Goal: Information Seeking & Learning: Find specific page/section

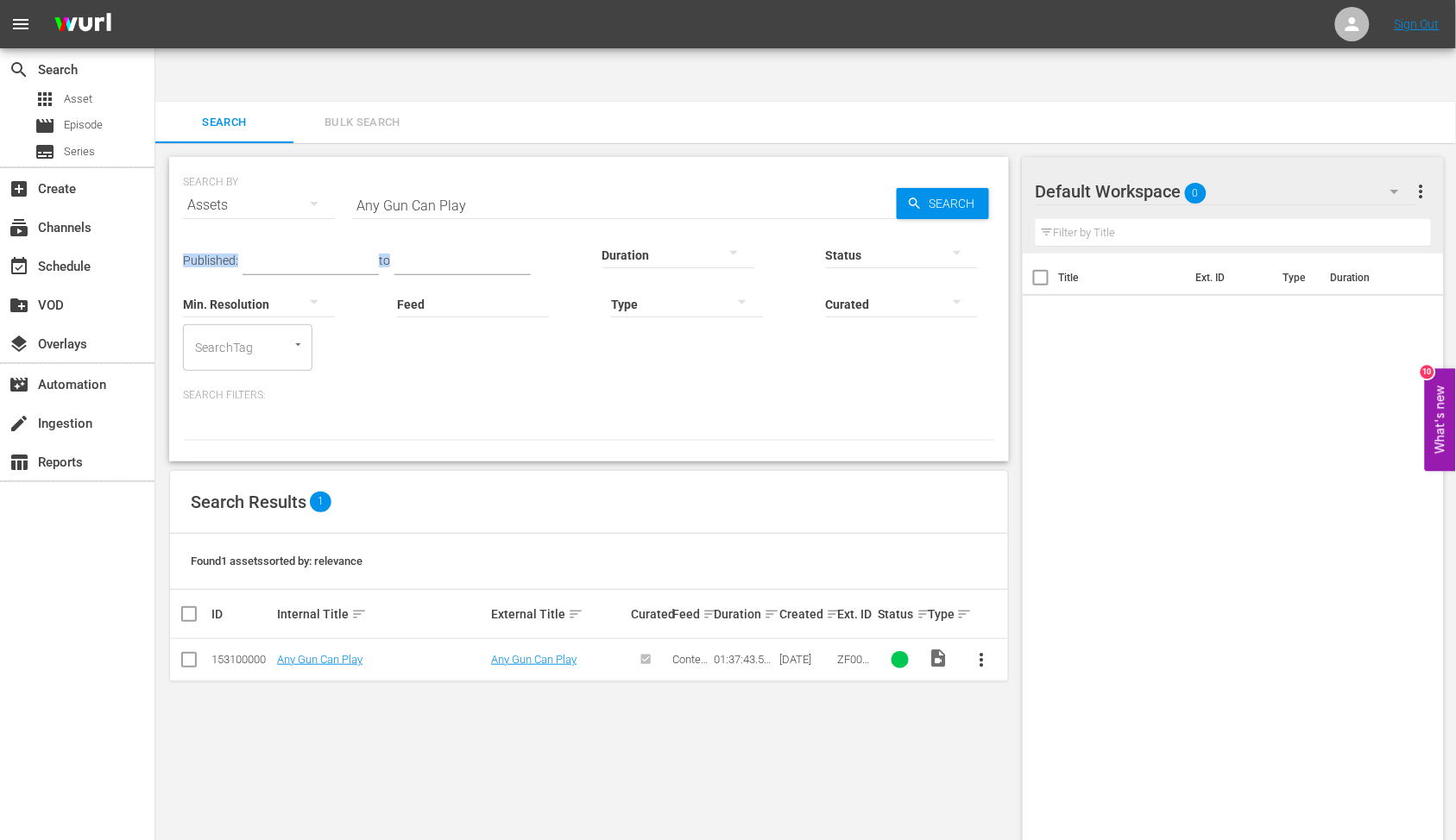
drag, startPoint x: 605, startPoint y: 171, endPoint x: 328, endPoint y: 173, distance: 277.0
click at [218, 226] on div "Published: to Duration Status Min. Resolution Feed Feed Title Type Curated Sear…" at bounding box center [589, 299] width 812 height 145
click at [400, 185] on input "Any Gun Can Play" at bounding box center [624, 205] width 545 height 42
drag, startPoint x: 538, startPoint y: 153, endPoint x: 307, endPoint y: 162, distance: 231.2
click at [282, 169] on div "SEARCH BY Search By Assets Search ID, Title, Description, Keywords, or Category…" at bounding box center [589, 195] width 812 height 62
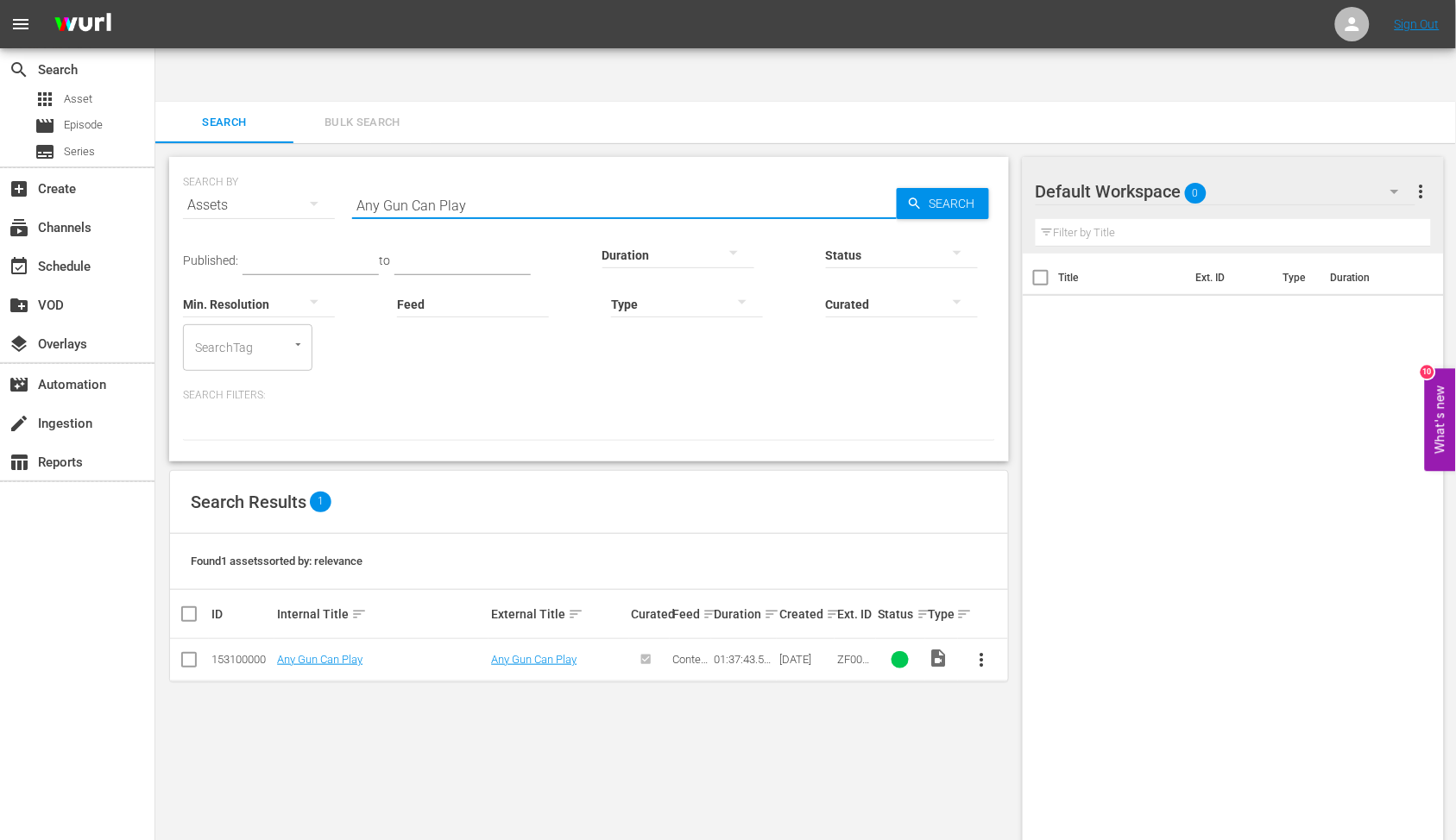
paste input "Bandidos"
drag, startPoint x: 510, startPoint y: 144, endPoint x: 267, endPoint y: 149, distance: 243.1
click at [267, 164] on div "SEARCH BY Search By Assets Search ID, Title, Description, Keywords, or Category…" at bounding box center [589, 195] width 812 height 62
paste input "etween God, The Devil And A Winchester"
click at [338, 653] on link "aka God Was in the West, Too, At One Time" at bounding box center [371, 666] width 188 height 26
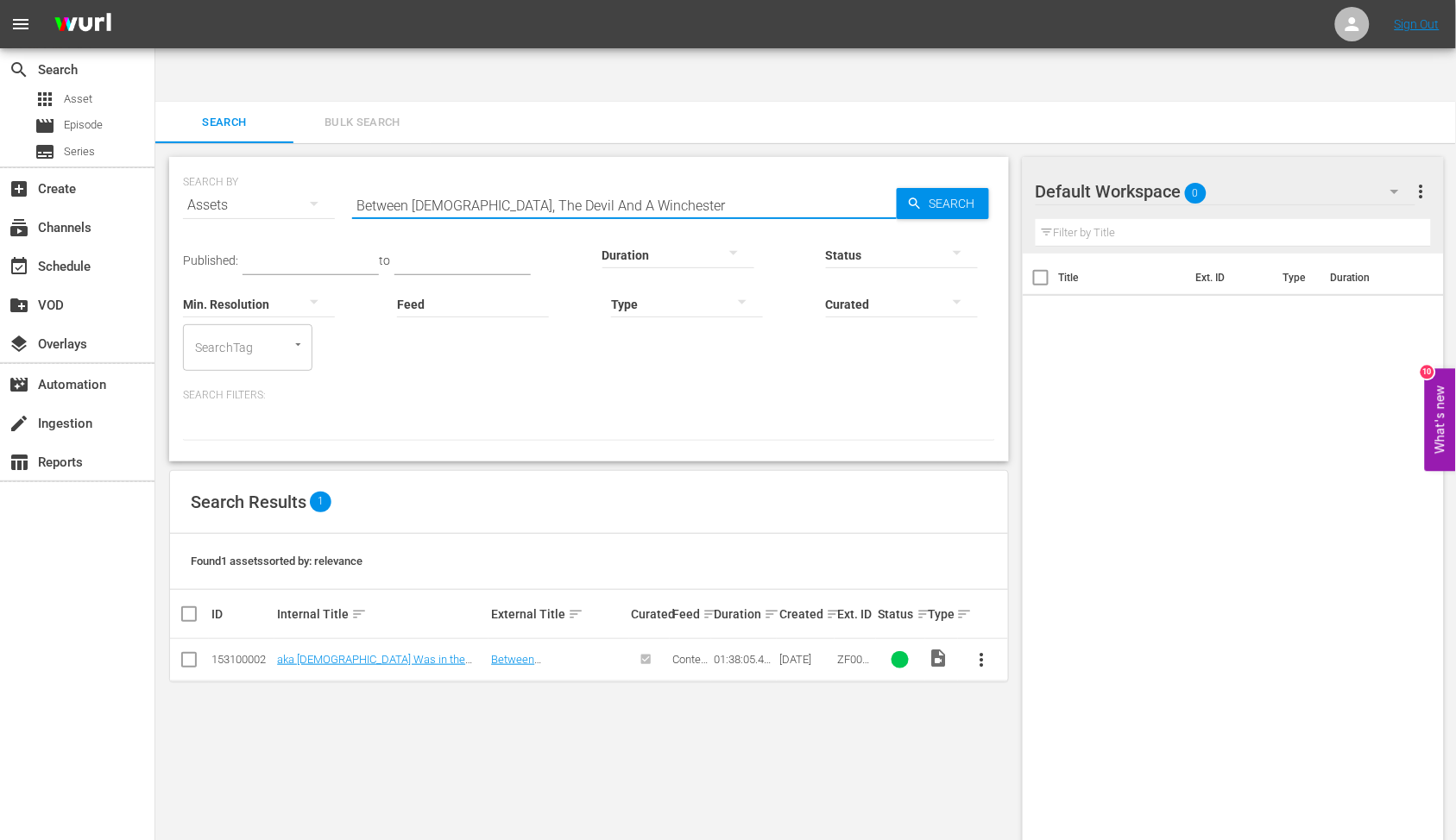
drag, startPoint x: 669, startPoint y: 139, endPoint x: 306, endPoint y: 119, distance: 363.6
click at [306, 164] on div "SEARCH BY Search By Assets Search ID, Title, Description, Keywords, or Category…" at bounding box center [589, 195] width 812 height 62
paste input "uckskin Fronti"
click at [330, 653] on link "Buckskin Frontier" at bounding box center [318, 659] width 83 height 13
drag, startPoint x: 461, startPoint y: 154, endPoint x: 303, endPoint y: 160, distance: 158.1
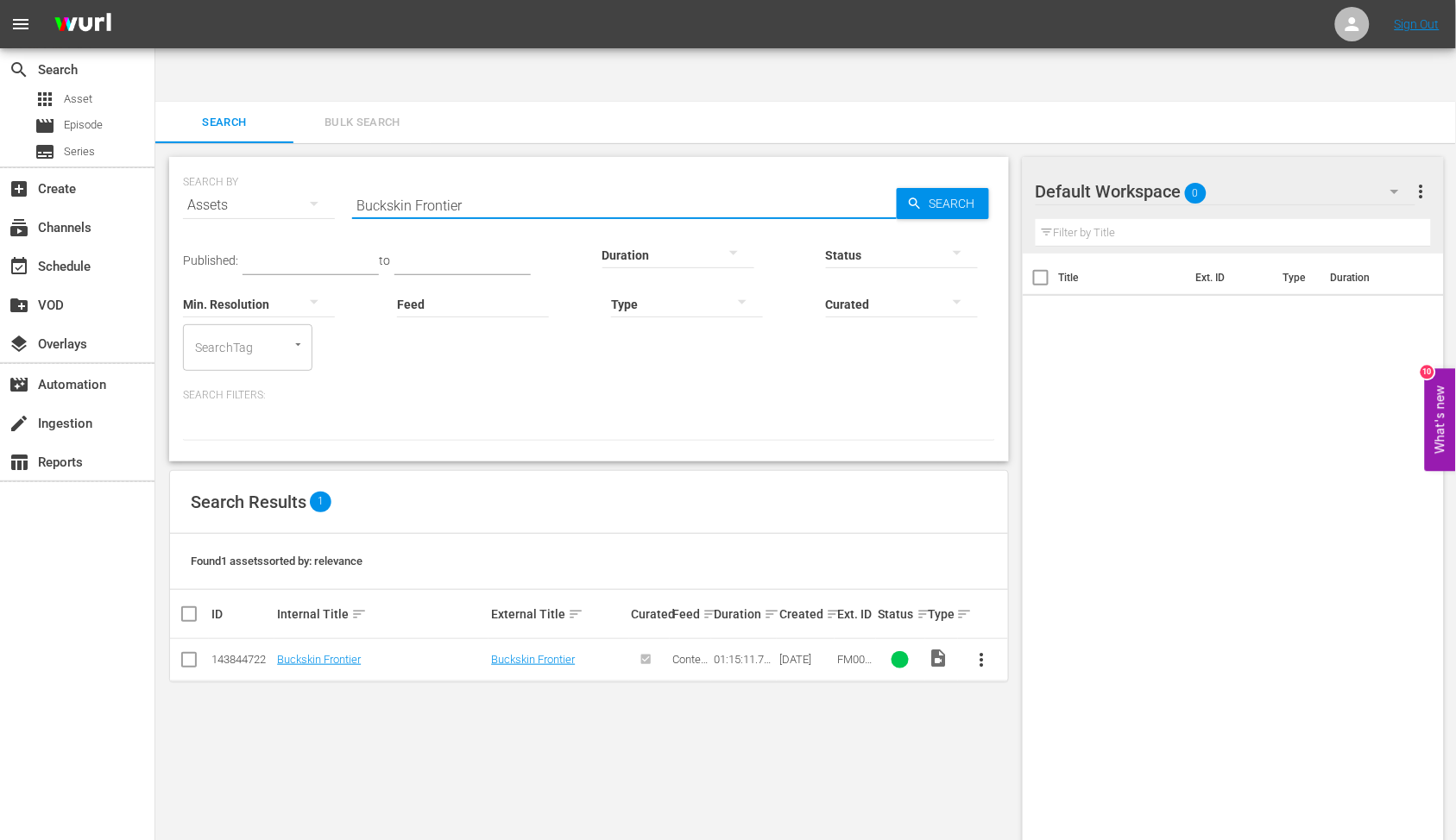
click at [303, 164] on div "SEARCH BY Search By Assets Search ID, Title, Description, Keywords, or Category…" at bounding box center [589, 195] width 812 height 62
paste input "shwhackers"
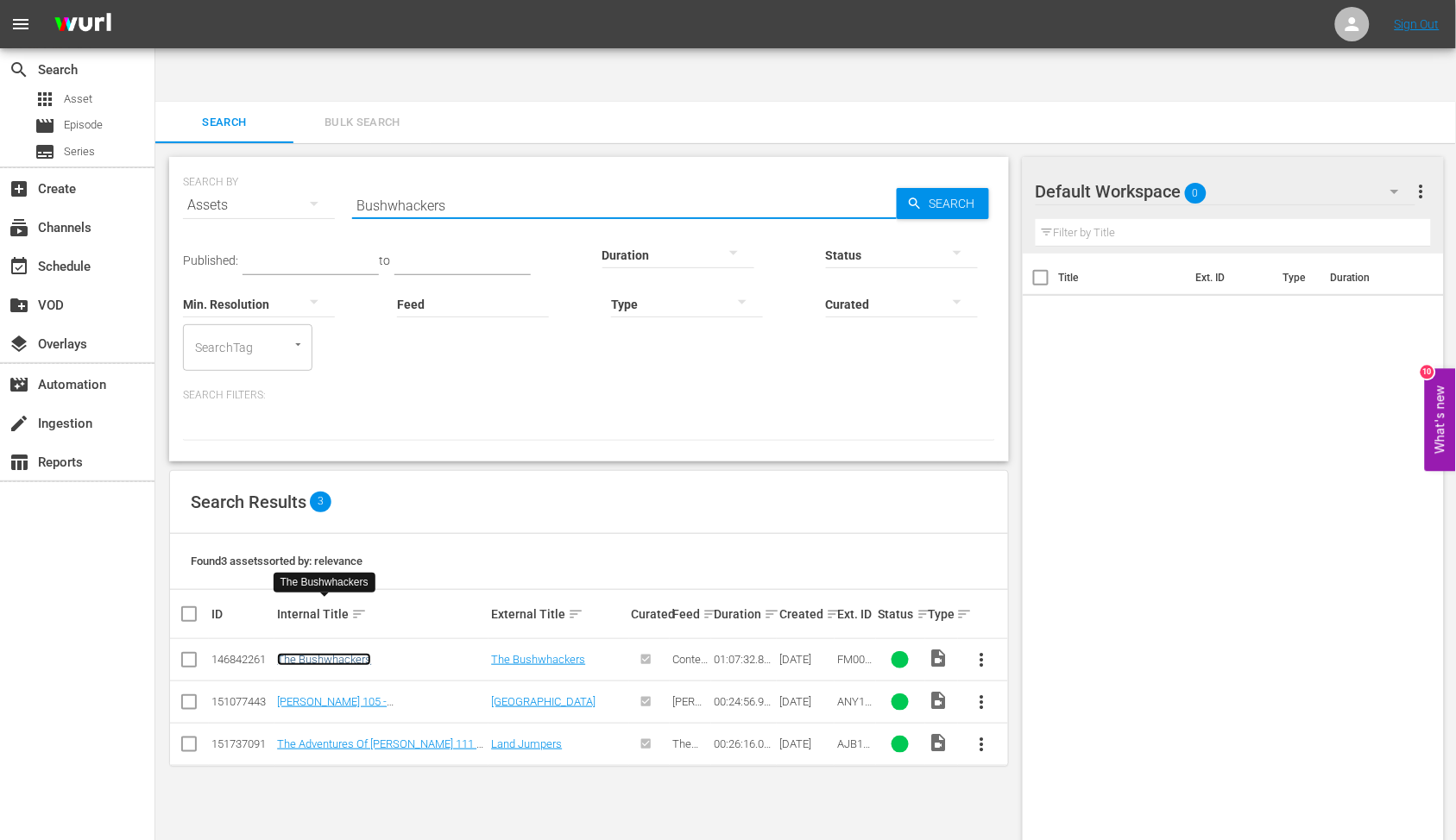
click at [341, 653] on link "The Bushwhackers" at bounding box center [323, 659] width 94 height 13
drag, startPoint x: 423, startPoint y: 161, endPoint x: 242, endPoint y: 149, distance: 181.4
click at [231, 164] on div "SEARCH BY Search By Assets Search ID, Title, Description, Keywords, or Category…" at bounding box center [589, 195] width 812 height 62
paste input "Death Rides A Horse"
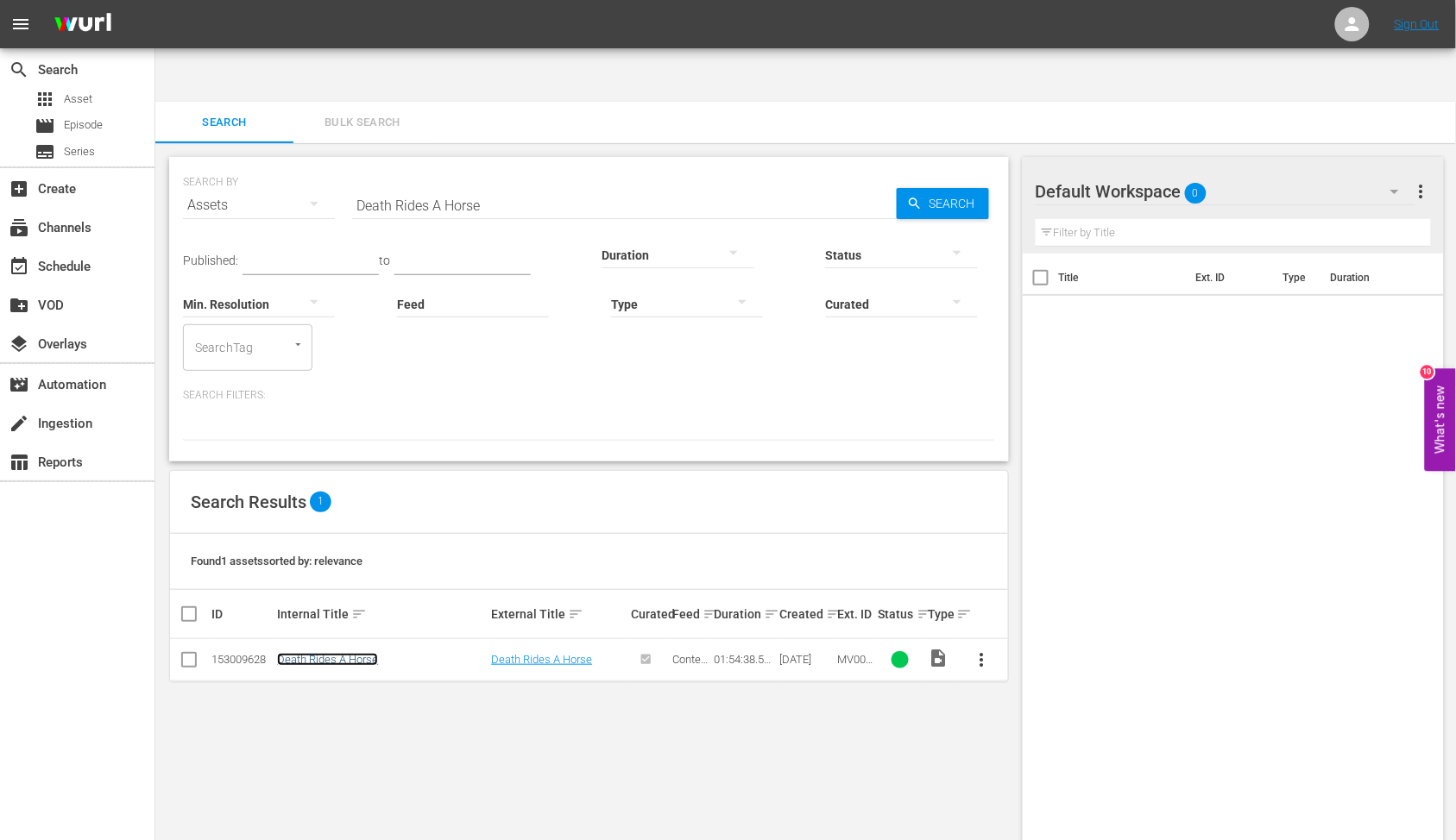
click at [331, 653] on link "Death Rides A Horse" at bounding box center [327, 659] width 101 height 13
drag, startPoint x: 519, startPoint y: 165, endPoint x: 269, endPoint y: 155, distance: 250.2
click at [277, 164] on div "SEARCH BY Search By Assets Search ID, Title, Description, Keywords, or Category…" at bounding box center [589, 195] width 812 height 62
paste input "rums In The Deep South"
click at [330, 653] on link "Drums In The Deep South" at bounding box center [340, 659] width 126 height 13
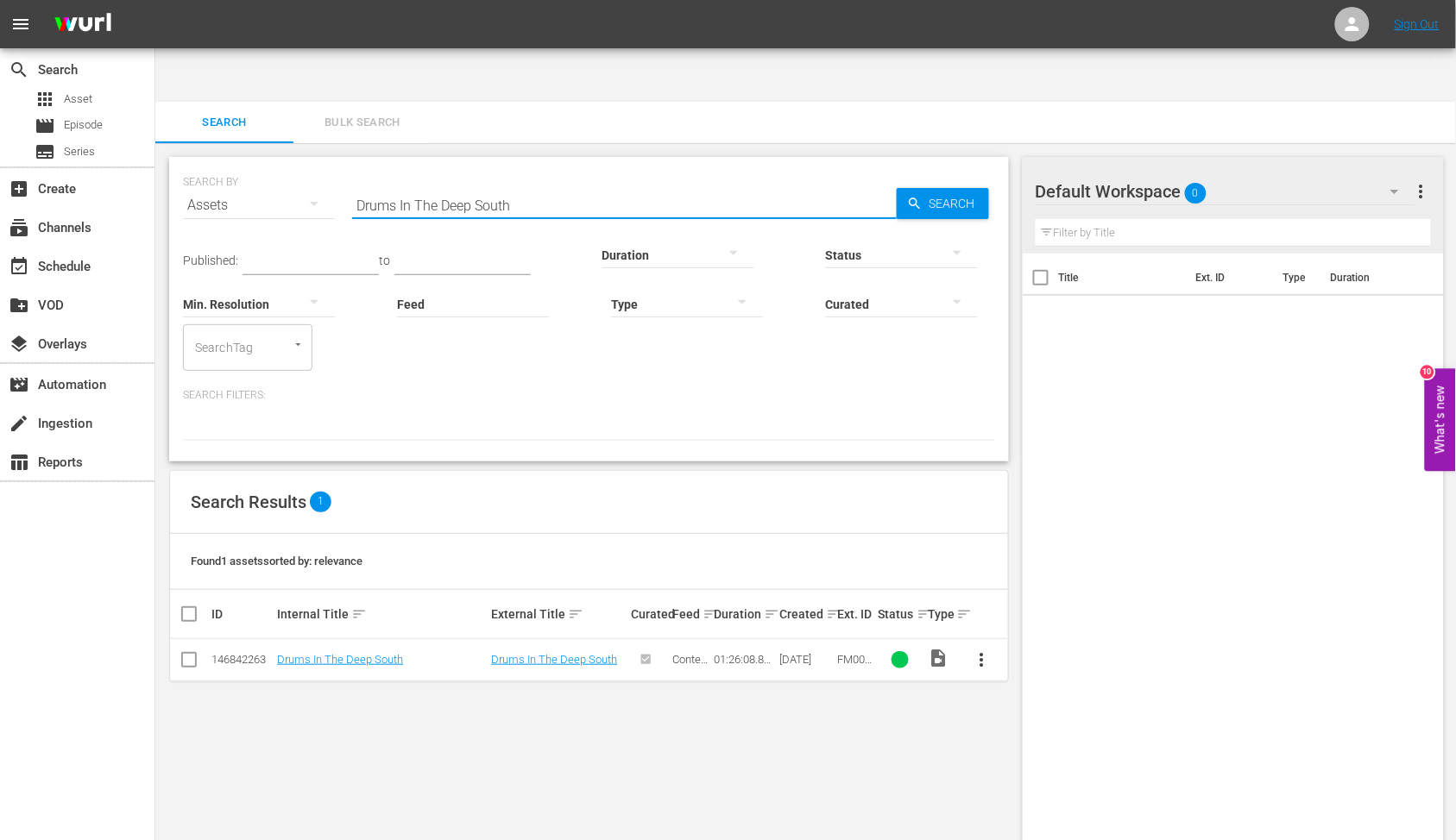
drag, startPoint x: 567, startPoint y: 139, endPoint x: 221, endPoint y: 117, distance: 346.7
click at [223, 164] on div "SEARCH BY Search By Assets Search ID, Title, Description, Keywords, or Category…" at bounding box center [589, 195] width 812 height 62
paste input "Enter Three Dragons"
type input "Enter Three Dragons"
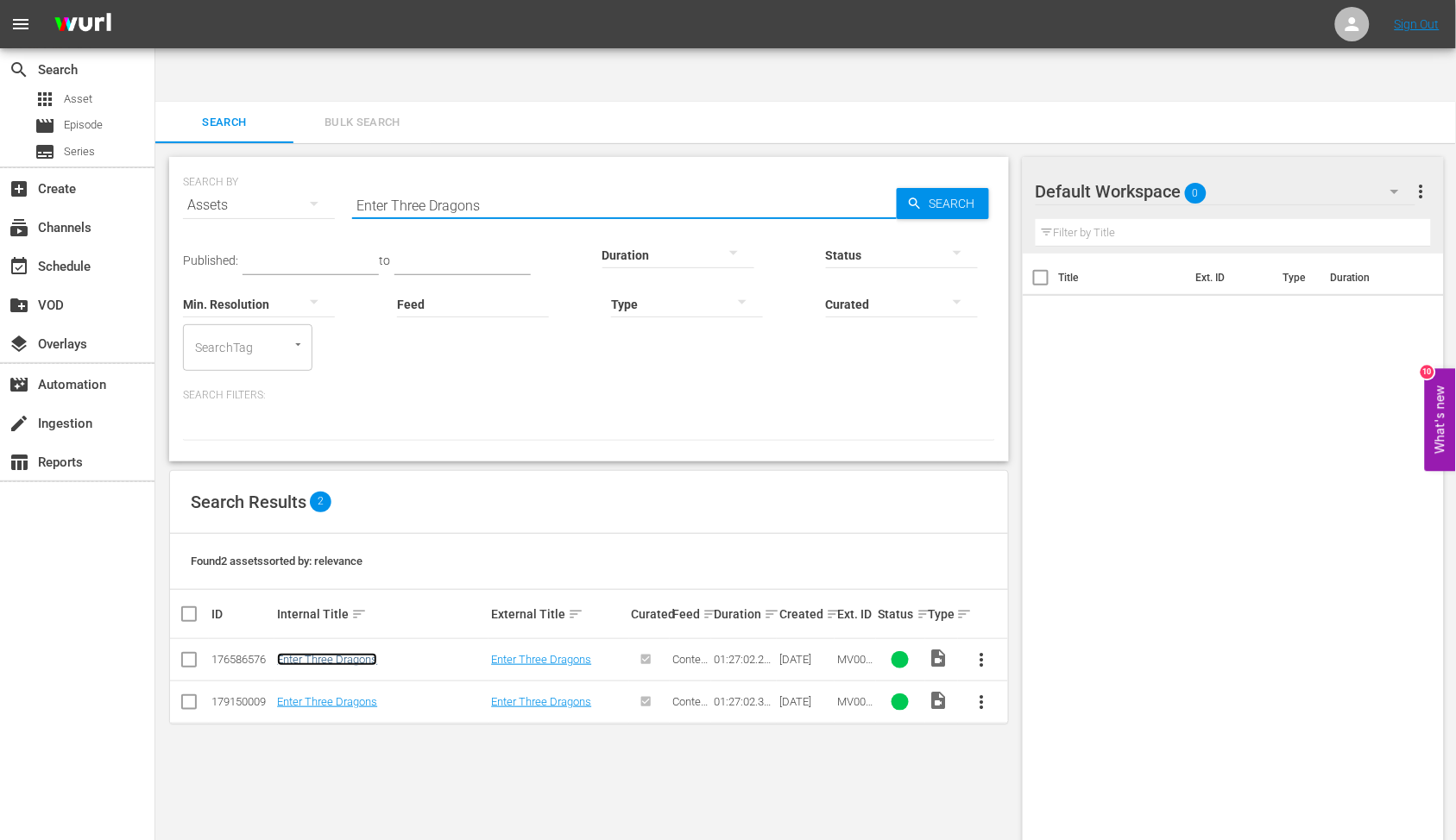
click at [352, 653] on link "Enter Three Dragons" at bounding box center [326, 659] width 100 height 13
click at [833, 729] on div "SEARCH BY Search By Assets Search ID, Title, Description, Keywords, or Category…" at bounding box center [589, 519] width 867 height 752
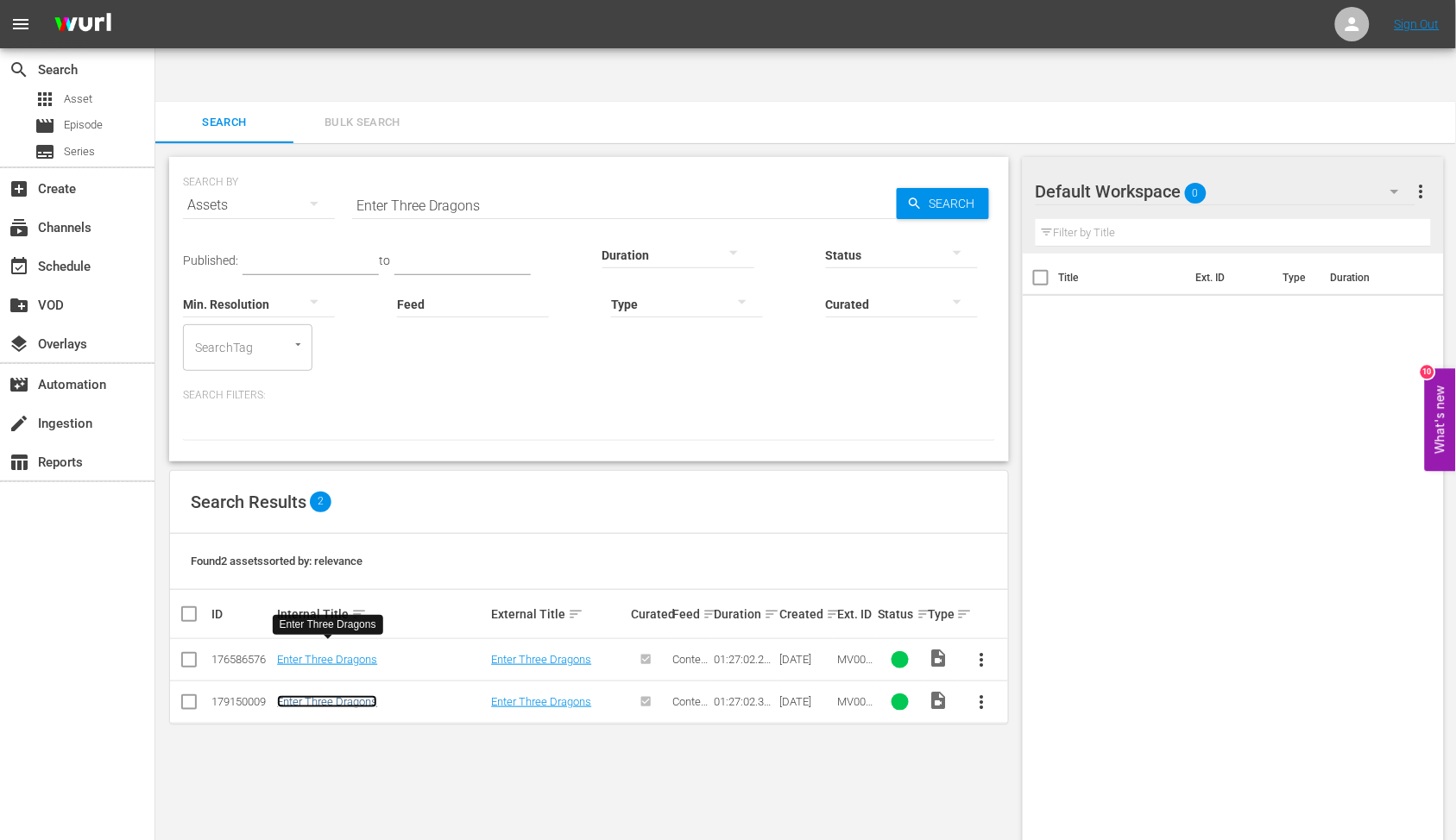
click at [300, 696] on link "Enter Three Dragons" at bounding box center [326, 702] width 100 height 13
drag, startPoint x: 511, startPoint y: 154, endPoint x: 300, endPoint y: 159, distance: 211.1
click at [307, 164] on div "SEARCH BY Search By Assets Search ID, Title, Description, Keywords, or Category…" at bounding box center [589, 195] width 812 height 62
paste input "4 bullets for joe"
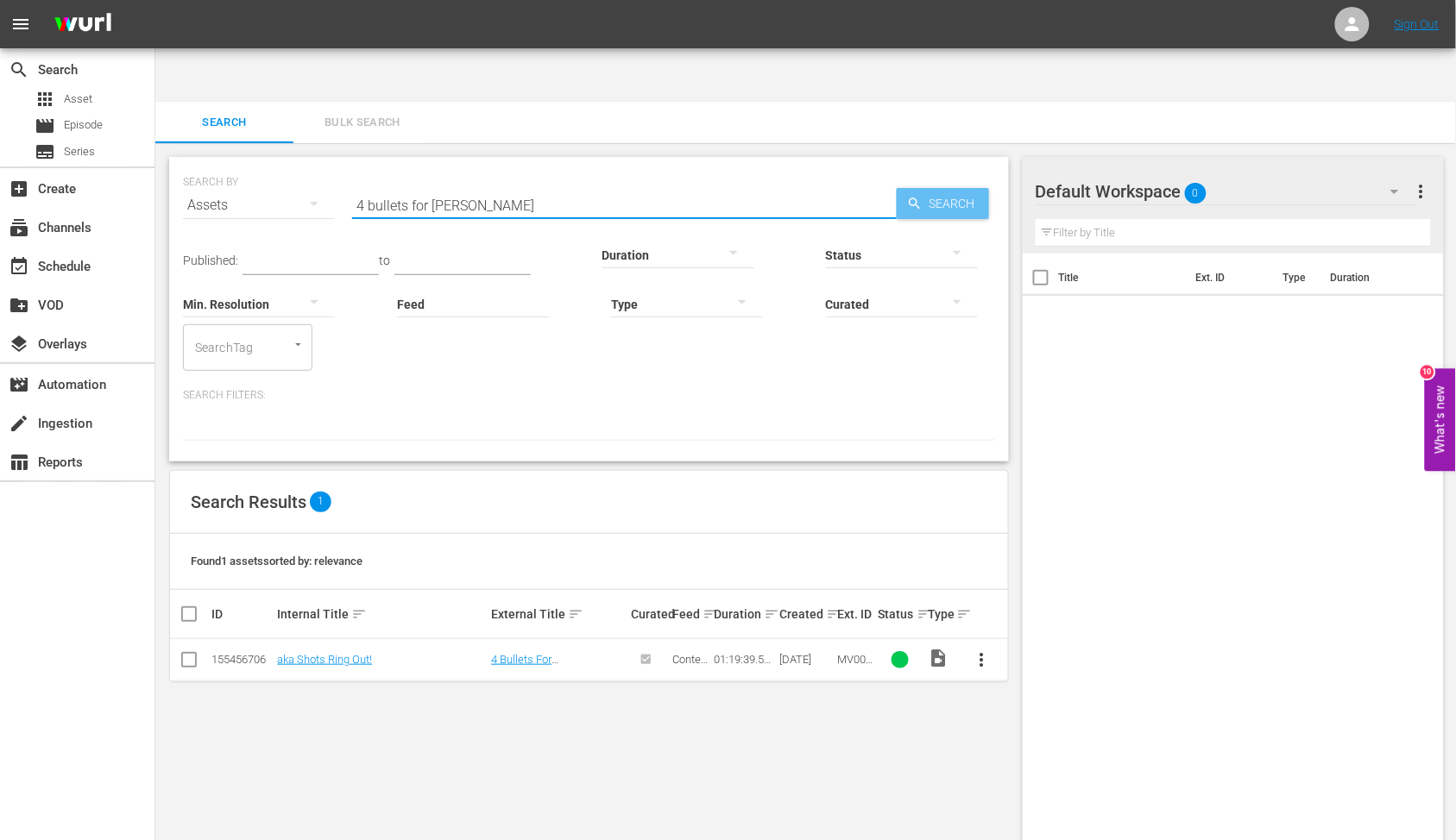
type input "4 bullets for joe"
click at [958, 188] on span "Search" at bounding box center [956, 203] width 67 height 31
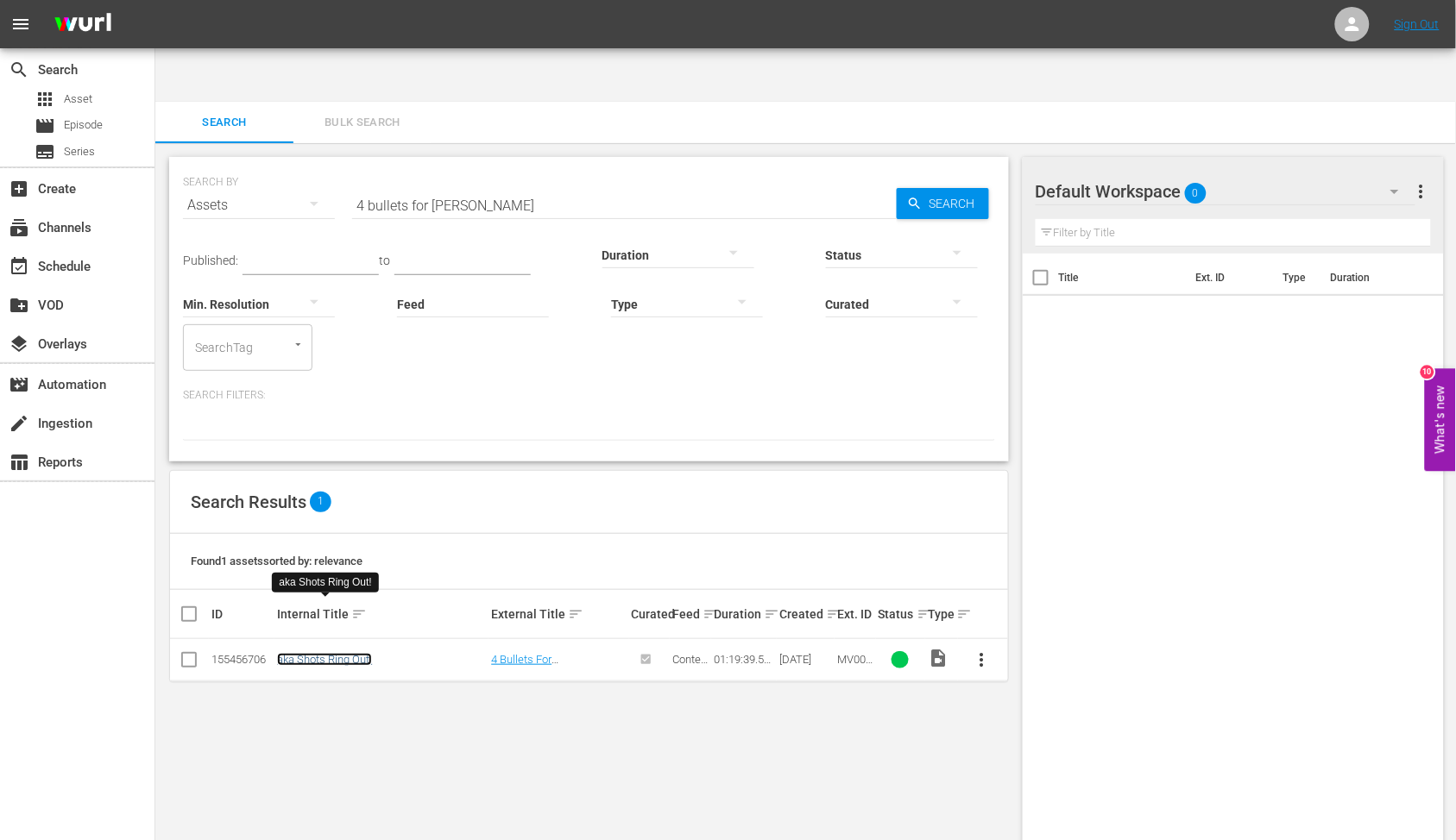
click at [304, 653] on link "aka Shots Ring Out!" at bounding box center [324, 659] width 95 height 13
drag, startPoint x: 471, startPoint y: 149, endPoint x: 243, endPoint y: 141, distance: 228.1
click at [244, 164] on div "SEARCH BY Search By Assets Search ID, Title, Description, Keywords, or Category…" at bounding box center [589, 195] width 812 height 62
paste input "gatling gun"
click at [333, 653] on link "The Gatling Gun" at bounding box center [340, 659] width 127 height 13
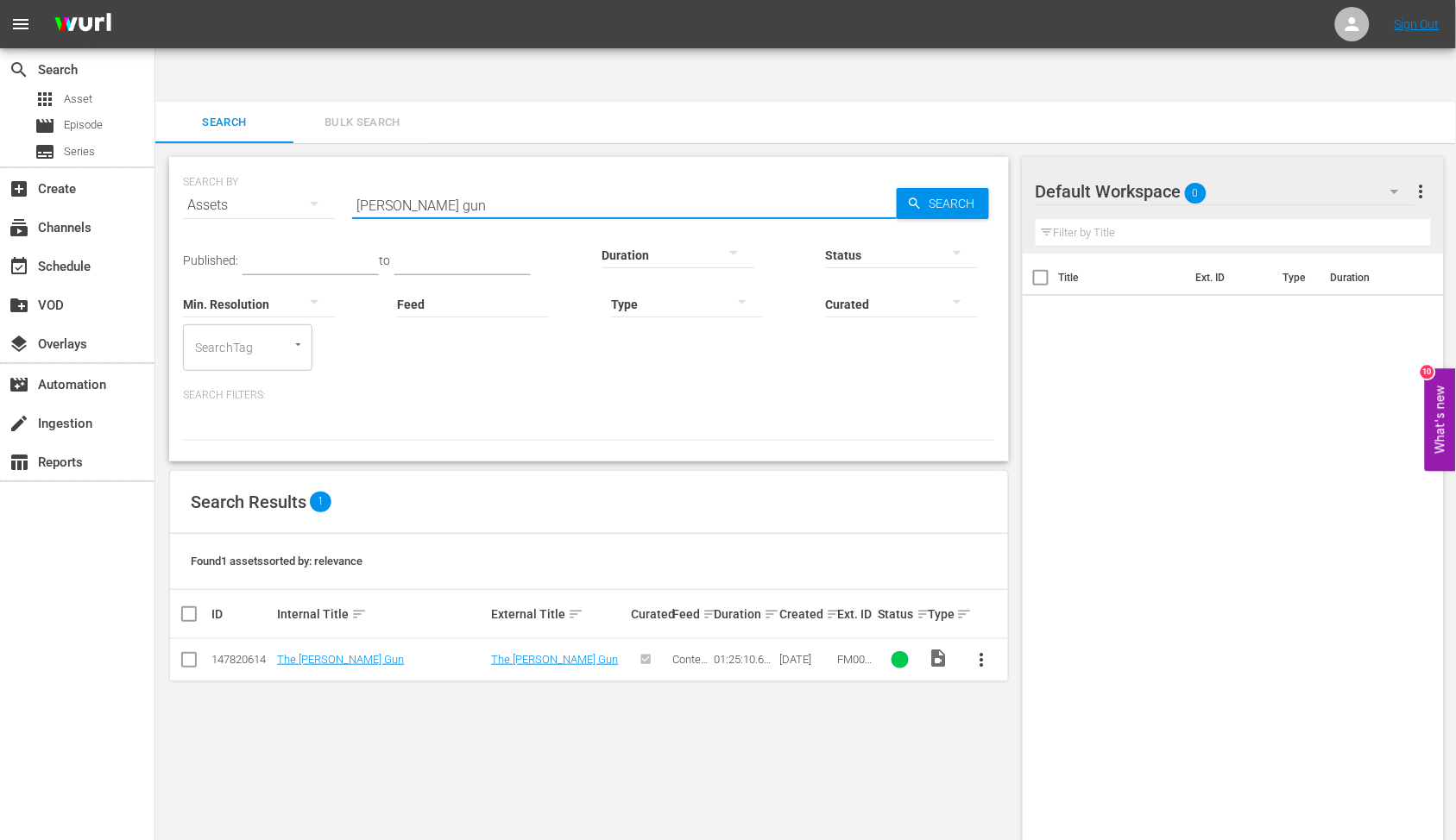
drag, startPoint x: 434, startPoint y: 143, endPoint x: 254, endPoint y: 156, distance: 180.5
click at [253, 164] on div "SEARCH BY Search By Assets Search ID, Title, Description, Keywords, or Category…" at bounding box center [589, 195] width 812 height 62
paste input "God's G"
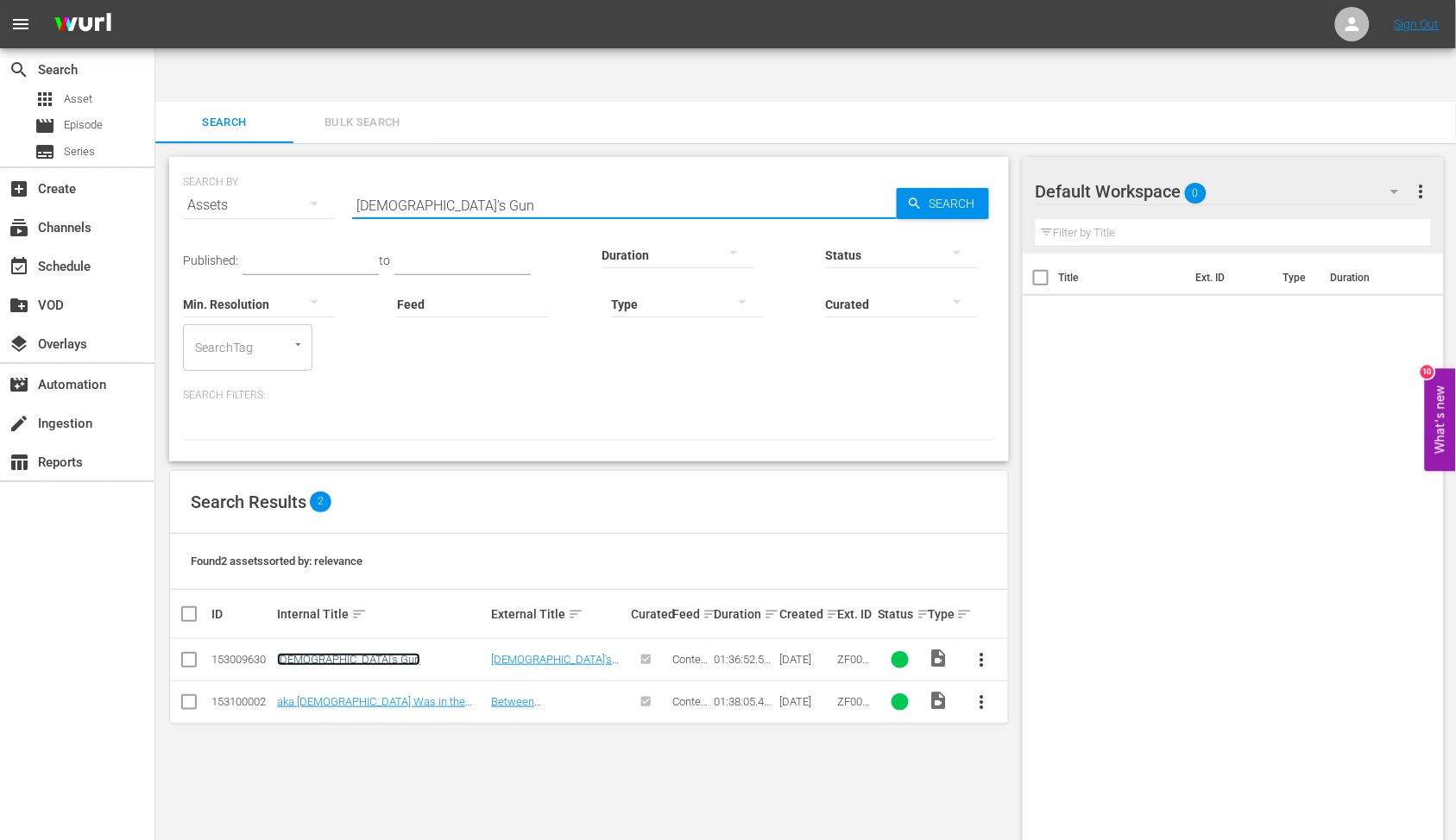
click at [307, 653] on link "God's Gun" at bounding box center [349, 659] width 143 height 13
drag, startPoint x: 592, startPoint y: 153, endPoint x: 255, endPoint y: 138, distance: 337.3
click at [266, 164] on div "SEARCH BY Search By Assets Search ID, Title, Description, Keywords, or Category…" at bounding box center [589, 195] width 812 height 62
paste input "Hell Tow"
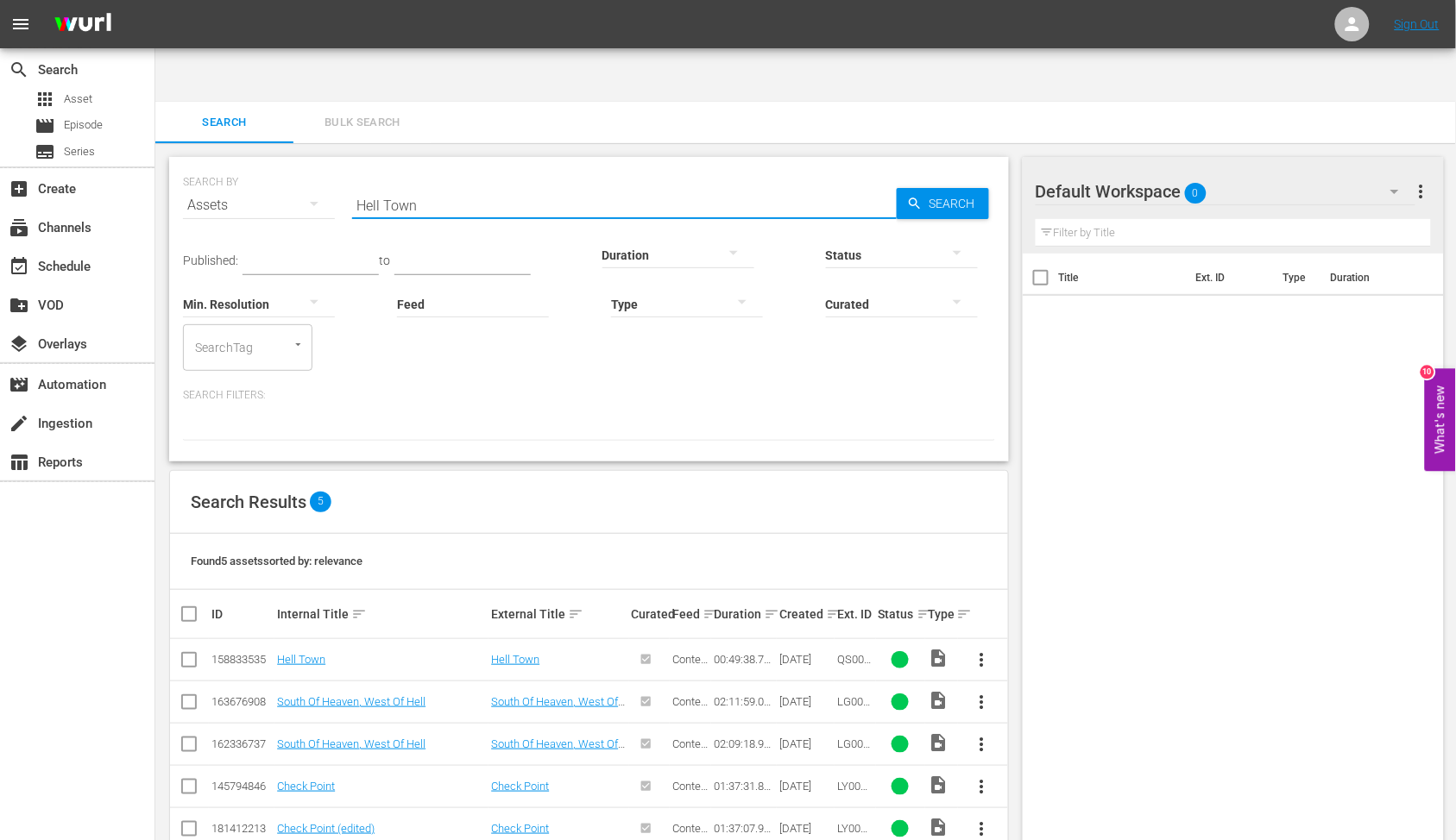
click at [1198, 458] on div "Title Ext. ID Type Duration" at bounding box center [1234, 564] width 422 height 621
click at [314, 653] on link "Hell Town" at bounding box center [301, 659] width 48 height 13
drag, startPoint x: 458, startPoint y: 155, endPoint x: 271, endPoint y: 158, distance: 187.0
click at [271, 164] on div "SEARCH BY Search By Assets Search ID, Title, Description, Keywords, or Category…" at bounding box center [589, 195] width 812 height 62
paste input "Jazz Session At The Blue Note"
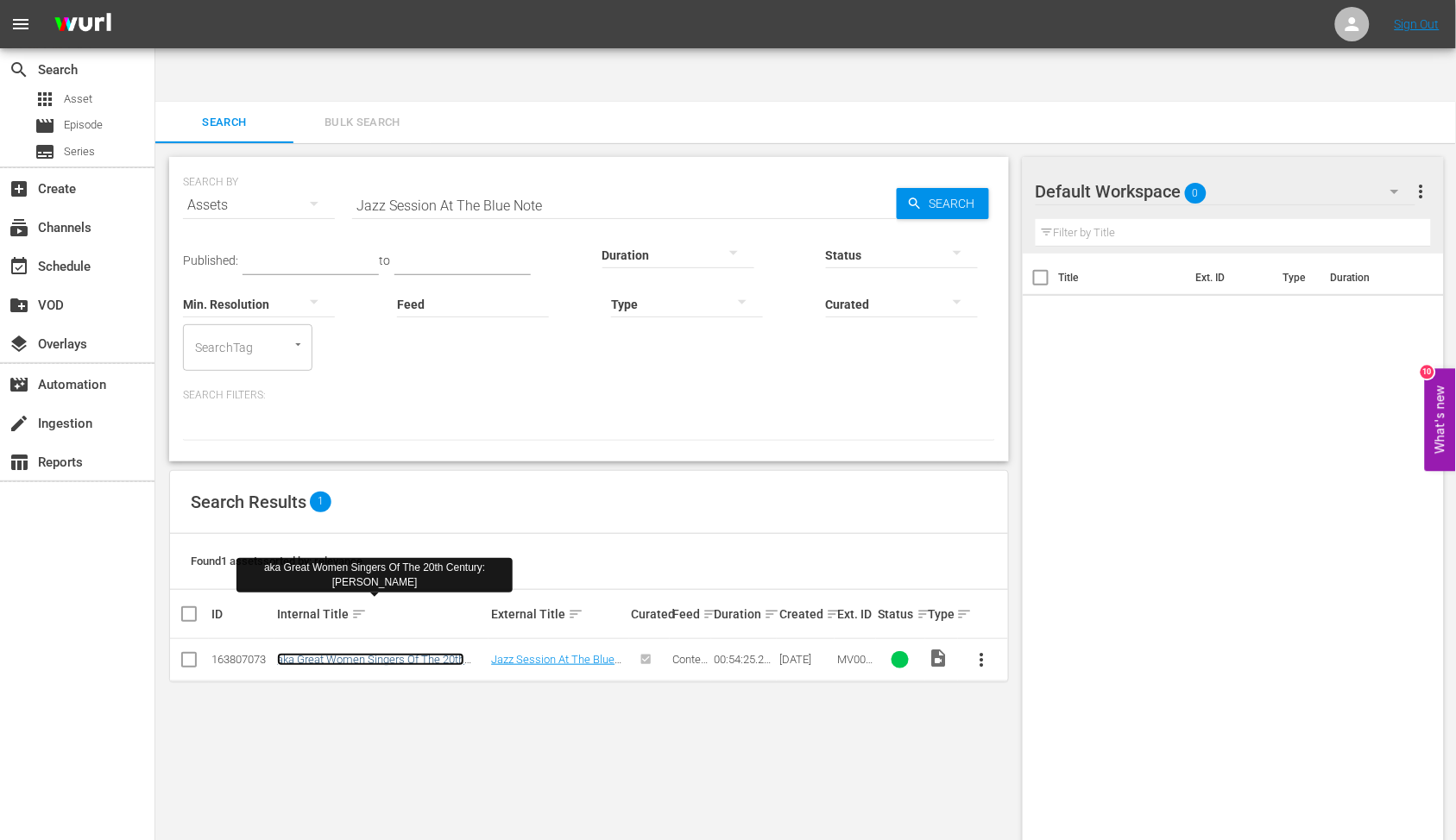
click at [377, 653] on link "aka Great Women Singers Of The 20th Century: Chaka Khan" at bounding box center [370, 666] width 187 height 26
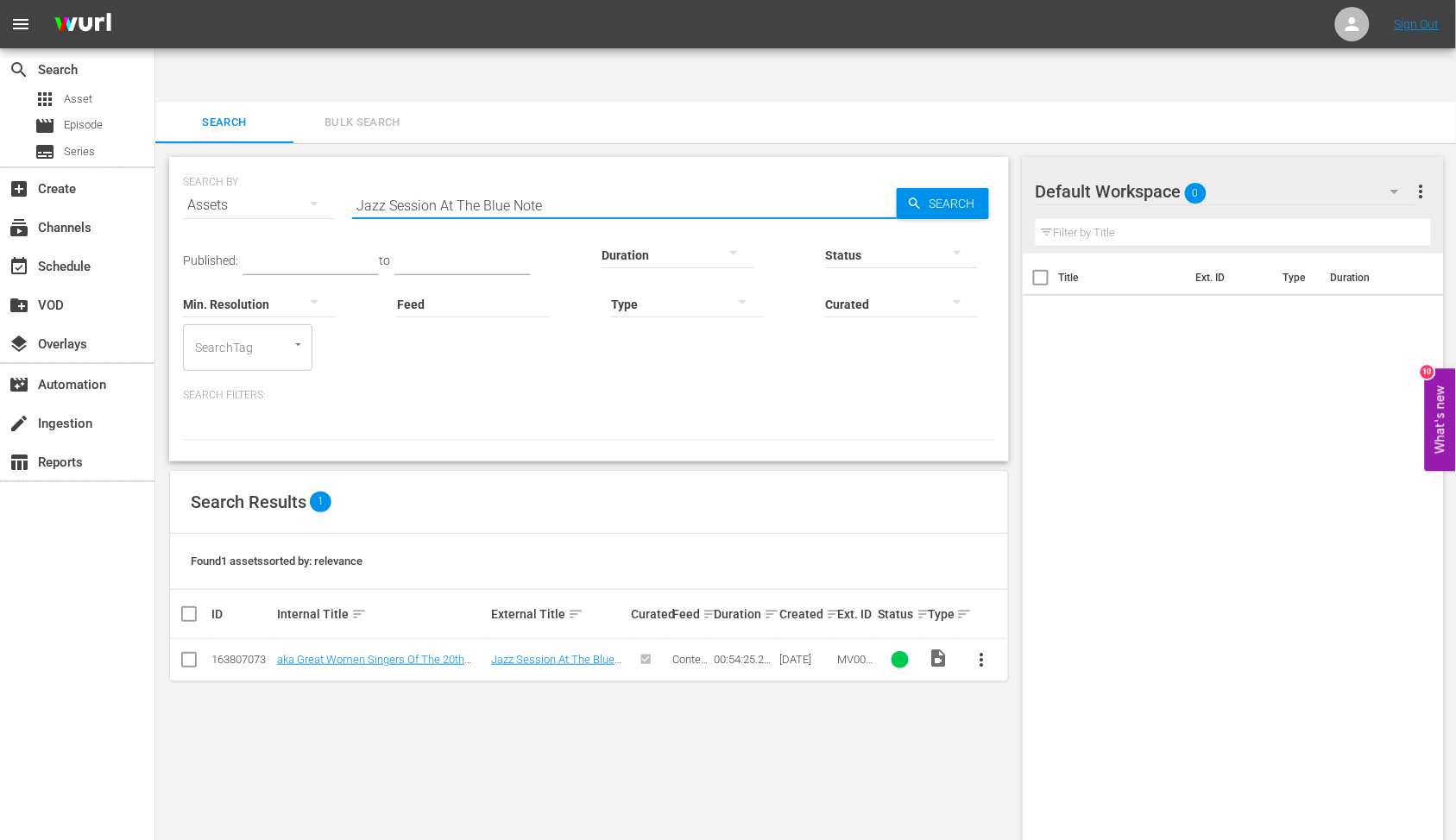
drag, startPoint x: 568, startPoint y: 142, endPoint x: 278, endPoint y: 155, distance: 290.3
click at [286, 164] on div "SEARCH BY Search By Assets Search ID, Title, Description, Keywords, or Category…" at bounding box center [589, 195] width 812 height 62
paste input "ive Turkey"
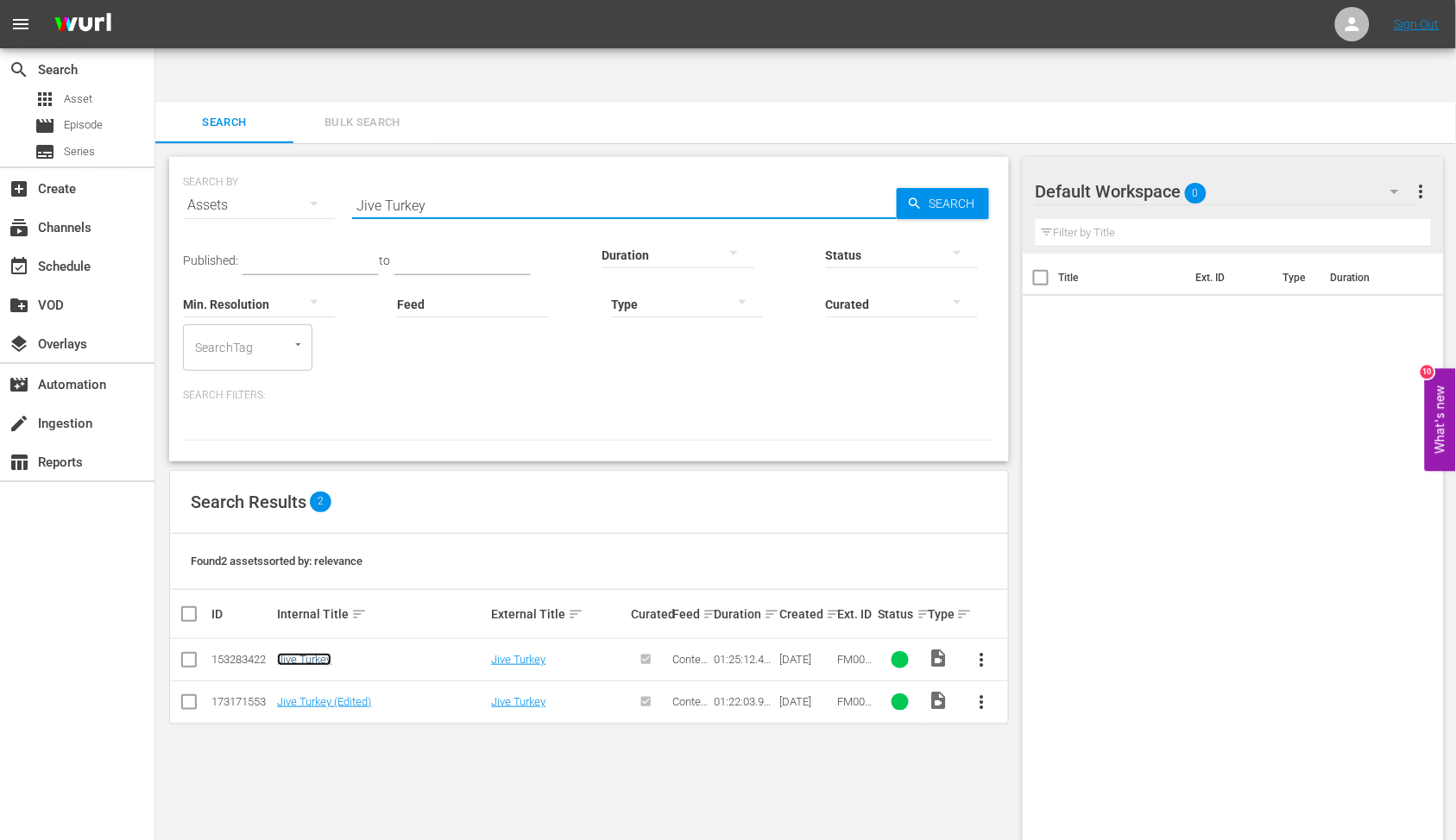
click at [316, 653] on link "Jive Turkey" at bounding box center [304, 659] width 54 height 13
drag, startPoint x: 297, startPoint y: 138, endPoint x: 437, endPoint y: 185, distance: 147.7
click at [298, 164] on div "SEARCH BY Search By Assets Search ID, Title, Description, Keywords, or Category…" at bounding box center [589, 195] width 812 height 62
paste input "oshua"
click at [929, 188] on span "Search" at bounding box center [956, 203] width 67 height 31
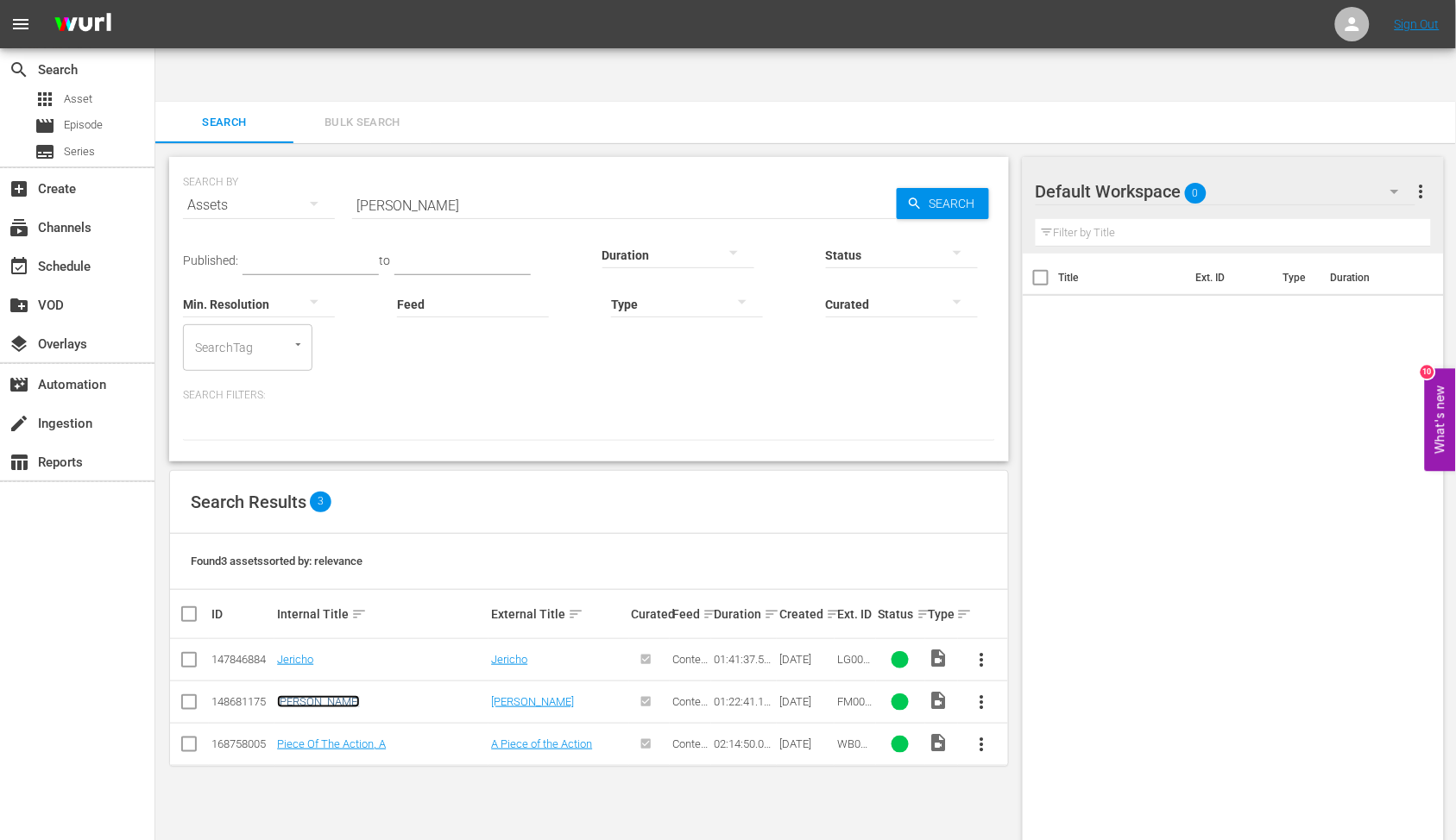
click at [288, 696] on link "Joshua" at bounding box center [318, 702] width 83 height 13
drag, startPoint x: 419, startPoint y: 162, endPoint x: 291, endPoint y: 157, distance: 128.1
click at [305, 164] on div "SEARCH BY Search By Assets Search ID, Title, Description, Keywords, or Category…" at bounding box center [589, 195] width 812 height 62
paste input "Karate Frightmare"
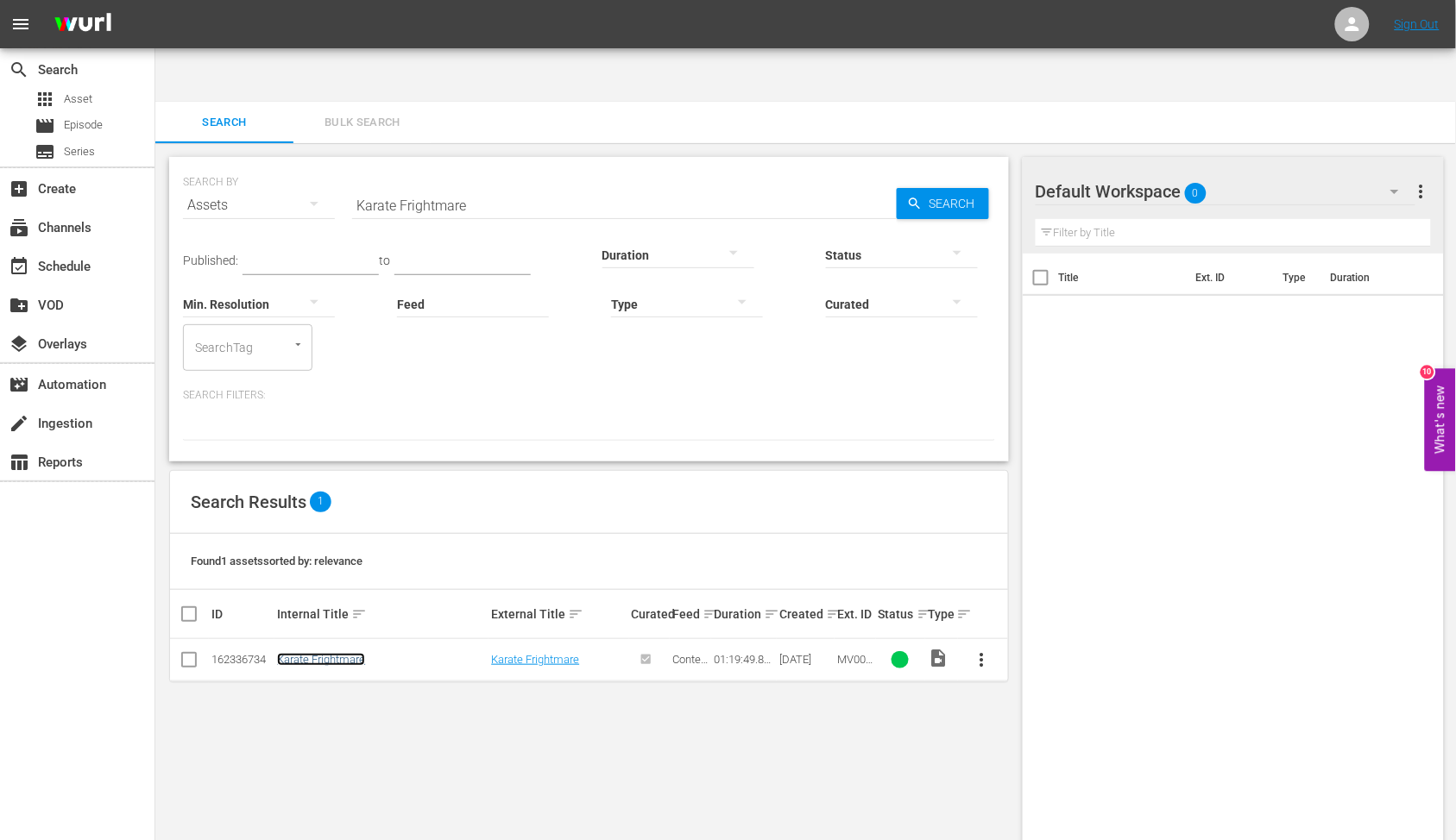
click at [330, 653] on link "Karate Frightmare" at bounding box center [320, 659] width 88 height 13
drag, startPoint x: 474, startPoint y: 148, endPoint x: 264, endPoint y: 148, distance: 210.0
click at [267, 164] on div "SEARCH BY Search By Assets Search ID, Title, Description, Keywords, or Category…" at bounding box center [589, 195] width 812 height 62
paste input "entucky Rifl"
click at [317, 653] on link "Kentucky Rifle" at bounding box center [318, 659] width 81 height 13
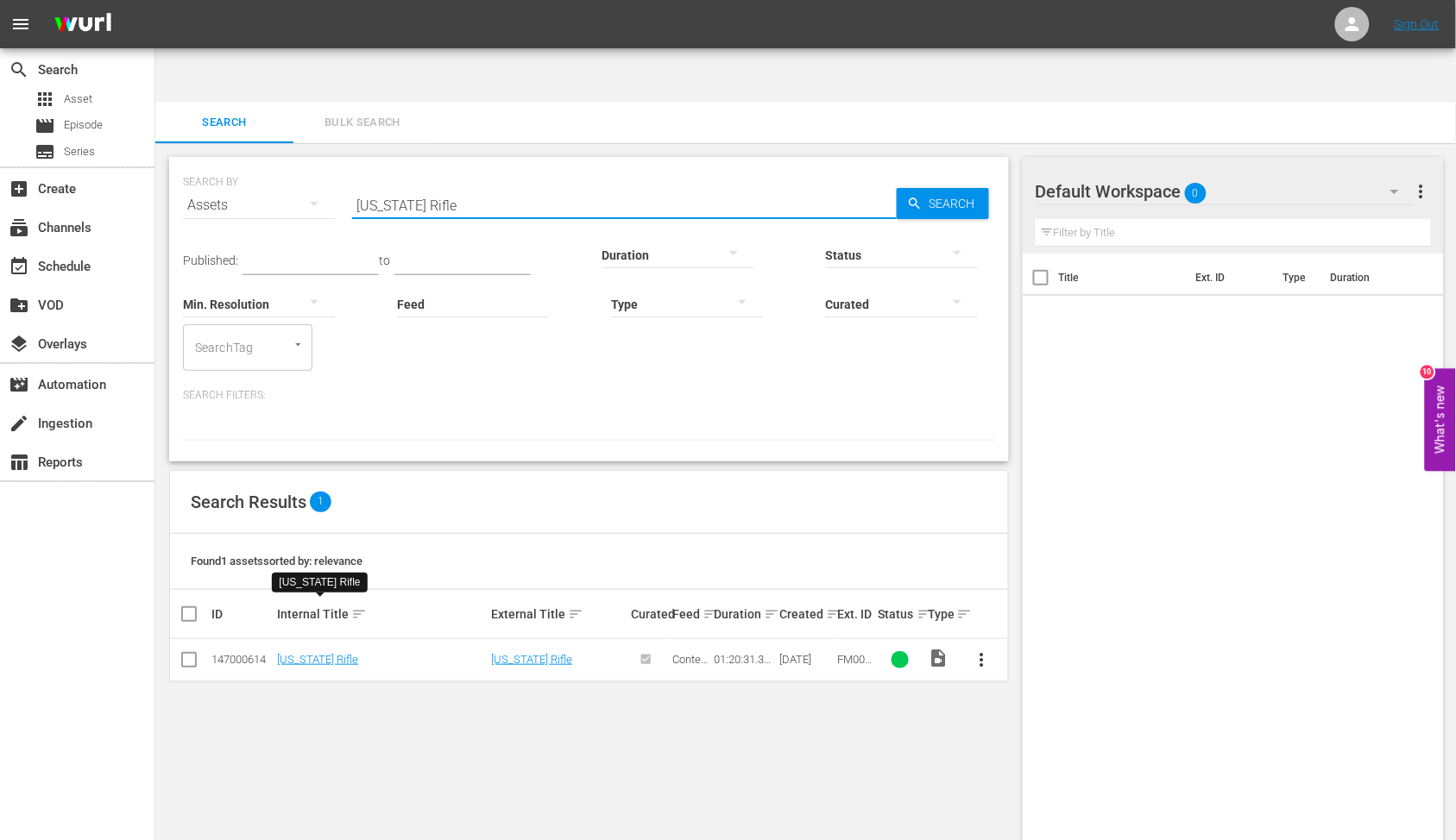
drag, startPoint x: 349, startPoint y: 147, endPoint x: 331, endPoint y: 160, distance: 22.2
click at [316, 164] on div "SEARCH BY Search By Assets Search ID, Title, Description, Keywords, or Category…" at bounding box center [589, 195] width 812 height 62
paste input "id Vengeanc"
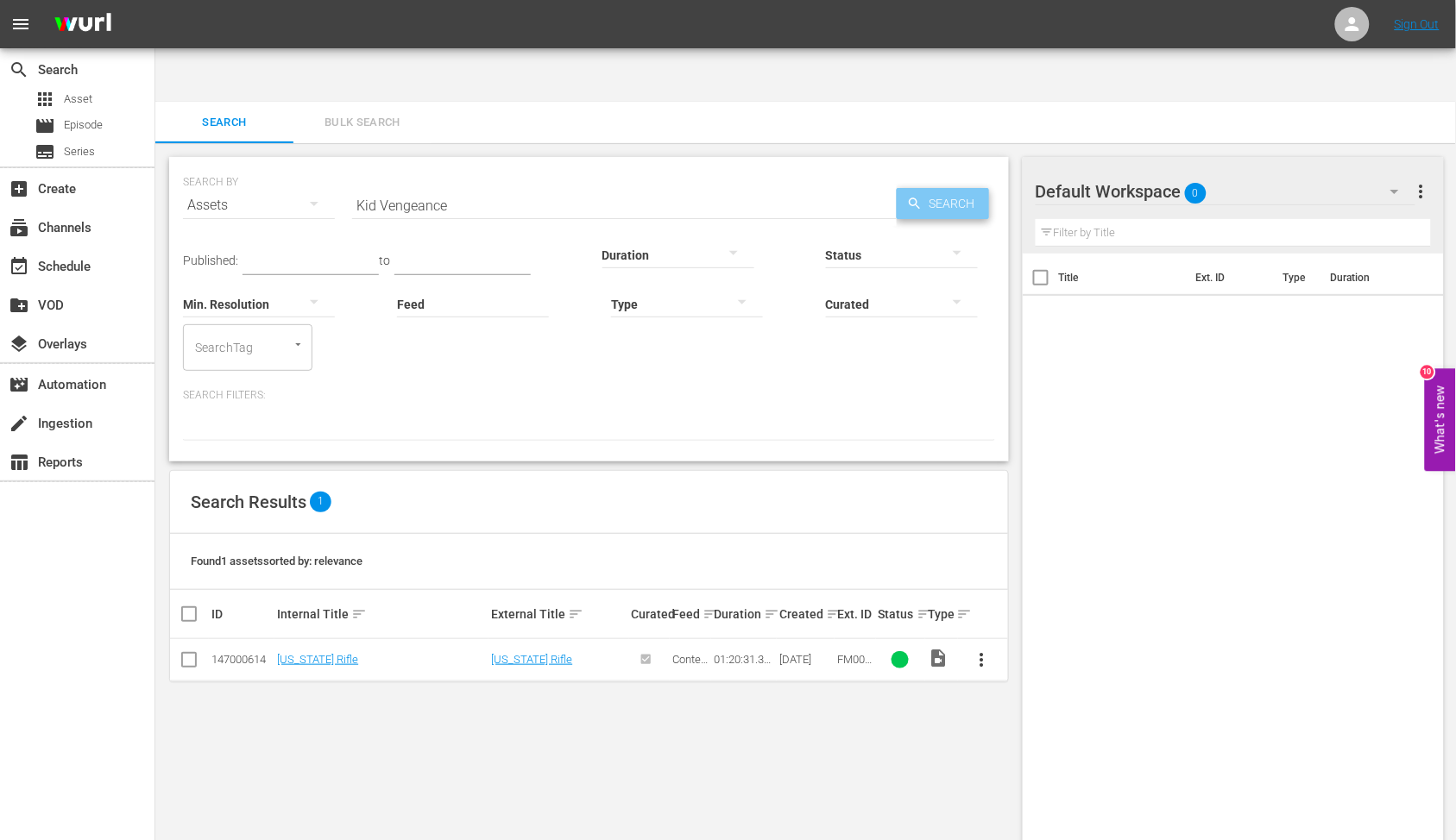
click at [964, 188] on span "Search" at bounding box center [956, 203] width 67 height 31
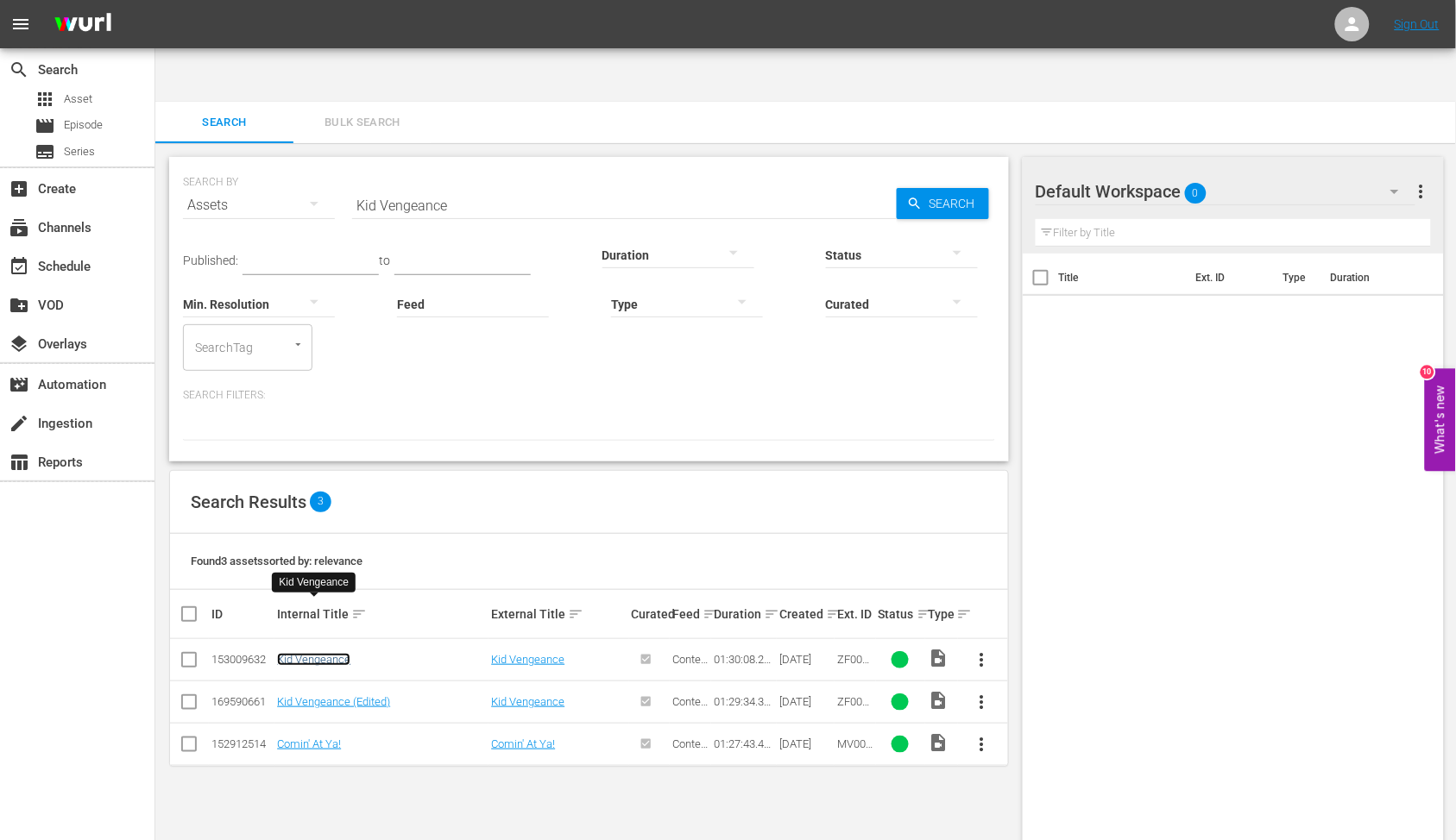
click at [326, 653] on link "Kid Vengeance" at bounding box center [314, 659] width 74 height 13
drag, startPoint x: 426, startPoint y: 145, endPoint x: 316, endPoint y: 144, distance: 110.0
click at [313, 164] on div "SEARCH BY Search By Assets Search ID, Title, Description, Keywords, or Category…" at bounding box center [589, 195] width 812 height 62
paste input "ung-Fu The Punch of Deat"
click at [923, 188] on span "Search" at bounding box center [956, 203] width 67 height 31
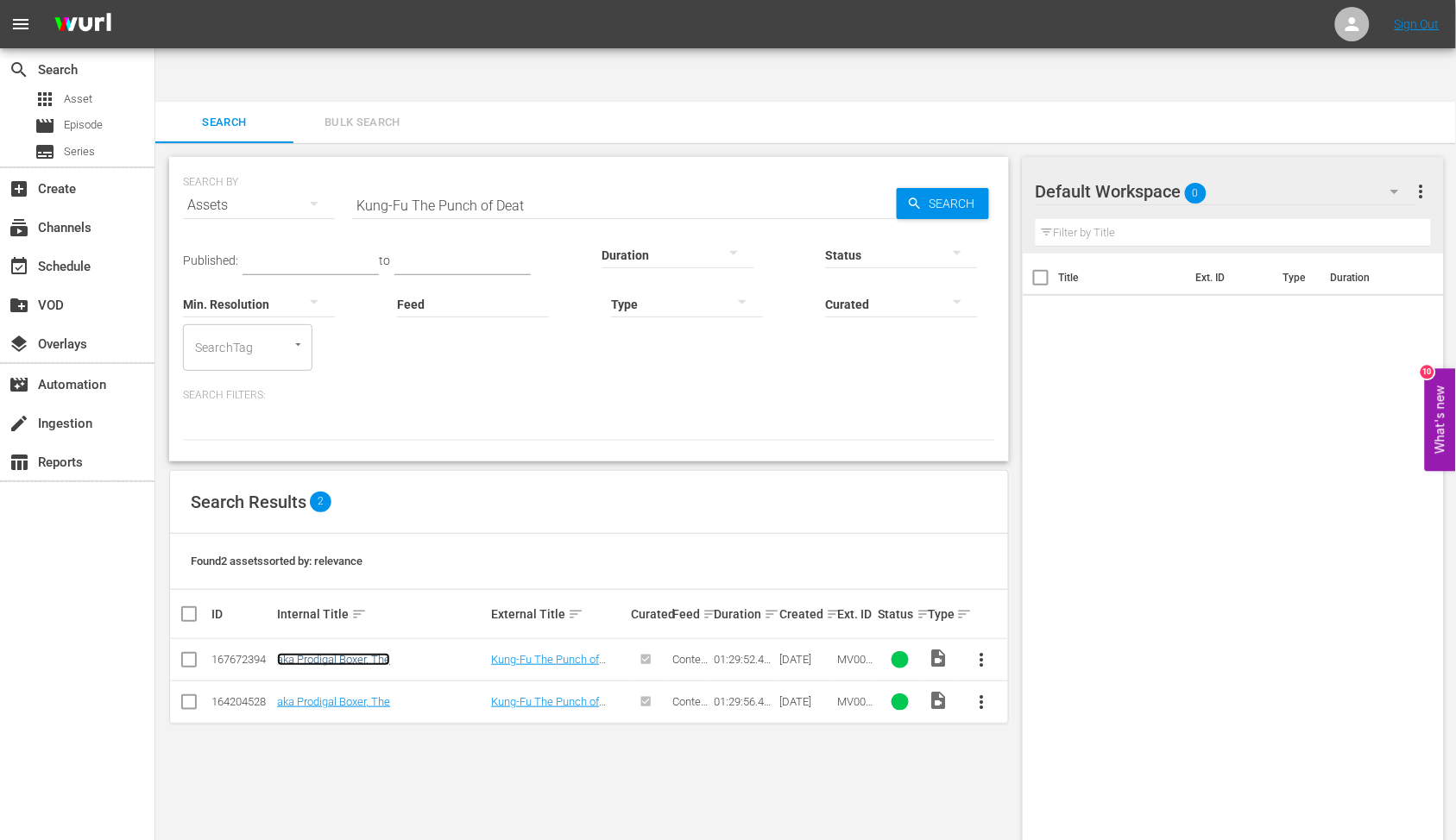
click at [309, 653] on link "aka Prodigal Boxer, The" at bounding box center [333, 659] width 113 height 13
click at [307, 696] on link "aka Prodigal Boxer, The" at bounding box center [333, 702] width 113 height 13
drag, startPoint x: 623, startPoint y: 152, endPoint x: 246, endPoint y: 145, distance: 377.1
click at [251, 164] on div "SEARCH BY Search By Assets Search ID, Title, Description, Keywords, or Category…" at bounding box center [589, 195] width 812 height 62
paste input "Lady Cocoa"
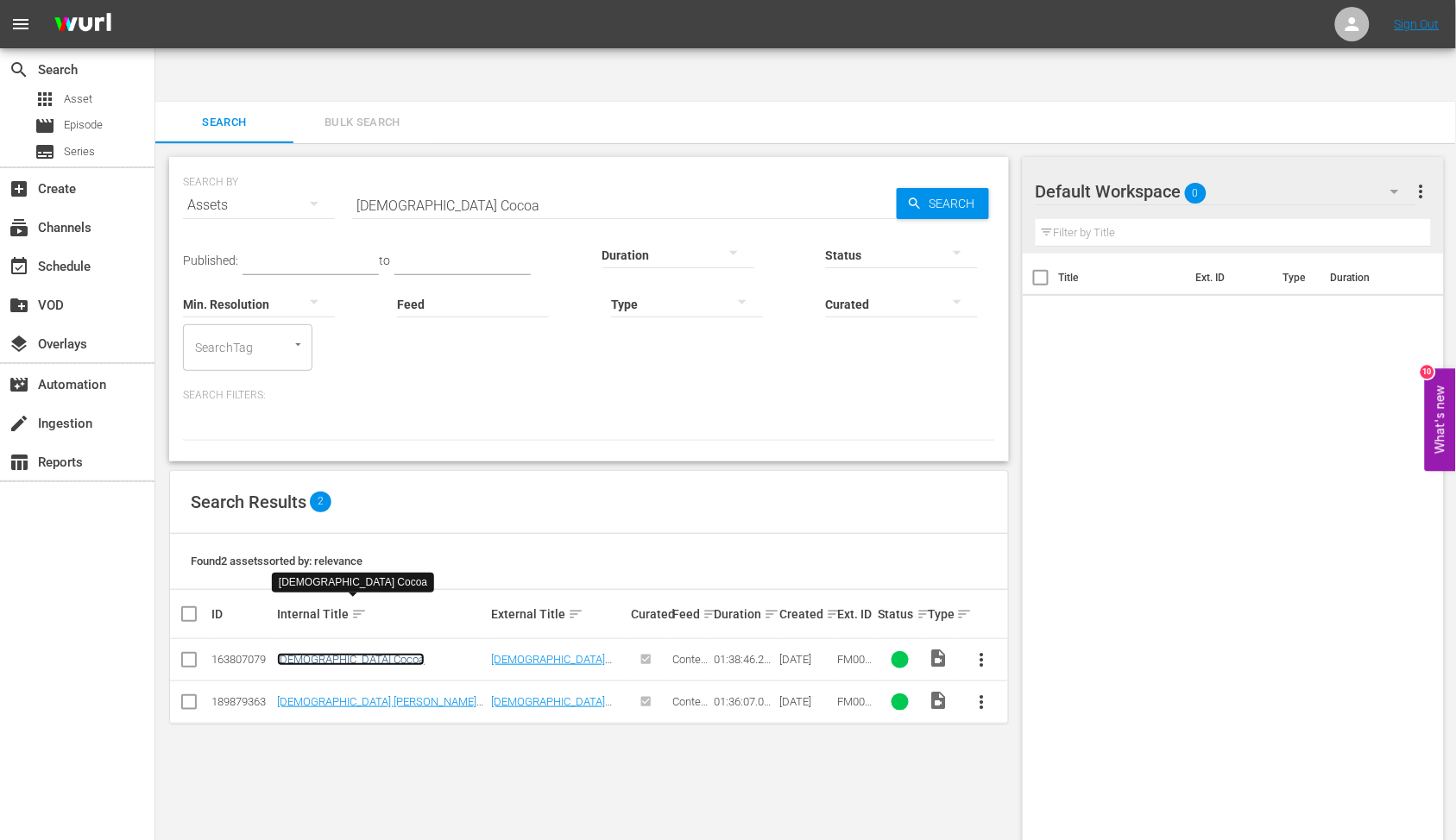
click at [320, 653] on link "Lady Cocoa" at bounding box center [350, 659] width 147 height 13
drag, startPoint x: 521, startPoint y: 134, endPoint x: 280, endPoint y: 135, distance: 241.0
click at [280, 164] on div "SEARCH BY Search By Assets Search ID, Title, Description, Keywords, or Category…" at bounding box center [589, 195] width 812 height 62
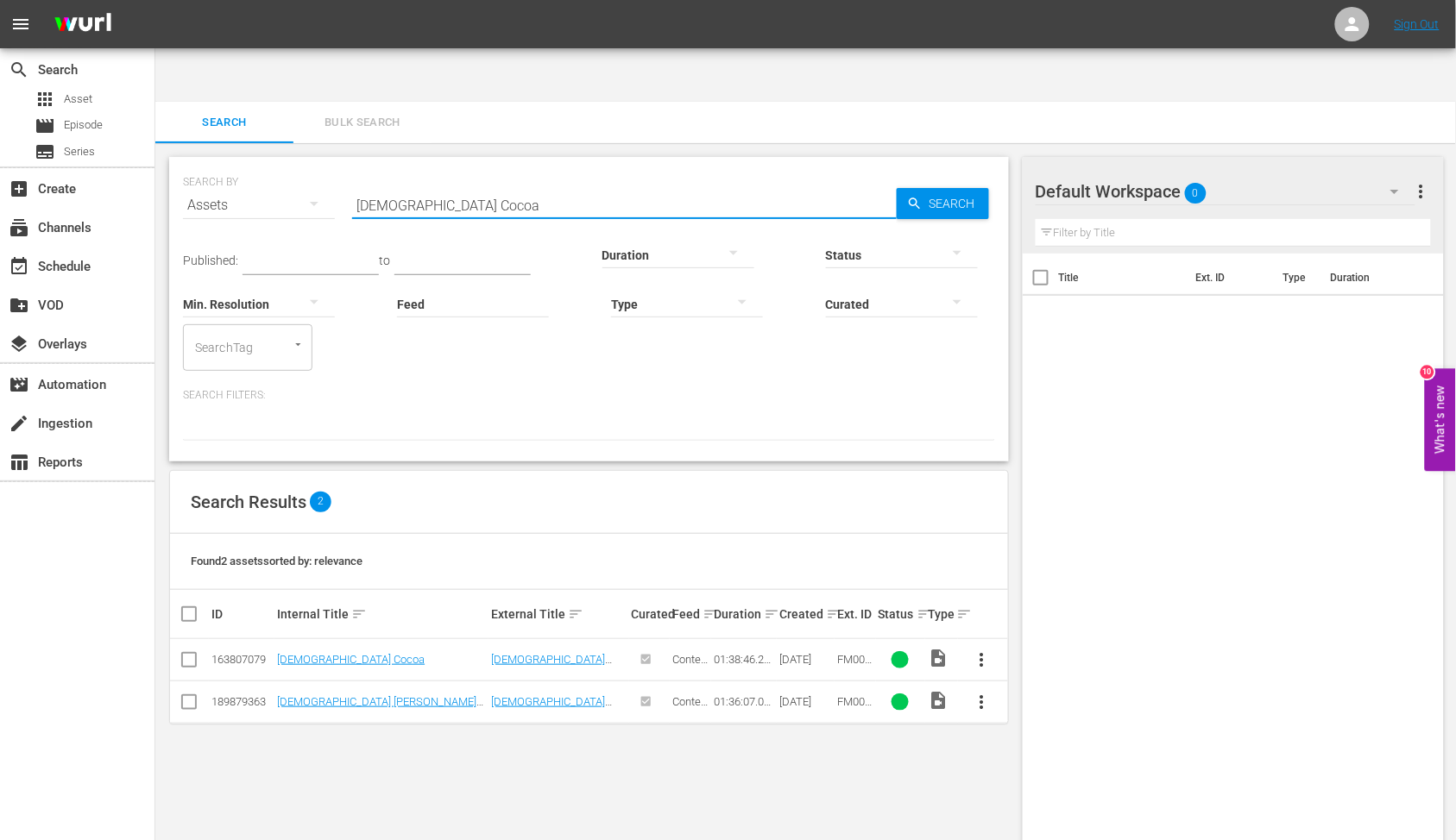
paste input "ike It Was Yesterday"
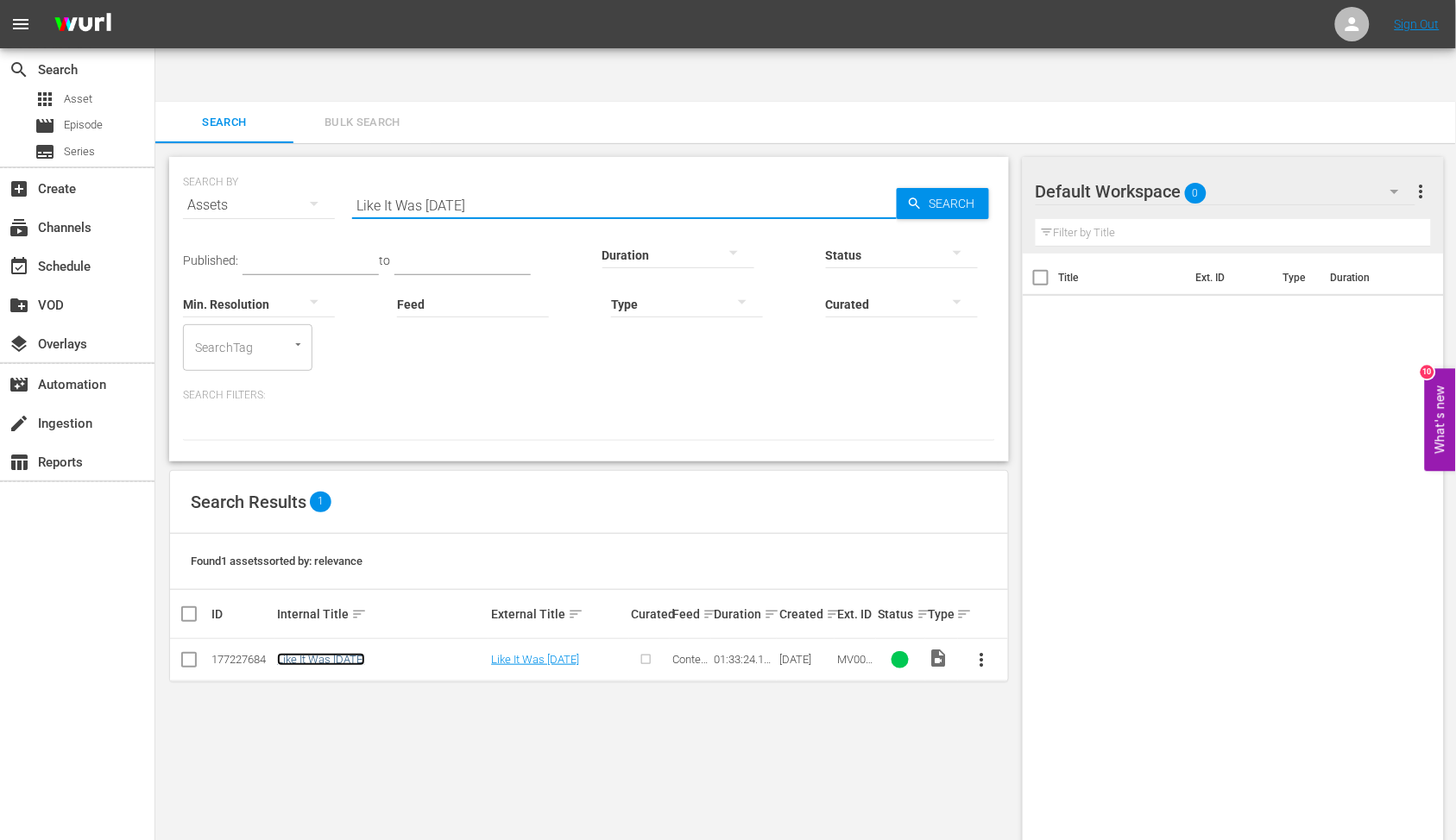
click at [356, 653] on link "Like It Was Yesterday" at bounding box center [320, 659] width 88 height 13
drag, startPoint x: 488, startPoint y: 147, endPoint x: 289, endPoint y: 149, distance: 199.0
click at [289, 164] on div "SEARCH BY Search By Assets Search ID, Title, Description, Keywords, or Category…" at bounding box center [589, 195] width 812 height 62
paste input "Man, Pride And Vengeance"
click at [333, 640] on td "Man, Pride And Vengeance" at bounding box center [381, 661] width 214 height 43
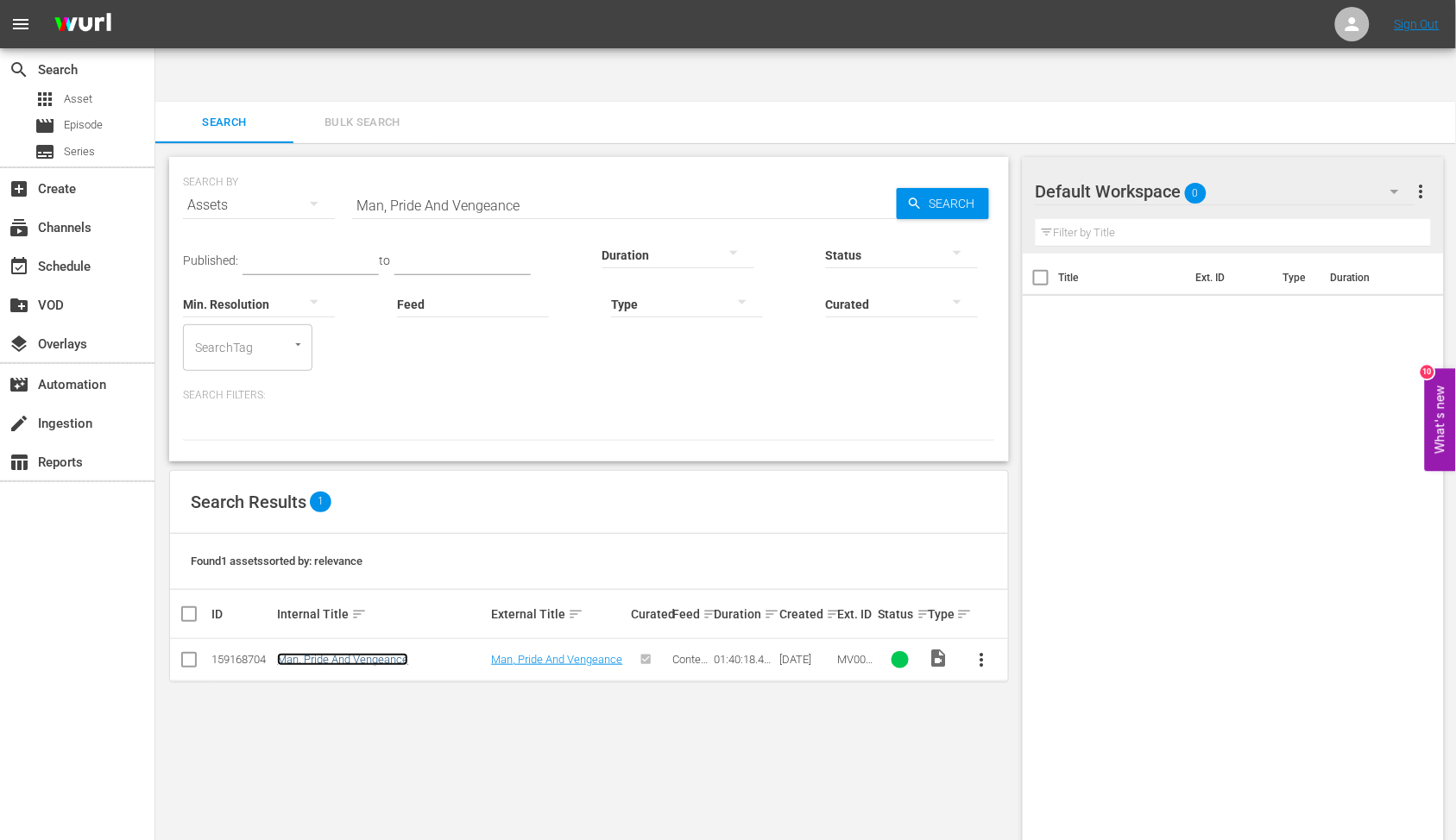
click at [335, 653] on link "Man, Pride And Vengeance" at bounding box center [343, 659] width 132 height 13
drag, startPoint x: 544, startPoint y: 155, endPoint x: 296, endPoint y: 164, distance: 248.2
click at [300, 164] on div "SEARCH BY Search By Assets Search ID, Title, Description, Keywords, or Category…" at bounding box center [589, 195] width 812 height 62
paste input "cLintock!"
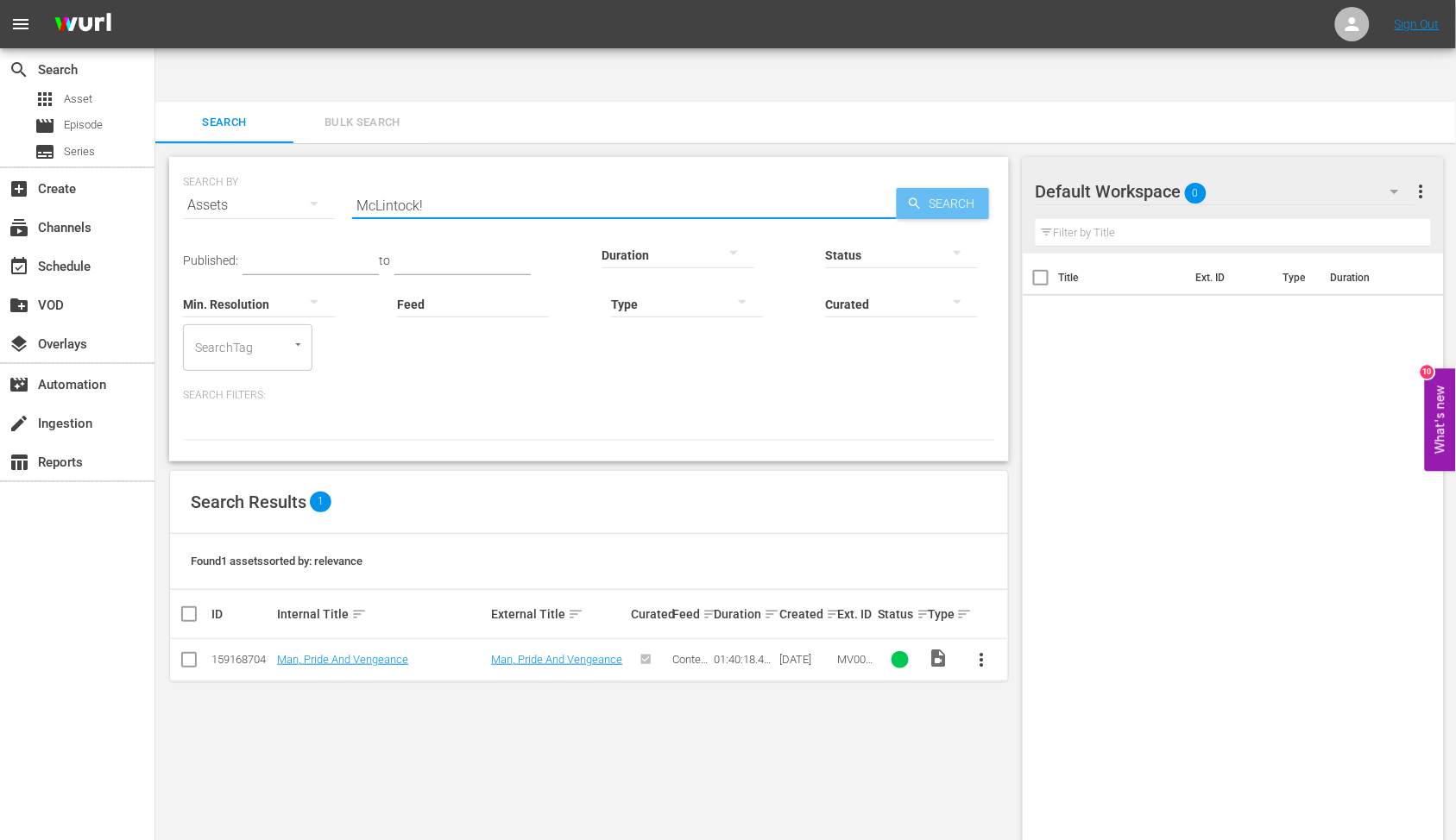
click at [928, 188] on span "Search" at bounding box center [956, 203] width 67 height 31
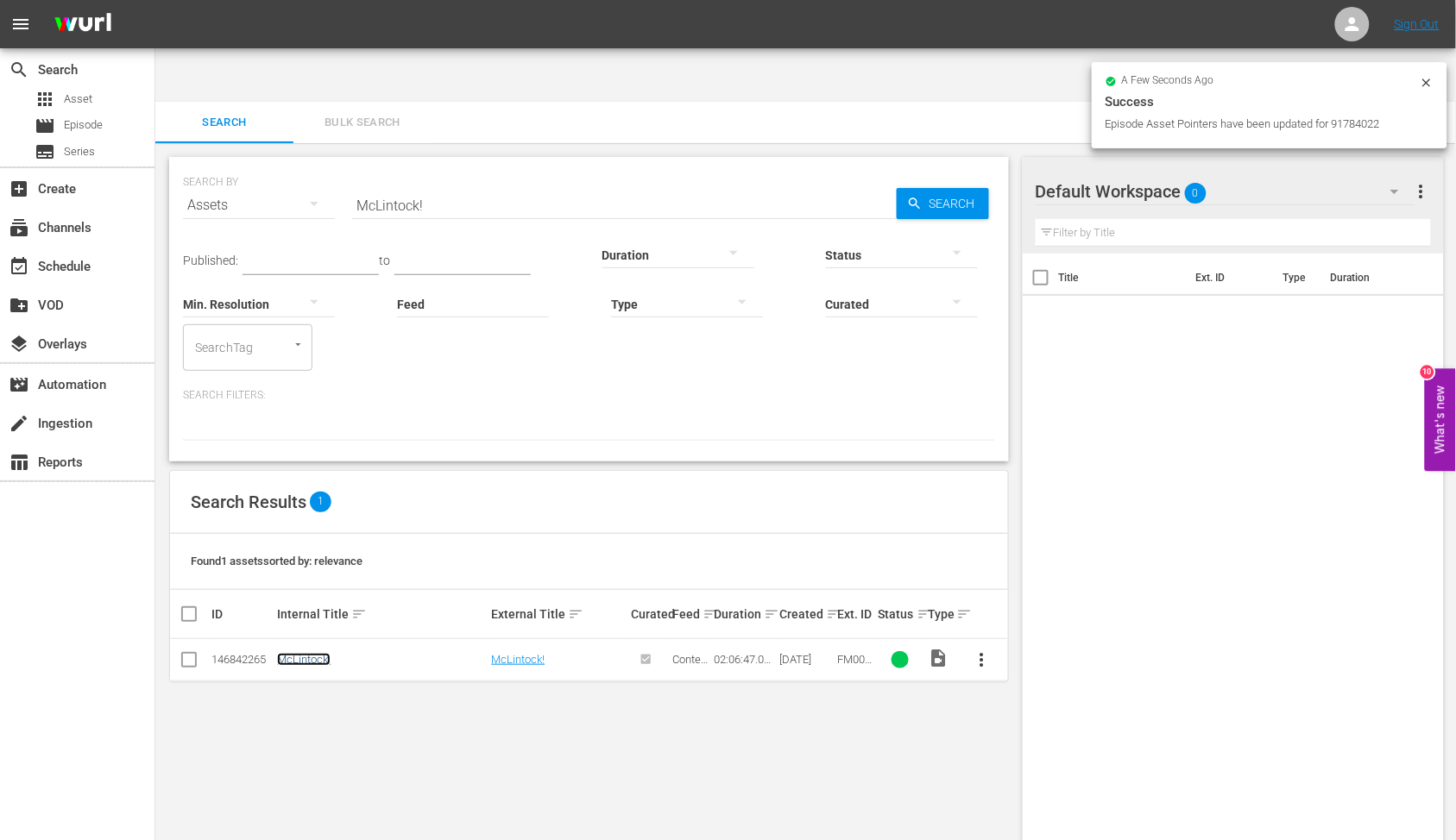
click at [319, 653] on link "McLintock!" at bounding box center [303, 659] width 53 height 13
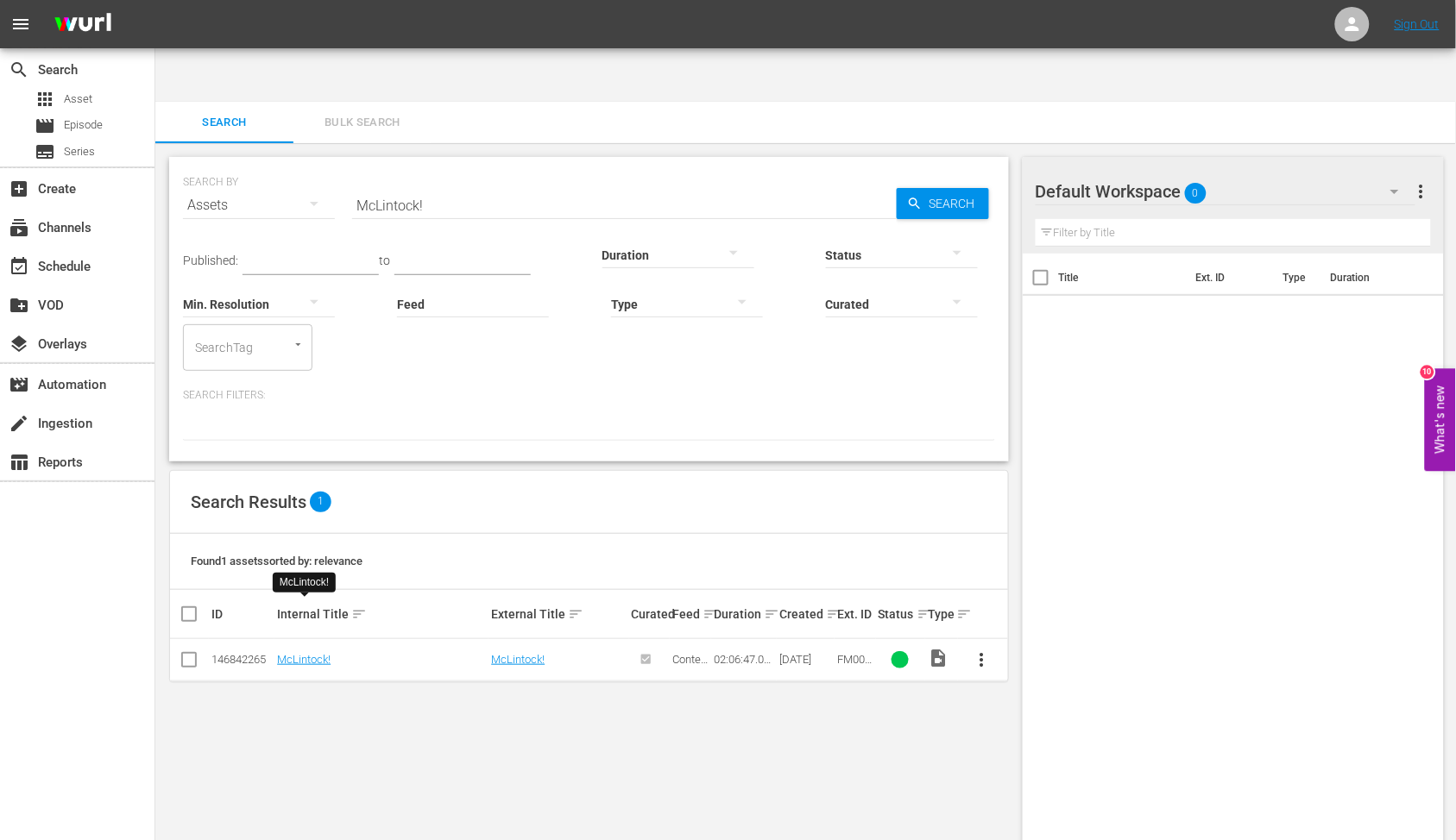
drag, startPoint x: 459, startPoint y: 169, endPoint x: 320, endPoint y: 160, distance: 139.3
click at [287, 164] on div "SEARCH BY Search By Assets Search ID, Title, Description, Keywords, or Category…" at bounding box center [589, 195] width 812 height 62
paste input "ean Johnny Barrows"
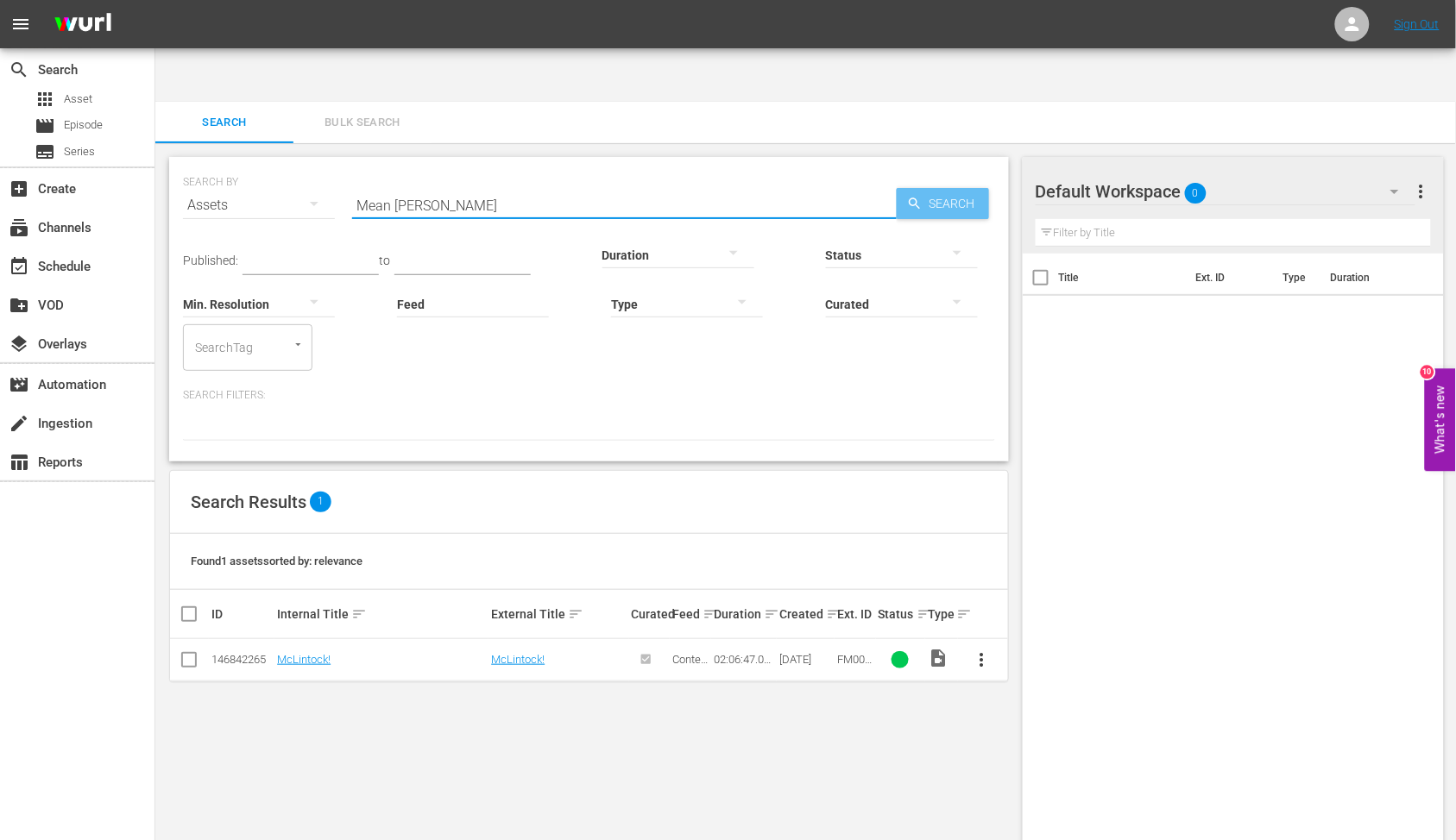
type input "Mean Johnny Barrows"
click at [929, 188] on span "Search" at bounding box center [956, 203] width 67 height 31
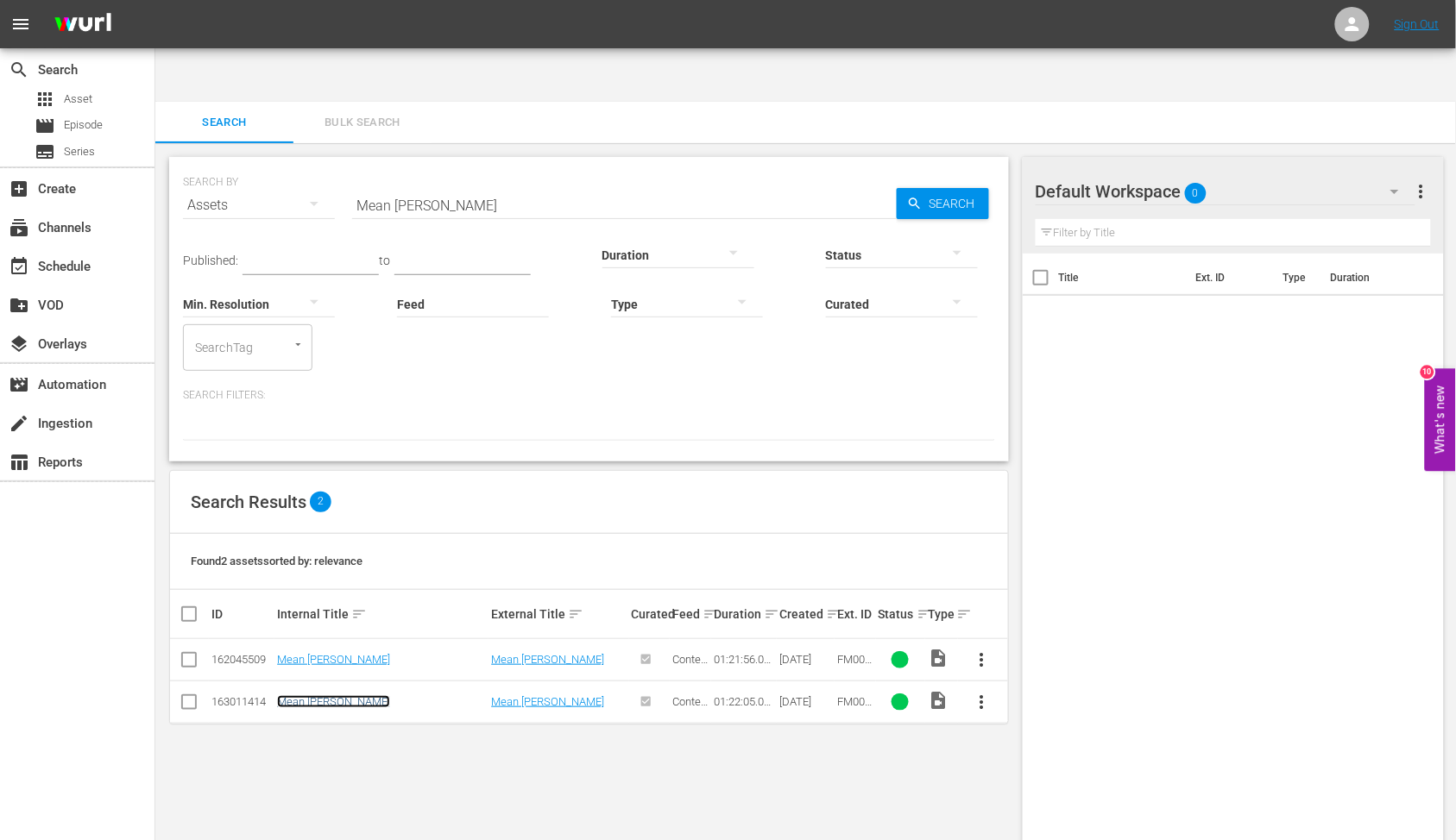
click at [352, 696] on link "Mean Johnny Barrows" at bounding box center [333, 702] width 113 height 13
click at [296, 696] on link "Mean Johnny Barrows" at bounding box center [333, 702] width 113 height 13
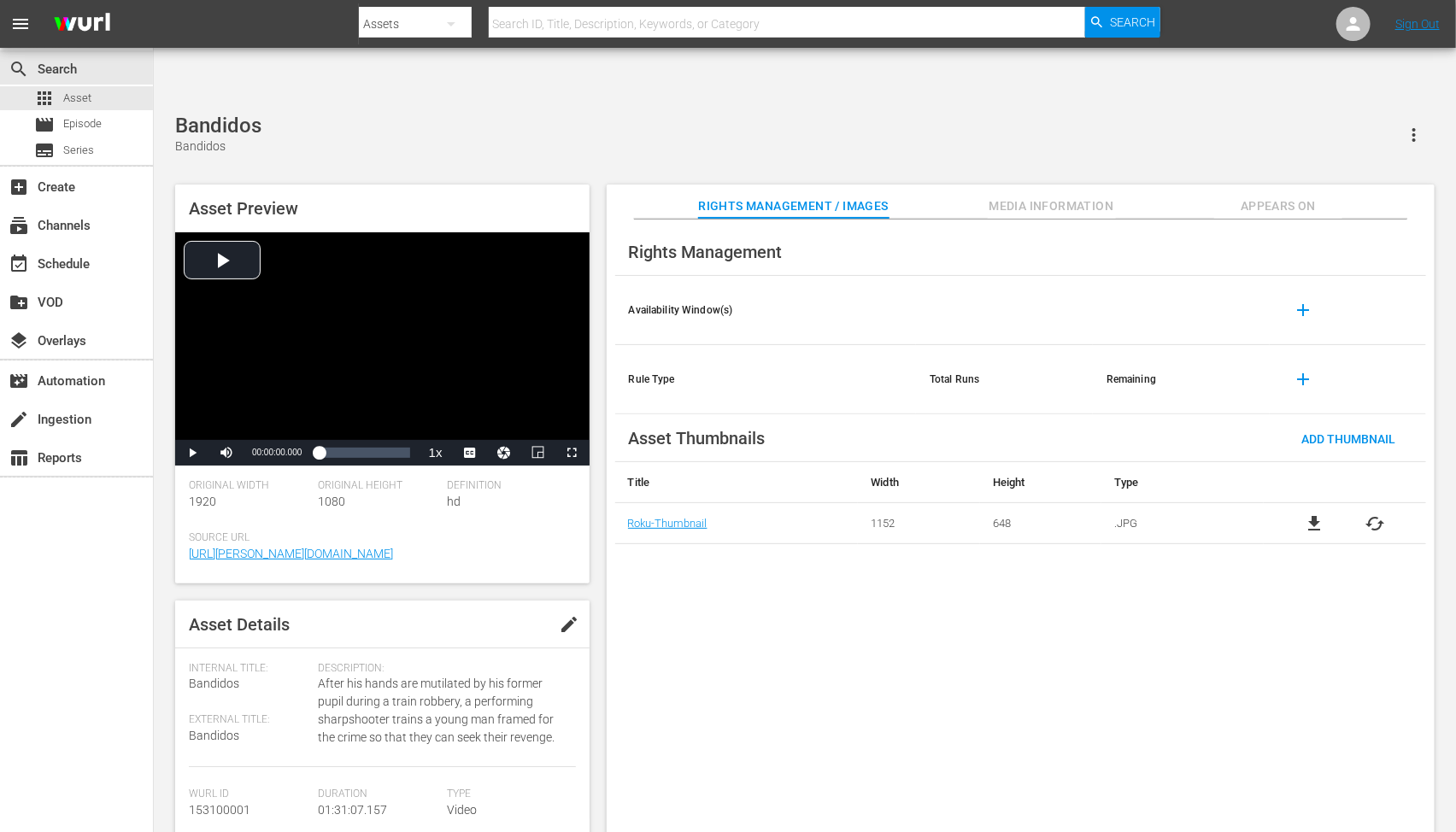
click at [1368, 514] on span "cached" at bounding box center [1375, 523] width 20 height 20
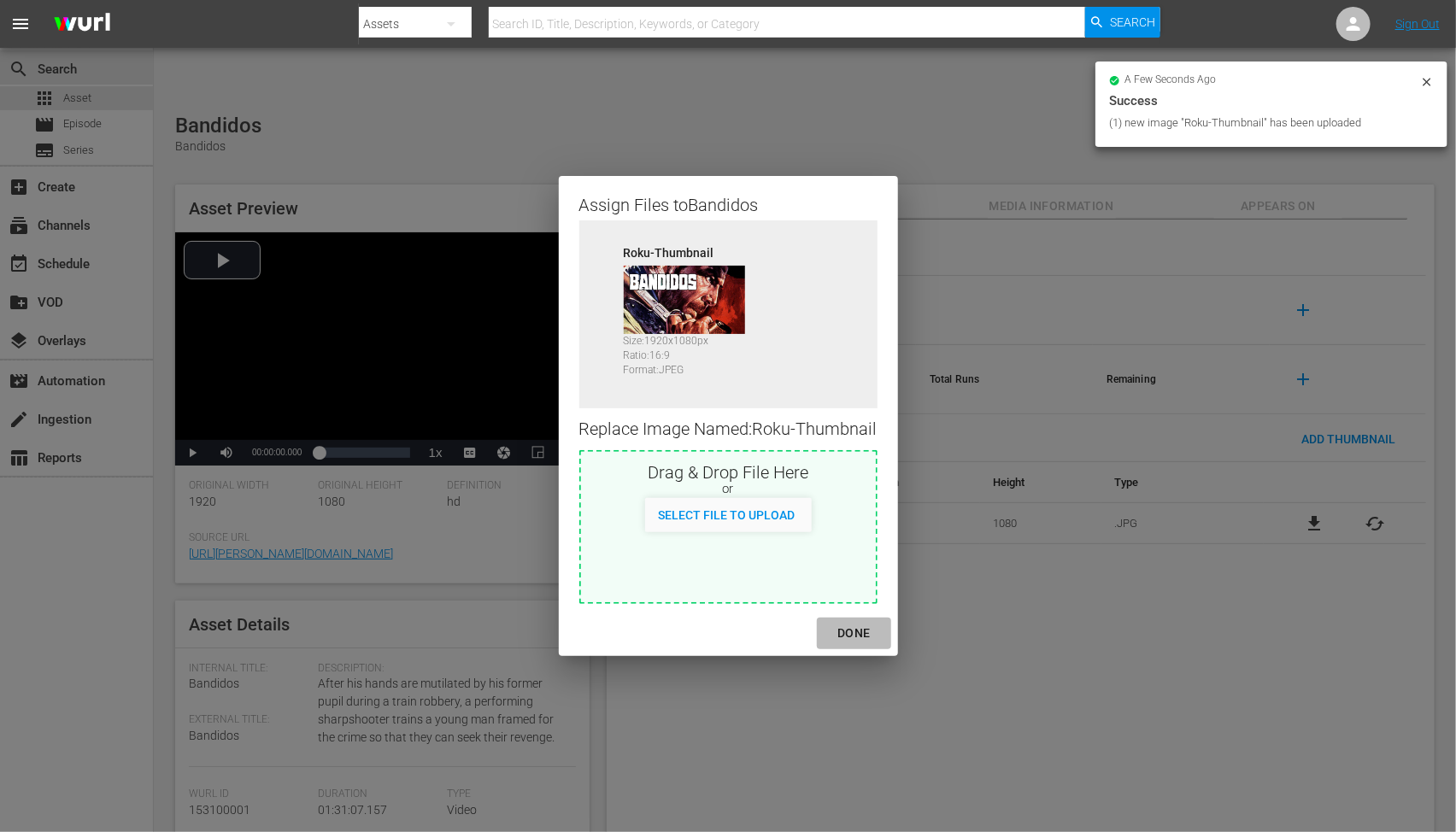
click at [850, 627] on div "DONE" at bounding box center [853, 634] width 59 height 21
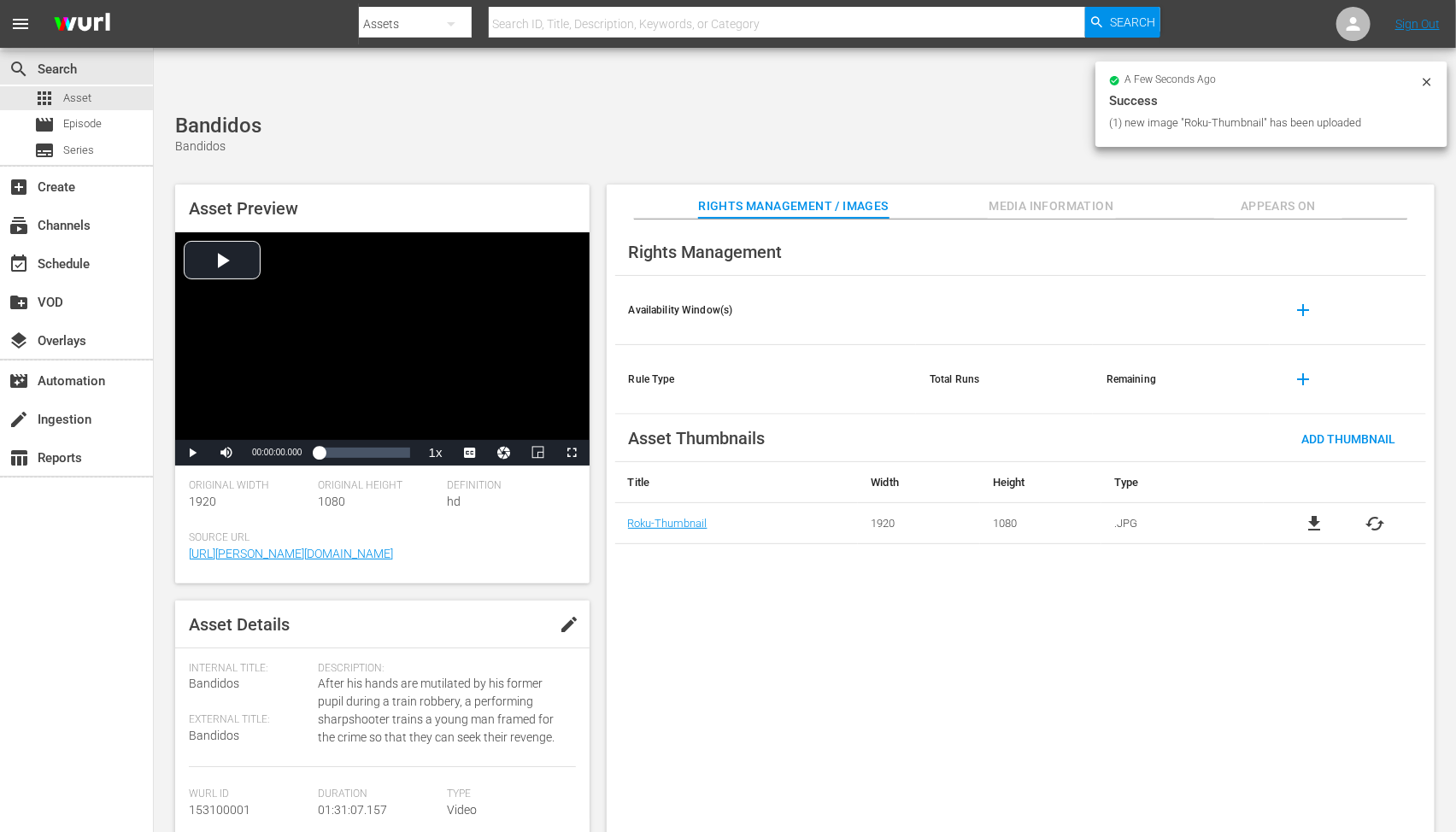
click at [1060, 705] on div "Rights Management Availability Window(s) add Rule Type Total Runs Remaining add…" at bounding box center [1021, 540] width 828 height 641
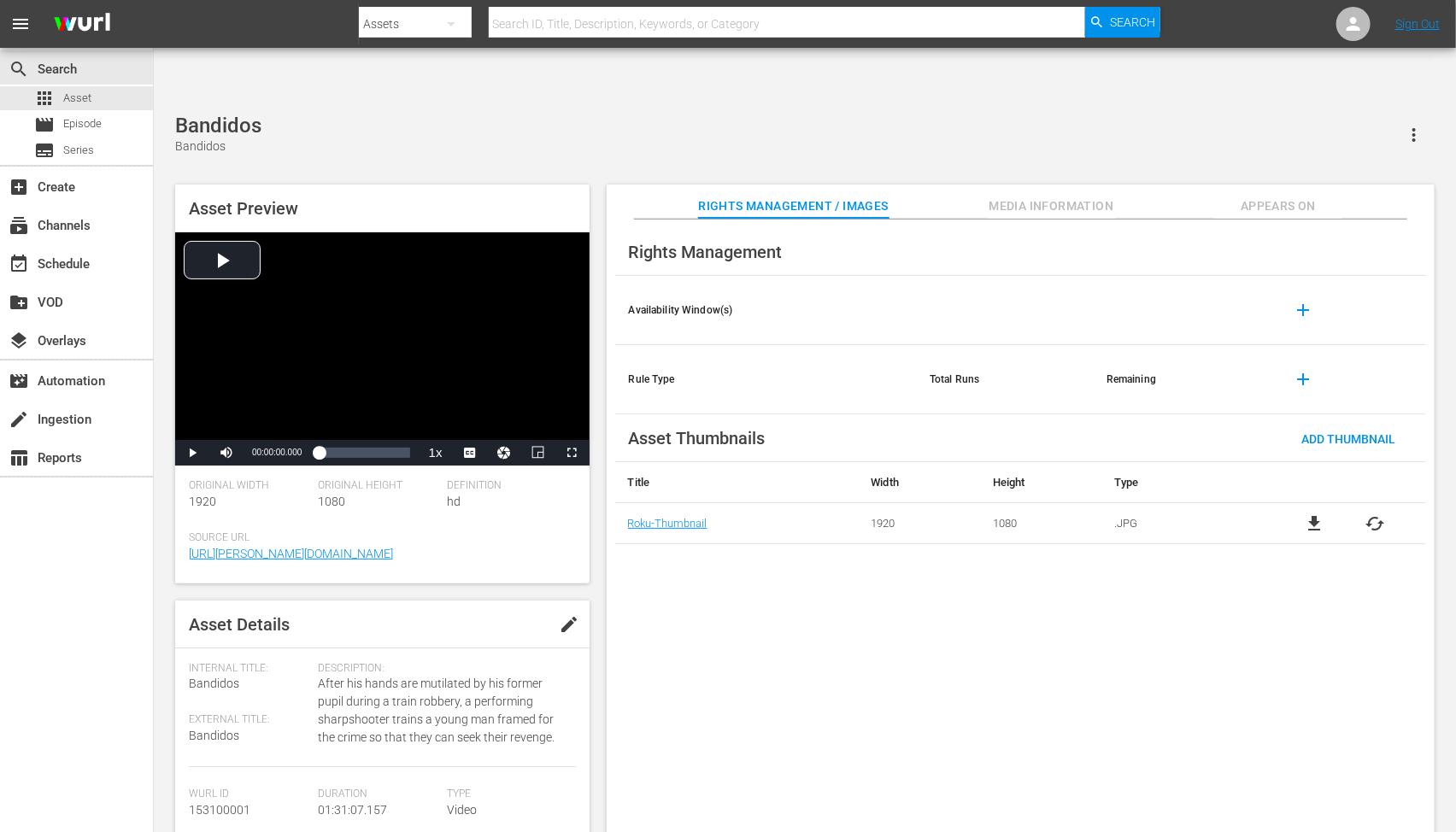
click at [1270, 196] on span "Appears On" at bounding box center [1279, 206] width 128 height 21
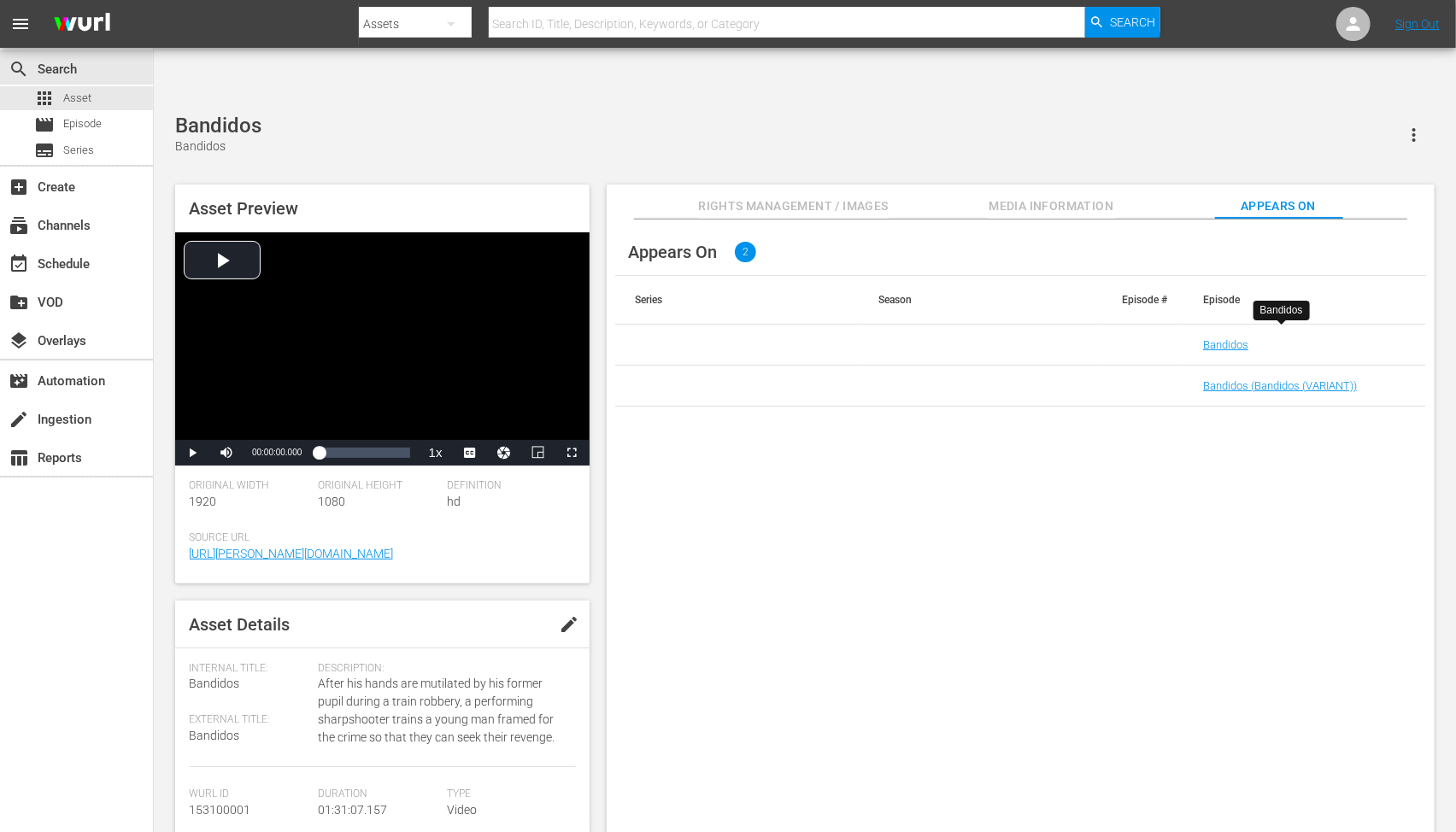
click at [448, 114] on div "Bandidos Bandidos Asset Preview Video Player is loading. Play Video Play Mute C…" at bounding box center [805, 482] width 1277 height 737
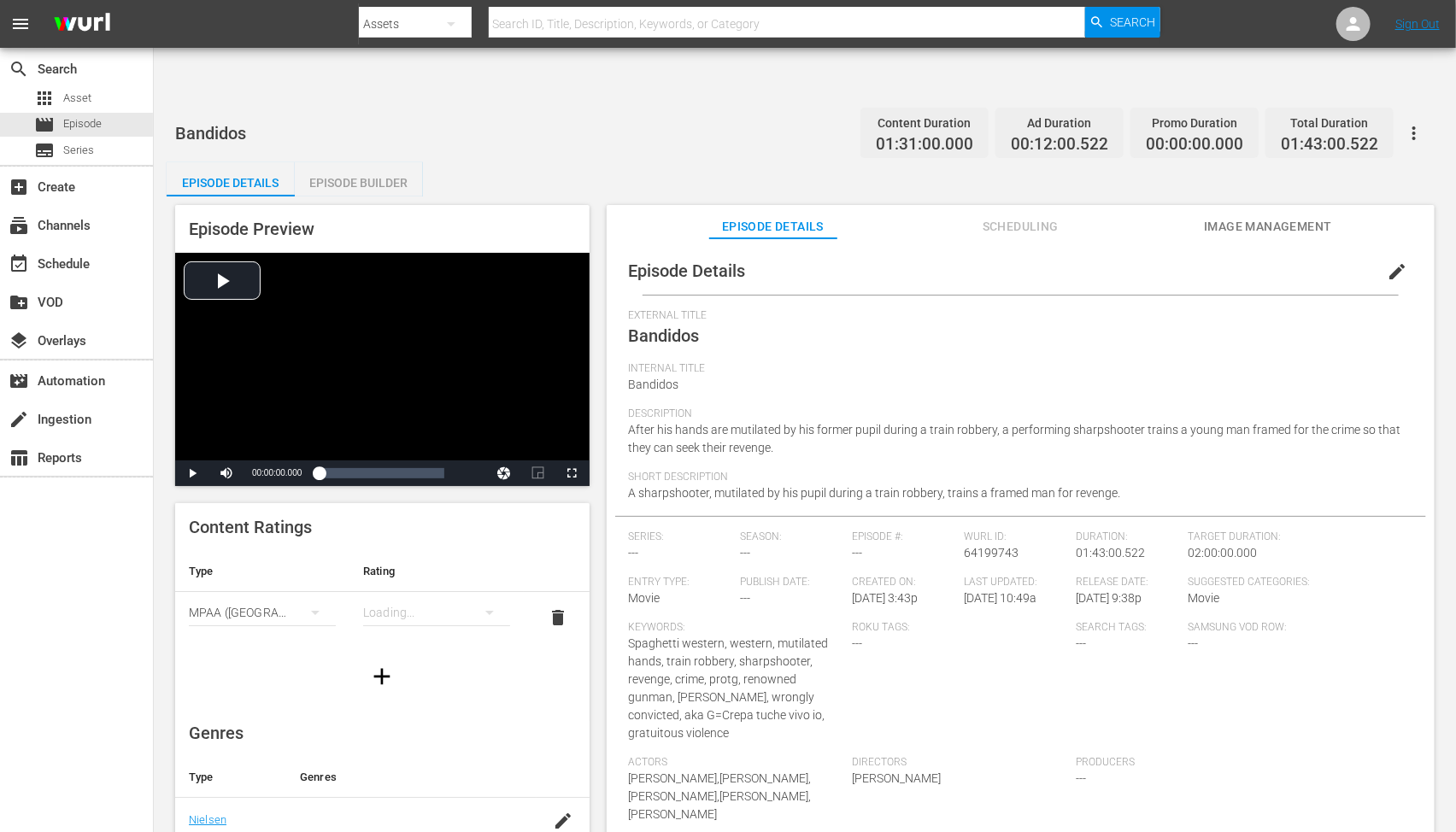
click at [1232, 205] on button "Image Management" at bounding box center [1268, 222] width 128 height 35
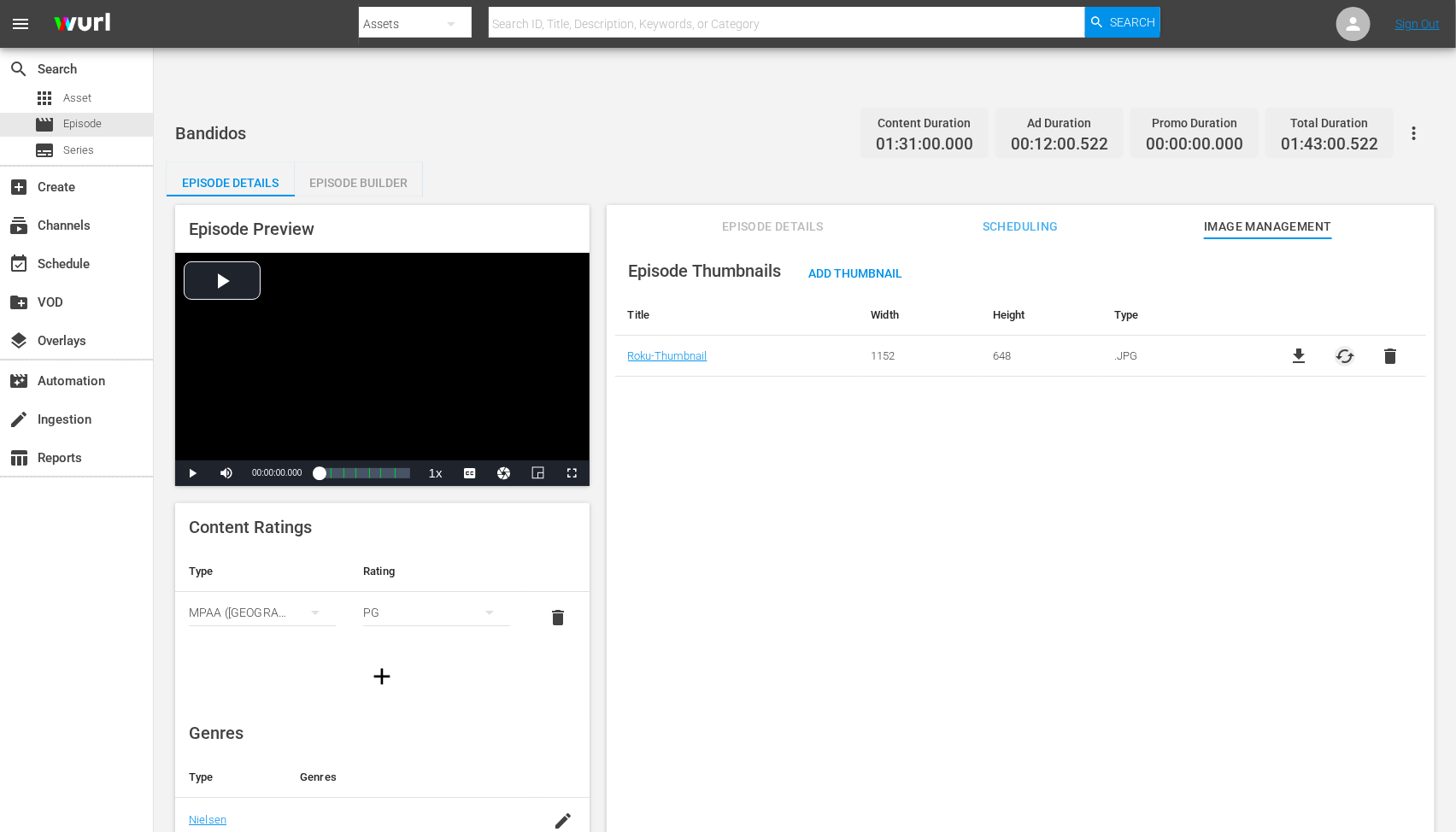
click at [1352, 346] on span "cached" at bounding box center [1345, 356] width 20 height 20
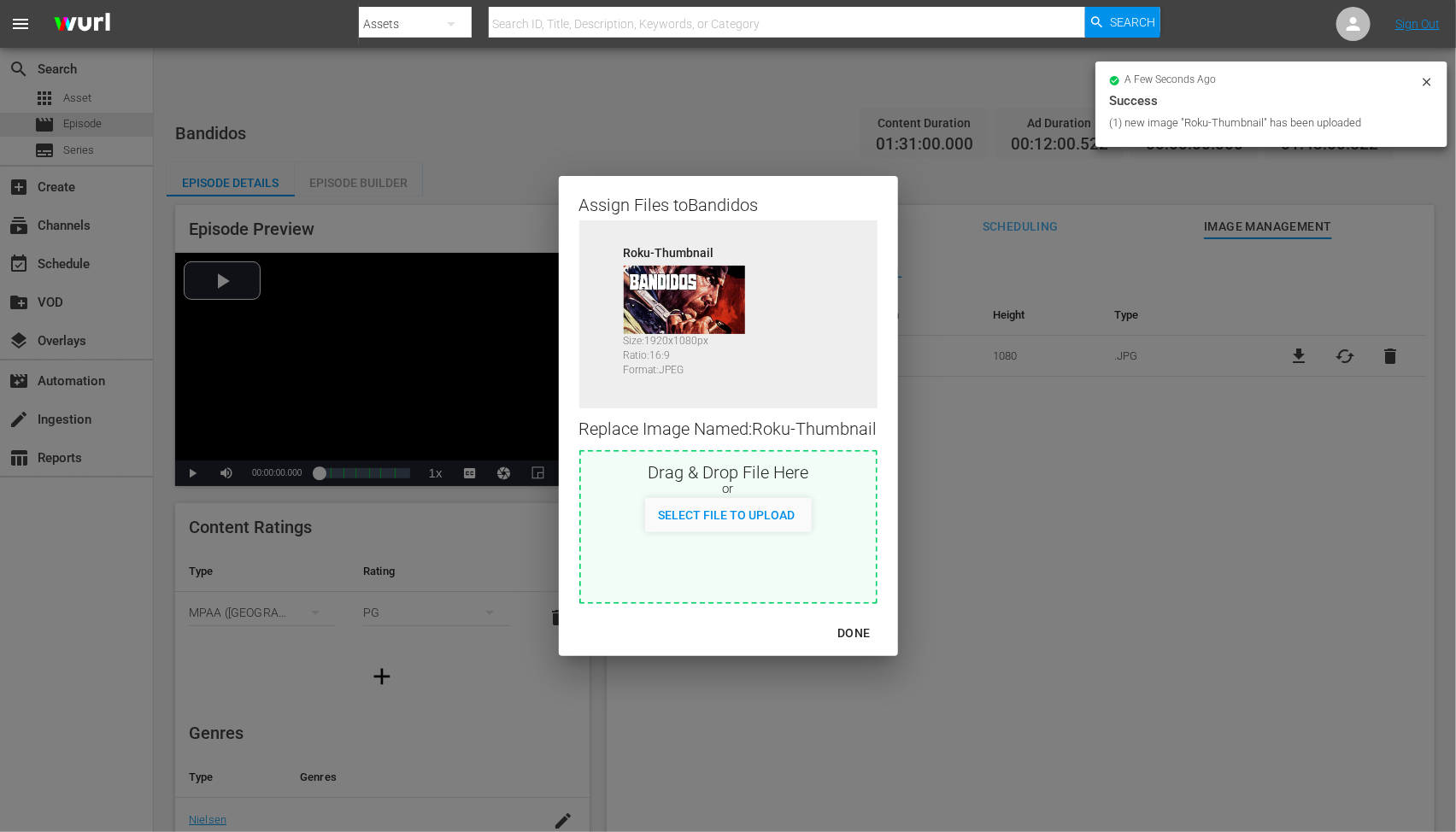
click at [863, 630] on div "DONE" at bounding box center [853, 634] width 59 height 21
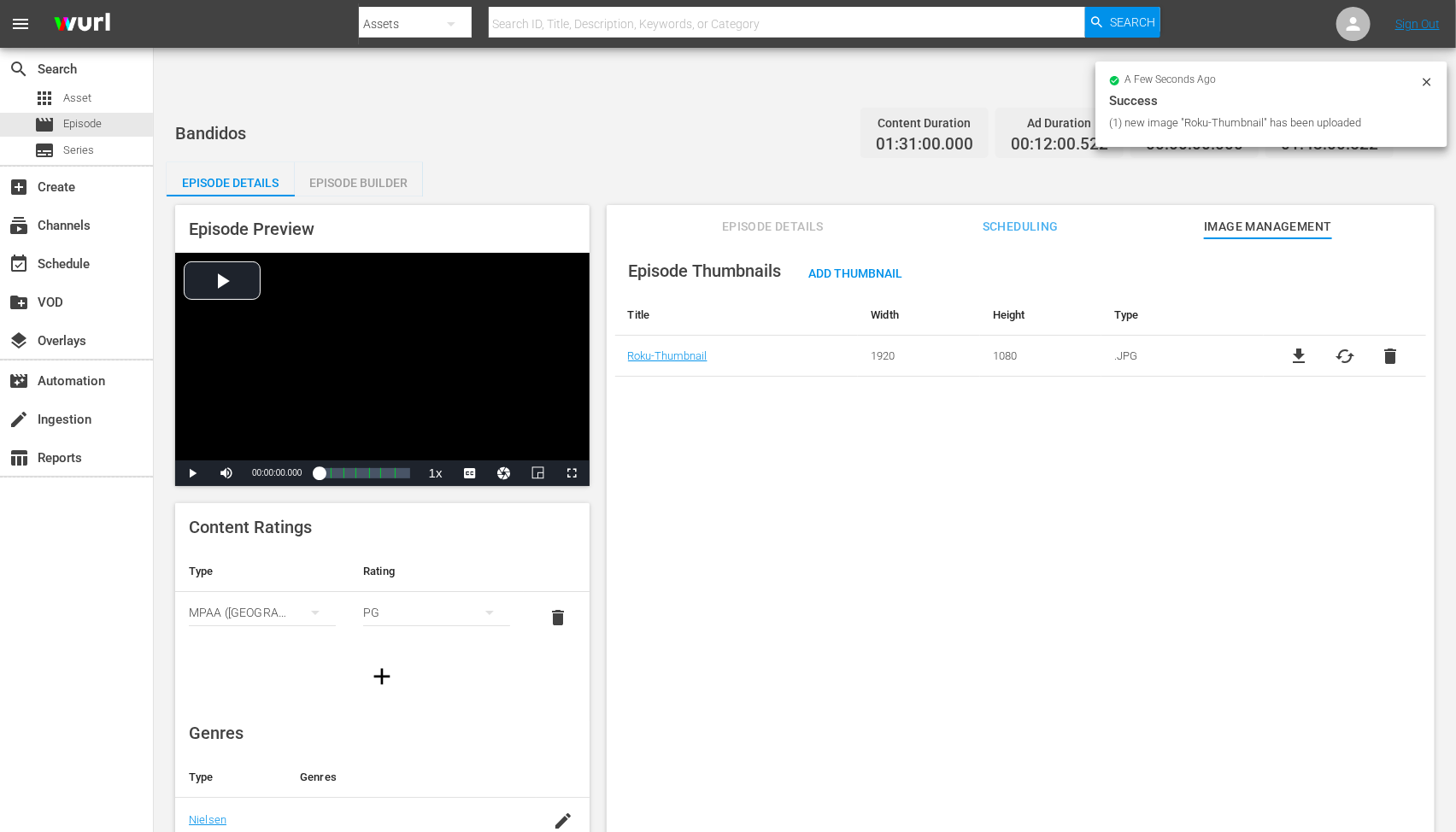
click at [944, 620] on div "Episode Thumbnails Add Thumbnail Title Width Height Type Roku-Thumbnail 1920 10…" at bounding box center [1021, 556] width 828 height 636
click at [1422, 79] on icon at bounding box center [1427, 81] width 13 height 13
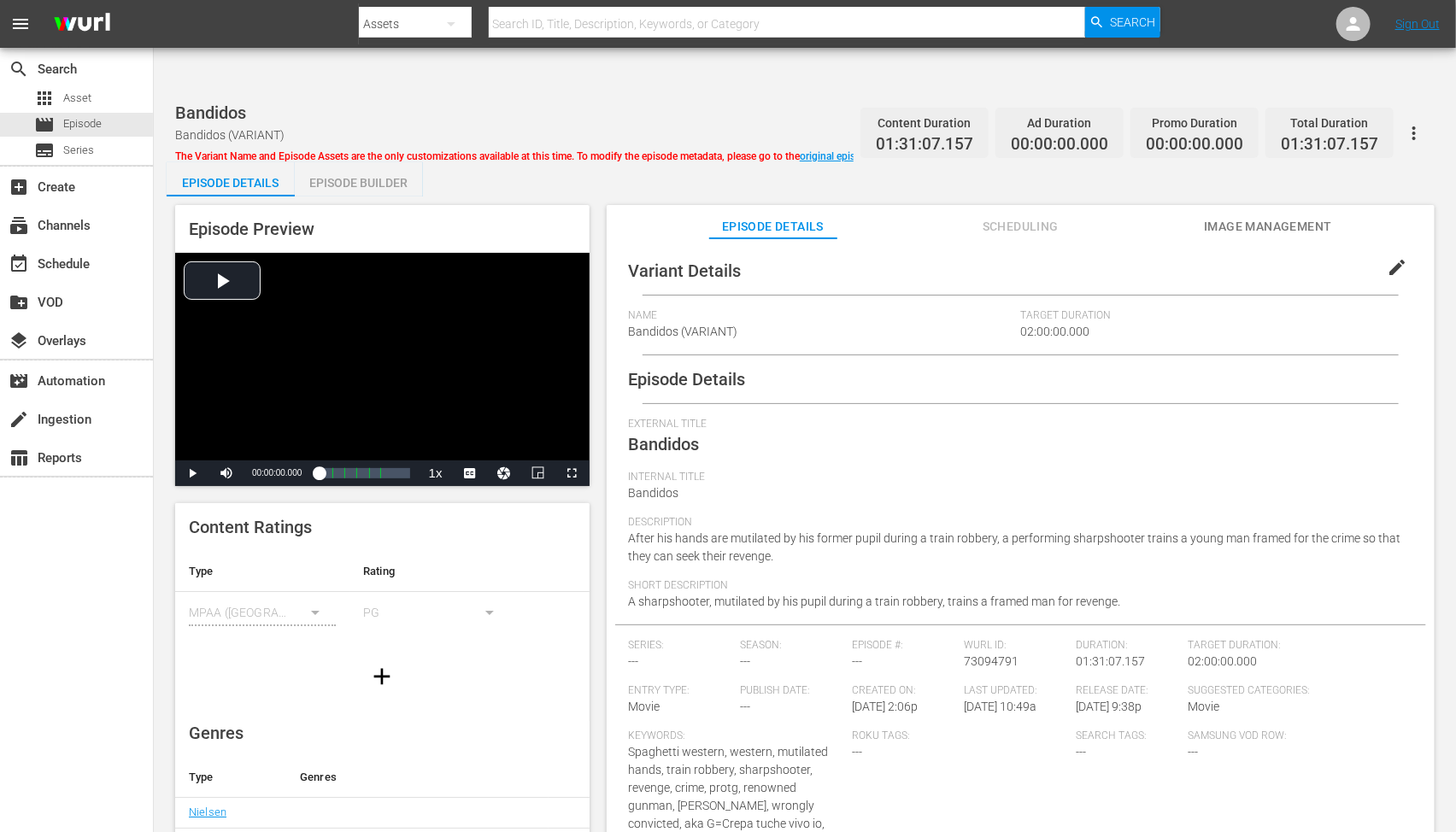
click at [1283, 217] on span "Image Management" at bounding box center [1268, 227] width 128 height 21
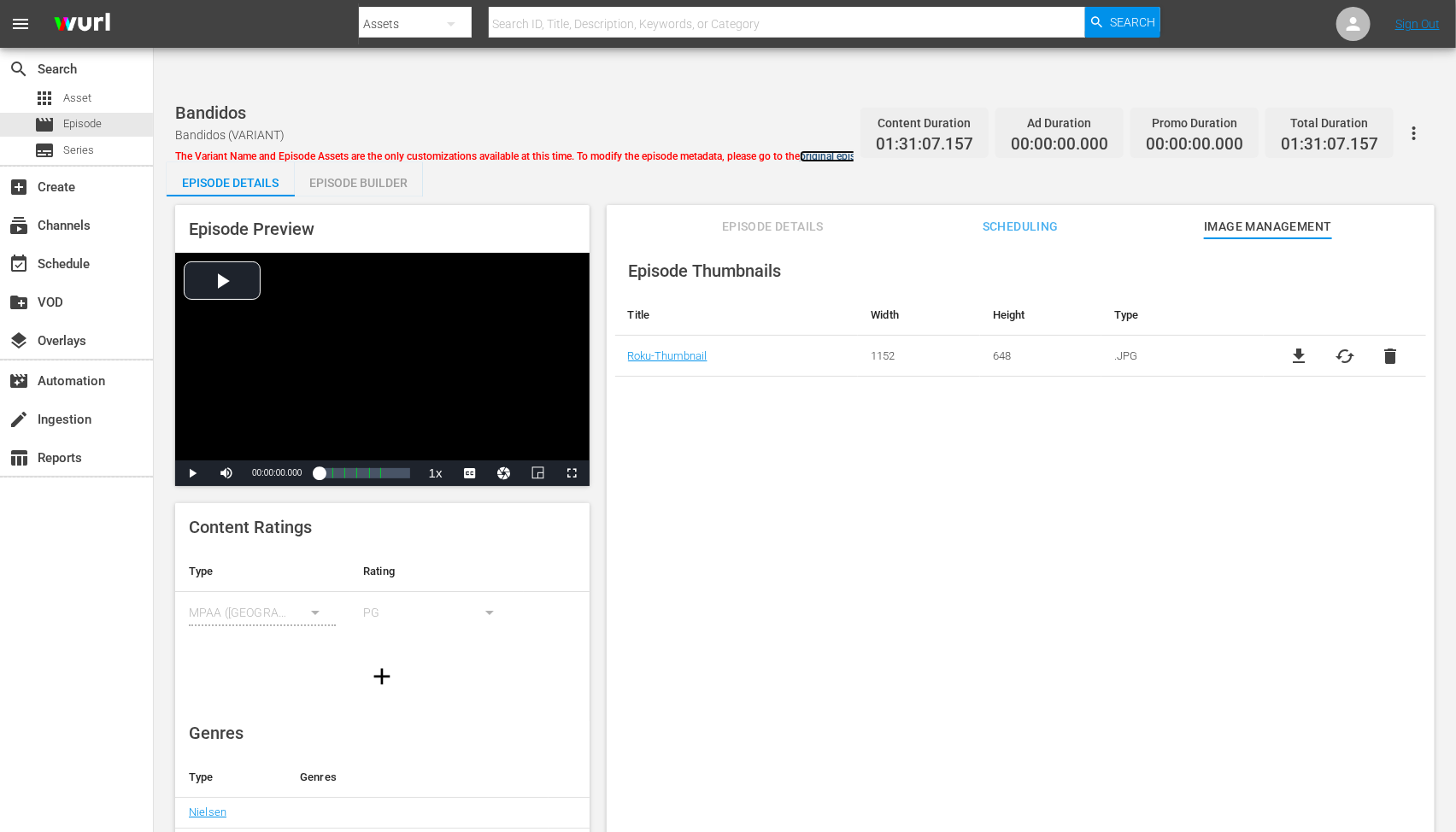
click at [823, 150] on link "original episode" at bounding box center [837, 156] width 73 height 12
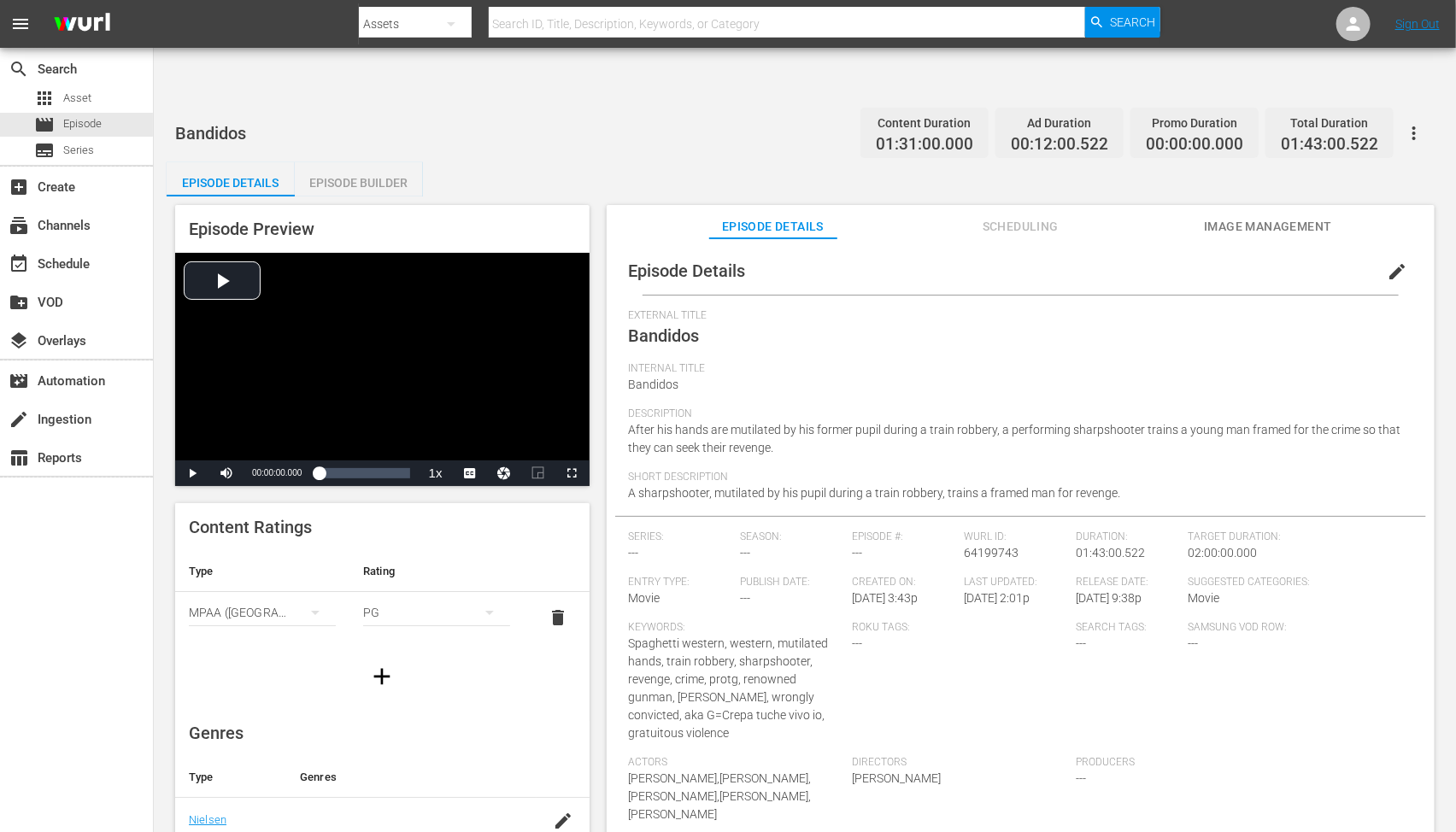
click at [1249, 217] on span "Image Management" at bounding box center [1268, 227] width 128 height 21
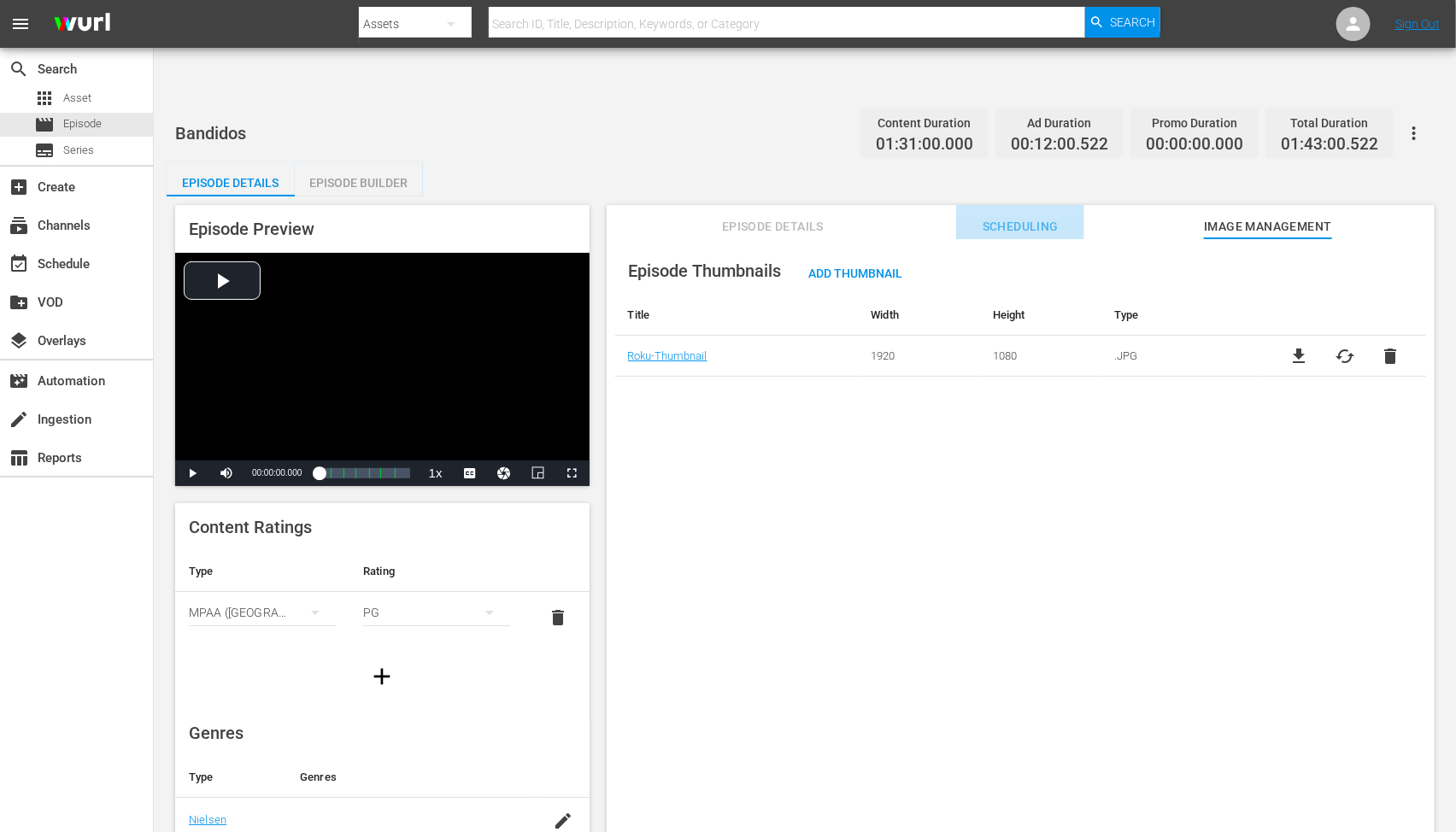
click at [1021, 205] on button "Scheduling" at bounding box center [1021, 222] width 128 height 35
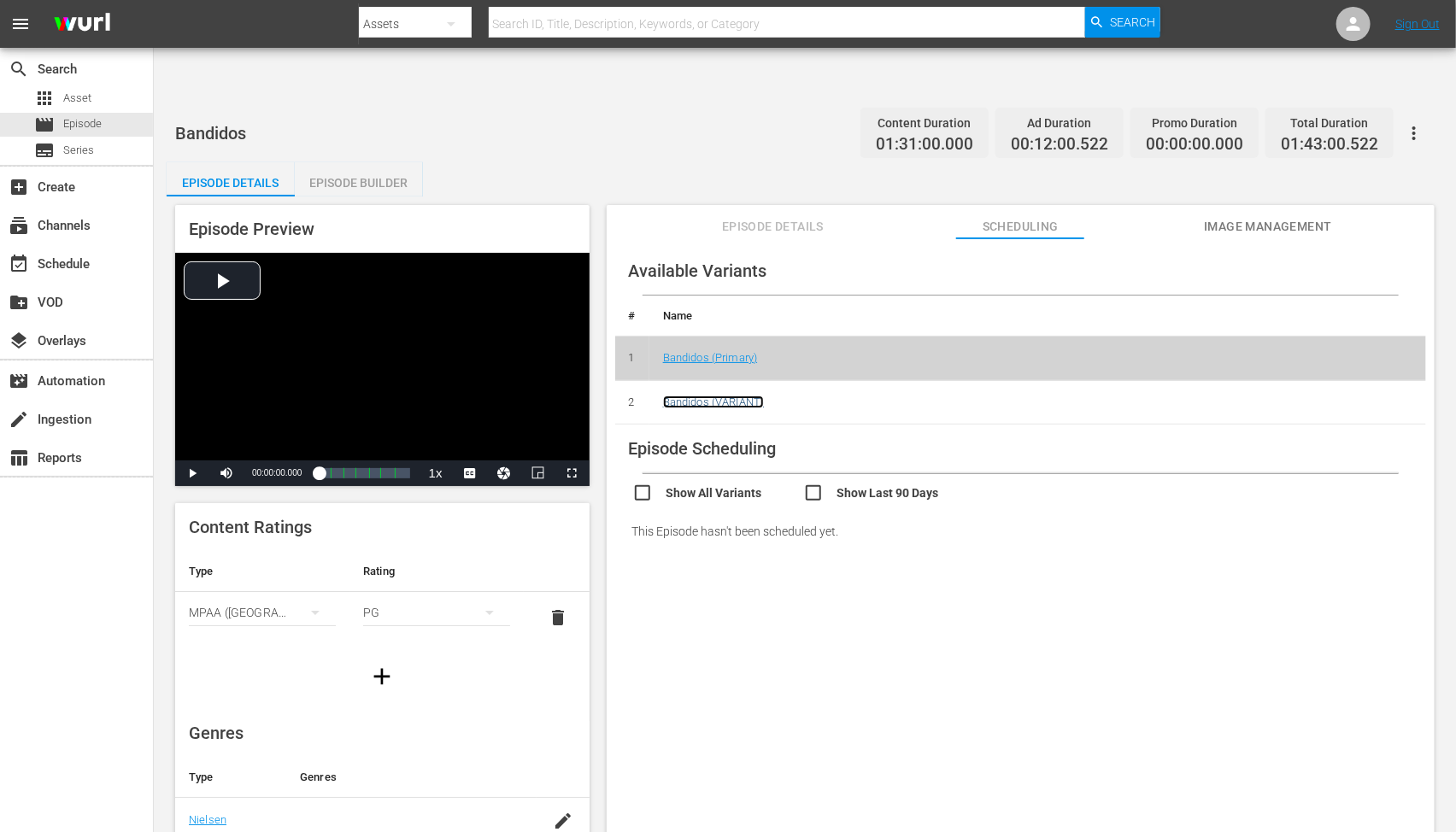
click at [713, 396] on link "Bandidos (VARIANT)" at bounding box center [714, 402] width 102 height 12
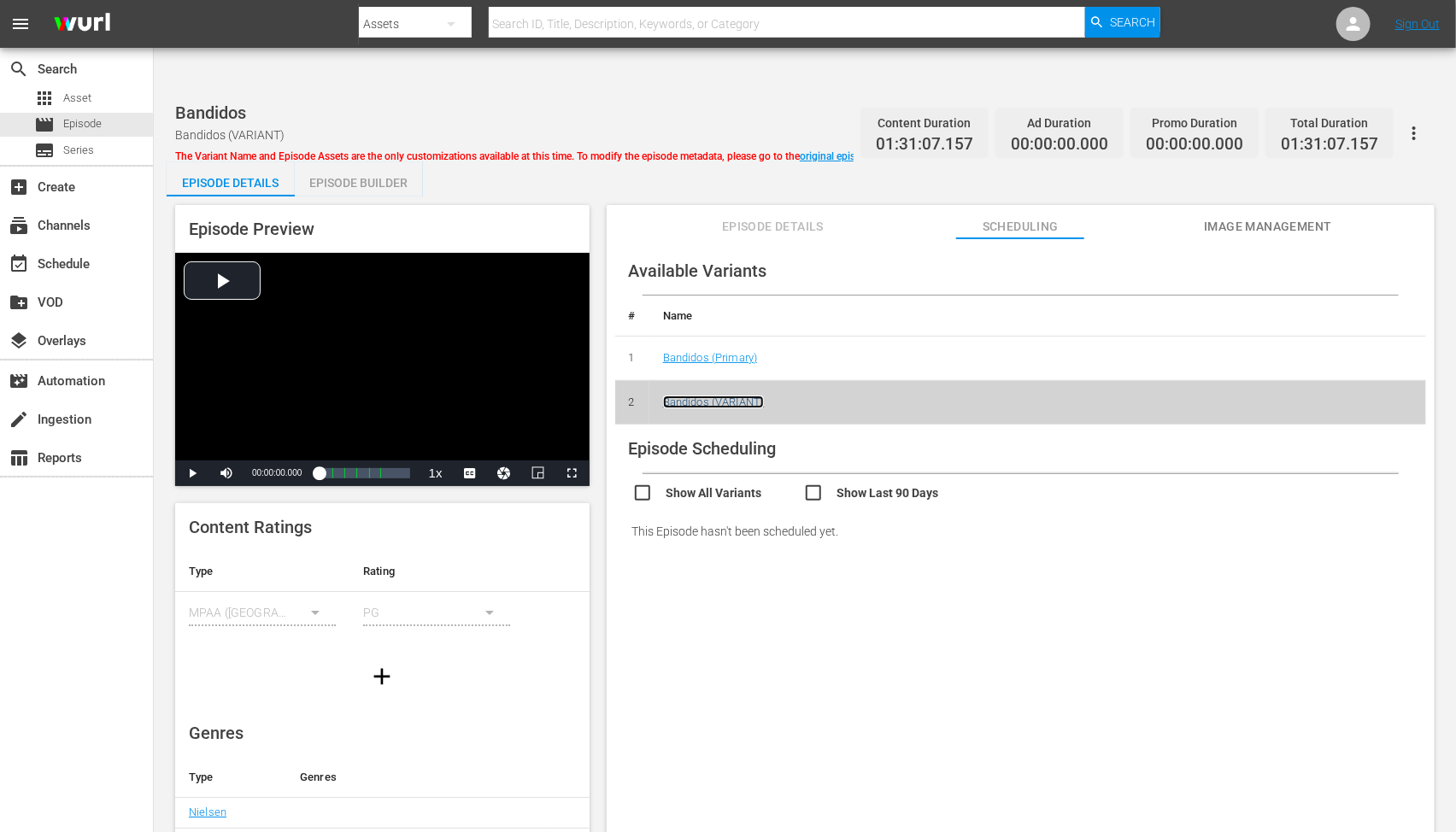
click at [720, 396] on link "Bandidos (VARIANT)" at bounding box center [714, 402] width 102 height 12
click at [732, 351] on link "Bandidos (Primary)" at bounding box center [710, 357] width 95 height 12
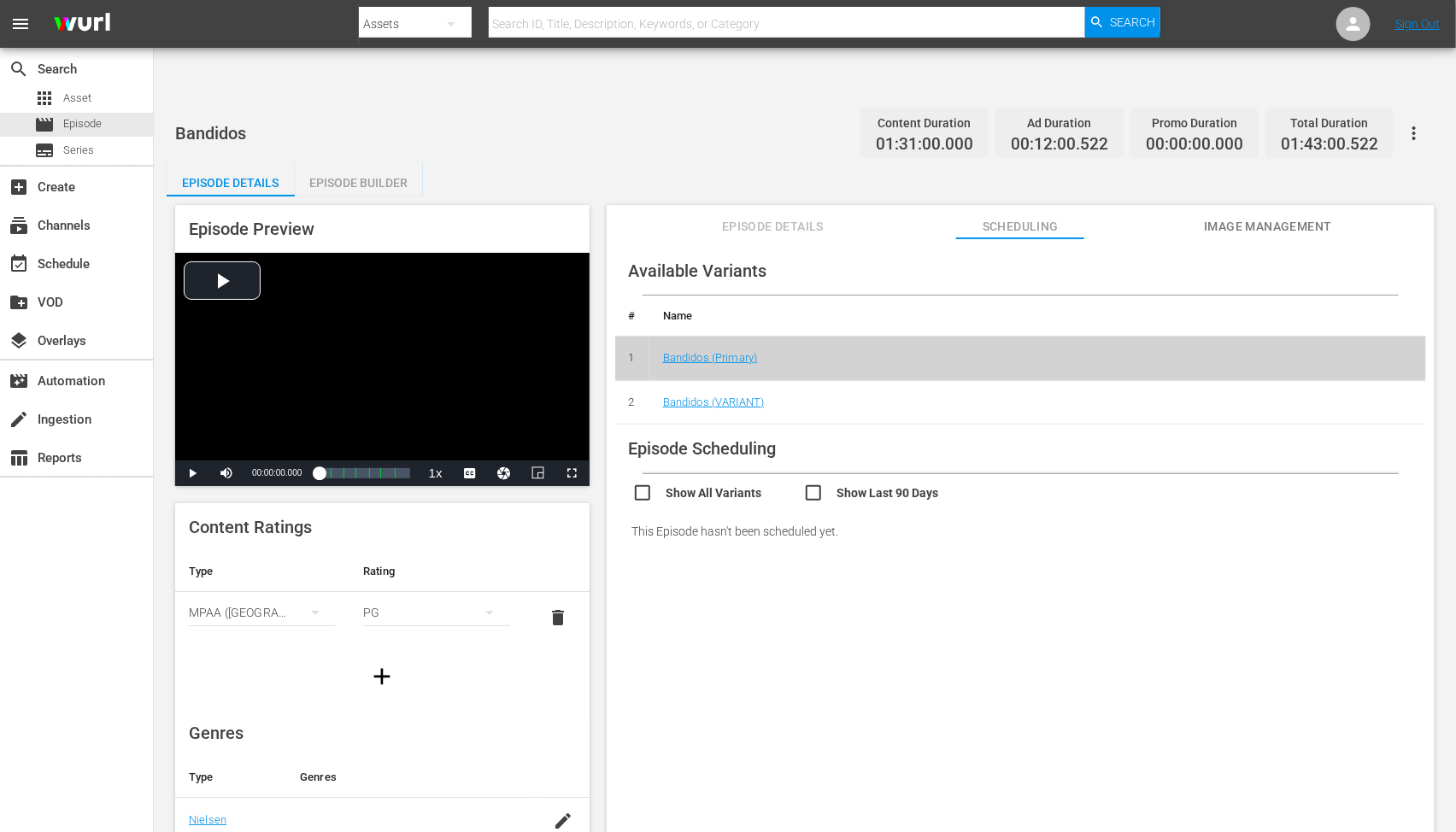
click at [1239, 217] on span "Image Management" at bounding box center [1268, 227] width 128 height 21
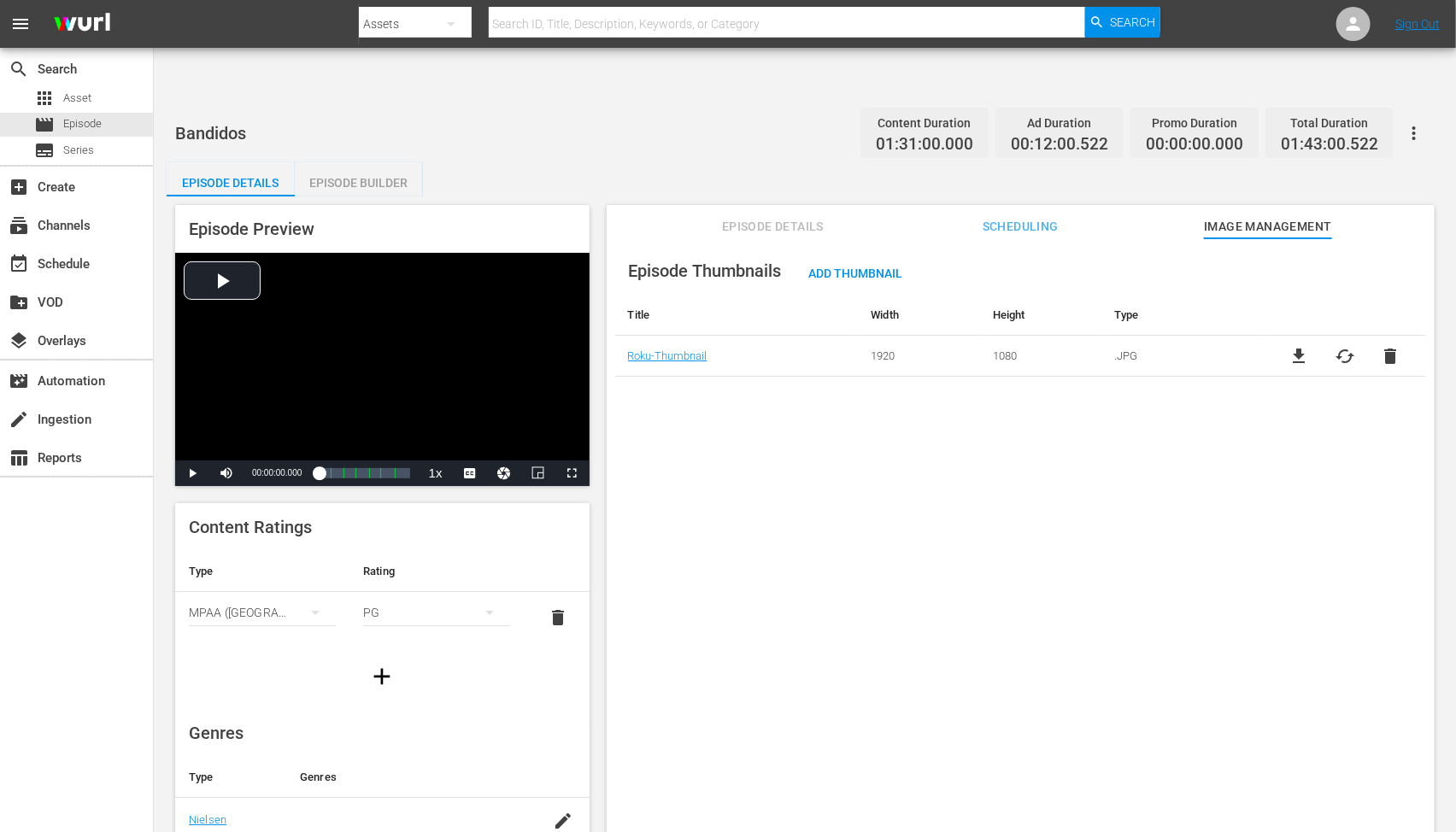
click at [693, 449] on div "Episode Thumbnails Add Thumbnail Title Width Height Type Roku-Thumbnail 1920 10…" at bounding box center [1021, 556] width 828 height 636
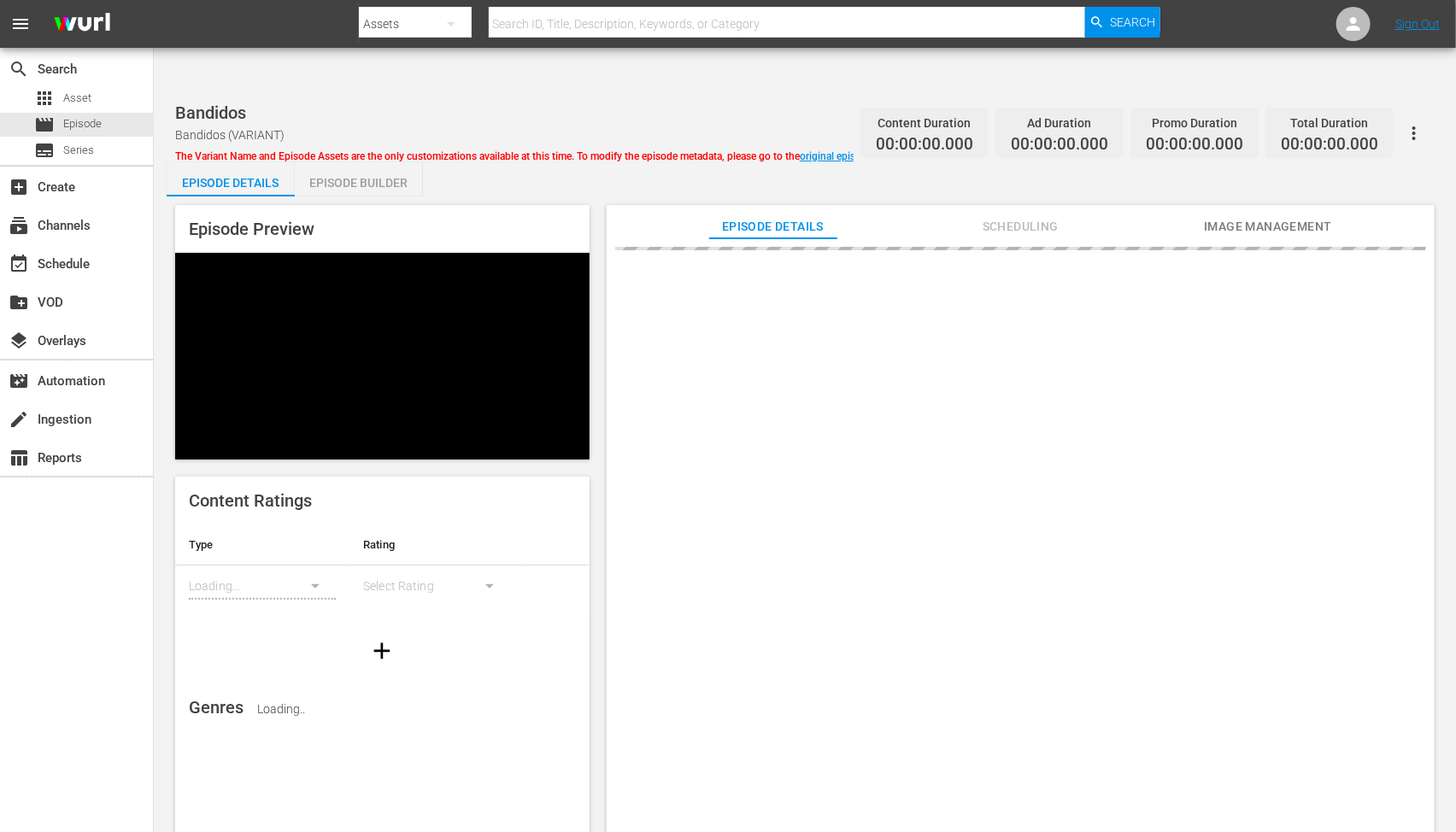
click at [1294, 239] on div at bounding box center [1021, 556] width 828 height 636
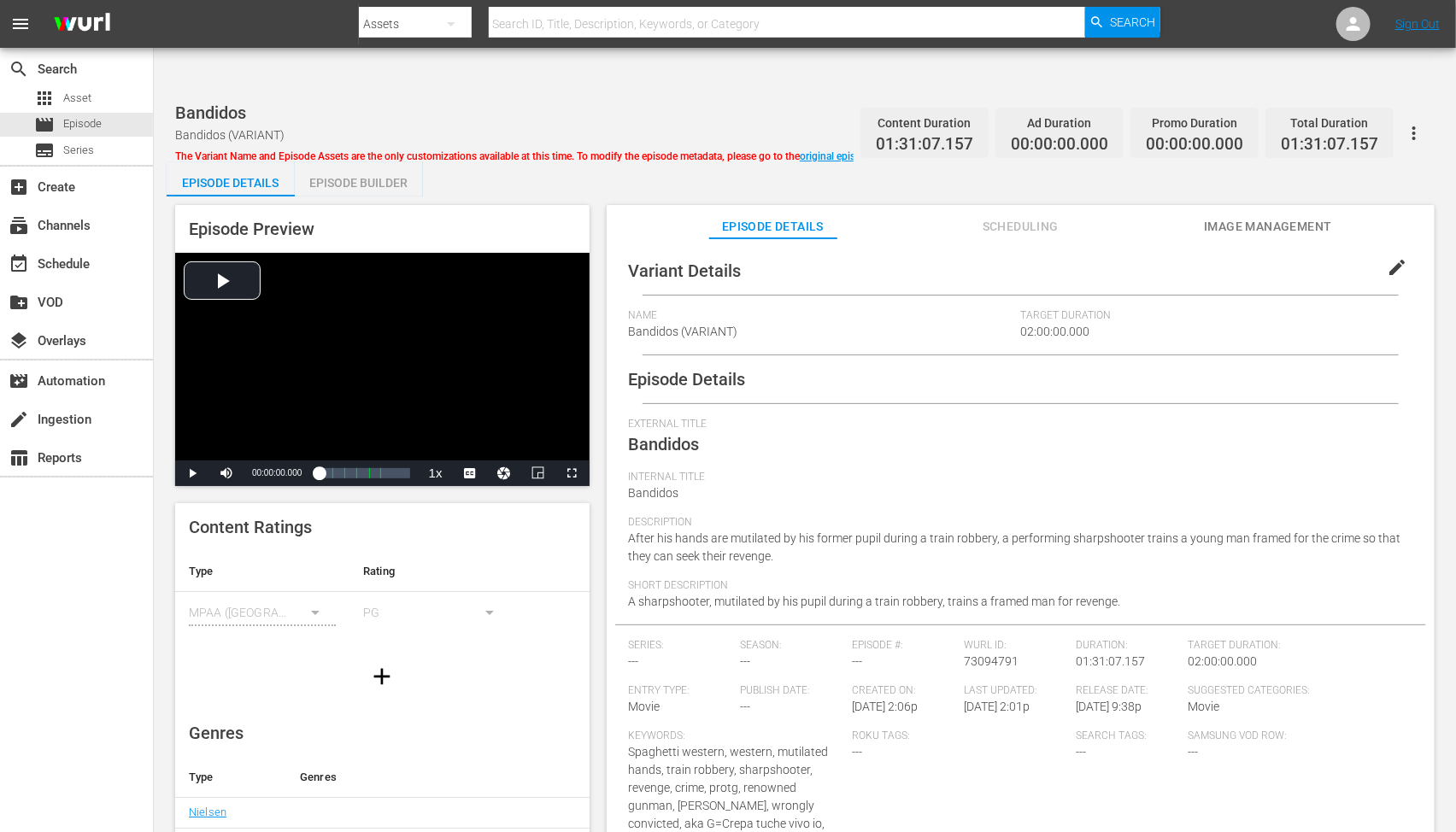
click at [1260, 217] on span "Image Management" at bounding box center [1268, 227] width 128 height 21
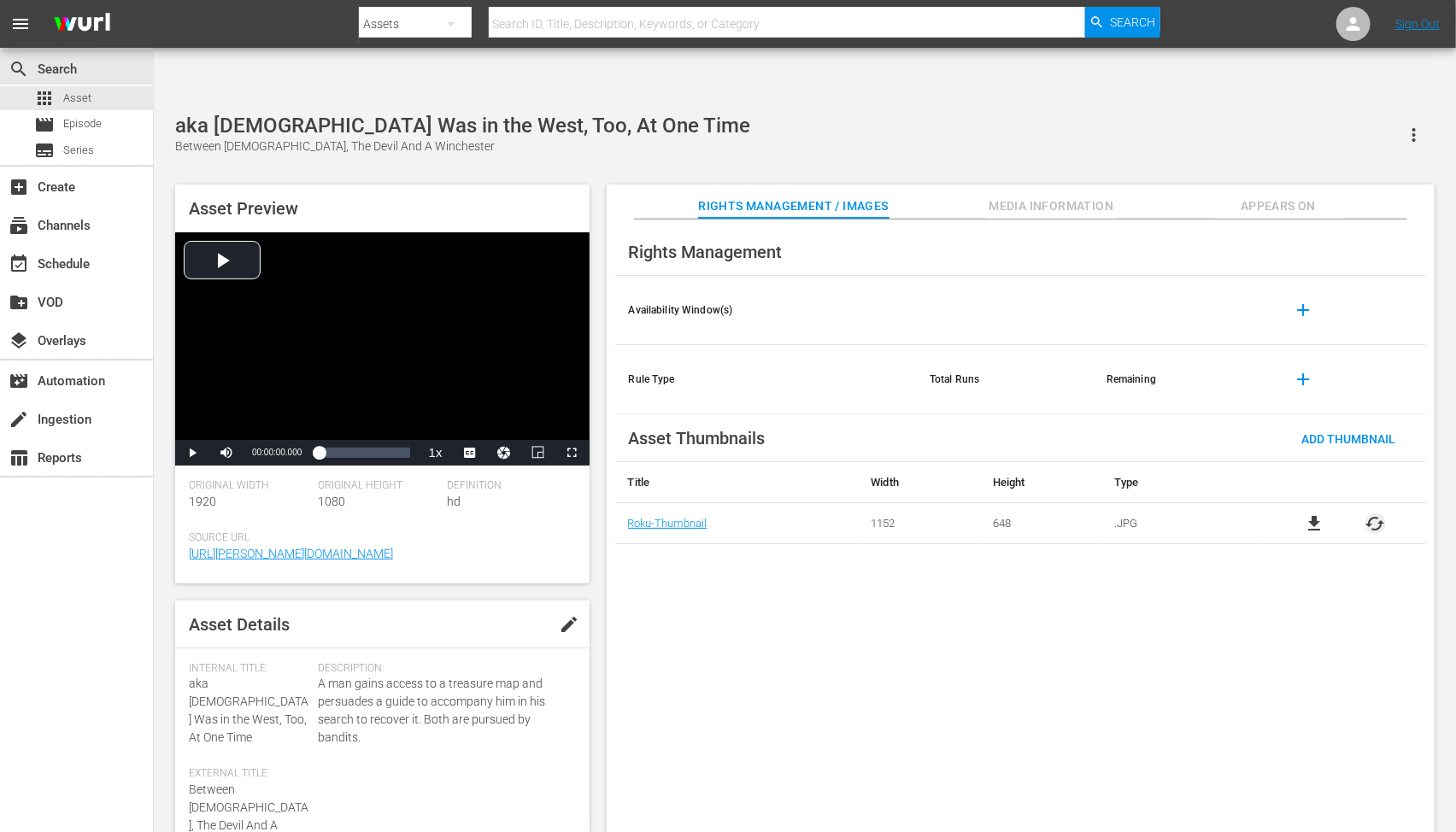
click at [1373, 514] on span "cached" at bounding box center [1375, 523] width 20 height 20
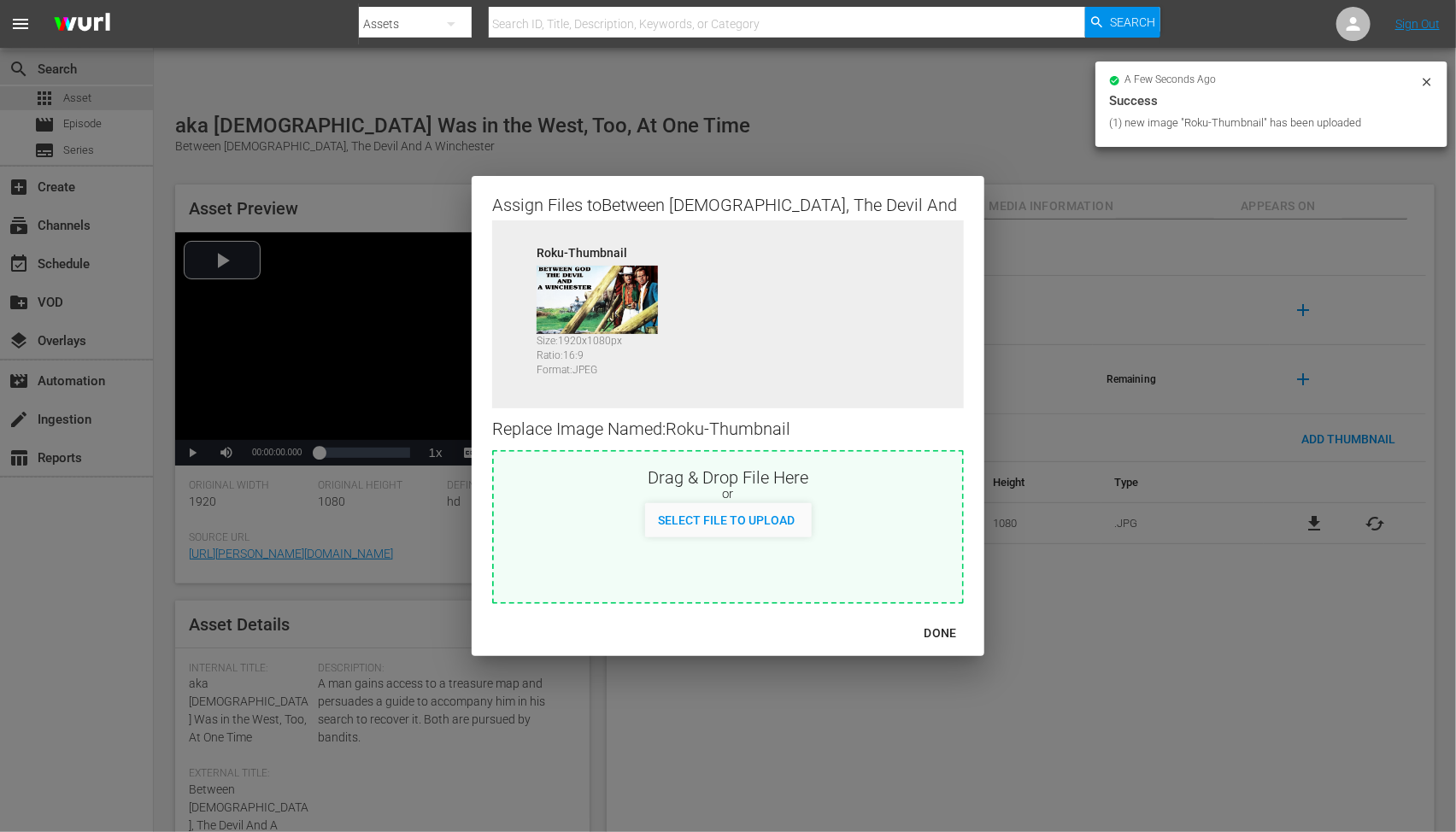
click at [916, 642] on div "DONE" at bounding box center [940, 634] width 59 height 21
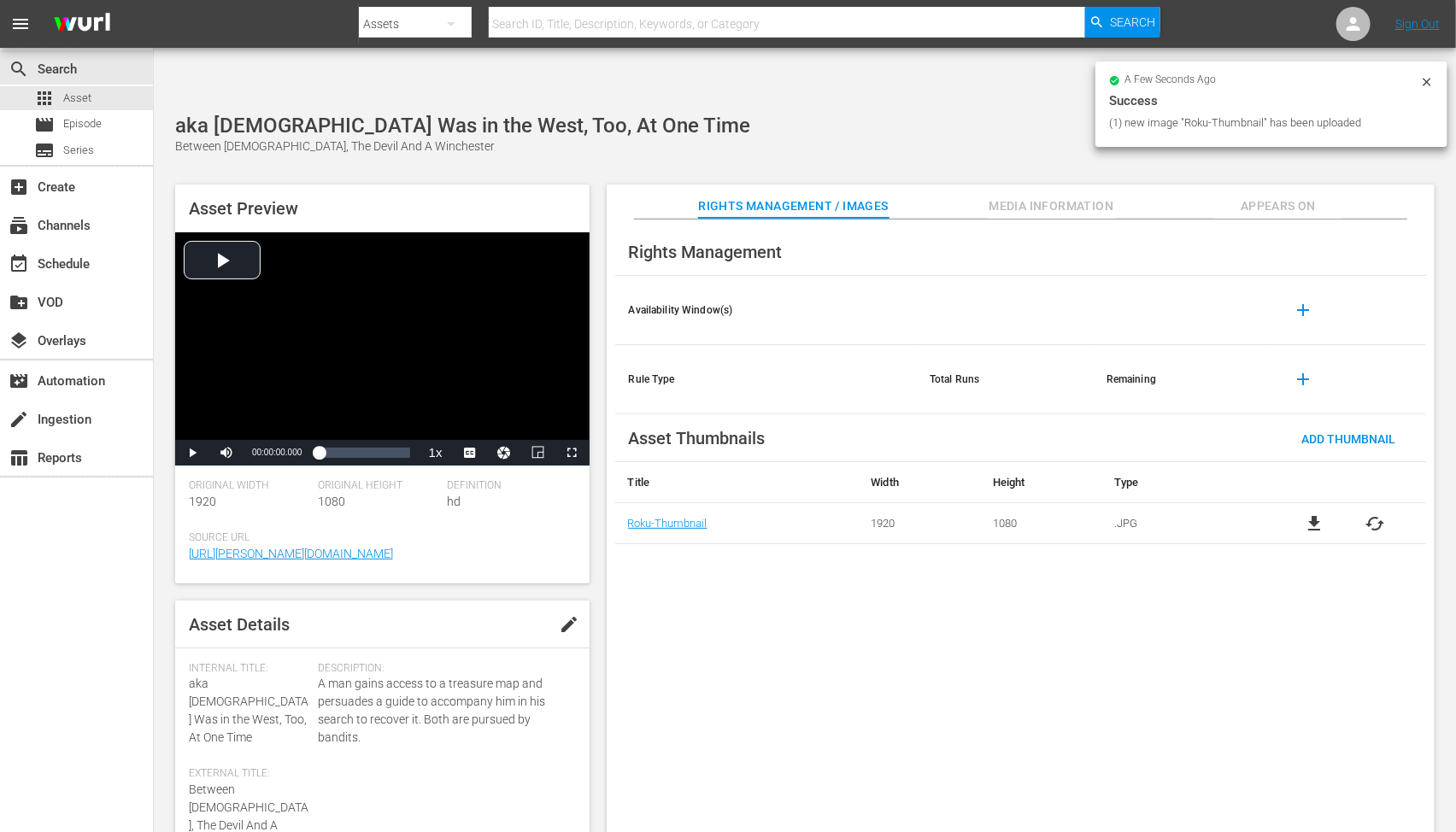
drag, startPoint x: 1008, startPoint y: 673, endPoint x: 1015, endPoint y: 654, distance: 20.2
click at [1005, 667] on div "Rights Management Availability Window(s) add Rule Type Total Runs Remaining add…" at bounding box center [1021, 540] width 828 height 641
click at [1303, 196] on span "Appears On" at bounding box center [1279, 206] width 128 height 21
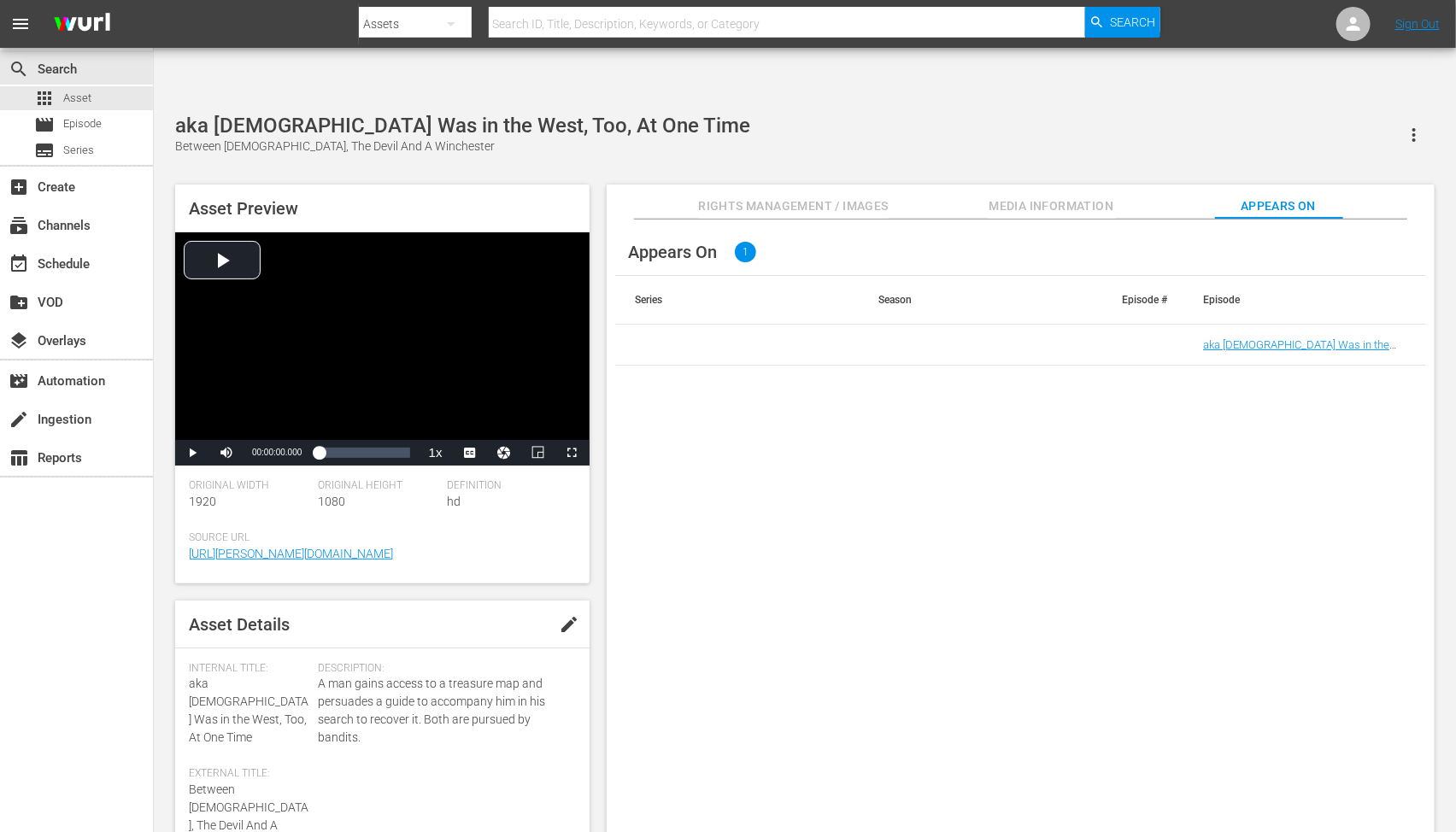
click at [1226, 325] on td "aka [DEMOGRAPHIC_DATA] Was in the West, Too, At One Time" at bounding box center [1305, 345] width 243 height 41
click at [1227, 338] on link "aka [DEMOGRAPHIC_DATA] Was in the West, Too, At One Time" at bounding box center [1296, 351] width 186 height 26
click at [936, 563] on div "Appears On 1 Series Season Episode # Episode aka God Was in the West, Too, At O…" at bounding box center [1021, 540] width 828 height 641
click at [862, 196] on span "Rights Management / Images" at bounding box center [793, 206] width 190 height 21
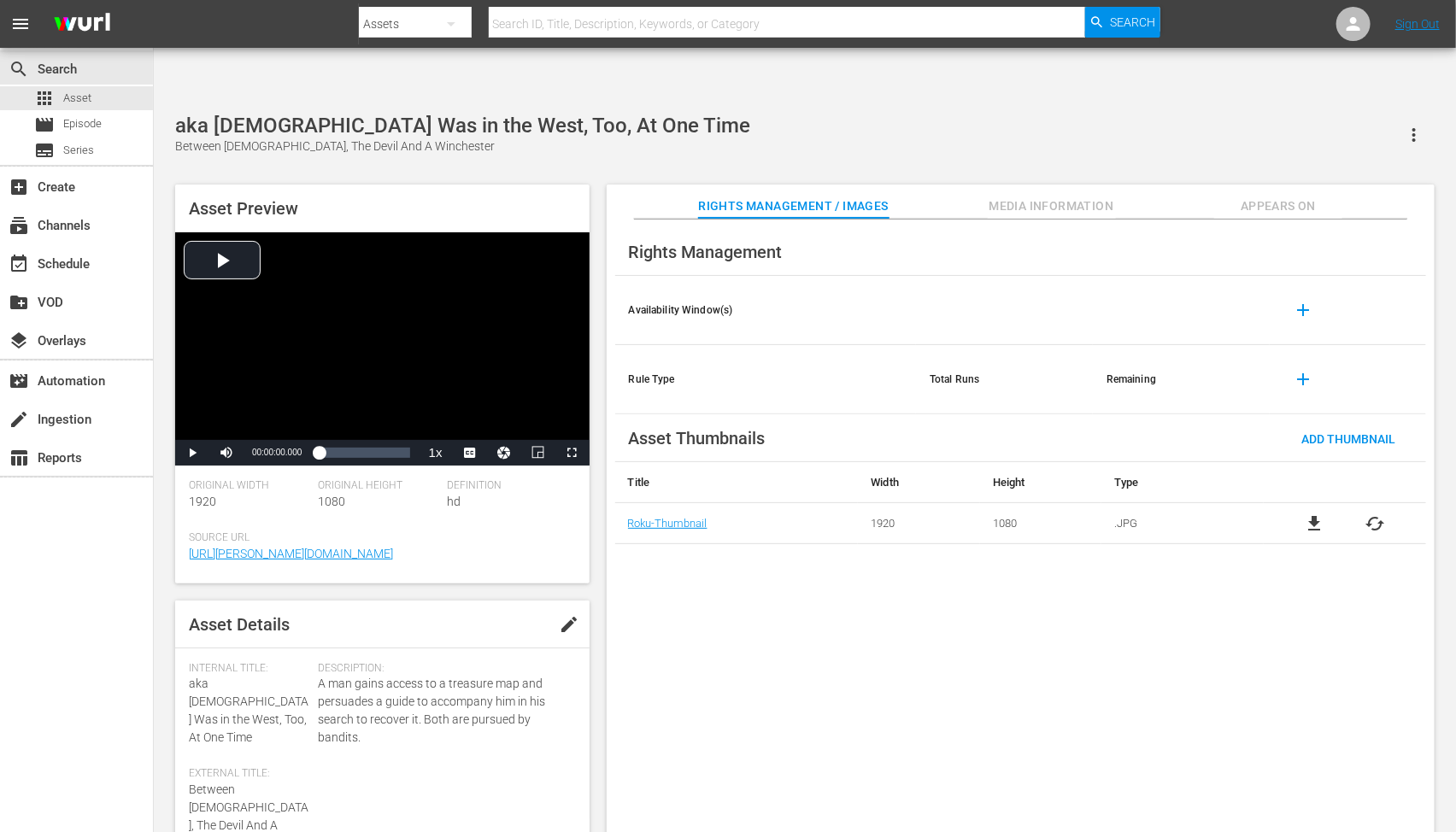
drag, startPoint x: 865, startPoint y: 599, endPoint x: 1208, endPoint y: 656, distance: 347.7
click at [865, 601] on div "Rights Management Availability Window(s) add Rule Type Total Runs Remaining add…" at bounding box center [1021, 540] width 828 height 641
click at [1135, 581] on div "Rights Management Availability Window(s) add Rule Type Total Runs Remaining add…" at bounding box center [1021, 540] width 828 height 641
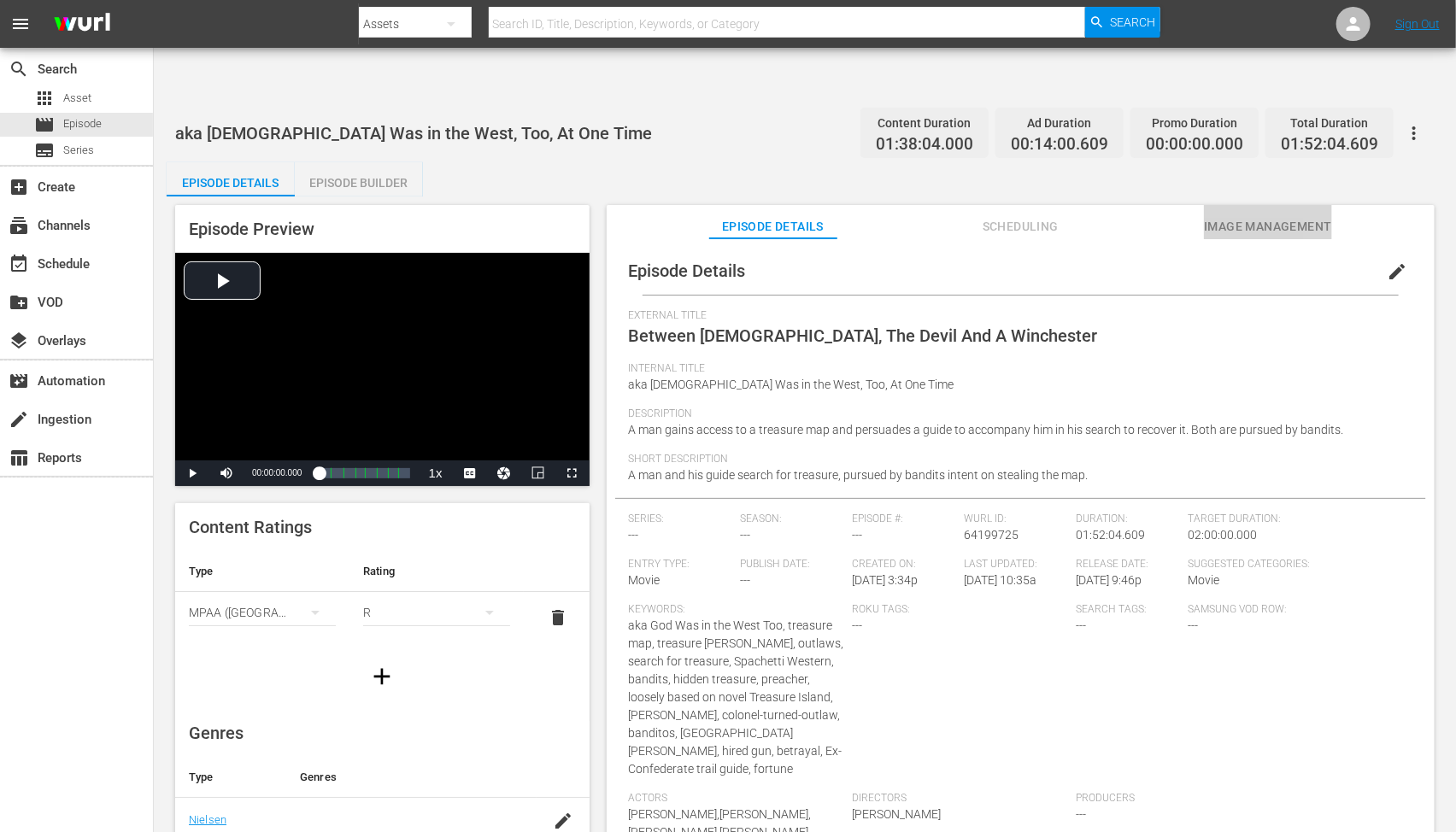
click at [1241, 217] on span "Image Management" at bounding box center [1268, 227] width 128 height 21
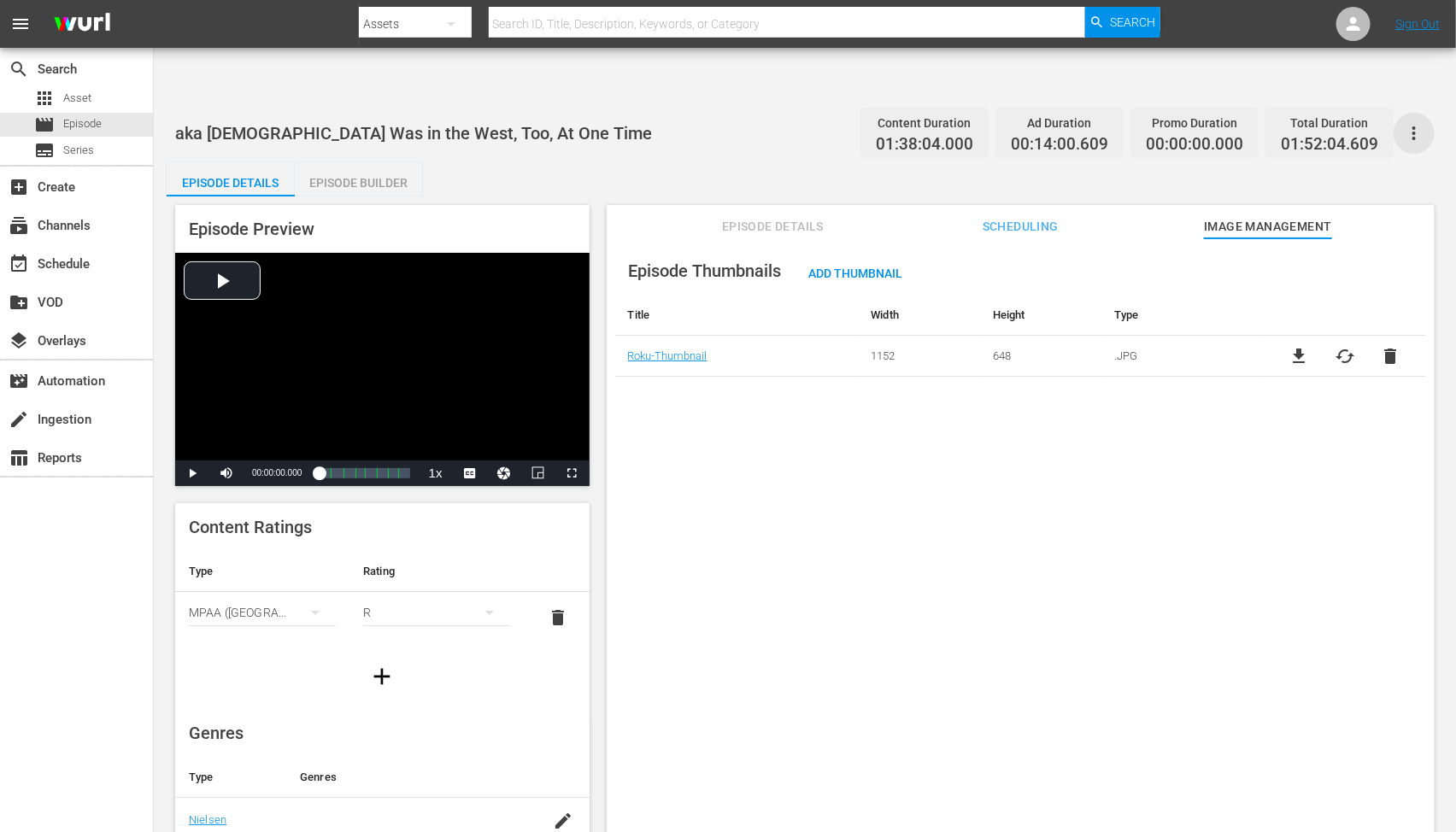
click at [1406, 123] on icon "button" at bounding box center [1414, 132] width 20 height 20
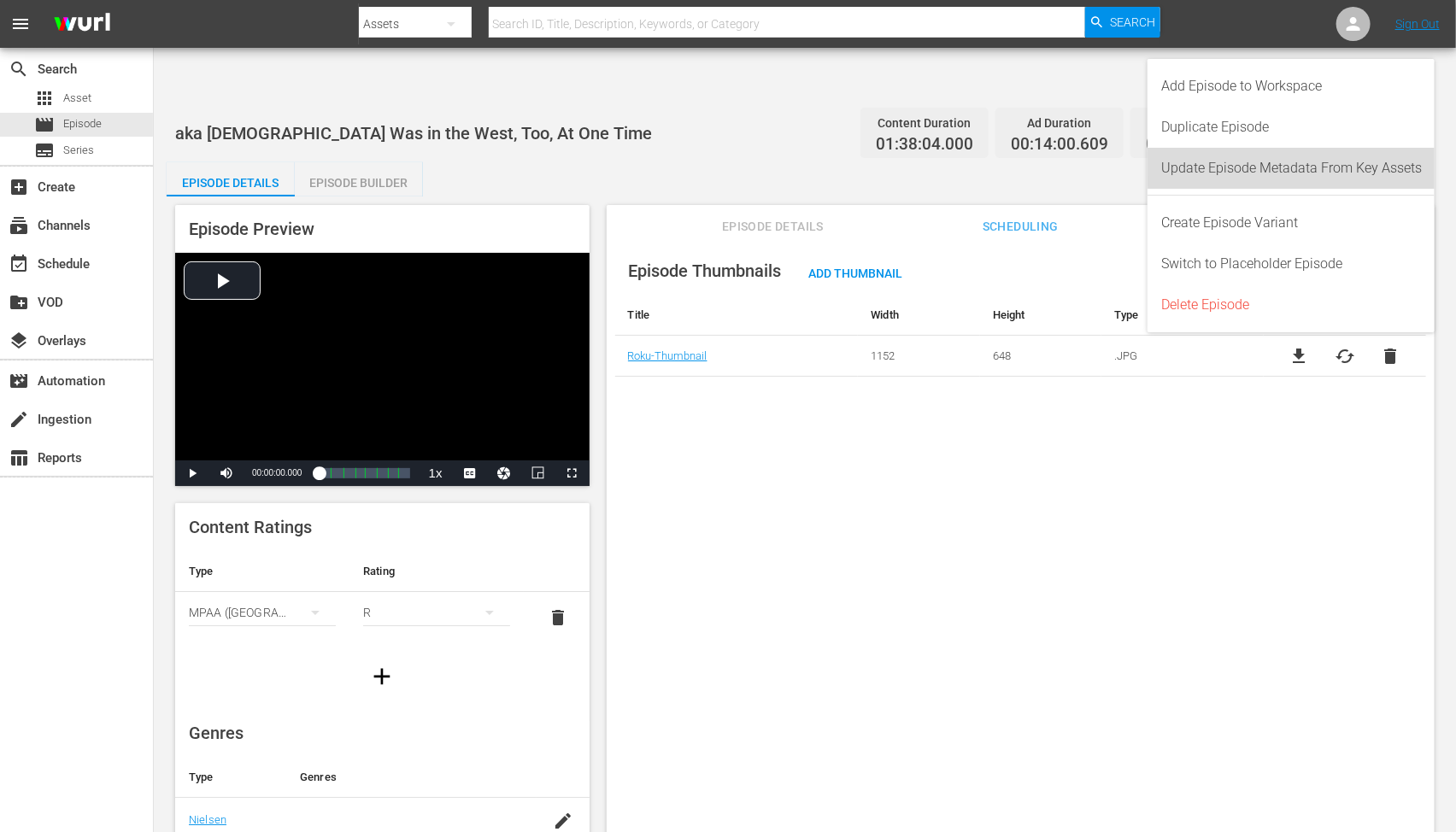
click at [1354, 164] on div "Update Episode Metadata From Key Assets" at bounding box center [1292, 168] width 261 height 41
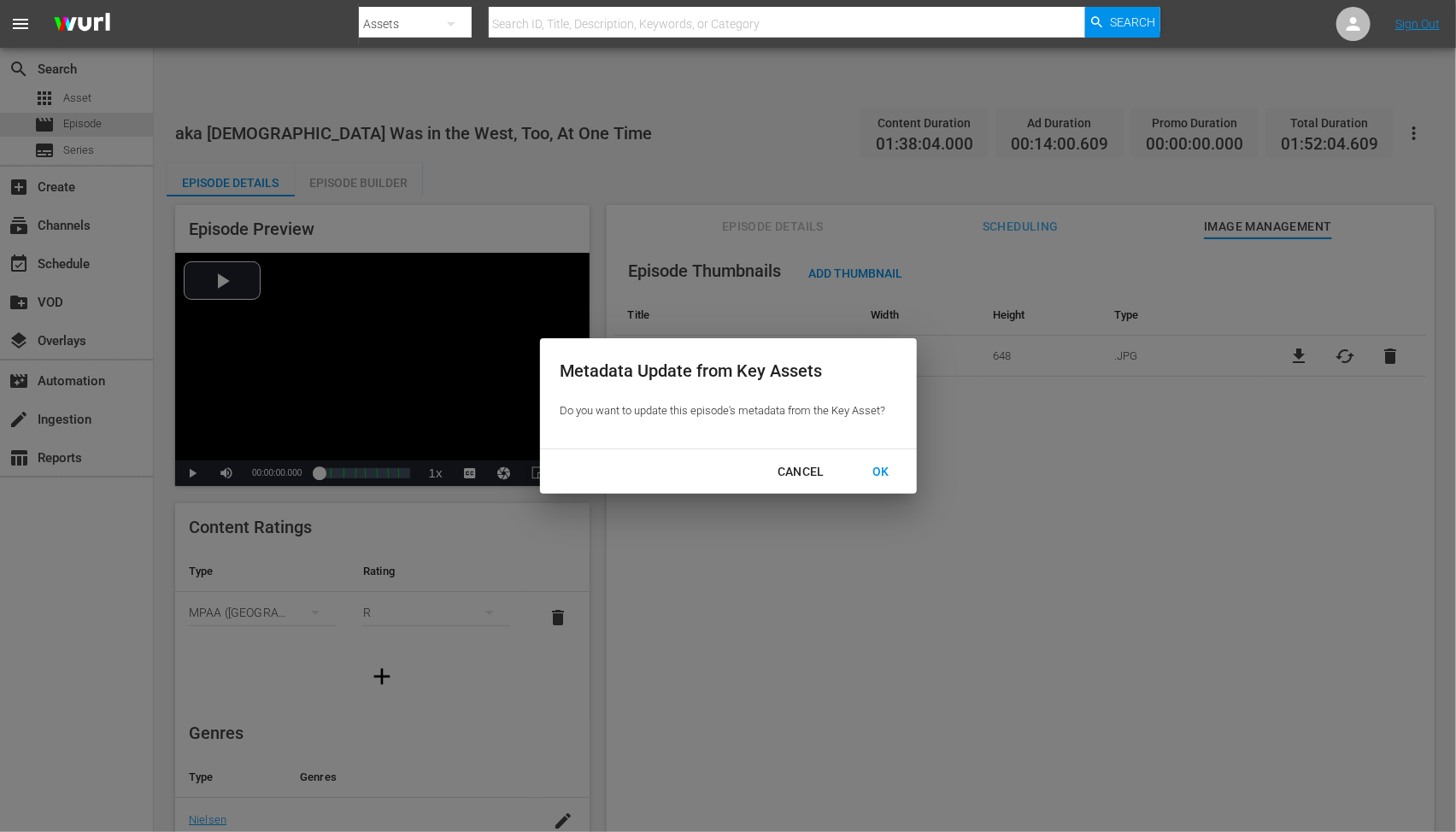
click at [880, 469] on div "OK" at bounding box center [881, 472] width 44 height 21
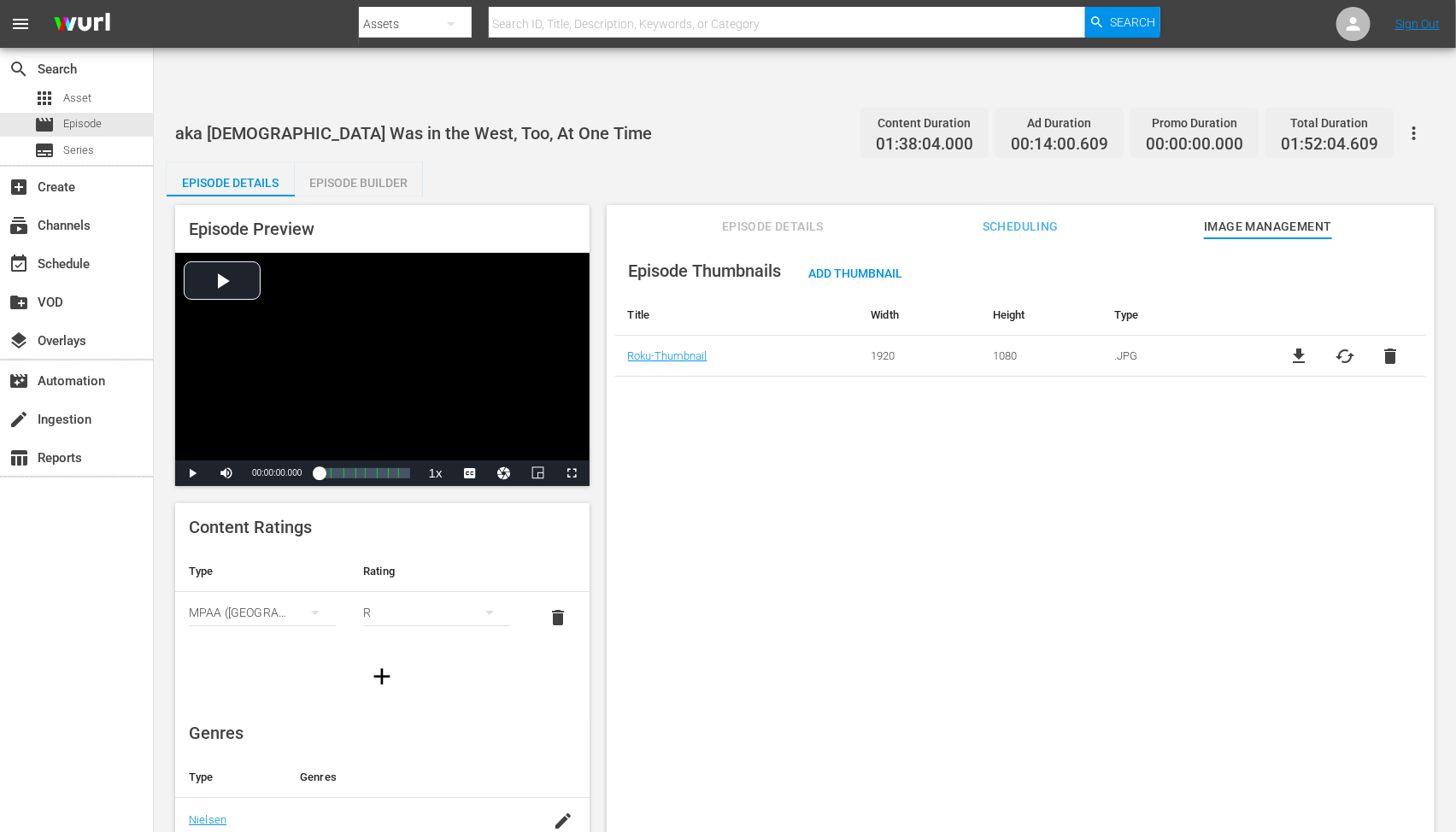
click at [849, 501] on div "Episode Thumbnails Add Thumbnail Title Width Height Type Roku-Thumbnail 1920 10…" at bounding box center [1021, 556] width 828 height 636
click at [850, 501] on div "Episode Thumbnails Add Thumbnail Title Width Height Type Roku-Thumbnail 1920 10…" at bounding box center [1021, 556] width 828 height 636
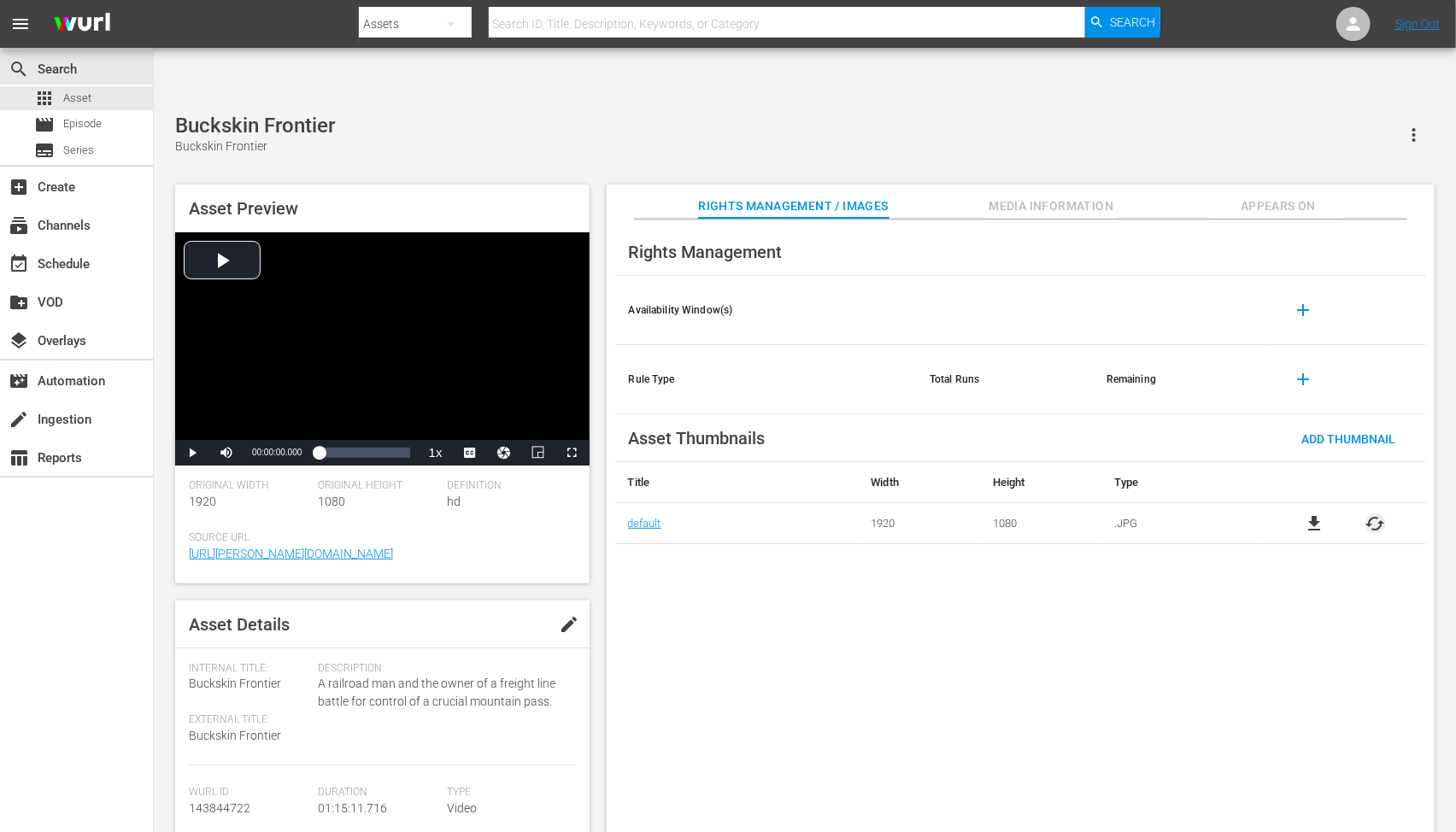
click at [1374, 514] on span "cached" at bounding box center [1375, 523] width 20 height 20
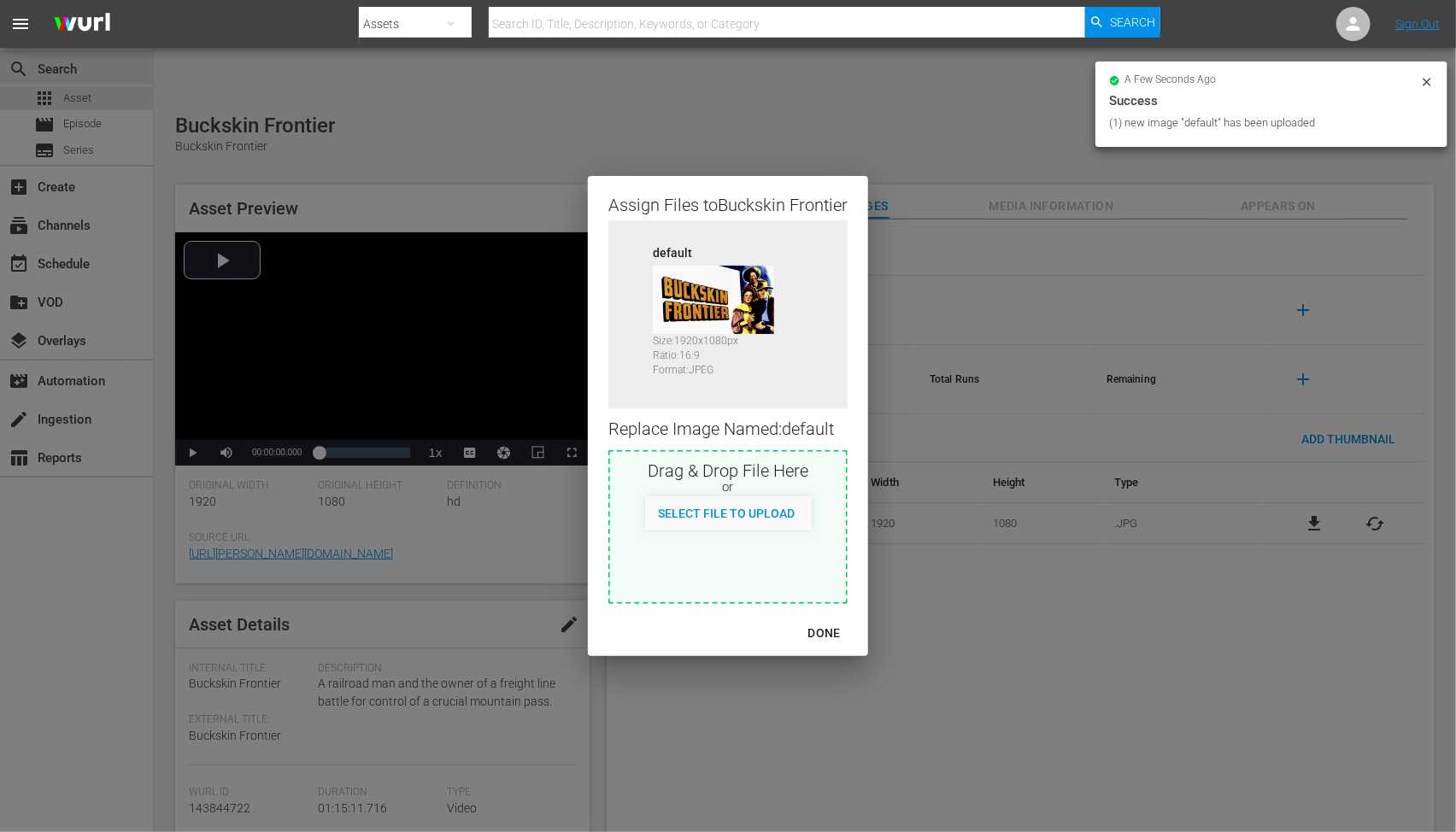
click at [833, 629] on div "DONE" at bounding box center [824, 634] width 59 height 21
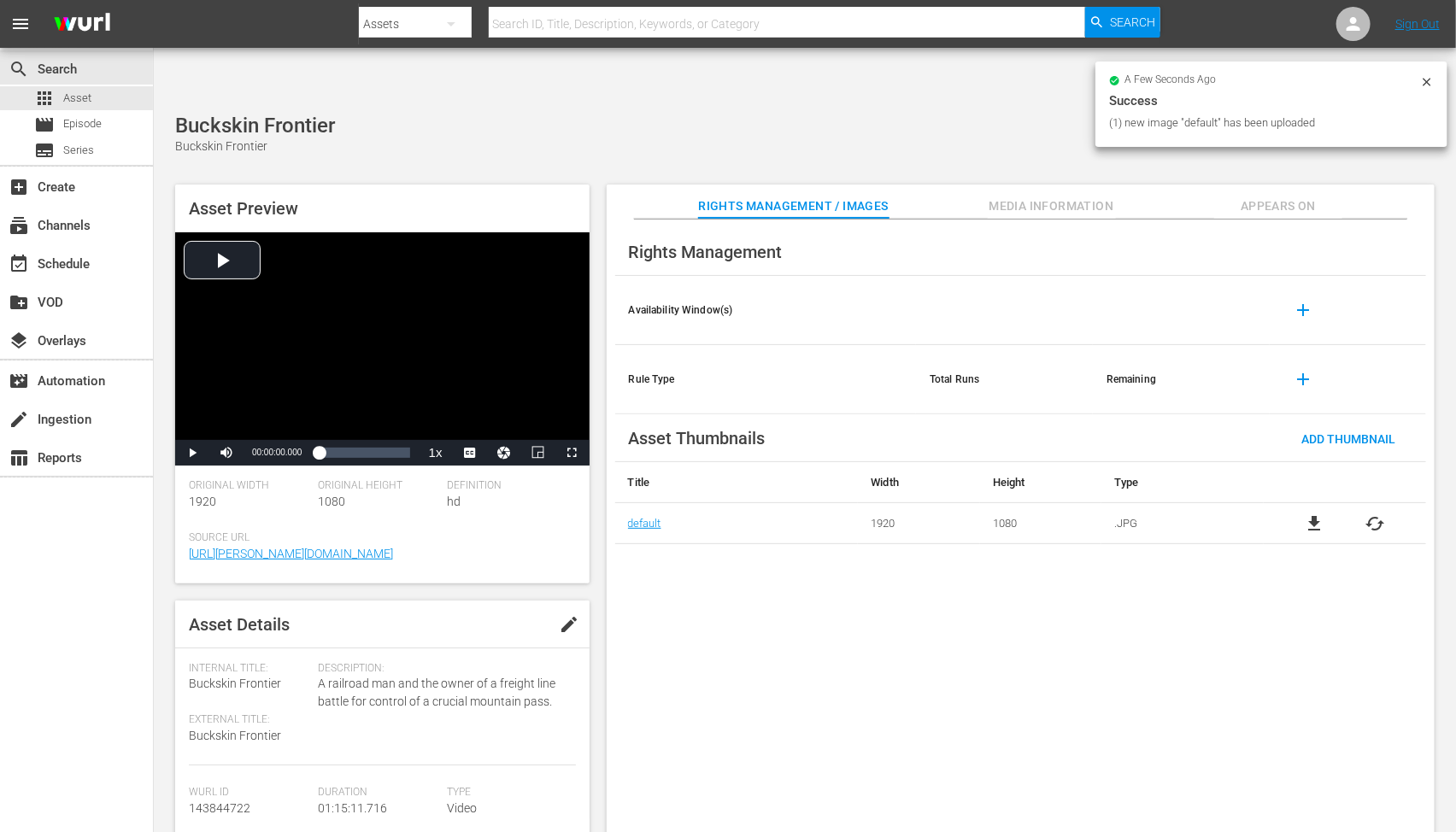
click at [1300, 196] on span "Appears On" at bounding box center [1279, 206] width 128 height 21
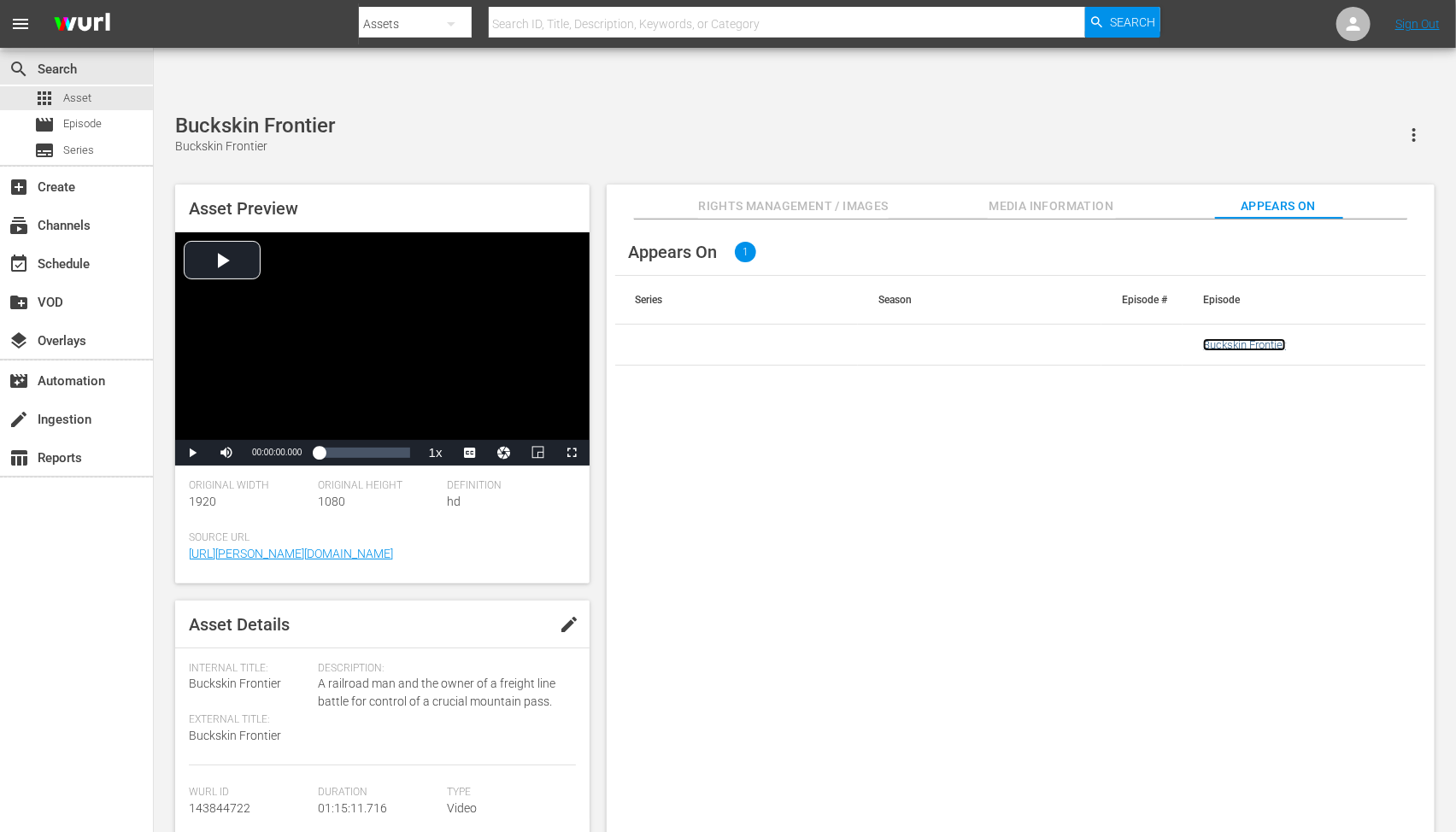
click at [1217, 338] on link "Buckskin Frontier" at bounding box center [1244, 344] width 82 height 12
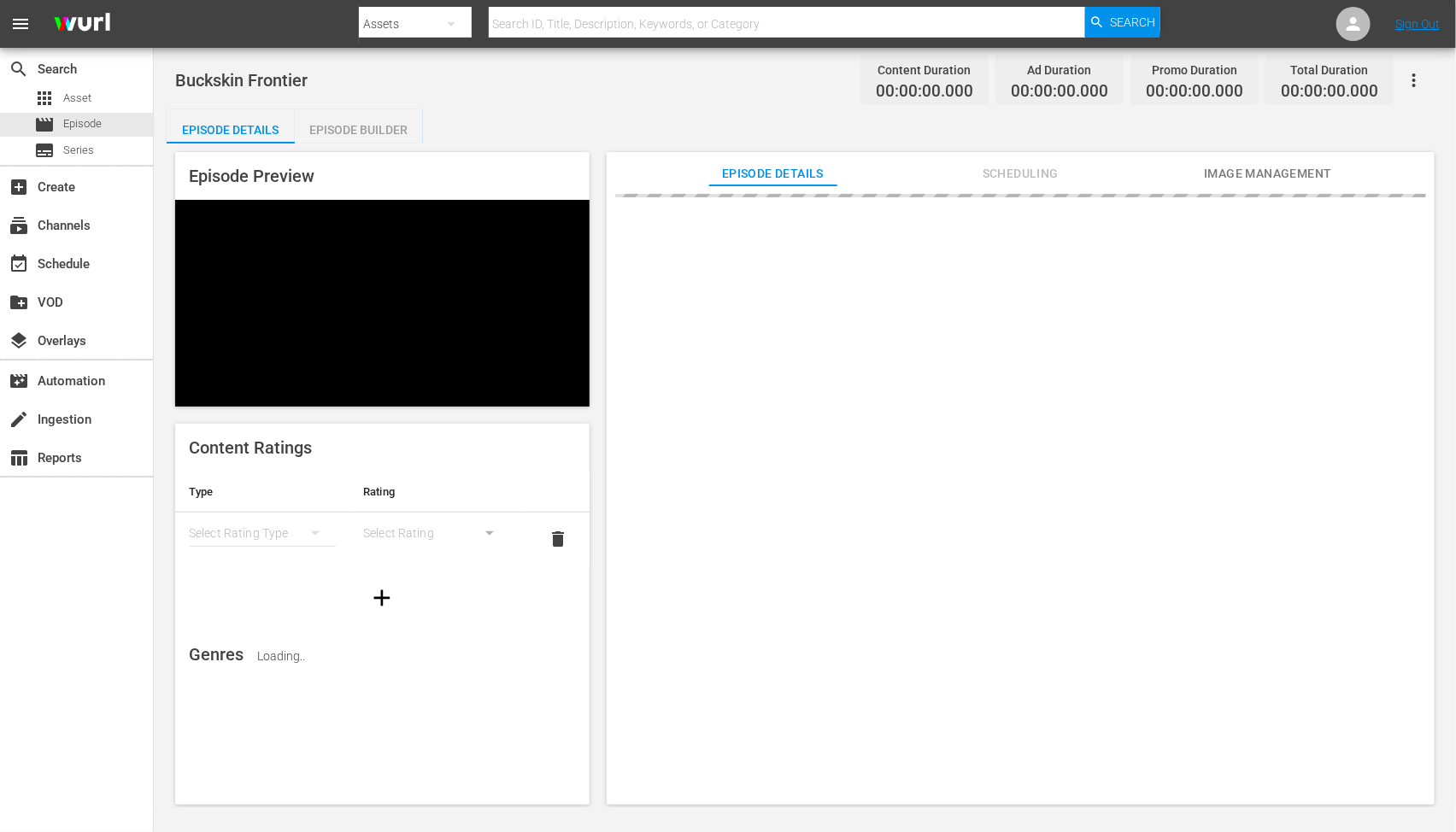
click at [1249, 175] on span "Image Management" at bounding box center [1268, 173] width 128 height 21
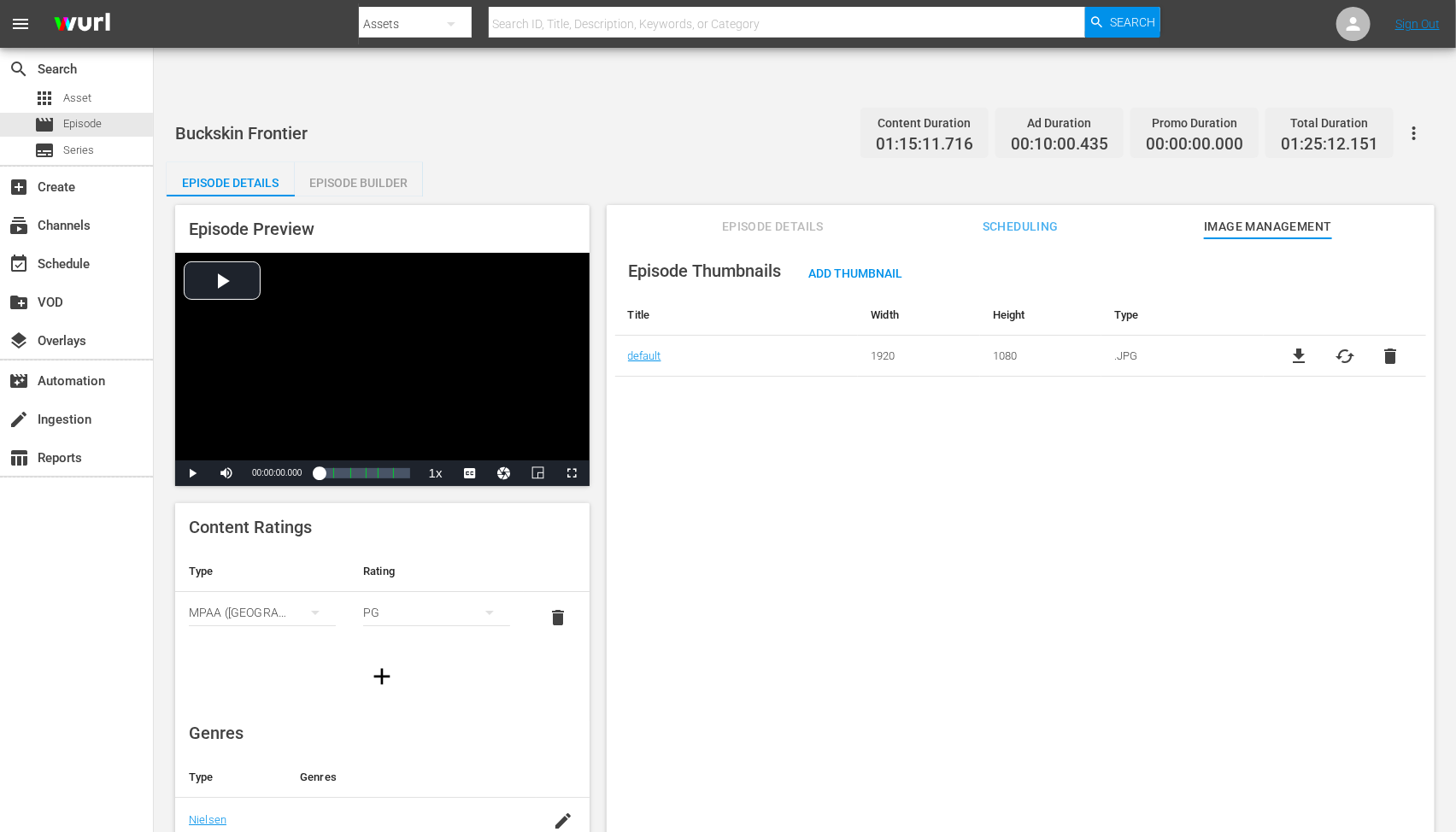
click at [1415, 127] on icon "button" at bounding box center [1415, 133] width 4 height 13
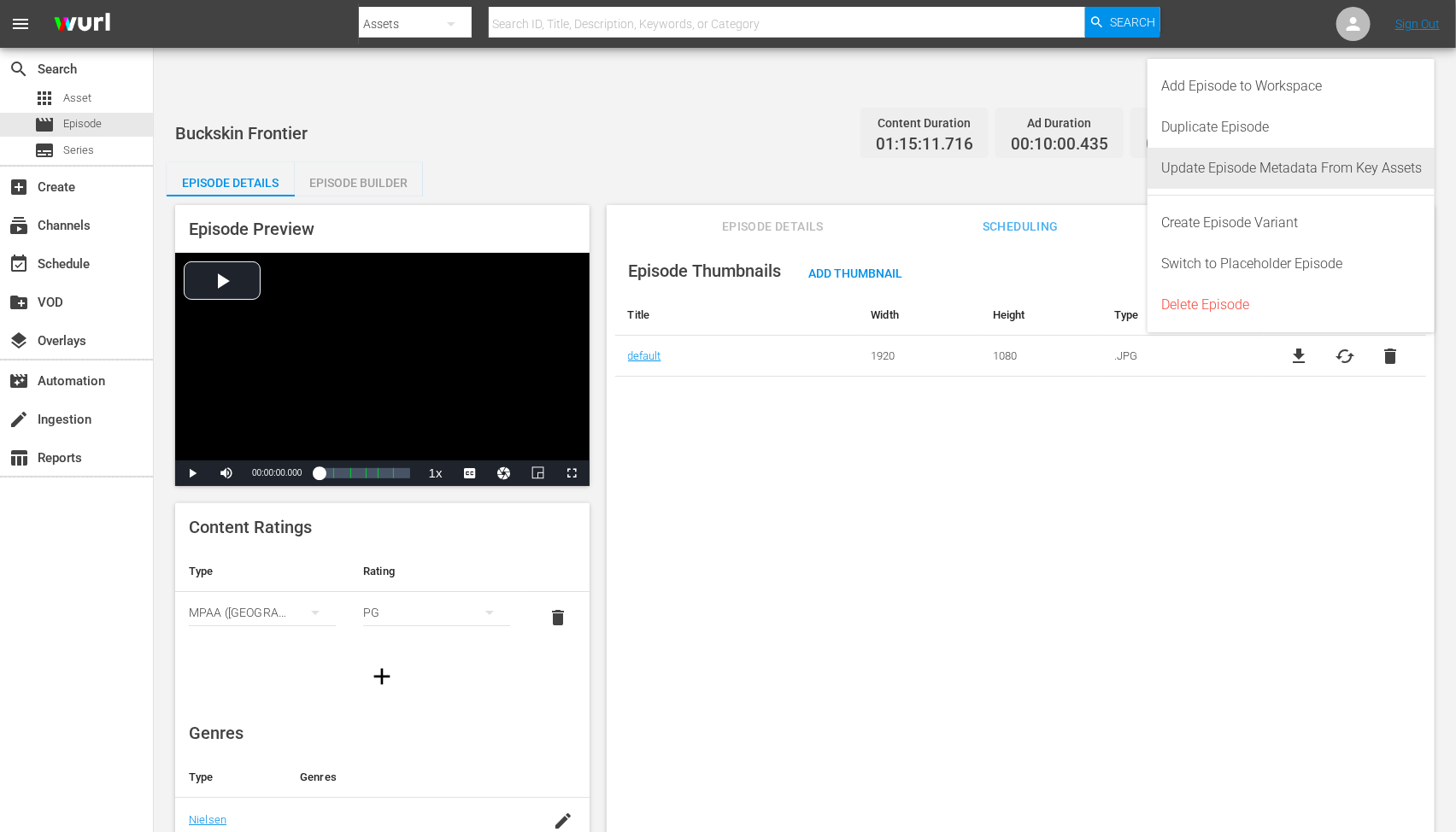
click at [1361, 156] on div "Update Episode Metadata From Key Assets" at bounding box center [1292, 168] width 261 height 41
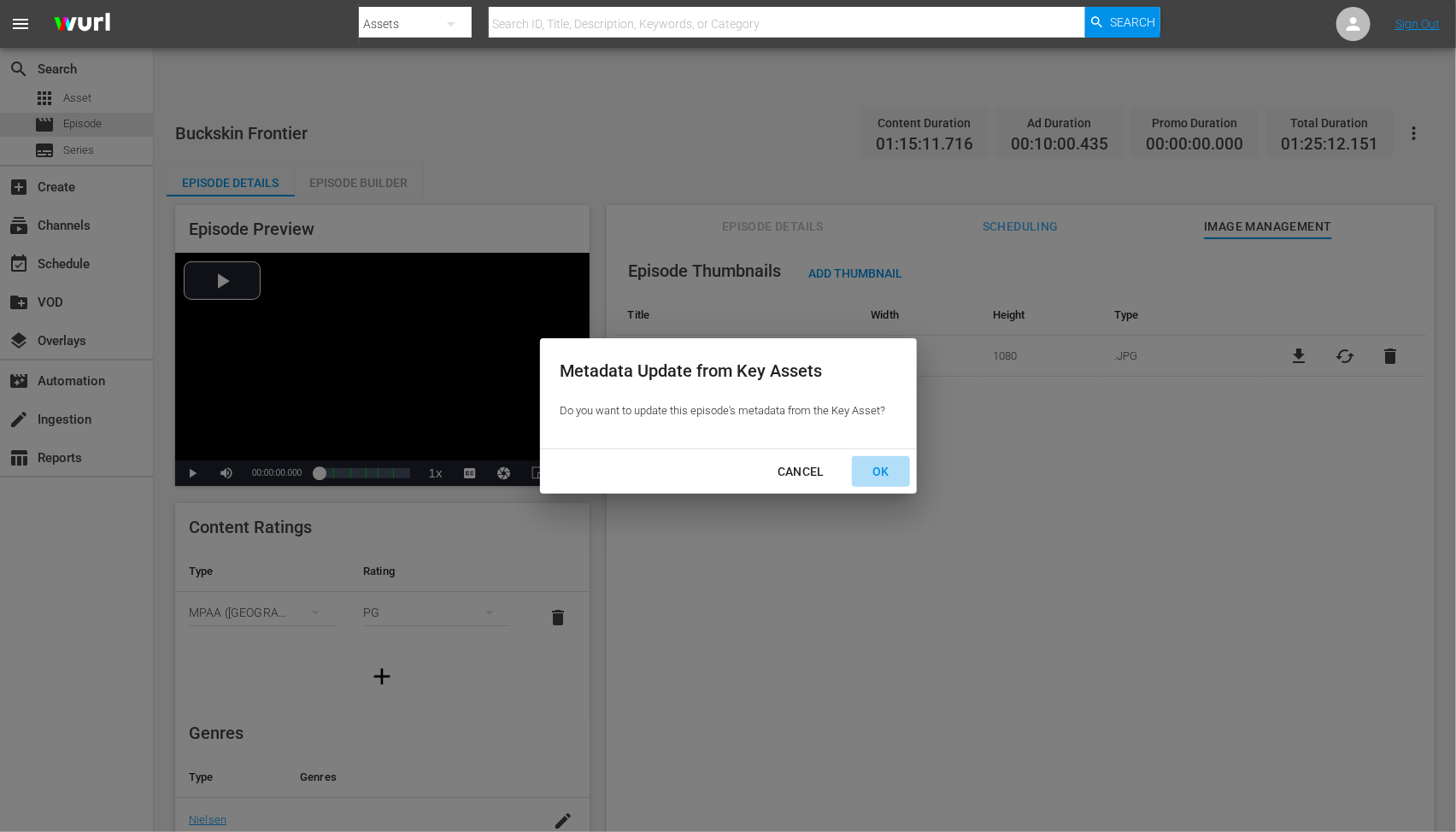
click at [885, 470] on div "OK" at bounding box center [881, 472] width 44 height 21
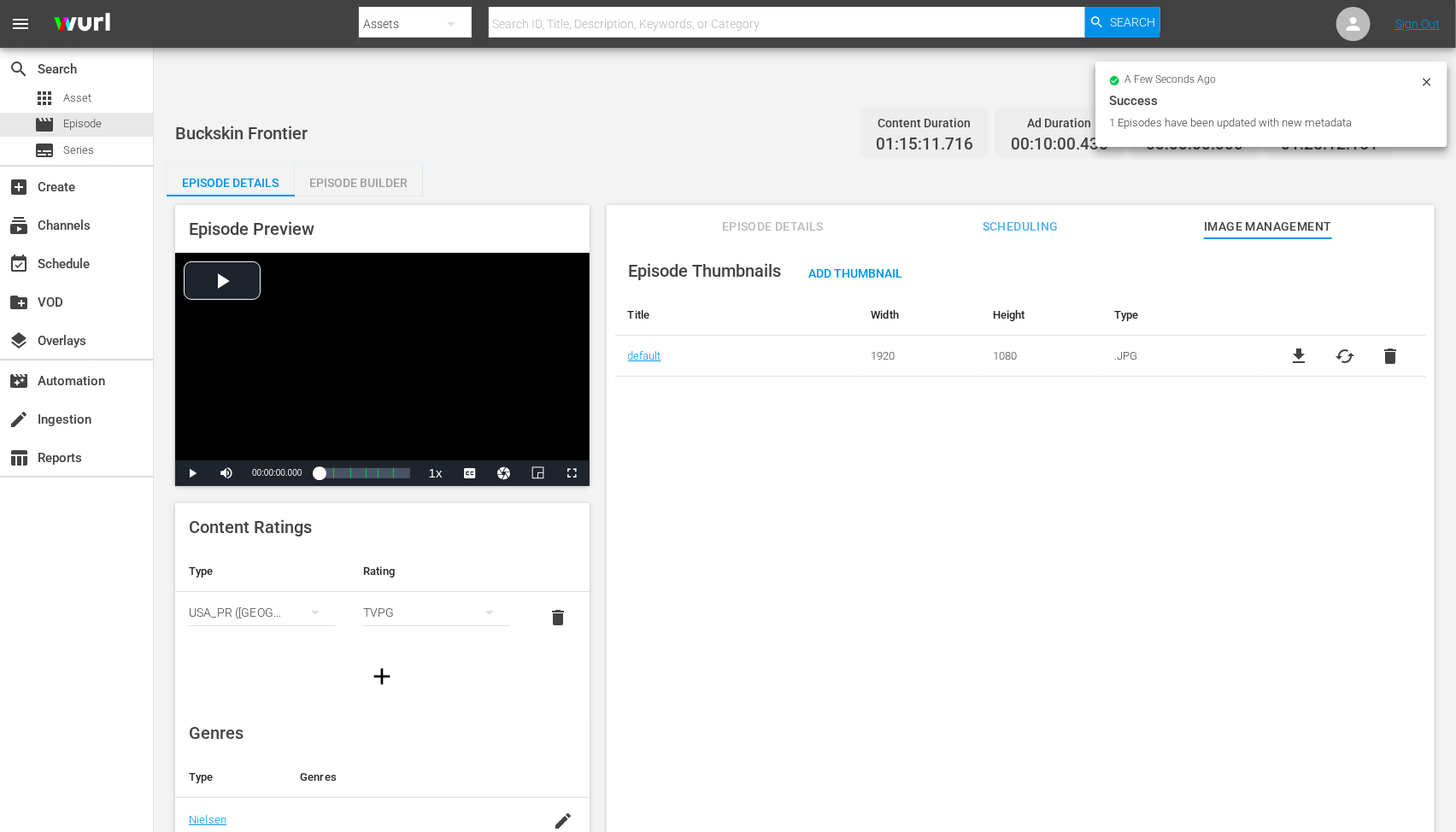
click at [712, 420] on div "Episode Thumbnails Add Thumbnail Title Width Height Type default 1920 1080 .JPG…" at bounding box center [1021, 556] width 828 height 636
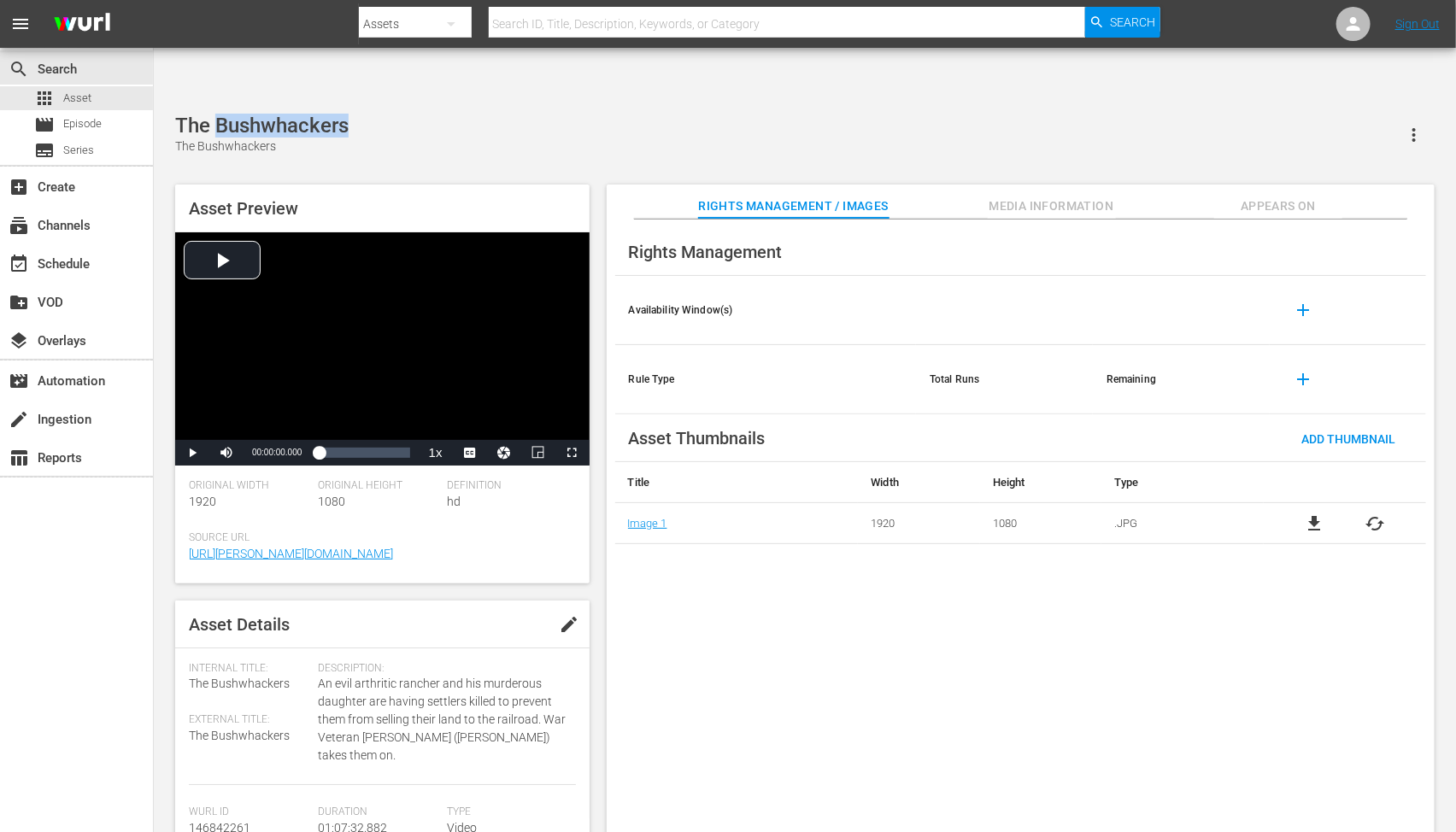
drag, startPoint x: 387, startPoint y: 74, endPoint x: 216, endPoint y: 62, distance: 171.4
click at [216, 114] on div "The Bushwhackers The Bushwhackers" at bounding box center [805, 135] width 1260 height 42
copy div "Bushwhackers"
click at [1389, 514] on div "file_download cached" at bounding box center [1345, 523] width 162 height 20
click at [1378, 514] on span "cached" at bounding box center [1375, 523] width 20 height 20
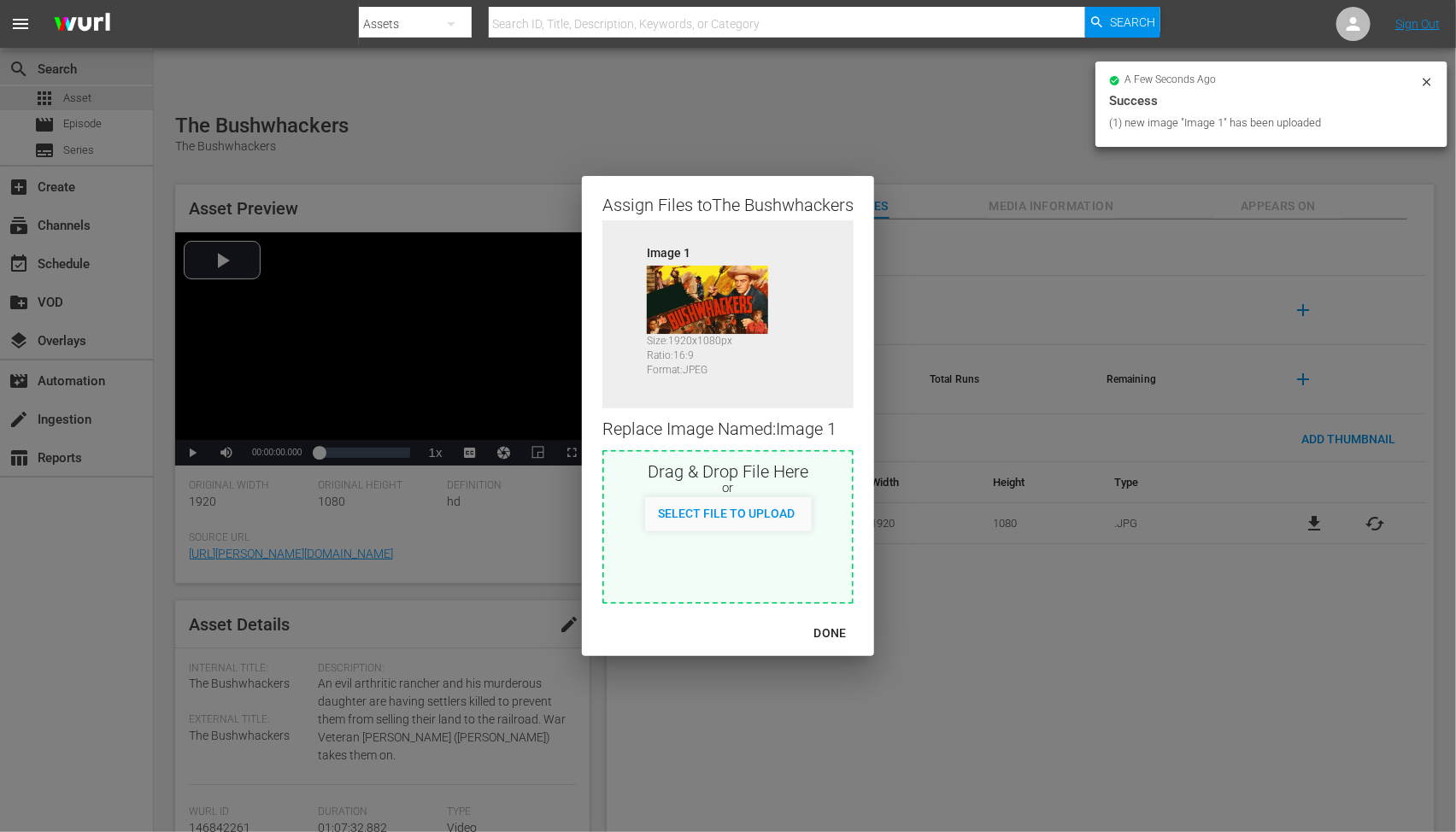
click at [830, 627] on div "DONE" at bounding box center [830, 634] width 59 height 21
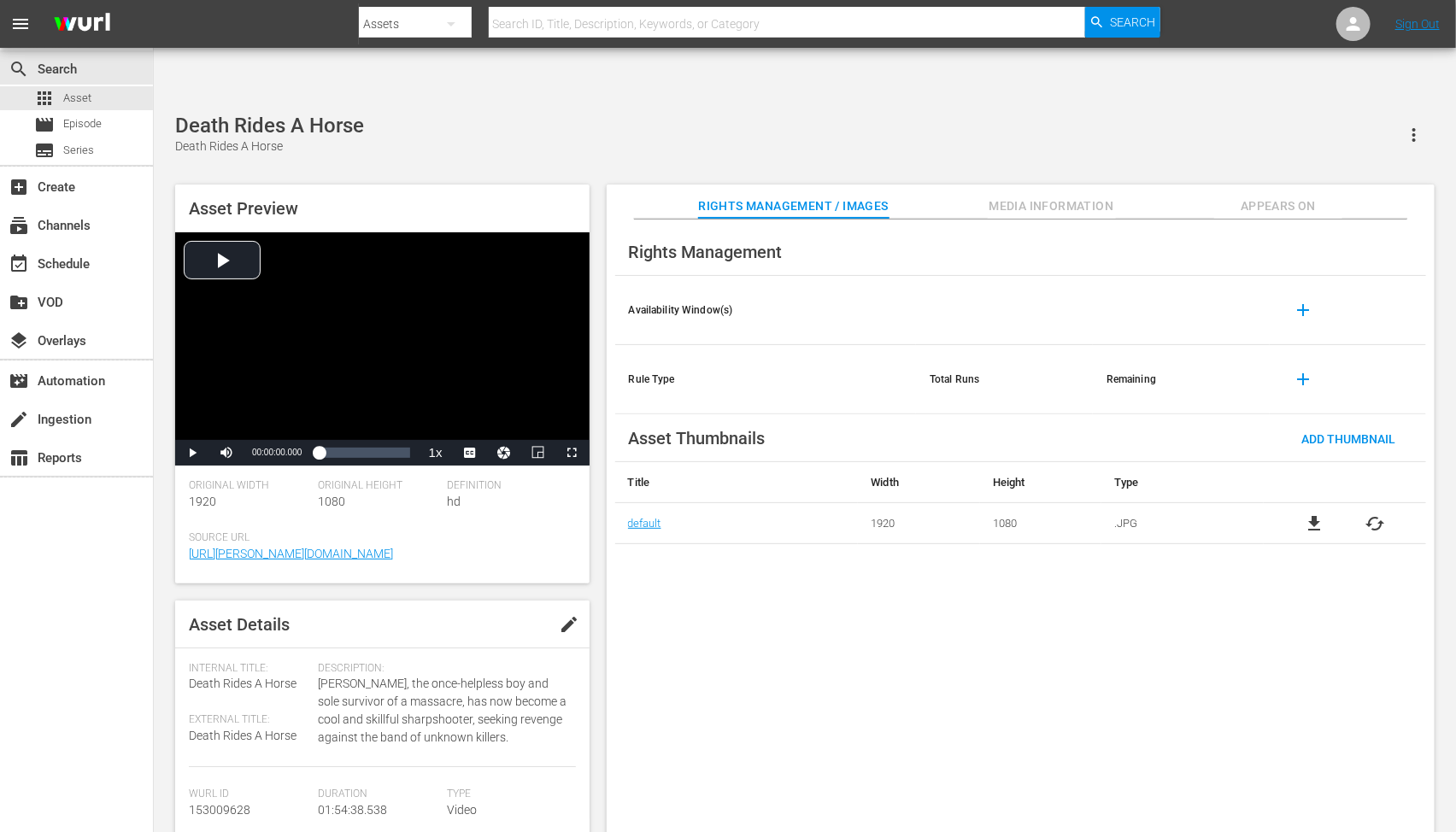
click at [1373, 503] on td "file_download cached" at bounding box center [1345, 523] width 162 height 41
click at [1372, 514] on span "cached" at bounding box center [1375, 523] width 20 height 20
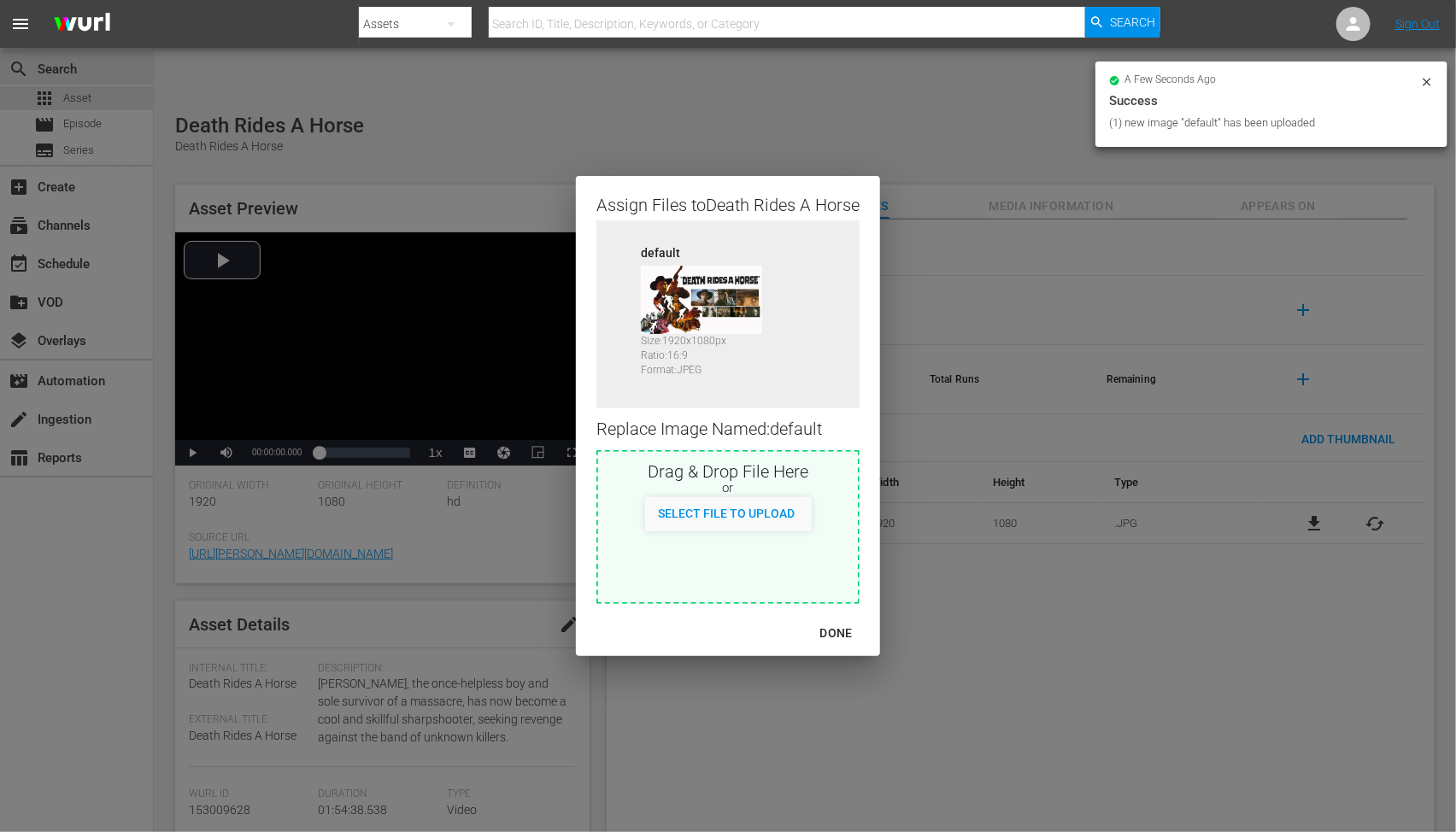
click at [840, 636] on div "DONE" at bounding box center [837, 634] width 59 height 21
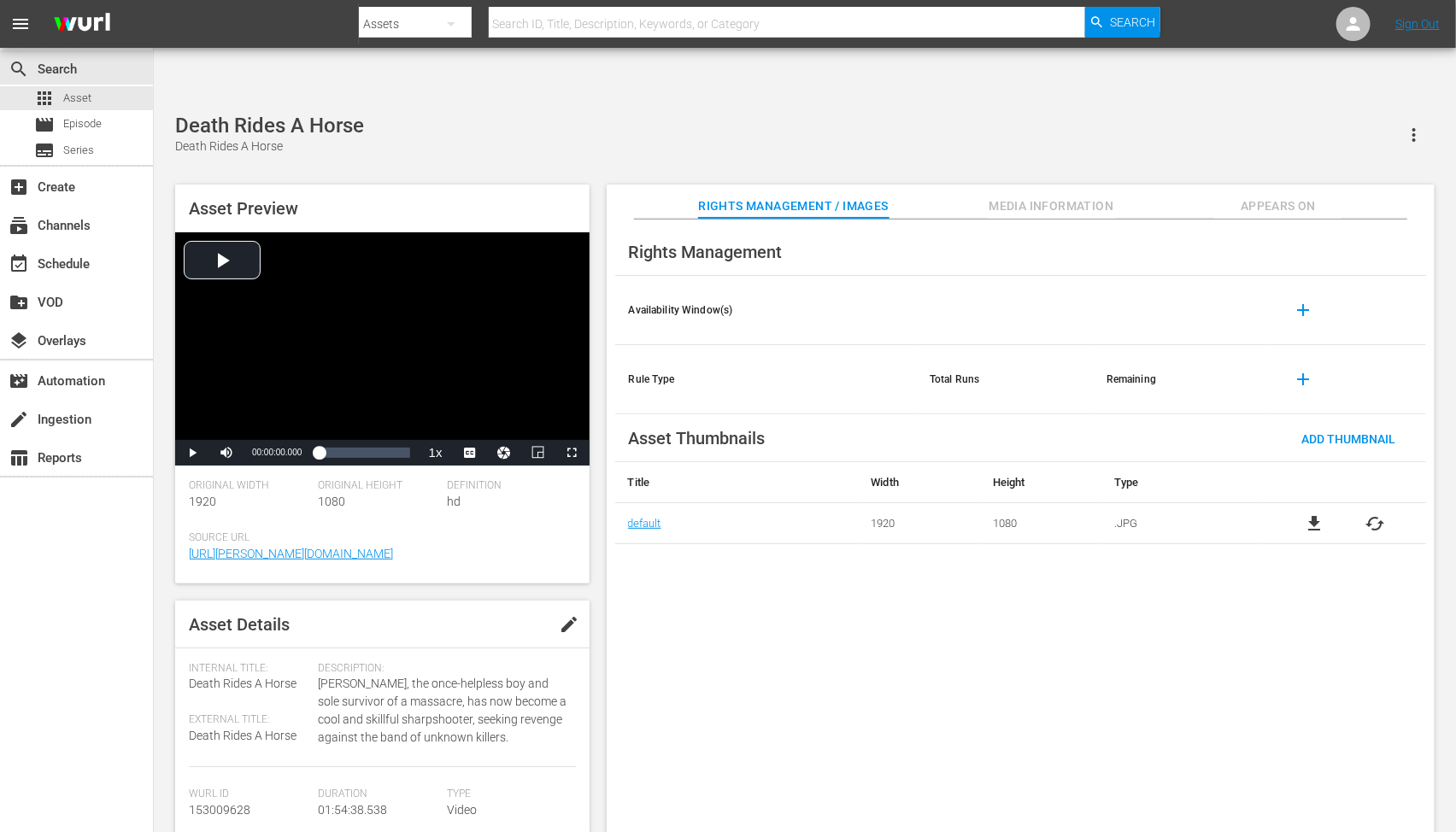
click at [1268, 196] on span "Appears On" at bounding box center [1279, 206] width 128 height 21
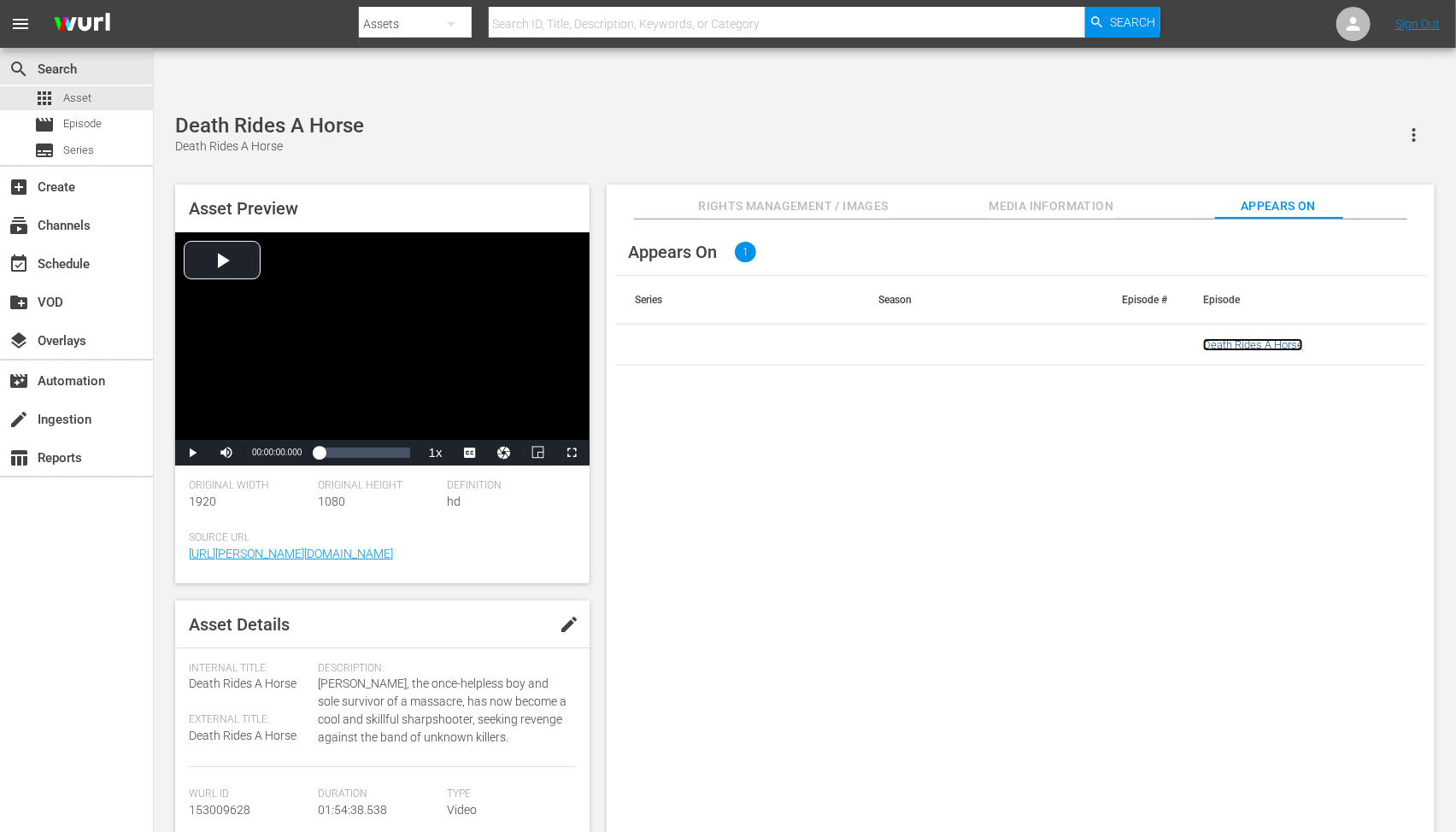
click at [1228, 338] on link "Death Rides A Horse" at bounding box center [1253, 344] width 100 height 12
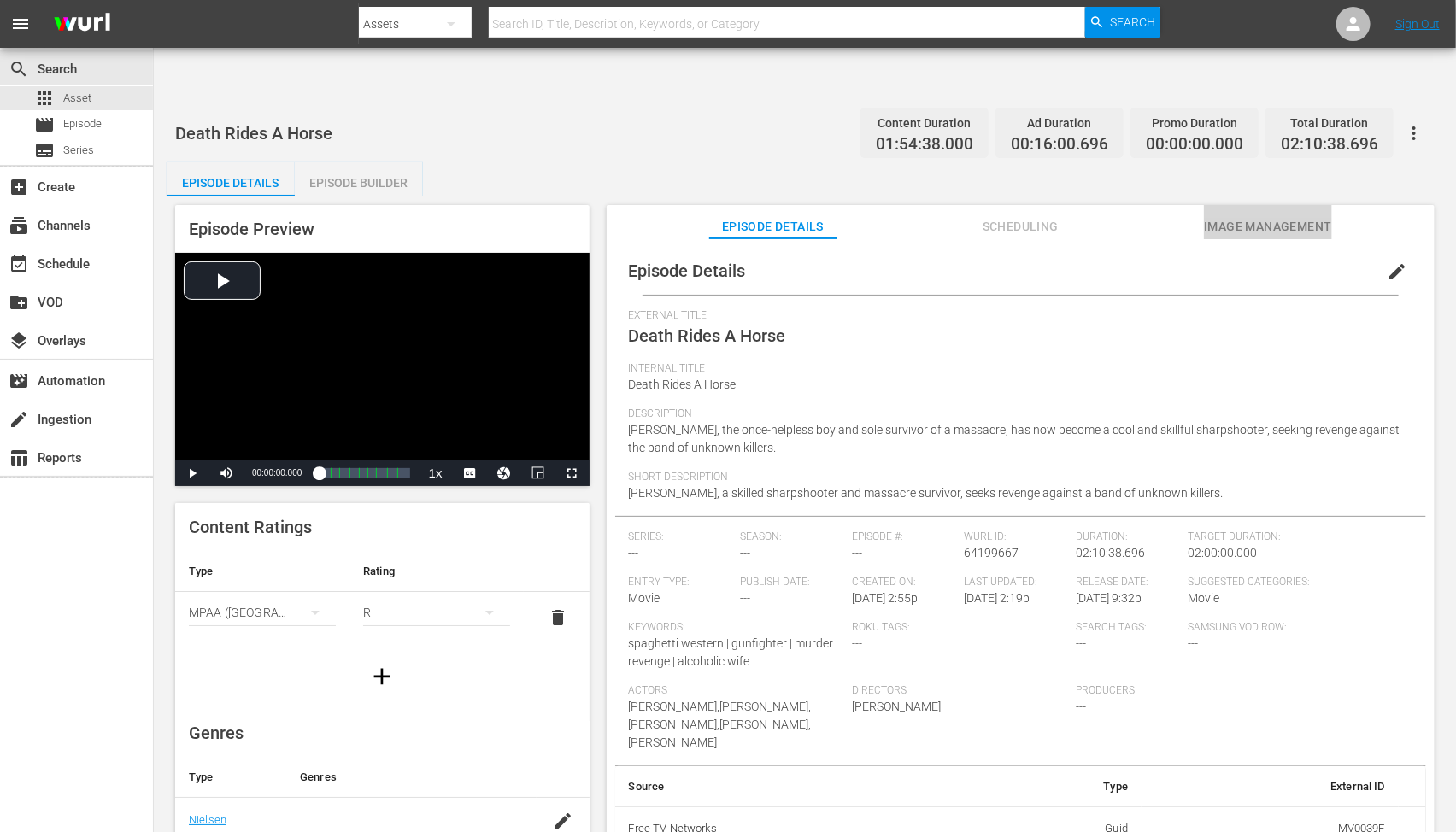
click at [1255, 217] on span "Image Management" at bounding box center [1268, 227] width 128 height 21
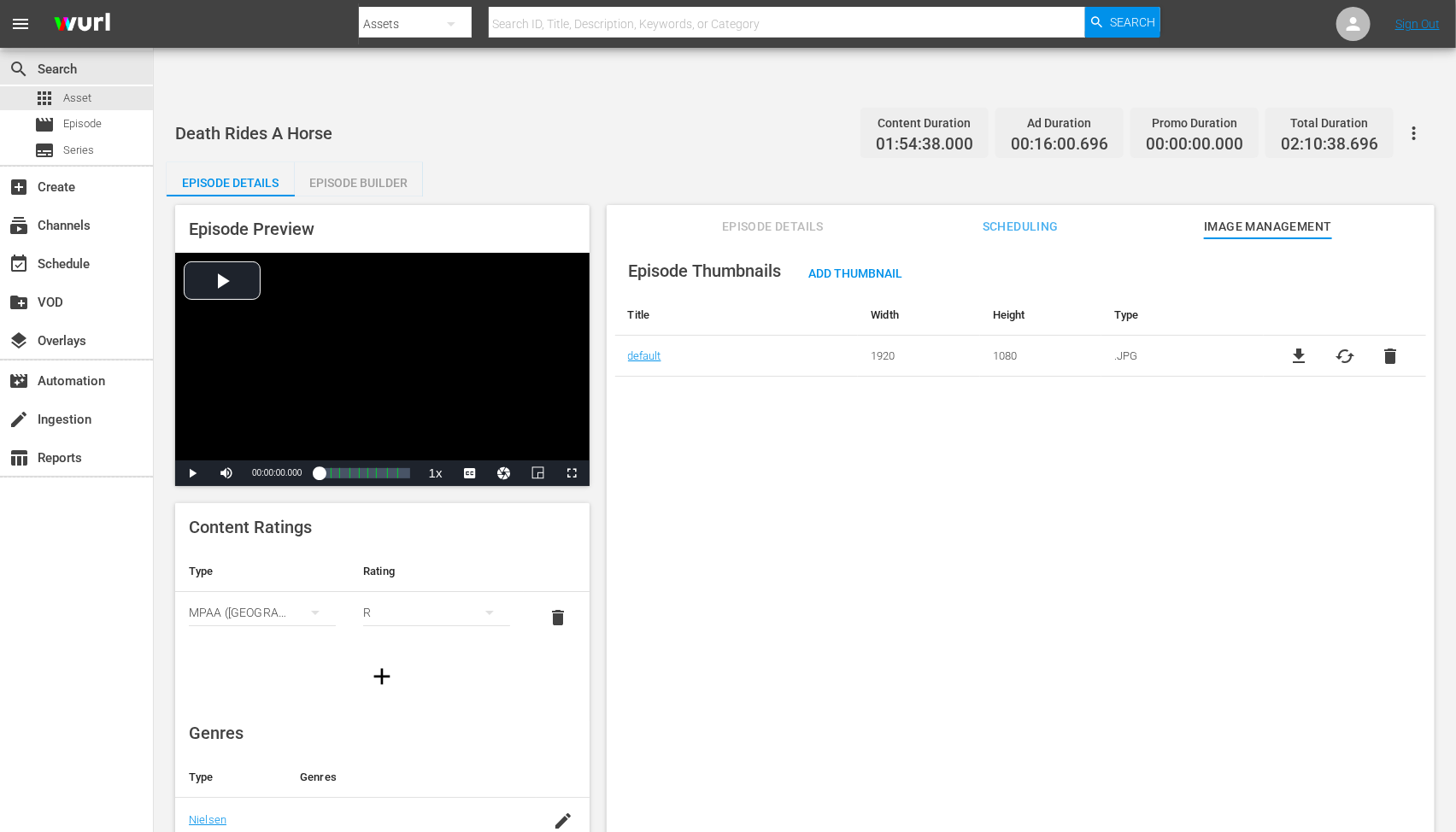
click at [1420, 123] on icon "button" at bounding box center [1414, 132] width 20 height 20
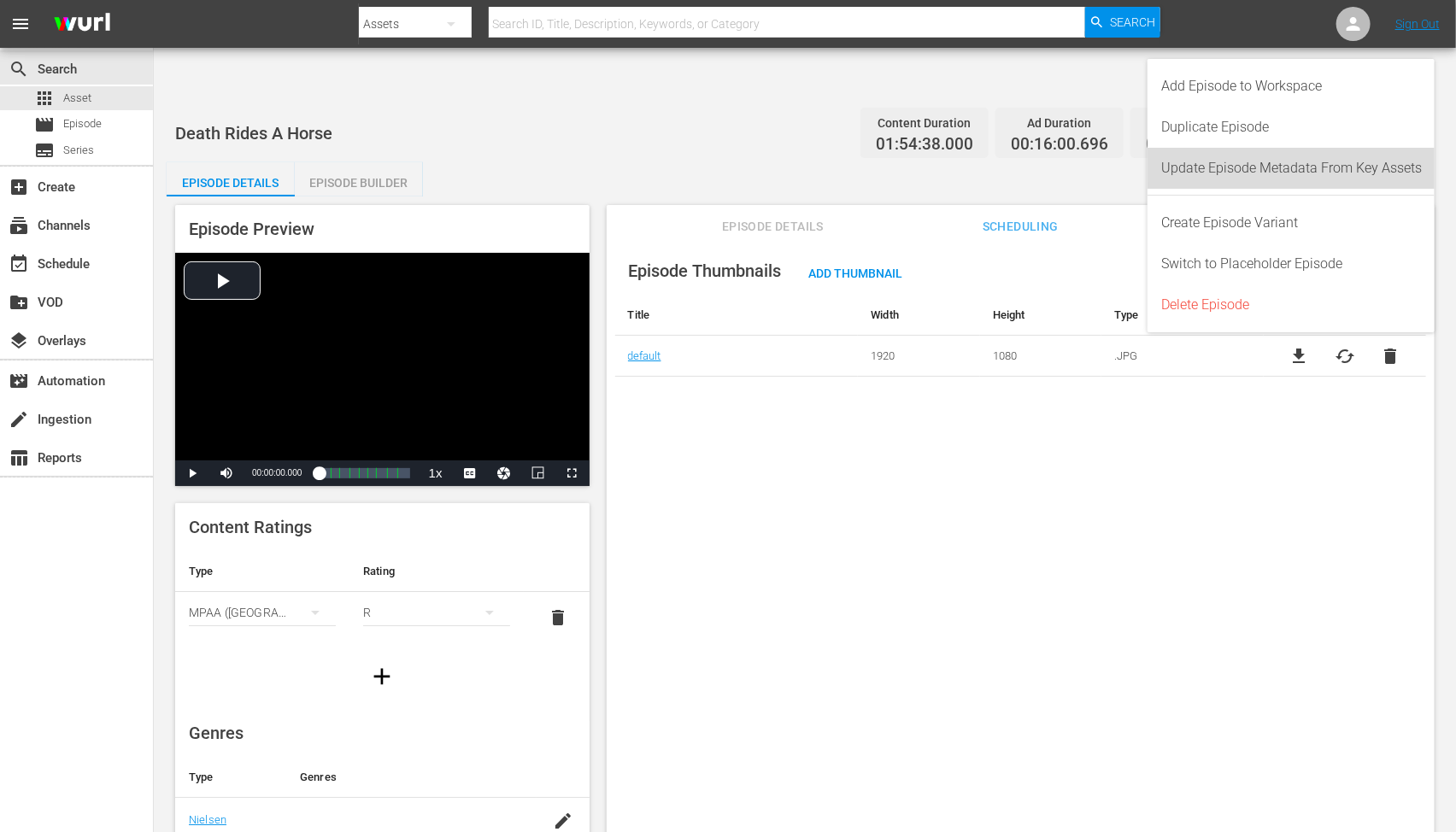
drag, startPoint x: 1375, startPoint y: 159, endPoint x: 1327, endPoint y: 209, distance: 69.3
click at [1374, 159] on div "Update Episode Metadata From Key Assets" at bounding box center [1292, 168] width 261 height 41
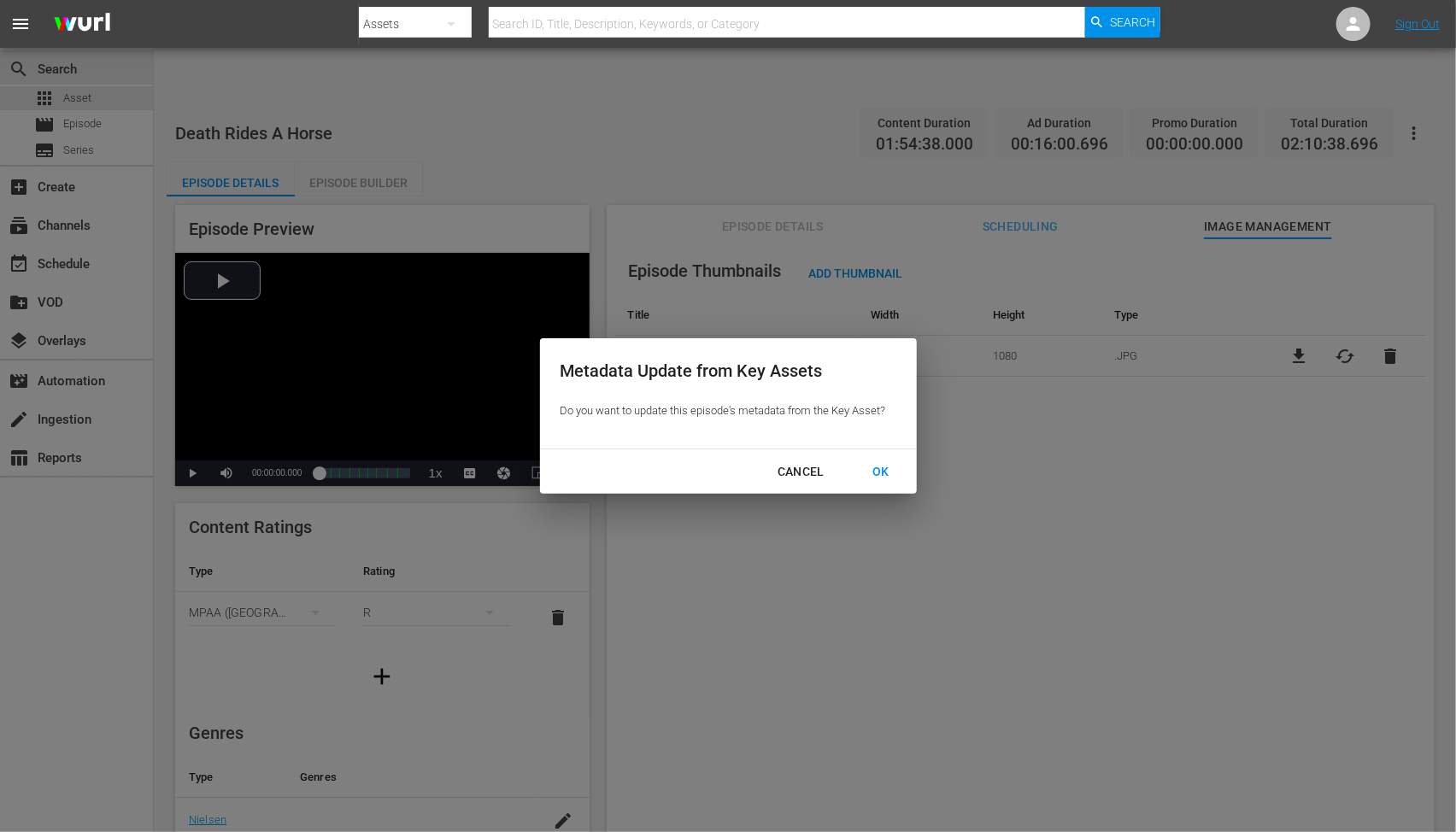
click at [876, 466] on div "OK" at bounding box center [881, 472] width 44 height 21
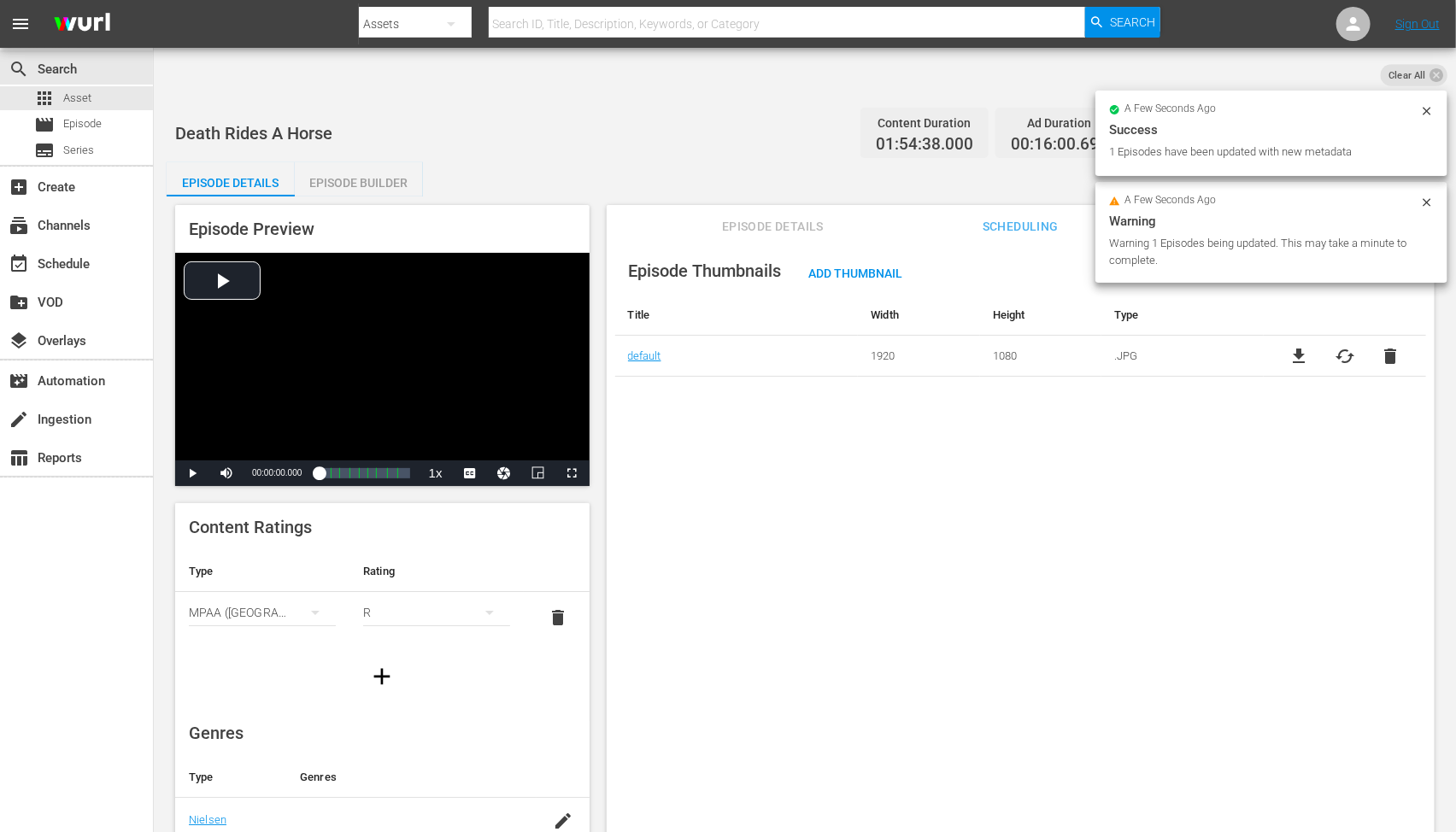
click at [865, 551] on div "Episode Thumbnails Add Thumbnail Title Width Height Type default 1920 1080 .JPG…" at bounding box center [1021, 556] width 828 height 636
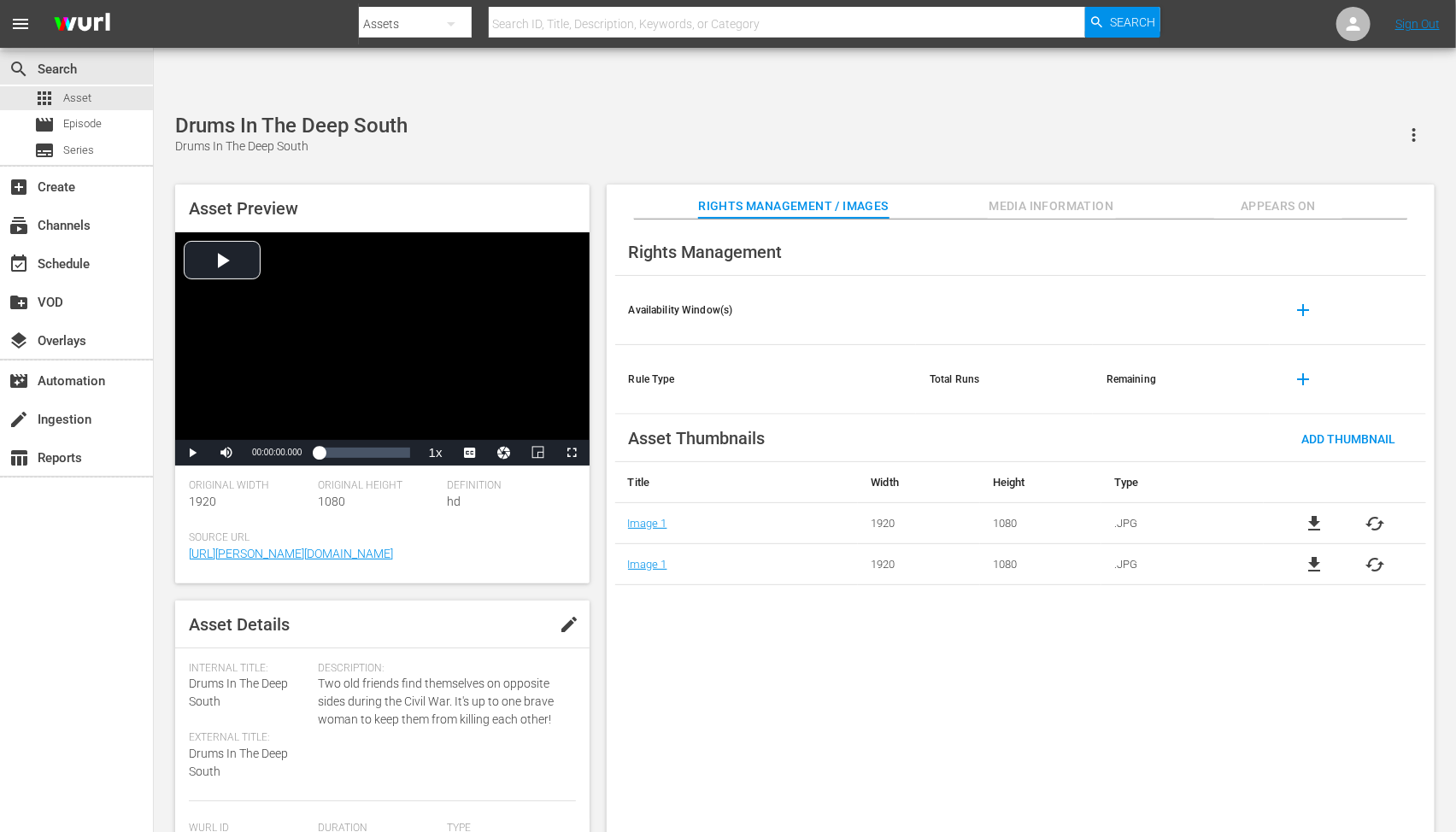
click at [1377, 514] on span "cached" at bounding box center [1375, 523] width 20 height 20
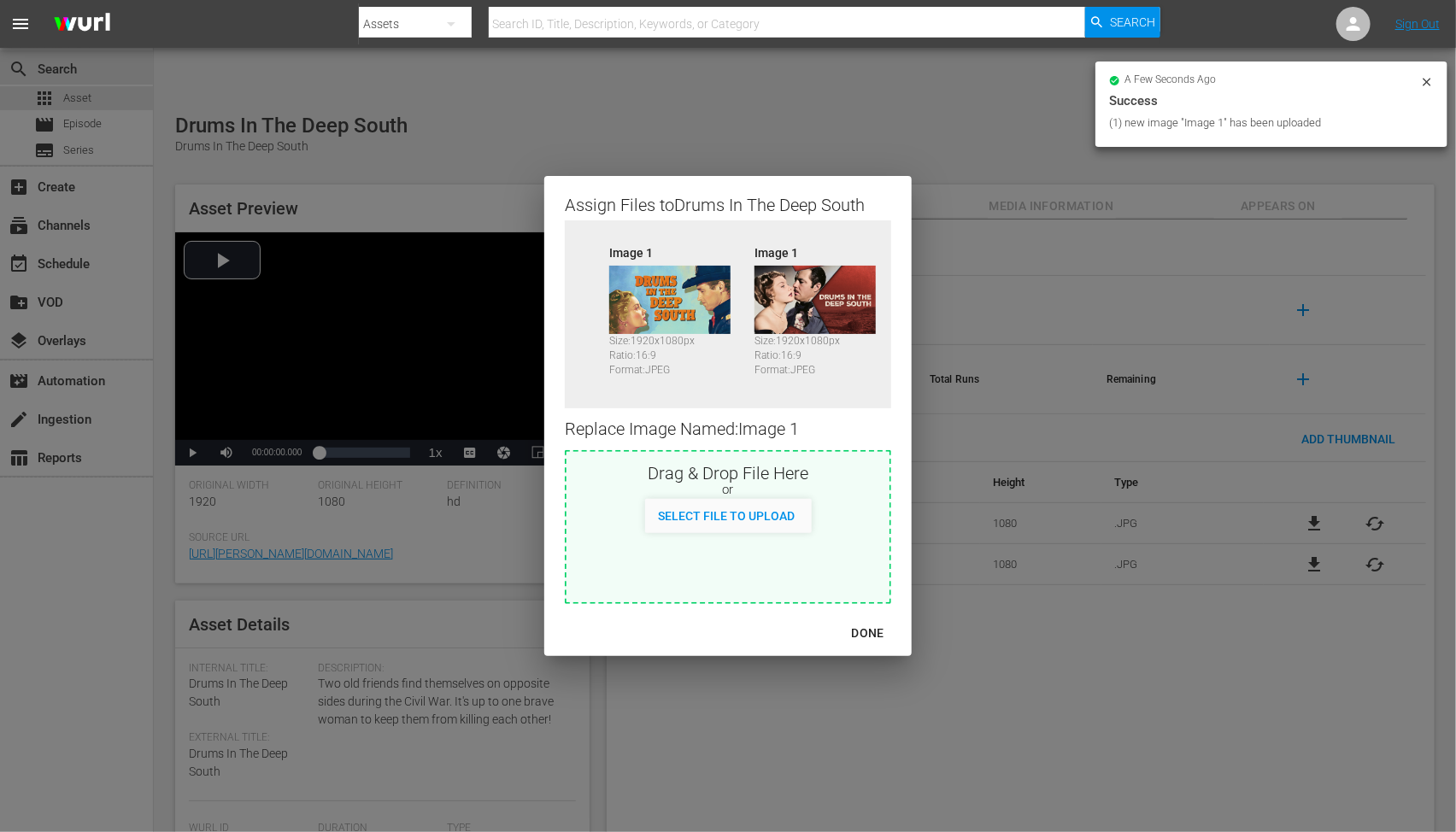
click at [873, 630] on div "DONE" at bounding box center [868, 634] width 59 height 21
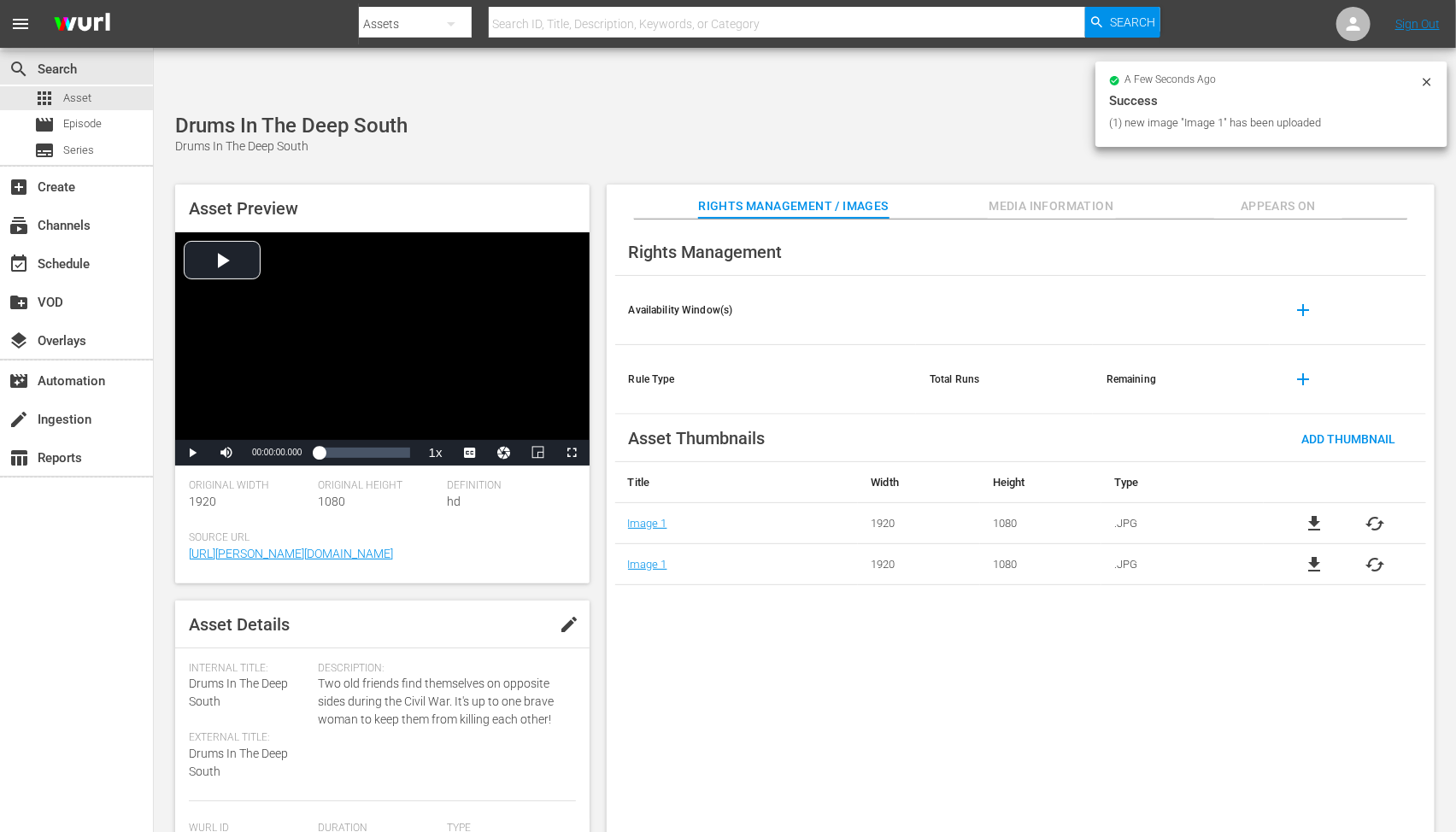
drag, startPoint x: 962, startPoint y: 668, endPoint x: 980, endPoint y: 624, distance: 47.5
click at [963, 668] on div "Rights Management Availability Window(s) add Rule Type Total Runs Remaining add…" at bounding box center [1021, 540] width 828 height 641
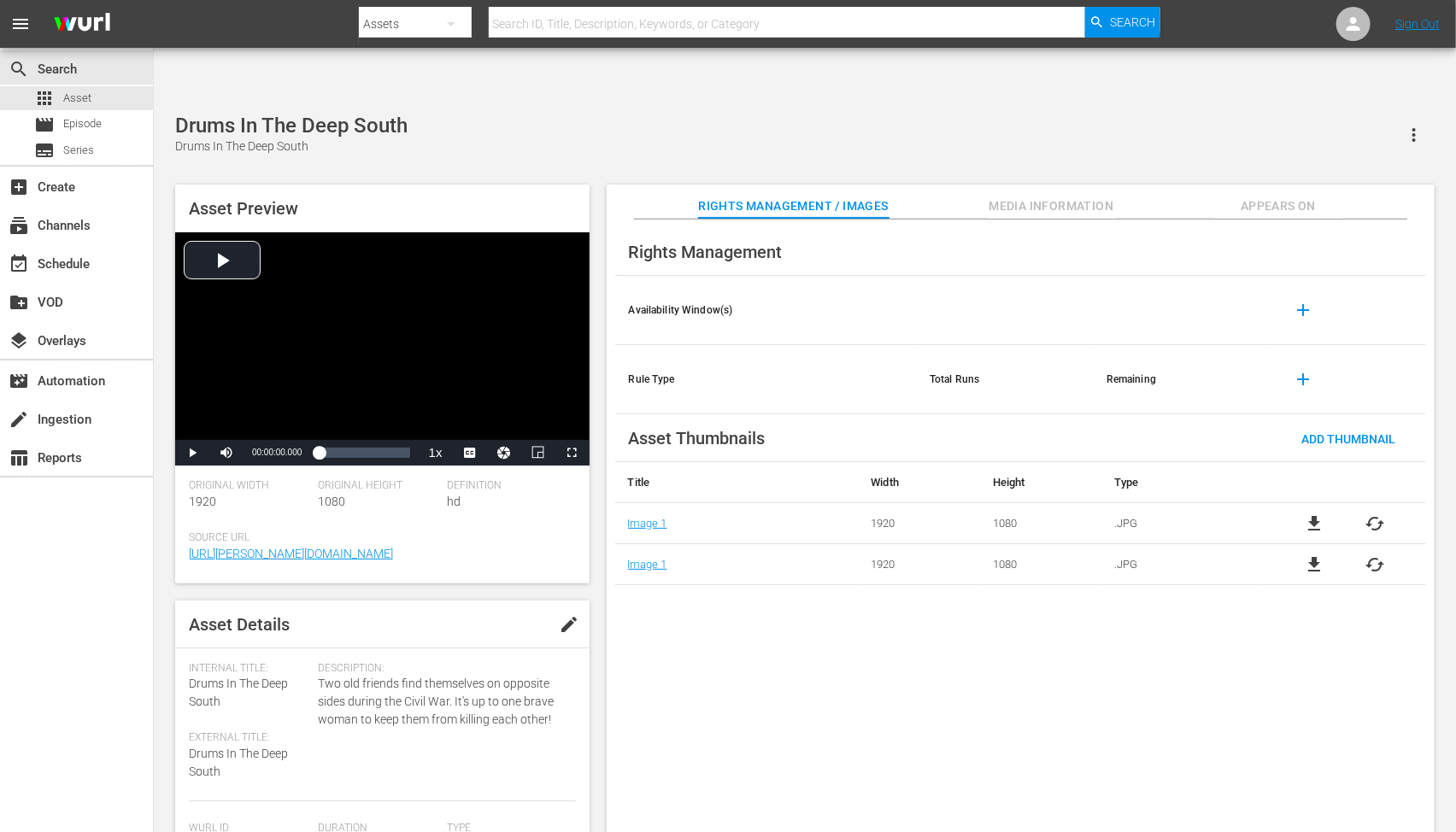
click at [1258, 196] on span "Appears On" at bounding box center [1279, 206] width 128 height 21
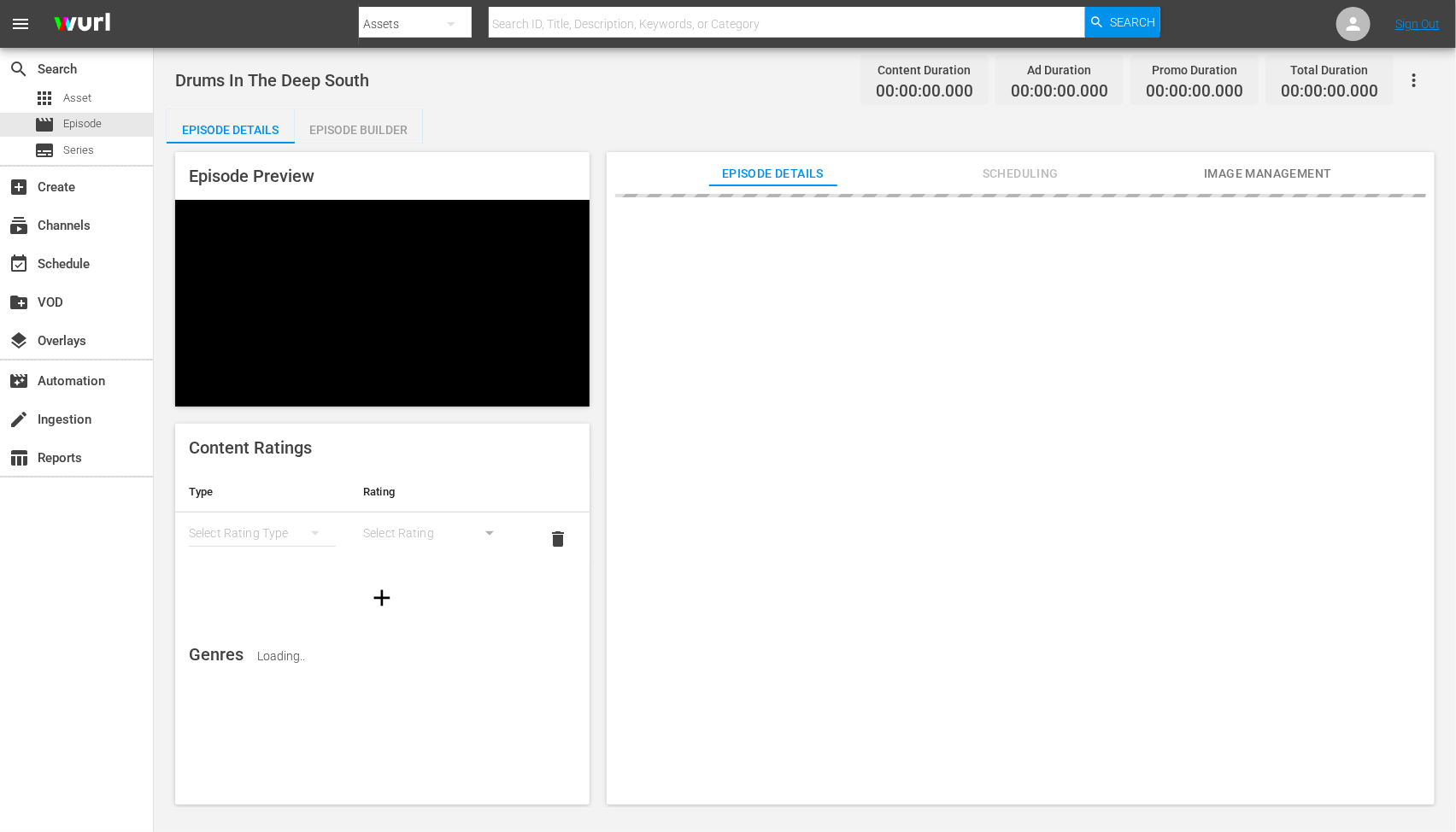
click at [1265, 176] on span "Image Management" at bounding box center [1268, 173] width 128 height 21
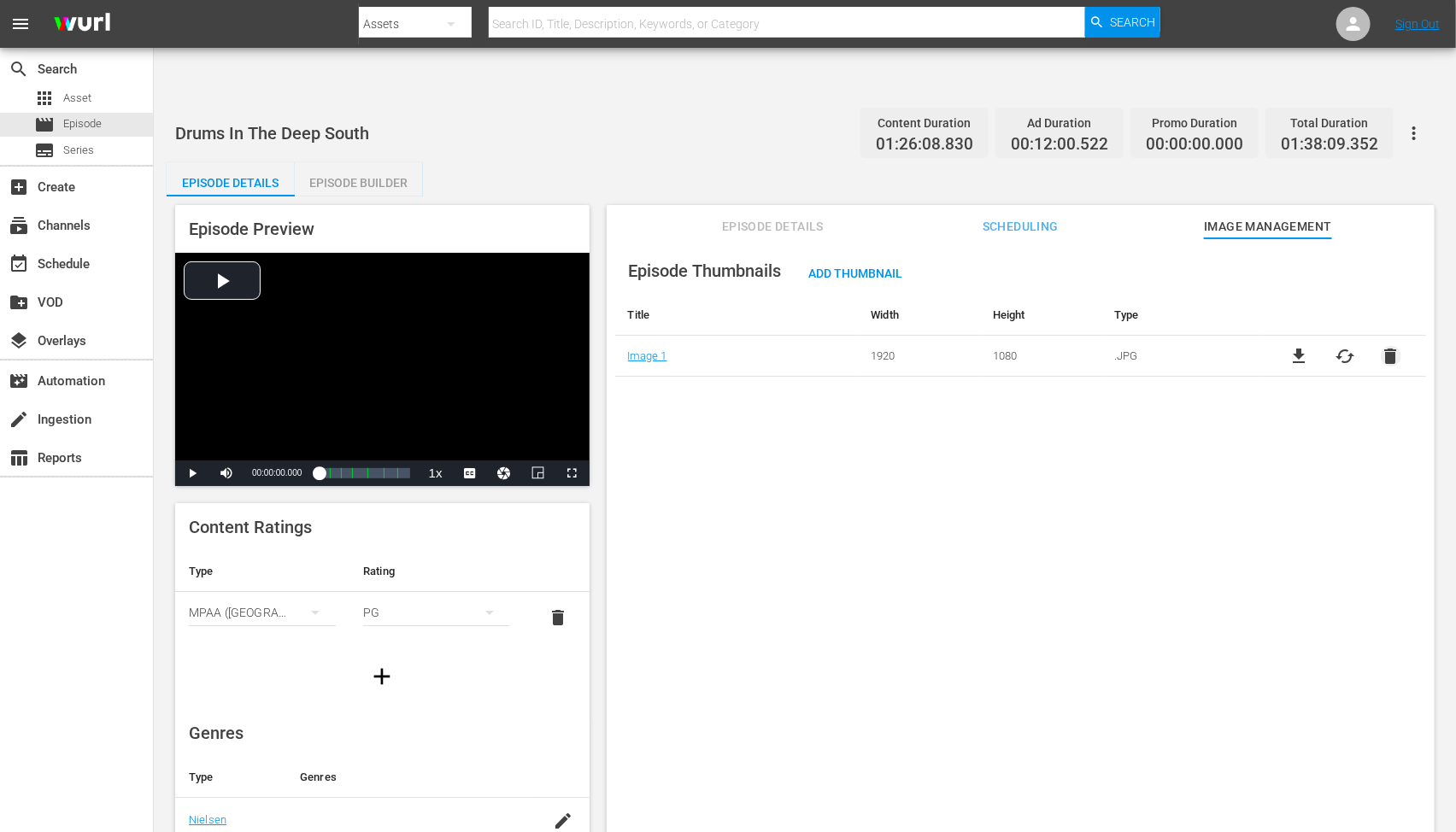
click at [1383, 346] on span "delete" at bounding box center [1391, 356] width 20 height 20
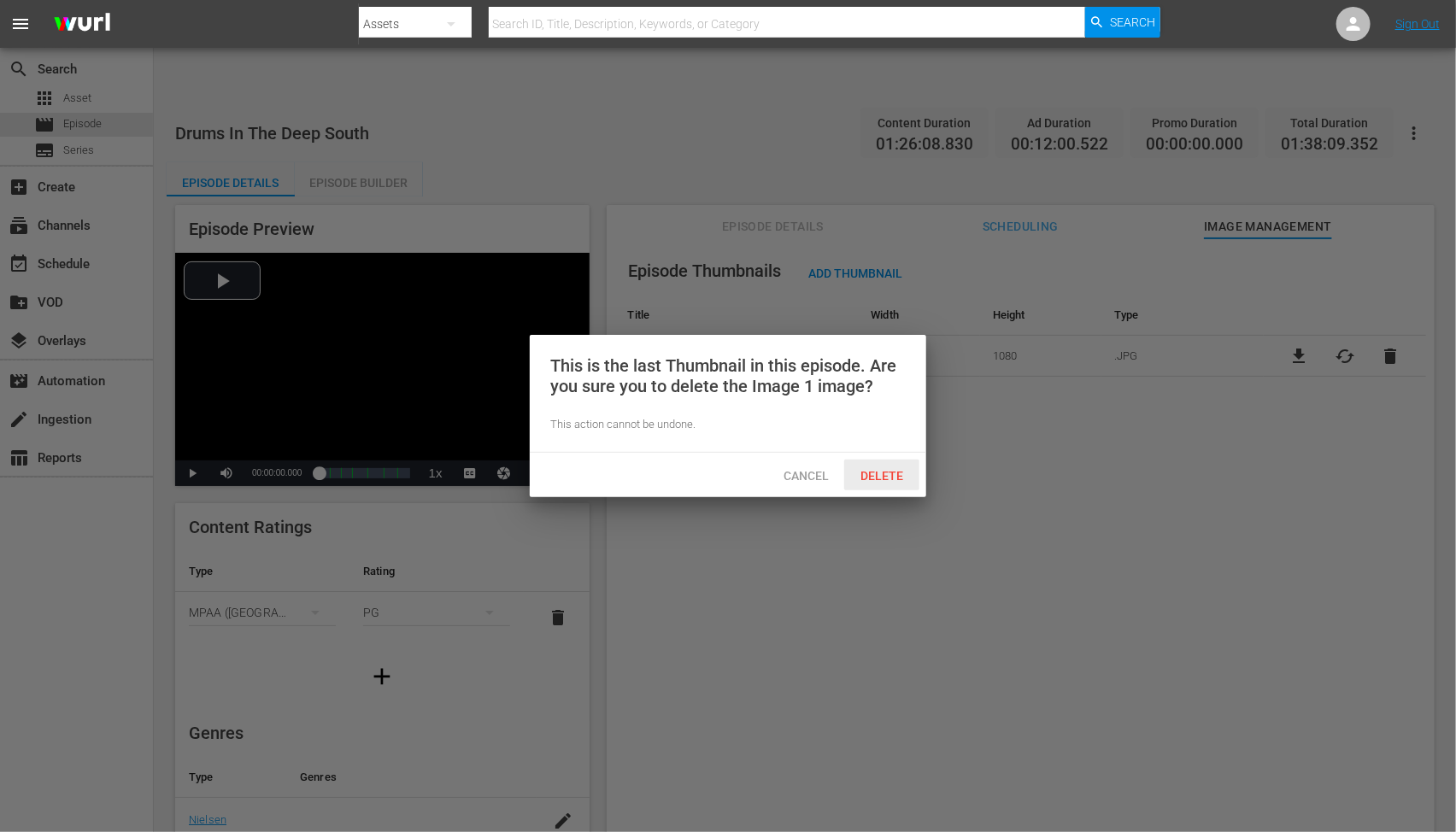
click at [875, 476] on span "Delete" at bounding box center [882, 475] width 70 height 13
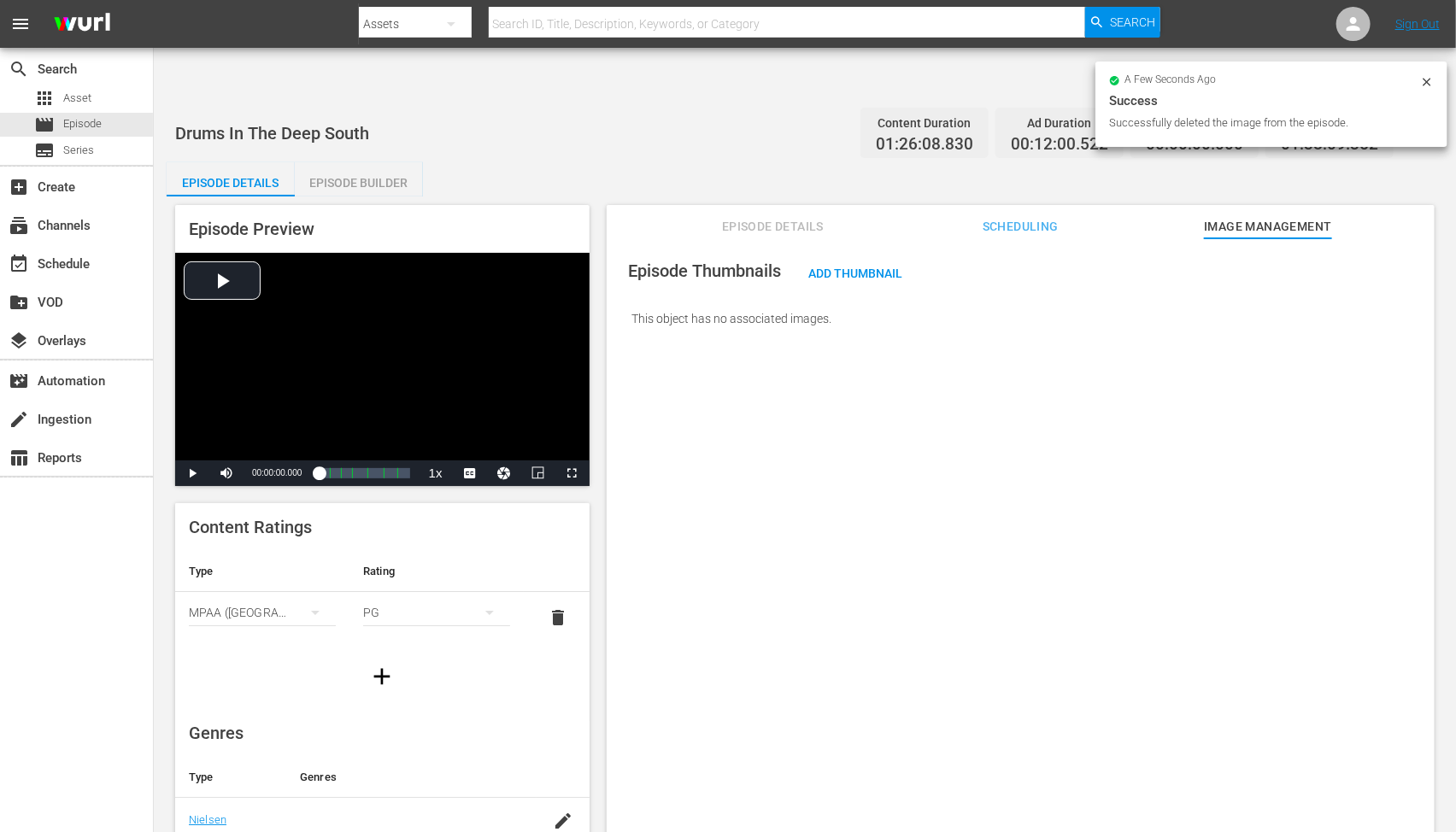
click at [1430, 75] on icon at bounding box center [1427, 81] width 13 height 13
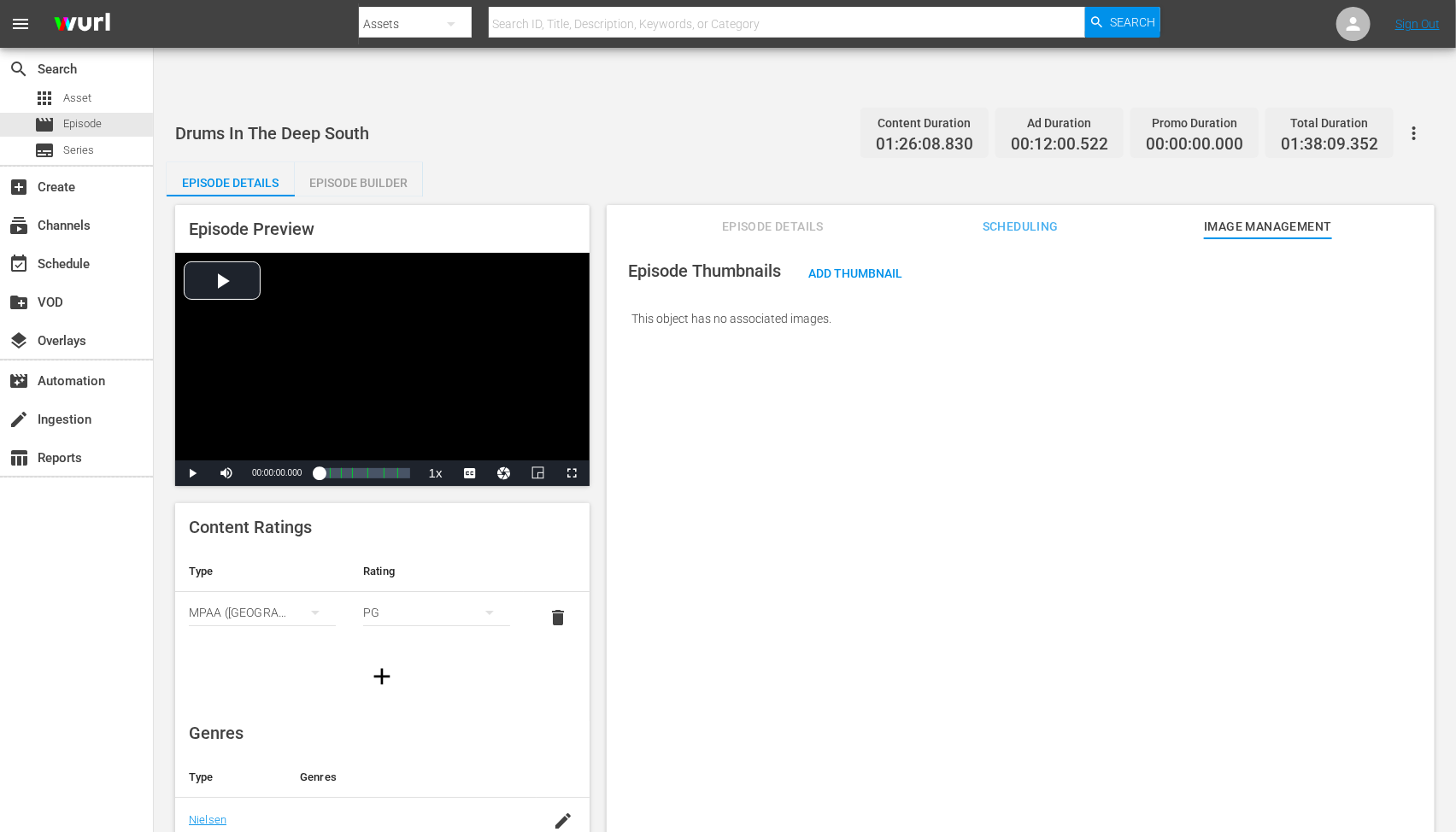
click at [1279, 329] on div "Episode Thumbnails Add Thumbnail This object has no associated images." at bounding box center [1021, 556] width 828 height 636
click at [850, 266] on span "Add Thumbnail" at bounding box center [856, 273] width 122 height 13
click at [886, 266] on span "Add Thumbnail" at bounding box center [856, 273] width 122 height 13
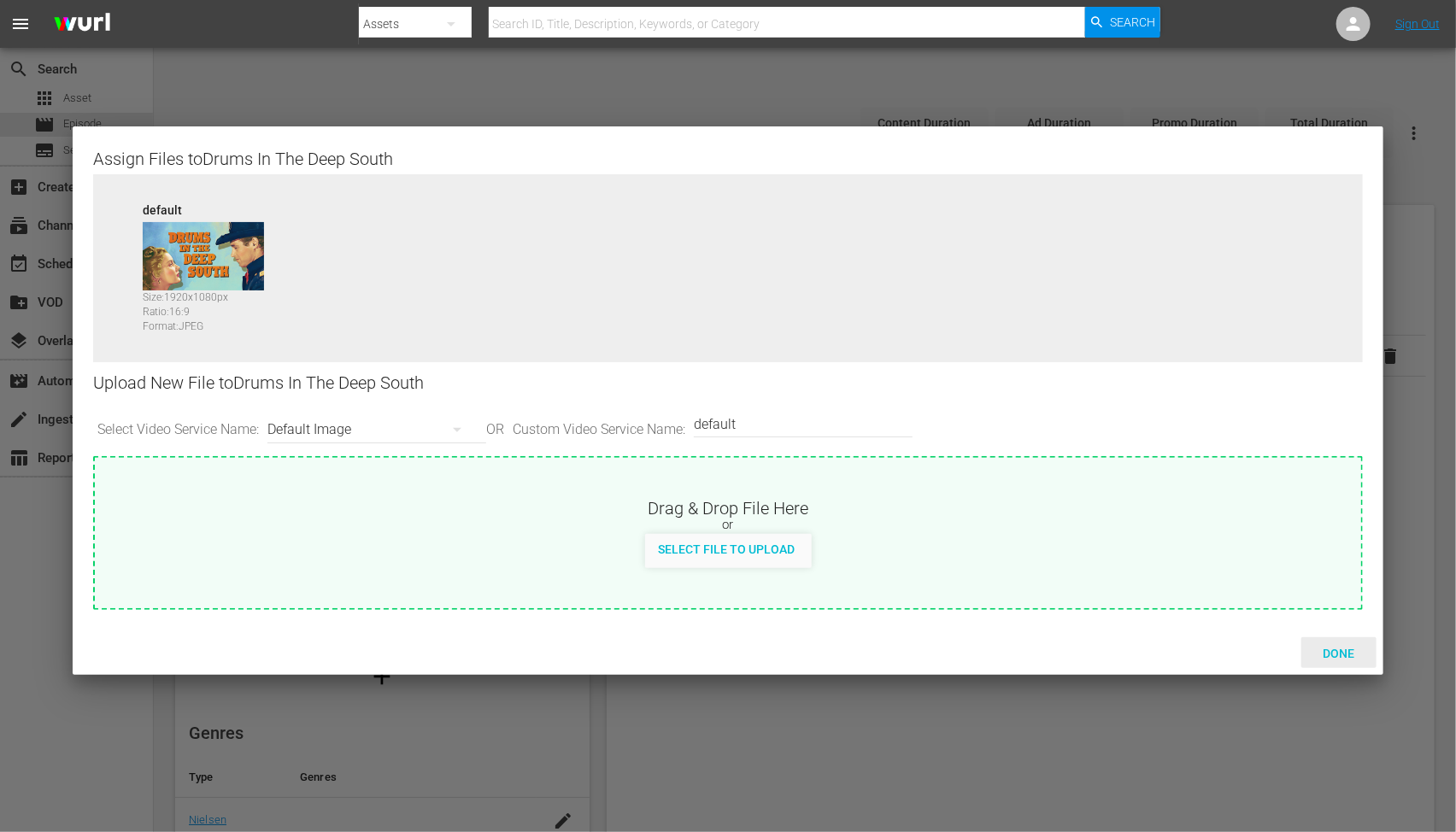
click at [1326, 651] on span "Done" at bounding box center [1339, 654] width 59 height 13
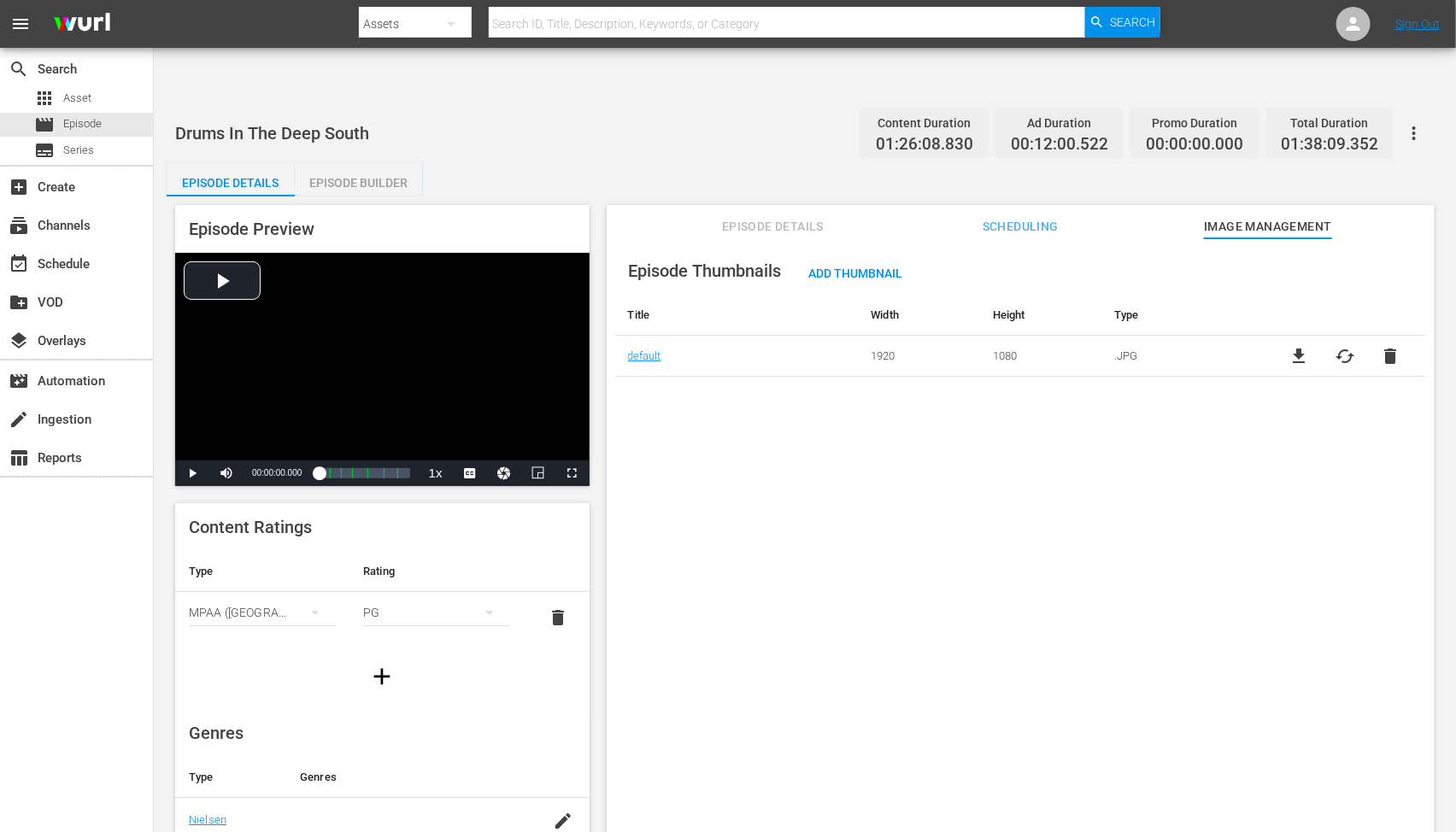
click at [1130, 746] on div "Episode Thumbnails Add Thumbnail Title Width Height Type default 1920 1080 .JPG…" at bounding box center [1021, 556] width 828 height 636
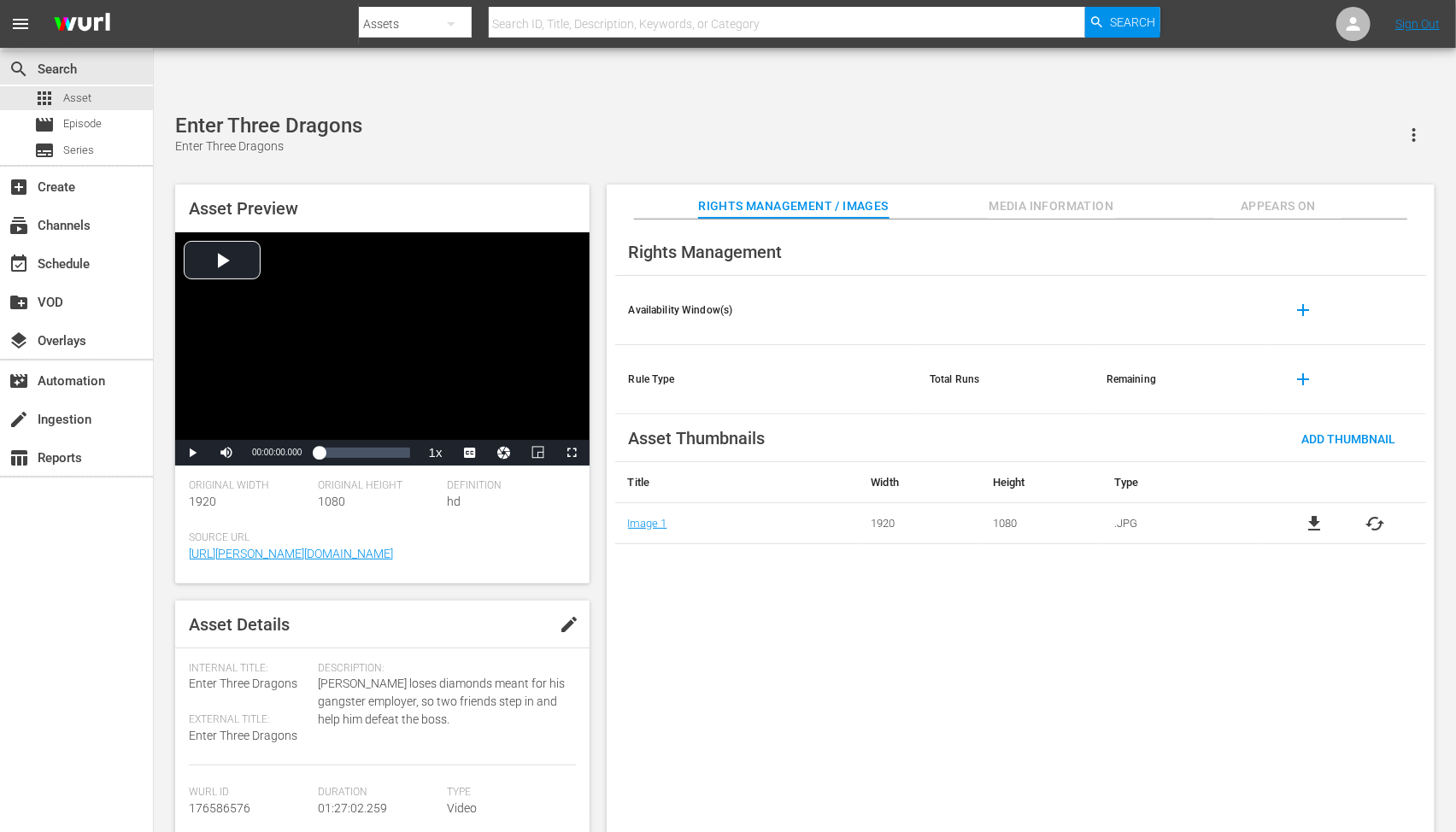
click at [1311, 514] on span "file_download" at bounding box center [1314, 523] width 20 height 20
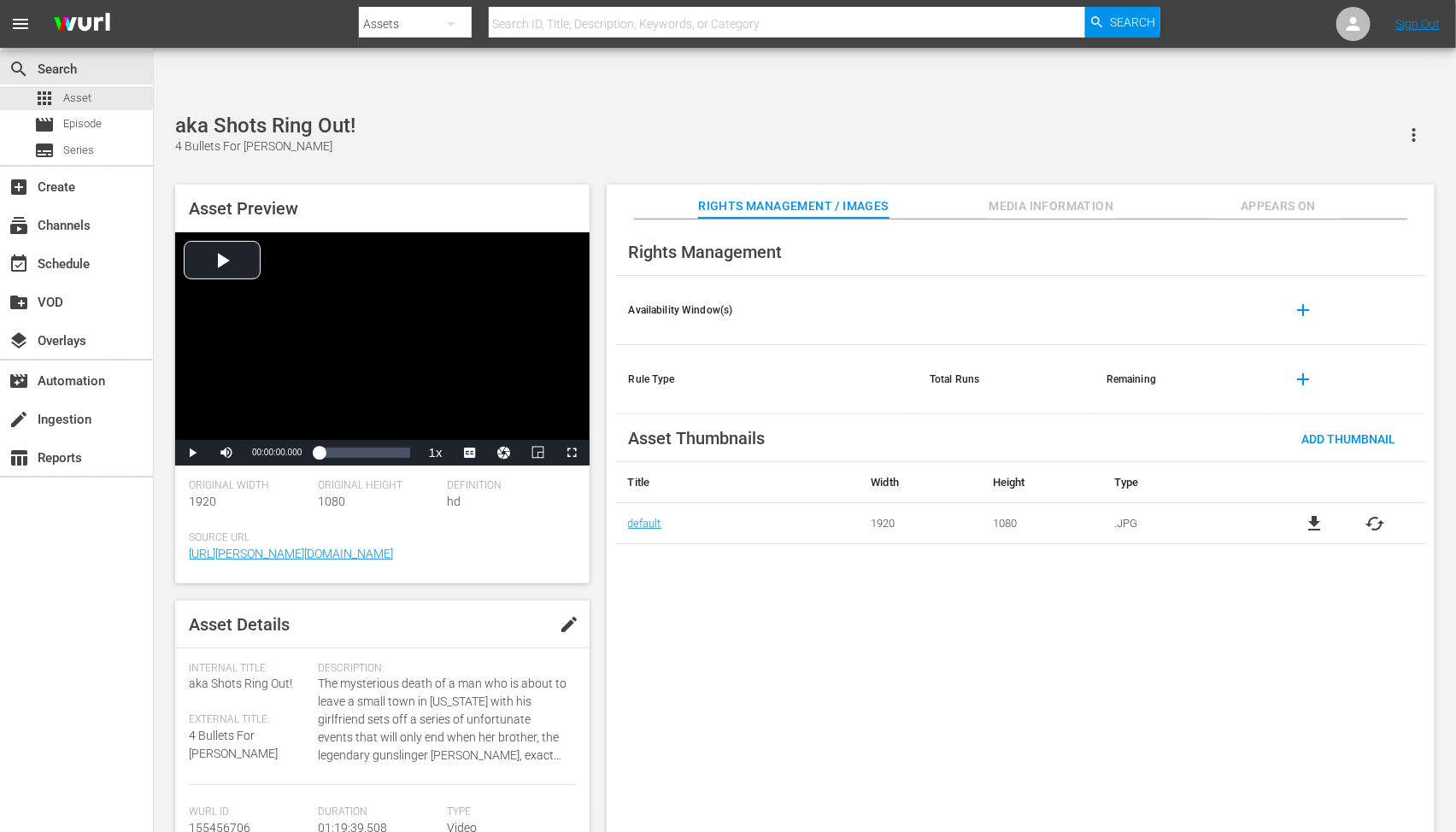
click at [706, 586] on div "Rights Management Availability Window(s) add Rule Type Total Runs Remaining add…" at bounding box center [1021, 540] width 828 height 641
drag, startPoint x: 885, startPoint y: 596, endPoint x: 890, endPoint y: 589, distance: 8.6
click at [890, 589] on div "Rights Management Availability Window(s) add Rule Type Total Runs Remaining add…" at bounding box center [1021, 540] width 828 height 641
click at [1371, 514] on span "cached" at bounding box center [1375, 523] width 20 height 20
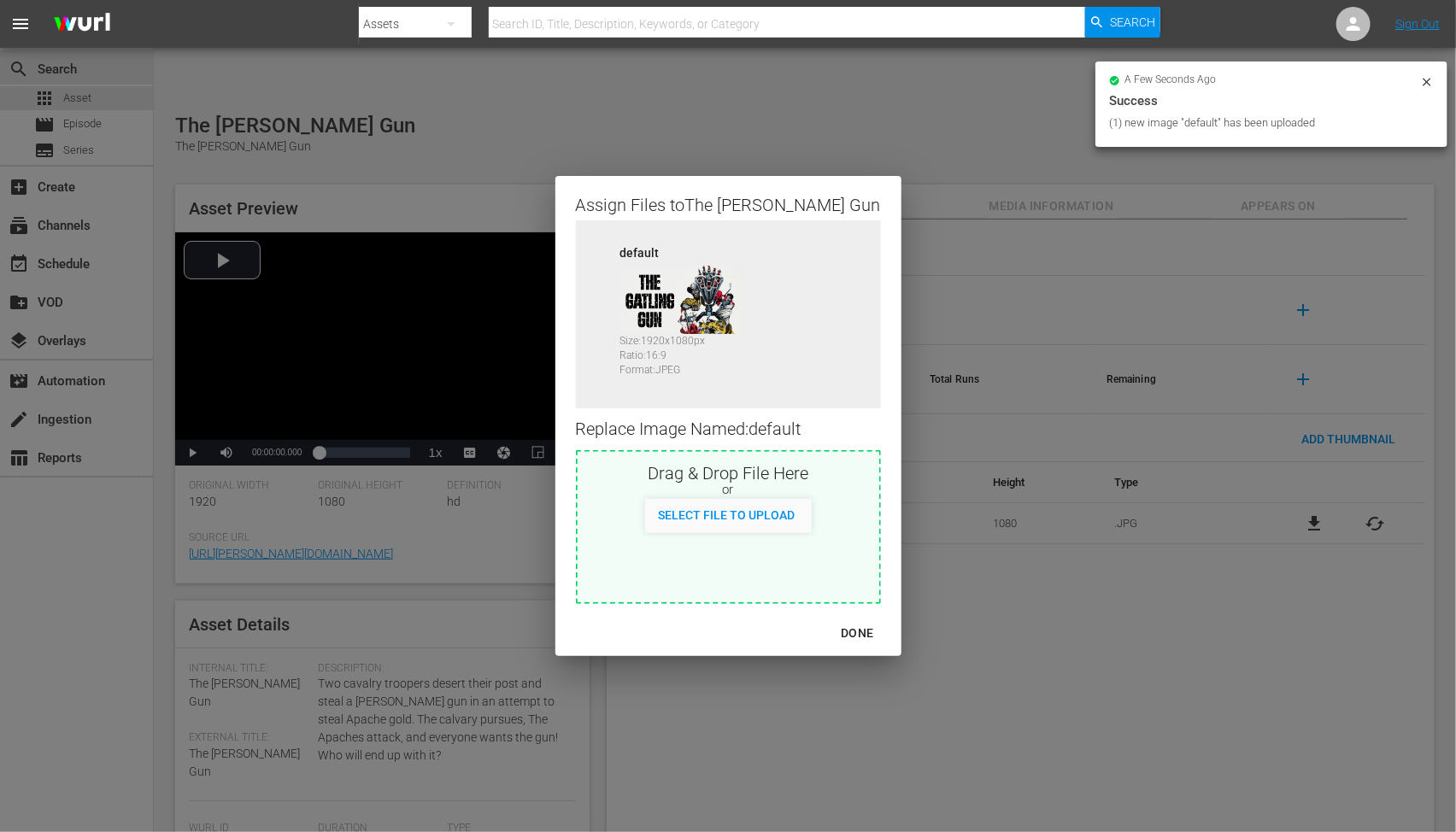
click at [827, 635] on div "DONE" at bounding box center [857, 634] width 59 height 21
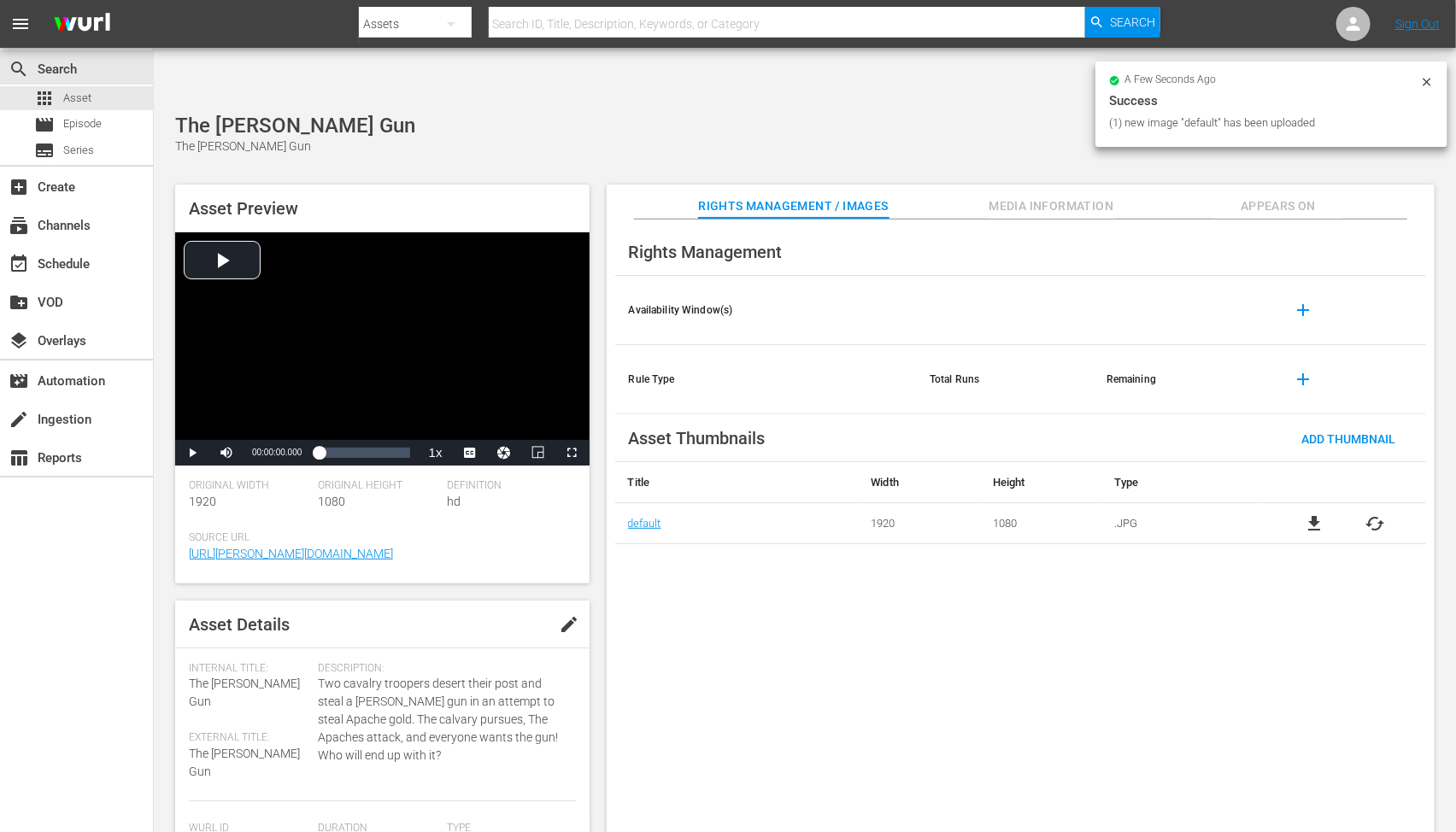
drag, startPoint x: 858, startPoint y: 636, endPoint x: 893, endPoint y: 592, distance: 56.2
click at [853, 630] on div "Rights Management Availability Window(s) add Rule Type Total Runs Remaining add…" at bounding box center [1021, 540] width 828 height 641
click at [1282, 196] on span "Appears On" at bounding box center [1279, 206] width 128 height 21
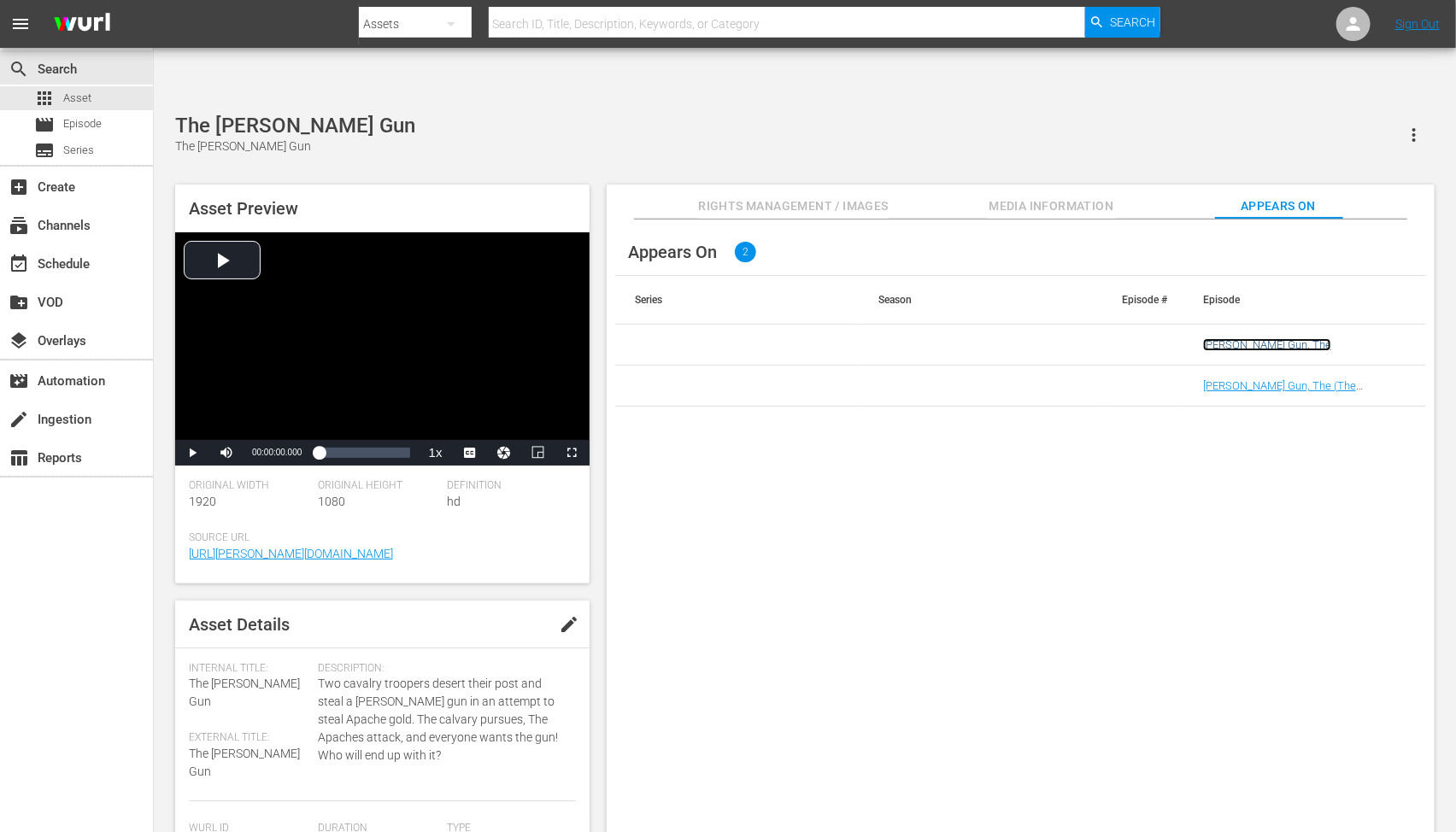
click at [1252, 338] on link "[PERSON_NAME] Gun, The" at bounding box center [1267, 344] width 128 height 12
click at [1249, 380] on link "Gatling Gun, The (The Gatling Gun (VARIANT))" at bounding box center [1283, 392] width 162 height 26
click at [883, 553] on div "Appears On 2 Series Season Episode # Episode Gatling Gun, The Gatling Gun, The …" at bounding box center [1021, 540] width 828 height 641
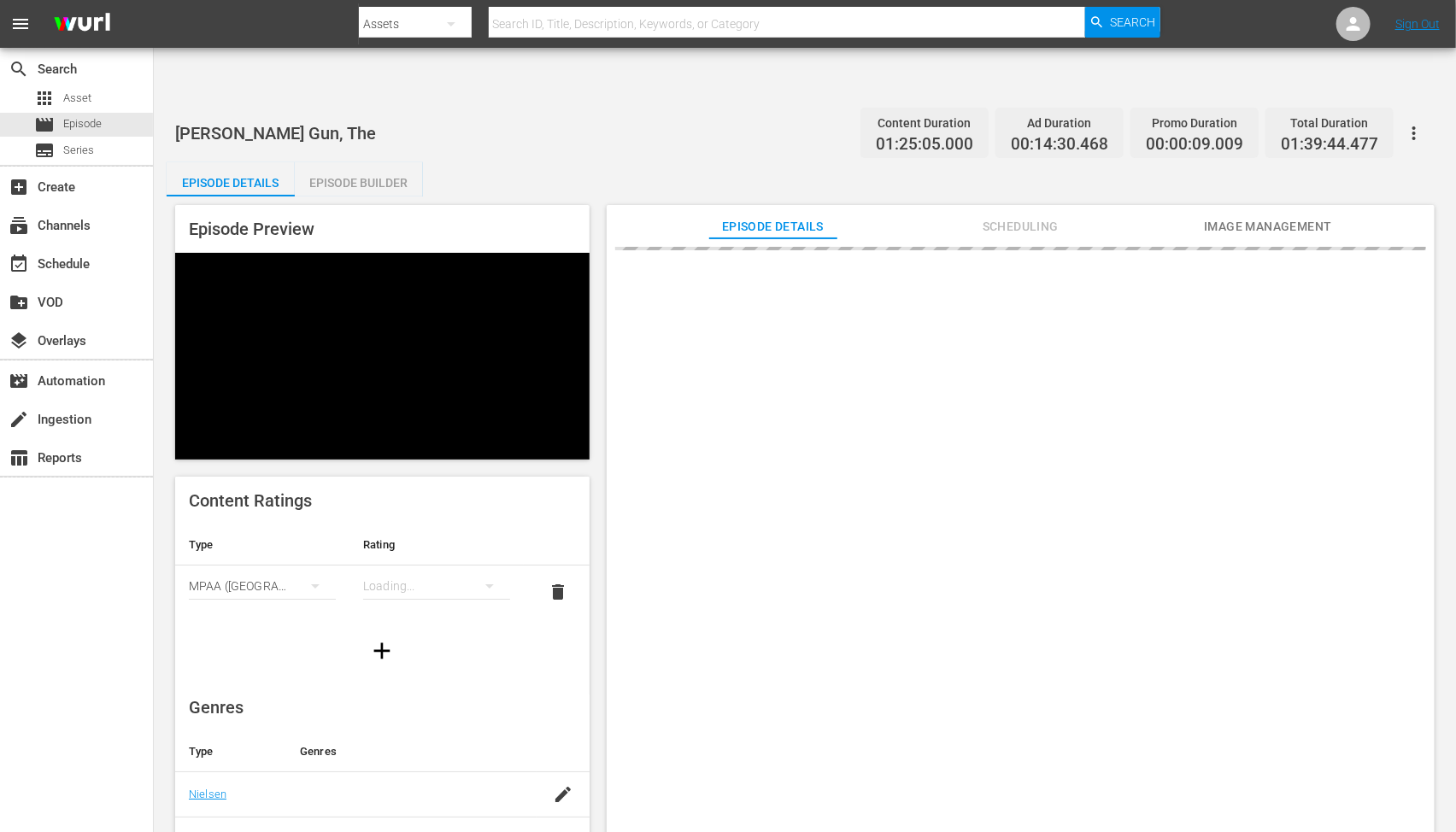
click at [1276, 217] on span "Image Management" at bounding box center [1268, 227] width 128 height 21
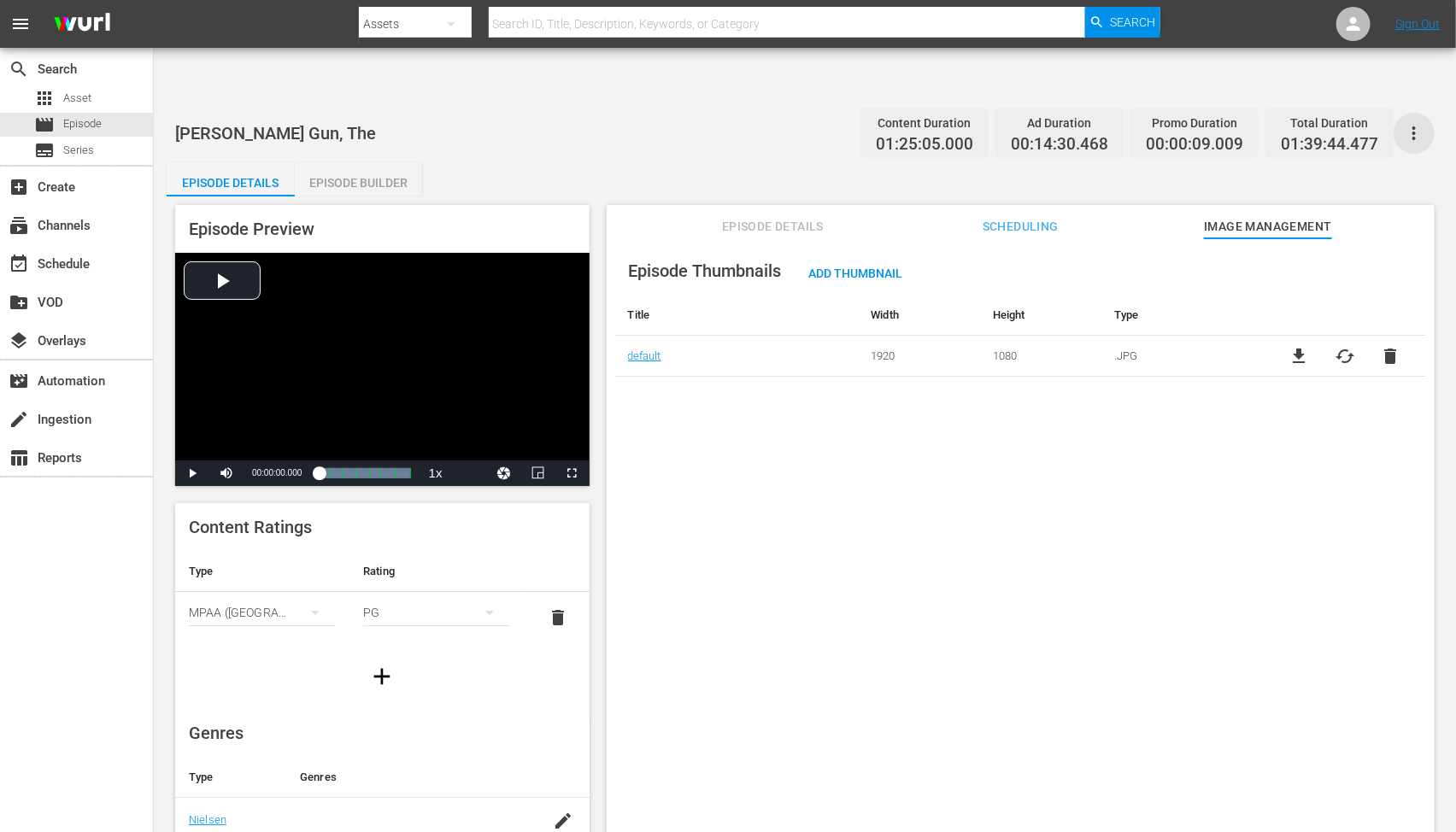
click at [1413, 123] on icon "button" at bounding box center [1414, 132] width 20 height 20
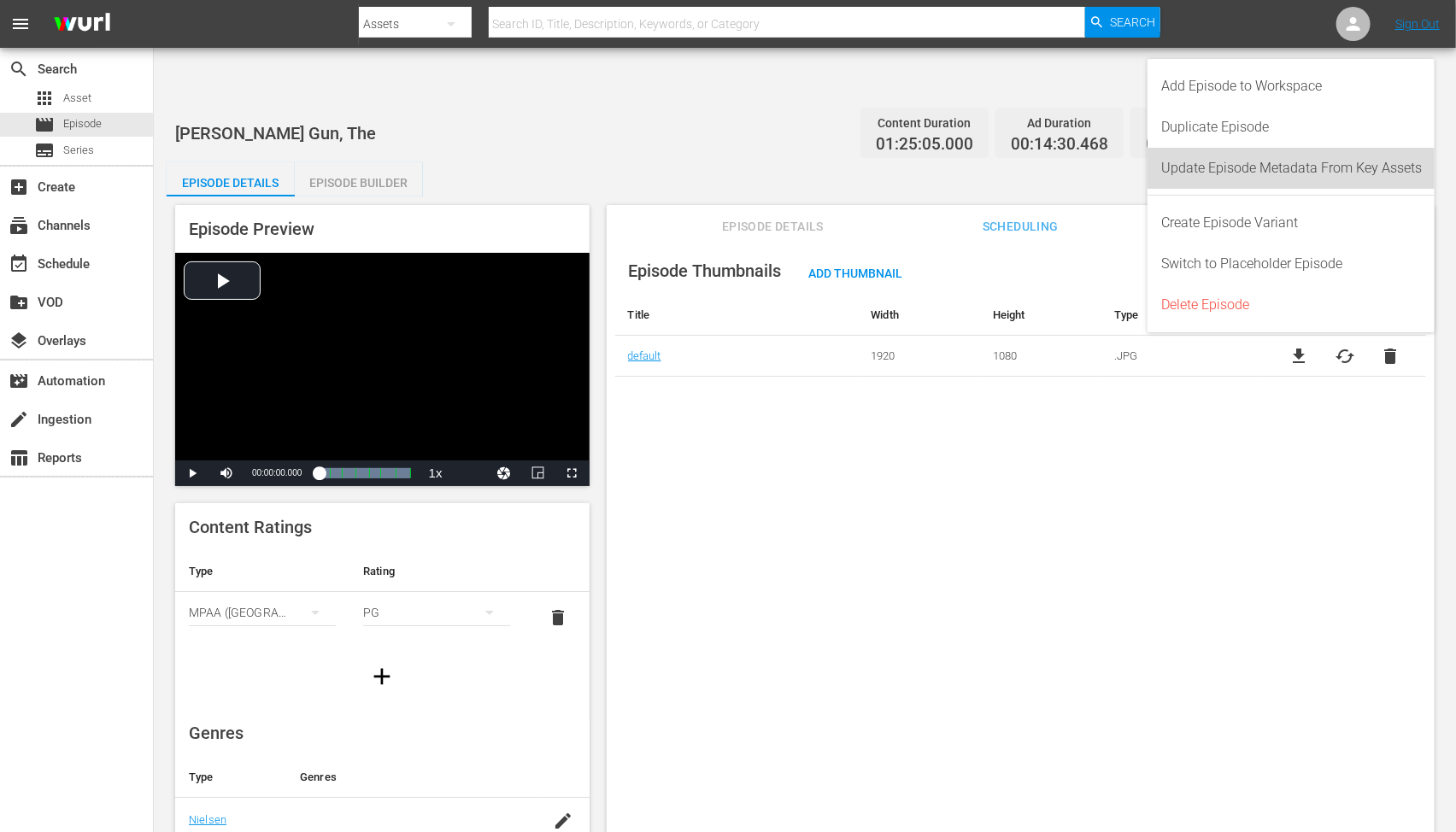
click at [1348, 160] on div "Update Episode Metadata From Key Assets" at bounding box center [1292, 168] width 261 height 41
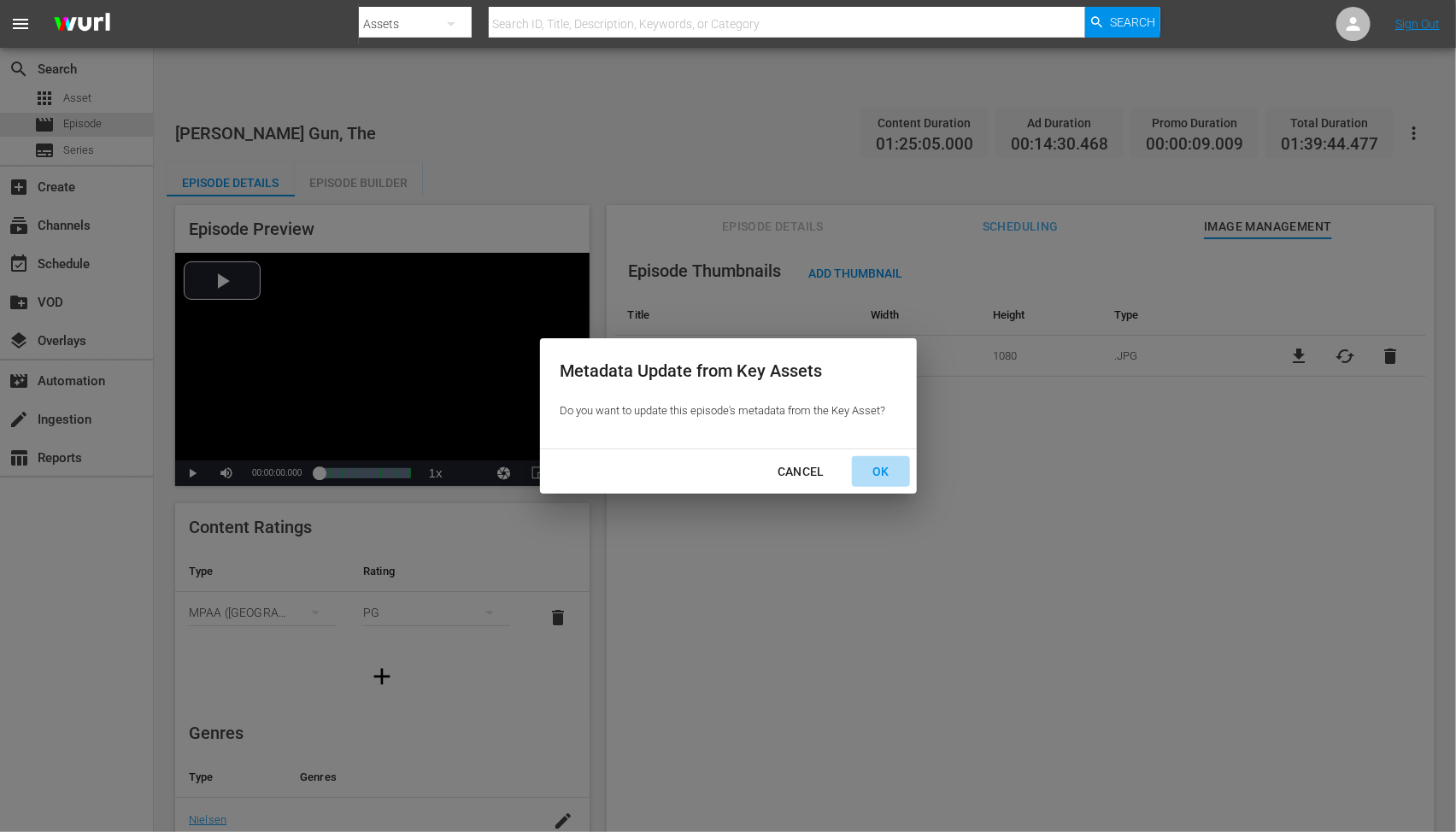
click at [873, 471] on div "OK" at bounding box center [881, 472] width 44 height 21
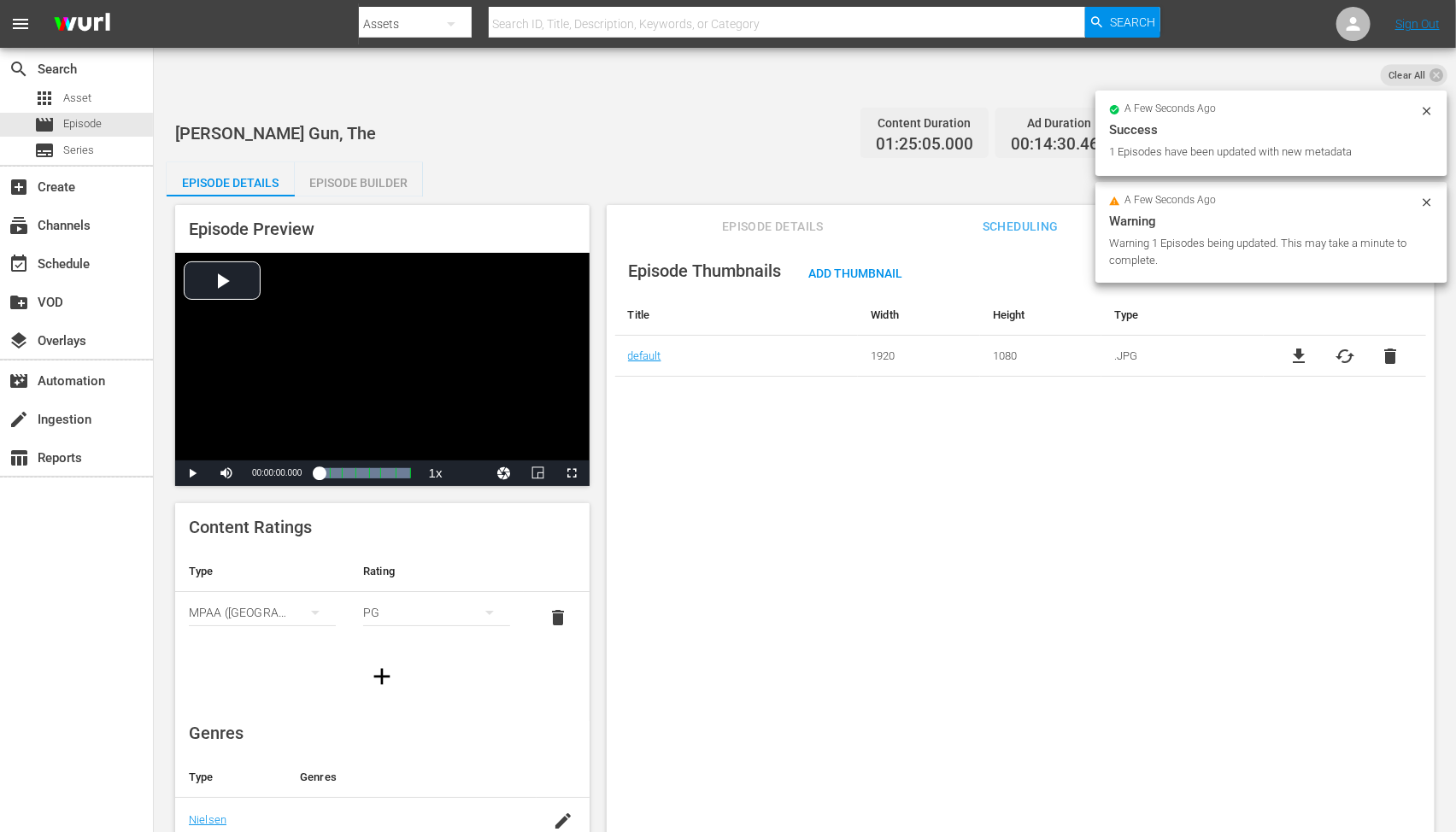
click at [873, 448] on div "Episode Thumbnails Add Thumbnail Title Width Height Type default 1920 1080 .JPG…" at bounding box center [1021, 556] width 828 height 636
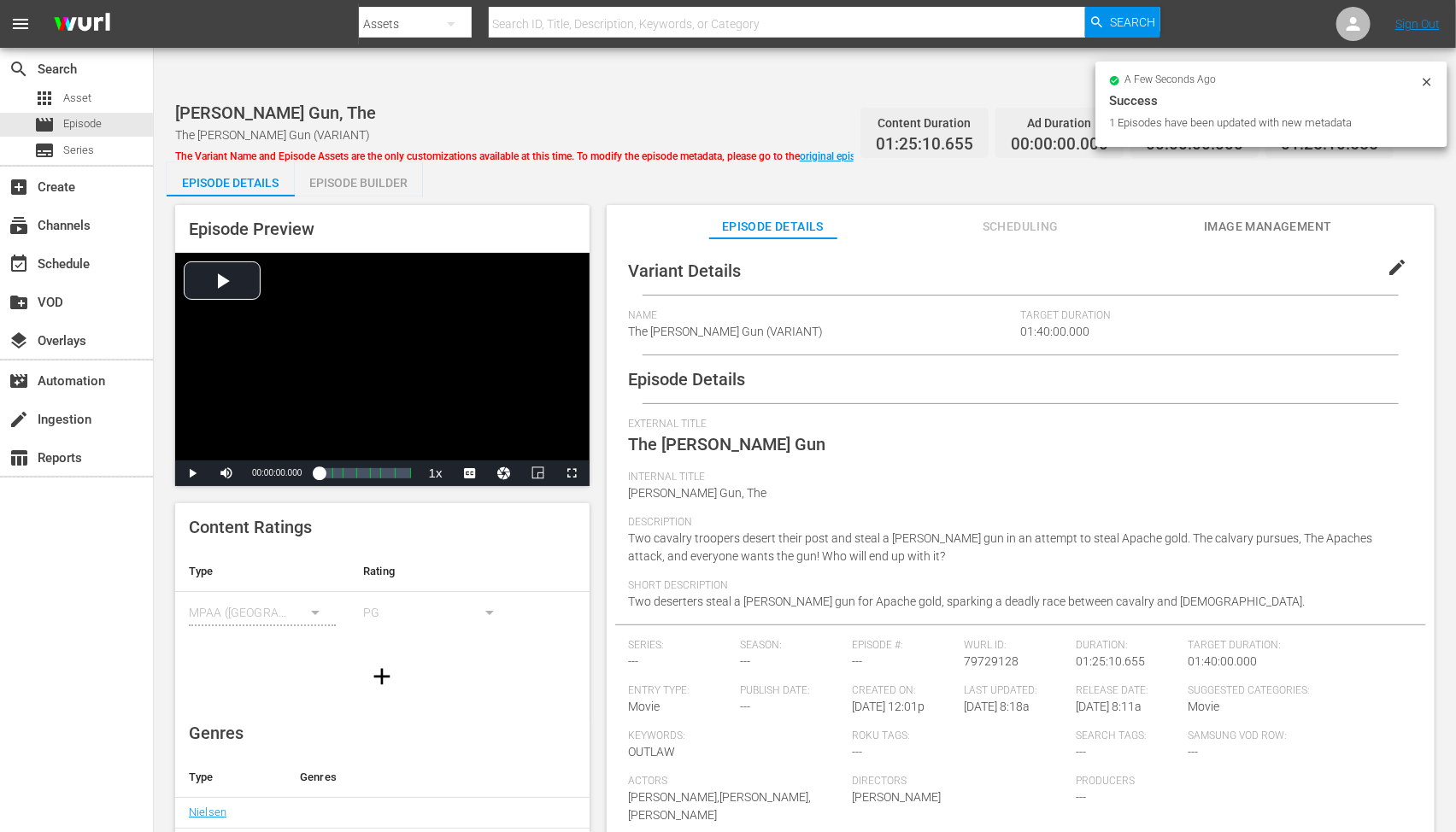
click at [1246, 205] on button "Image Management" at bounding box center [1268, 222] width 128 height 35
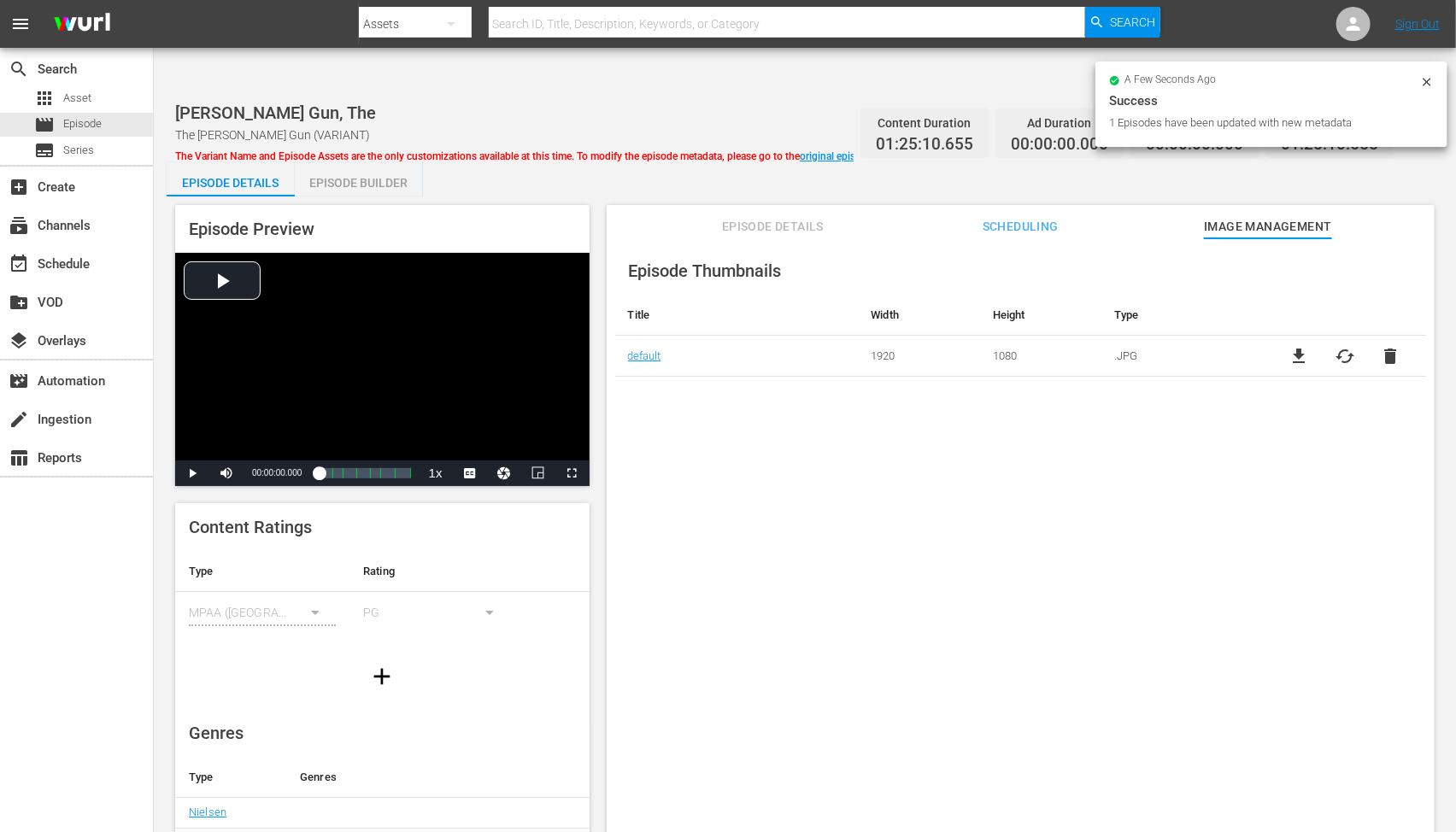
click at [842, 371] on div "Episode Thumbnails Title Width Height Type default 1920 1080 .JPG file_download…" at bounding box center [1021, 556] width 828 height 636
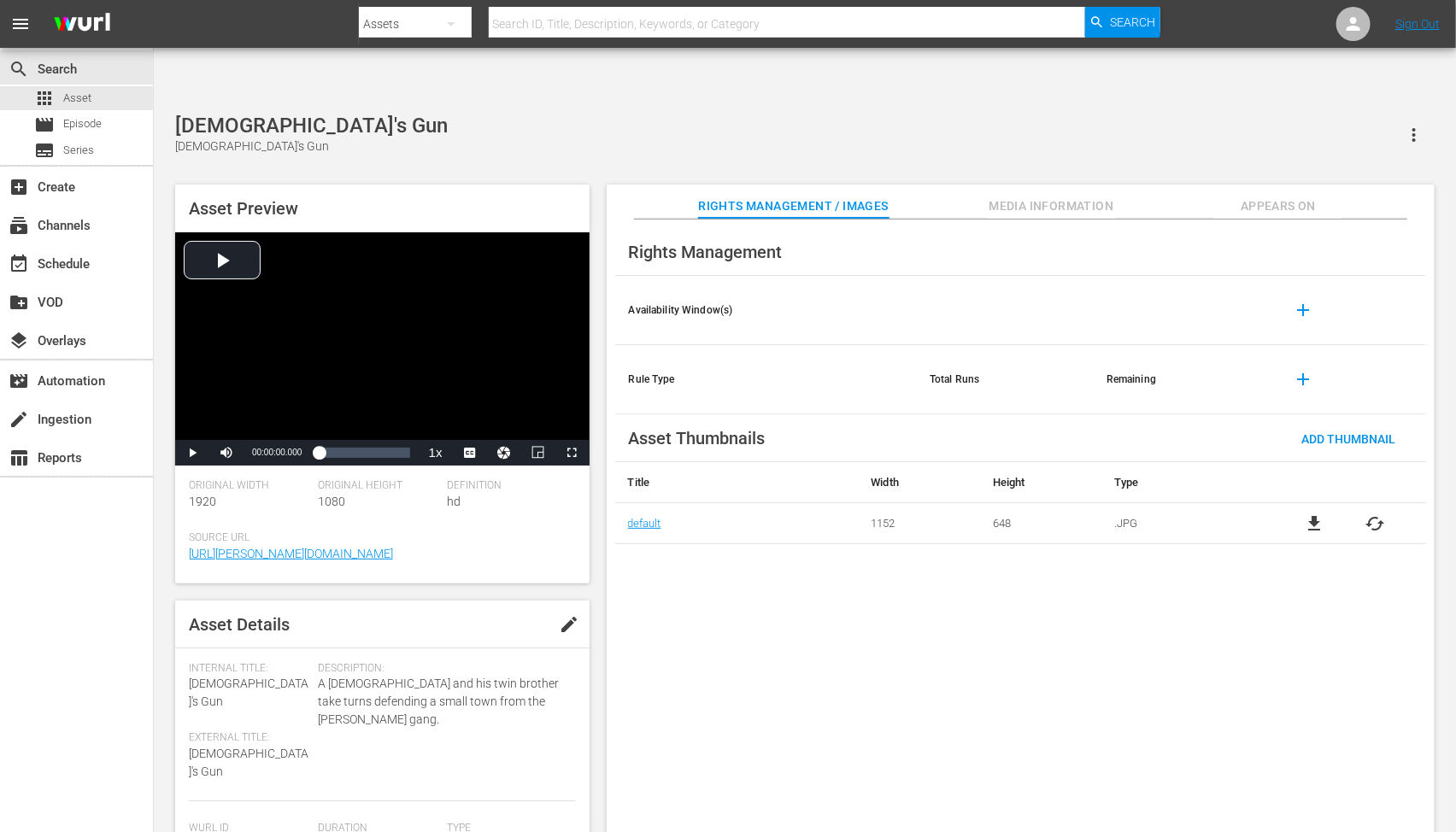
click at [1384, 514] on span "cached" at bounding box center [1375, 523] width 20 height 20
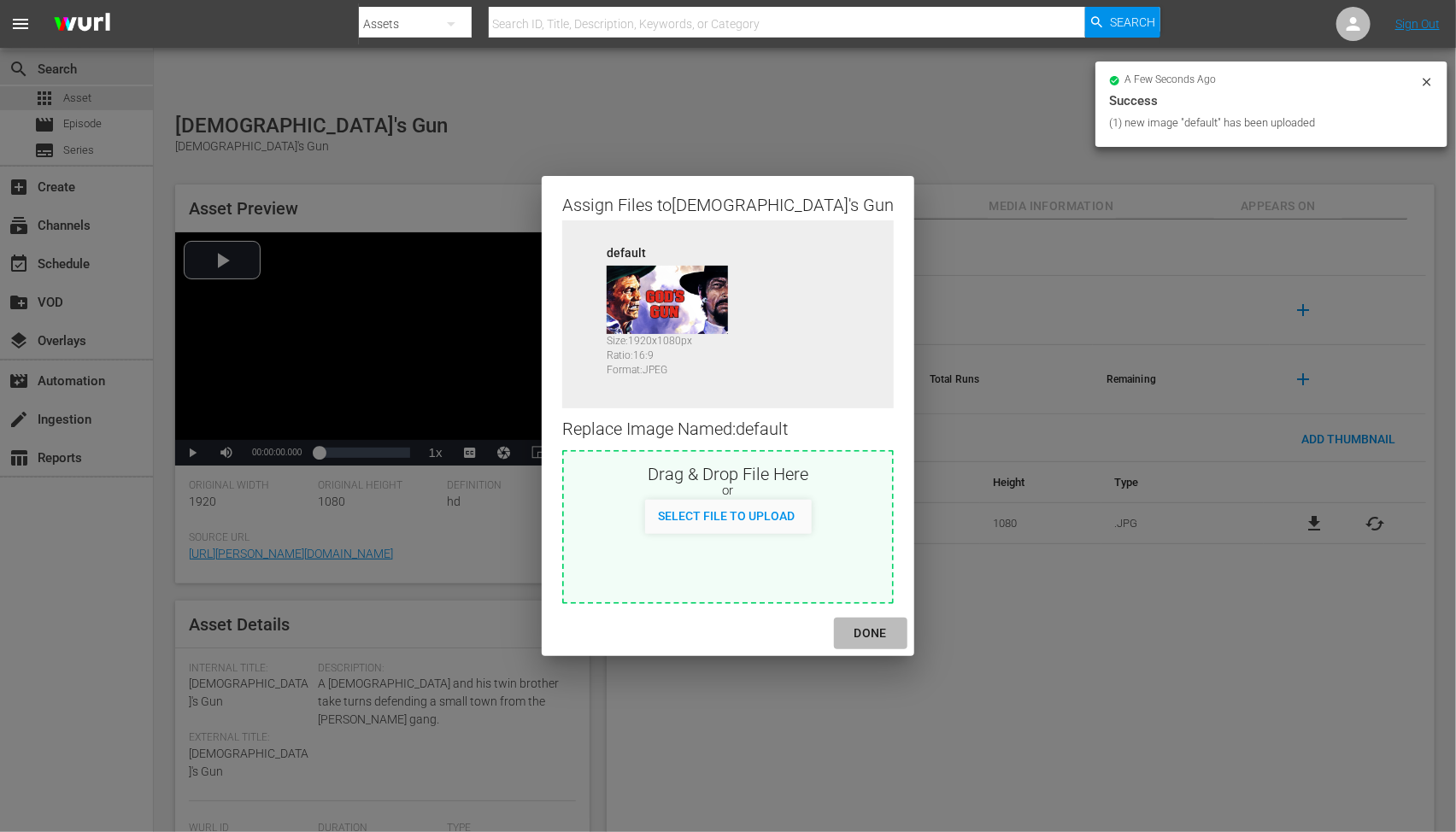
click at [841, 633] on div "DONE" at bounding box center [870, 634] width 59 height 21
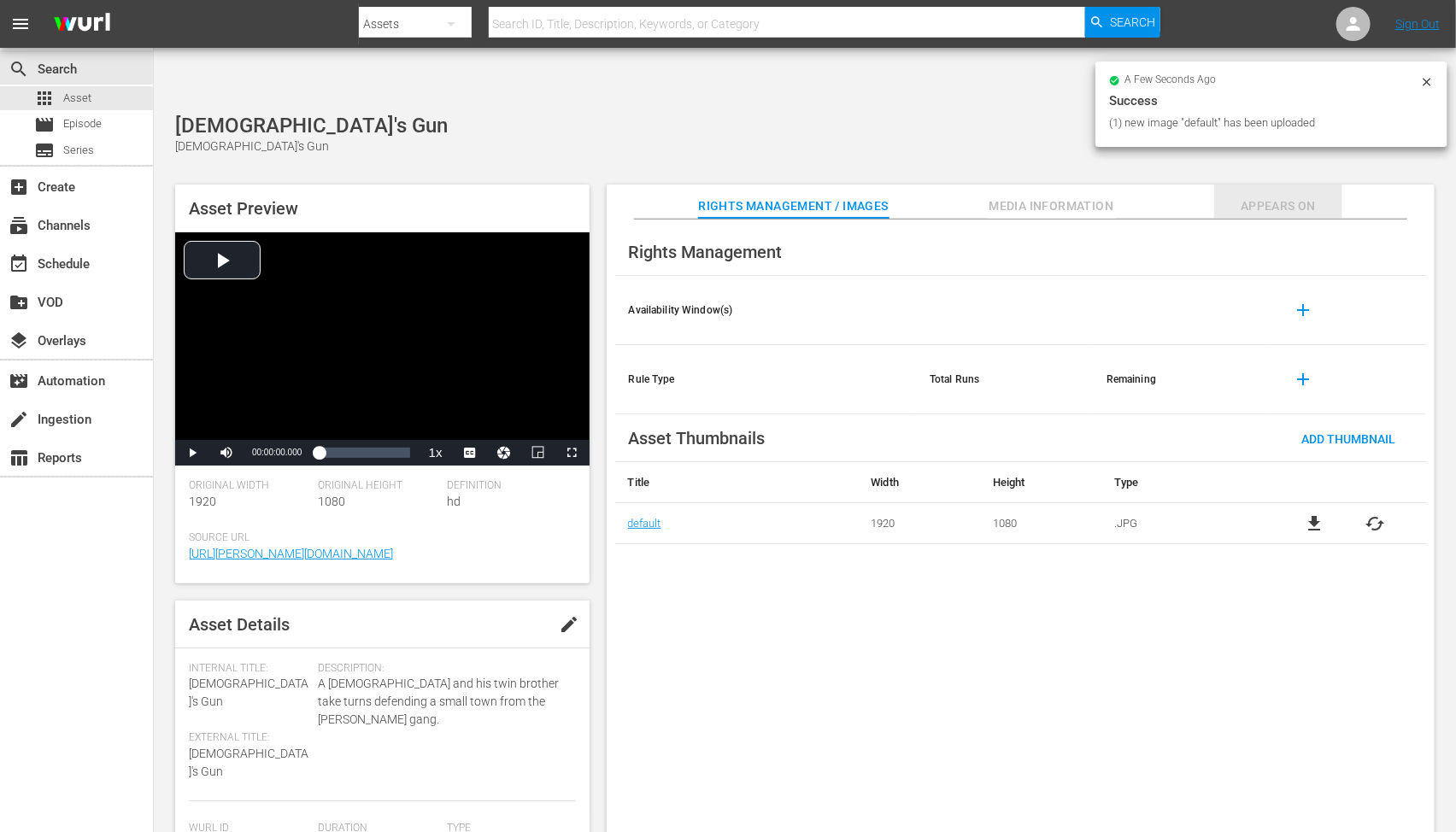
click at [1265, 196] on span "Appears On" at bounding box center [1279, 206] width 128 height 21
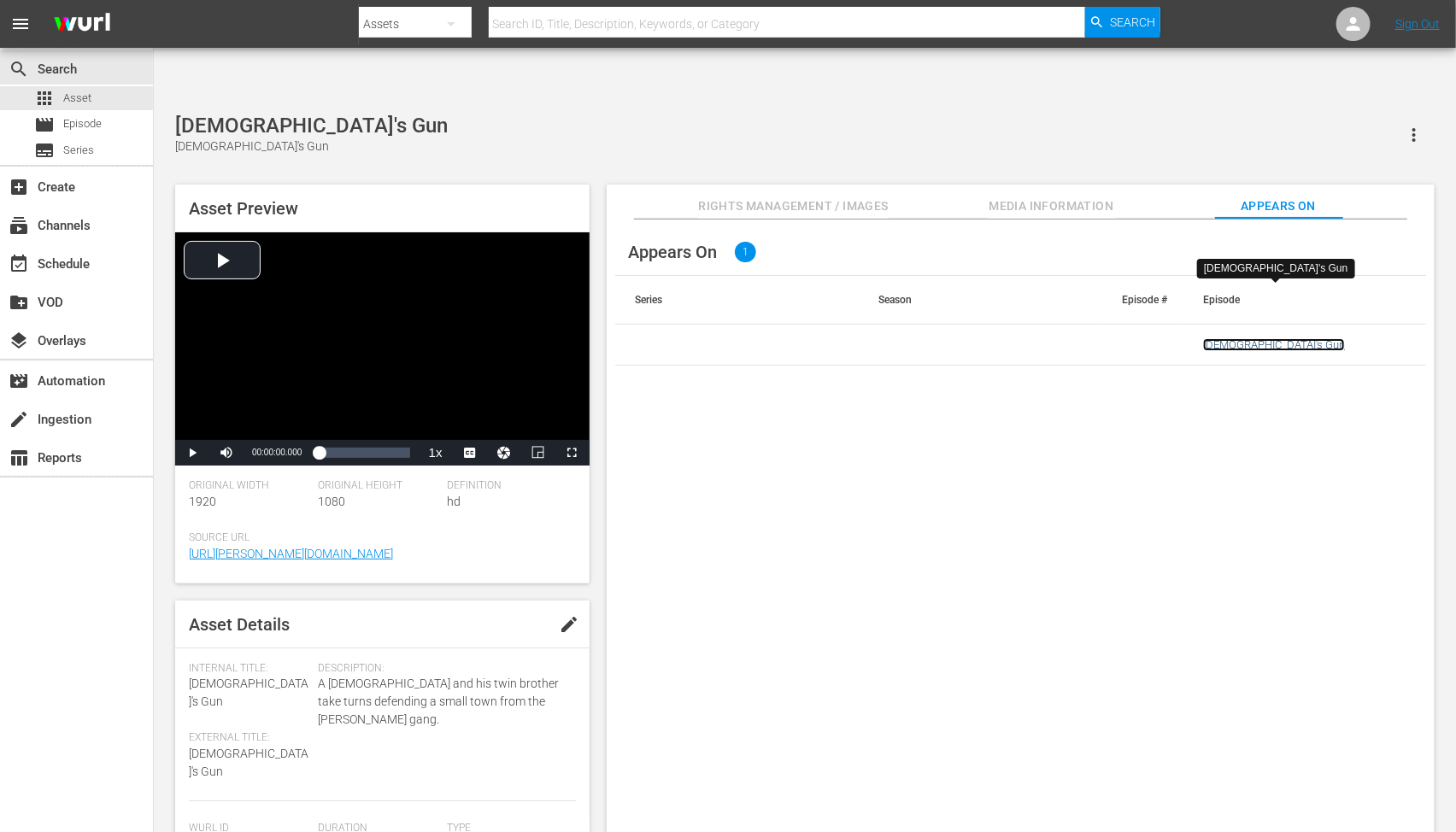
click at [1219, 338] on link "God's Gun" at bounding box center [1274, 344] width 142 height 12
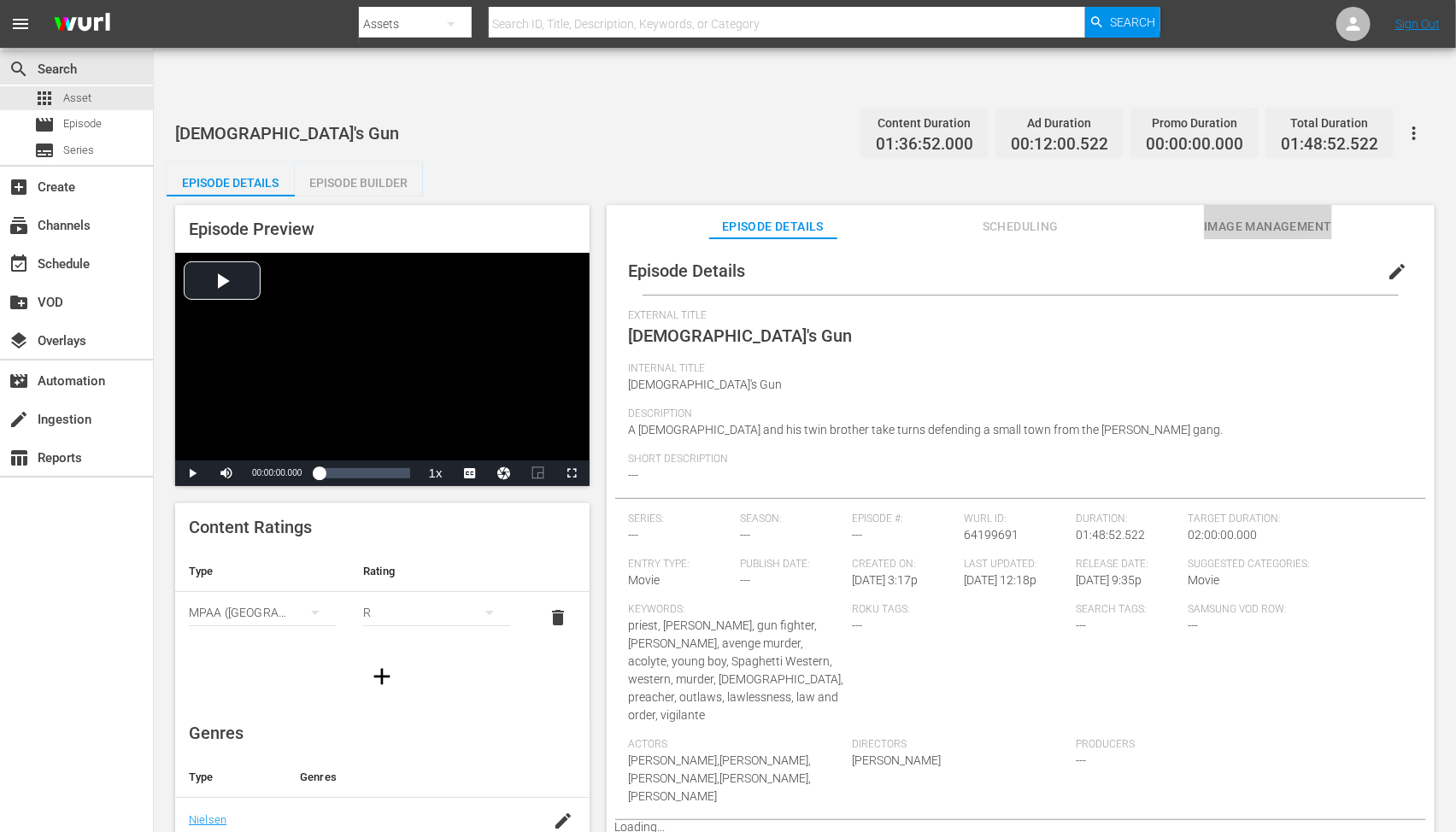
click at [1250, 217] on span "Image Management" at bounding box center [1268, 227] width 128 height 21
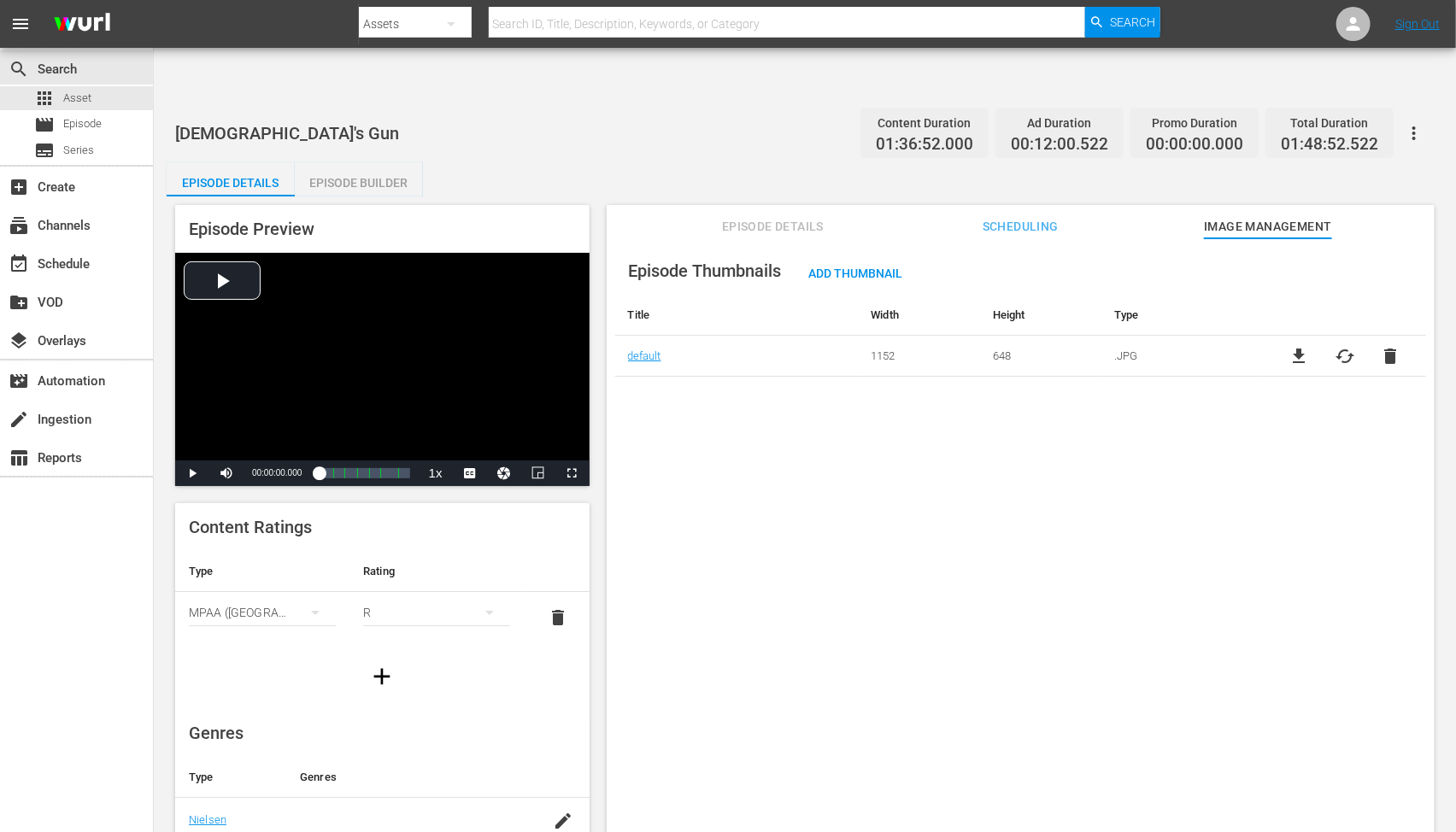
click at [1420, 123] on icon "button" at bounding box center [1414, 132] width 20 height 20
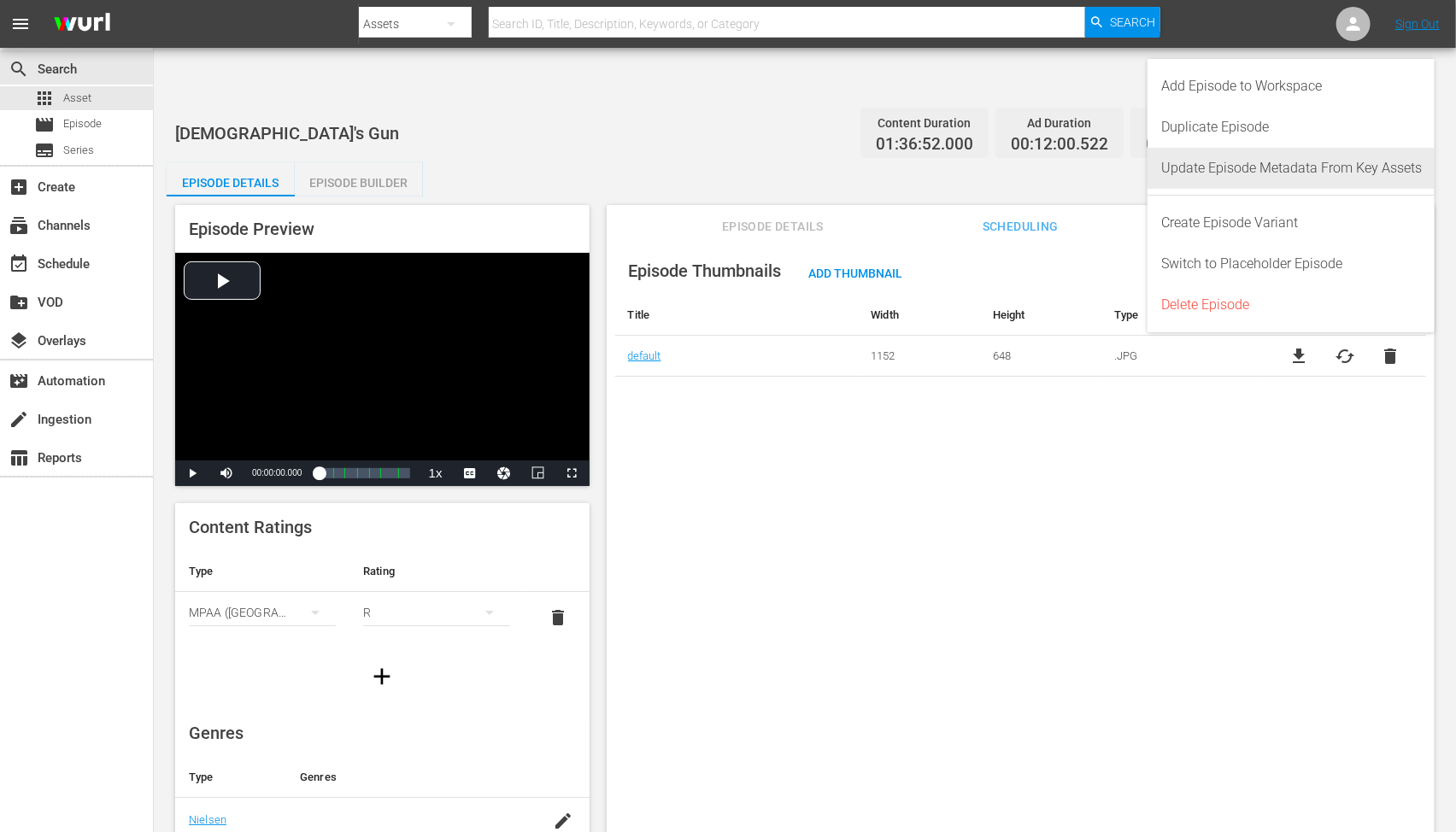
click at [1395, 171] on div "Update Episode Metadata From Key Assets" at bounding box center [1292, 168] width 261 height 41
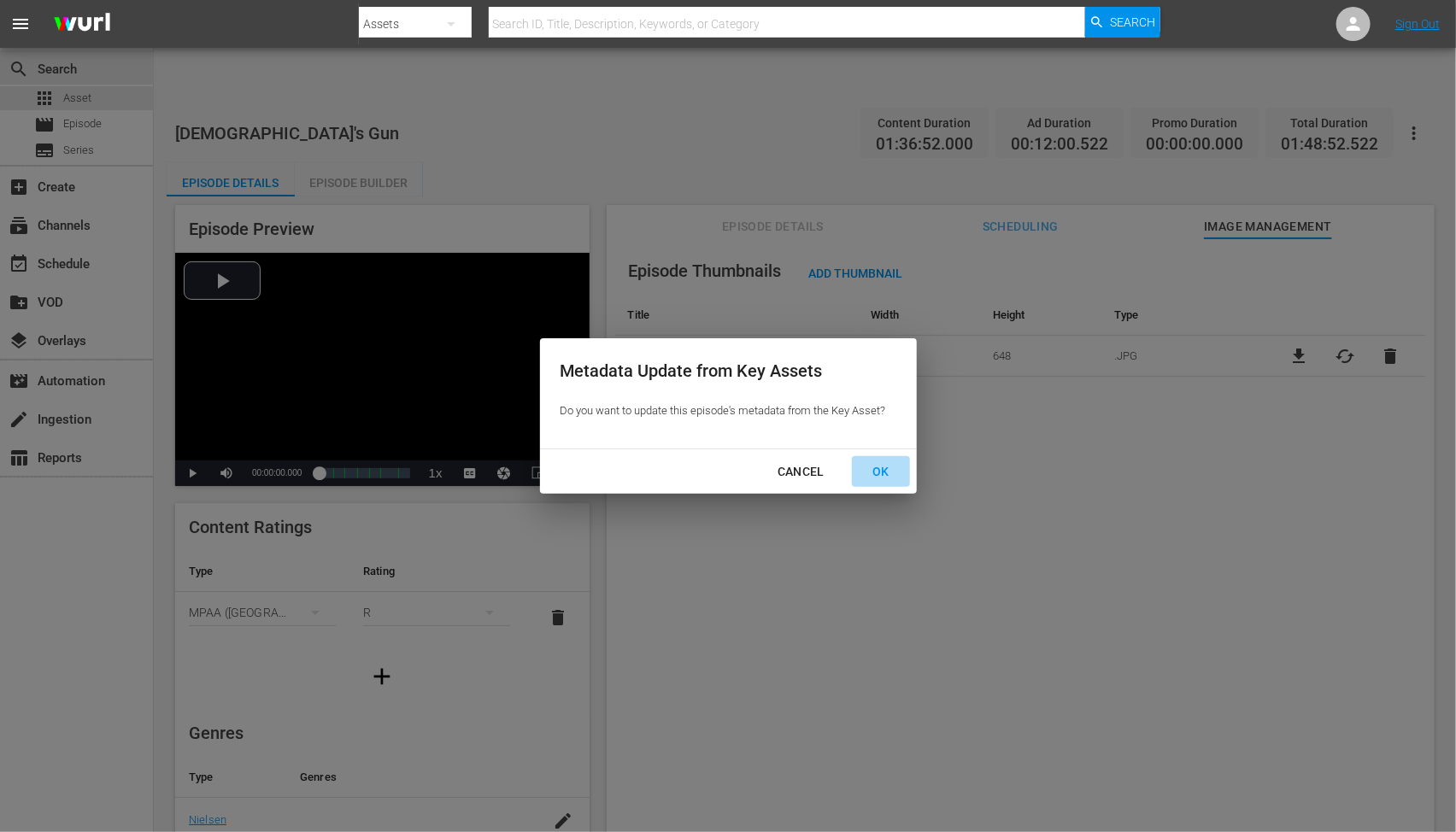
click at [889, 472] on div "OK" at bounding box center [881, 472] width 44 height 21
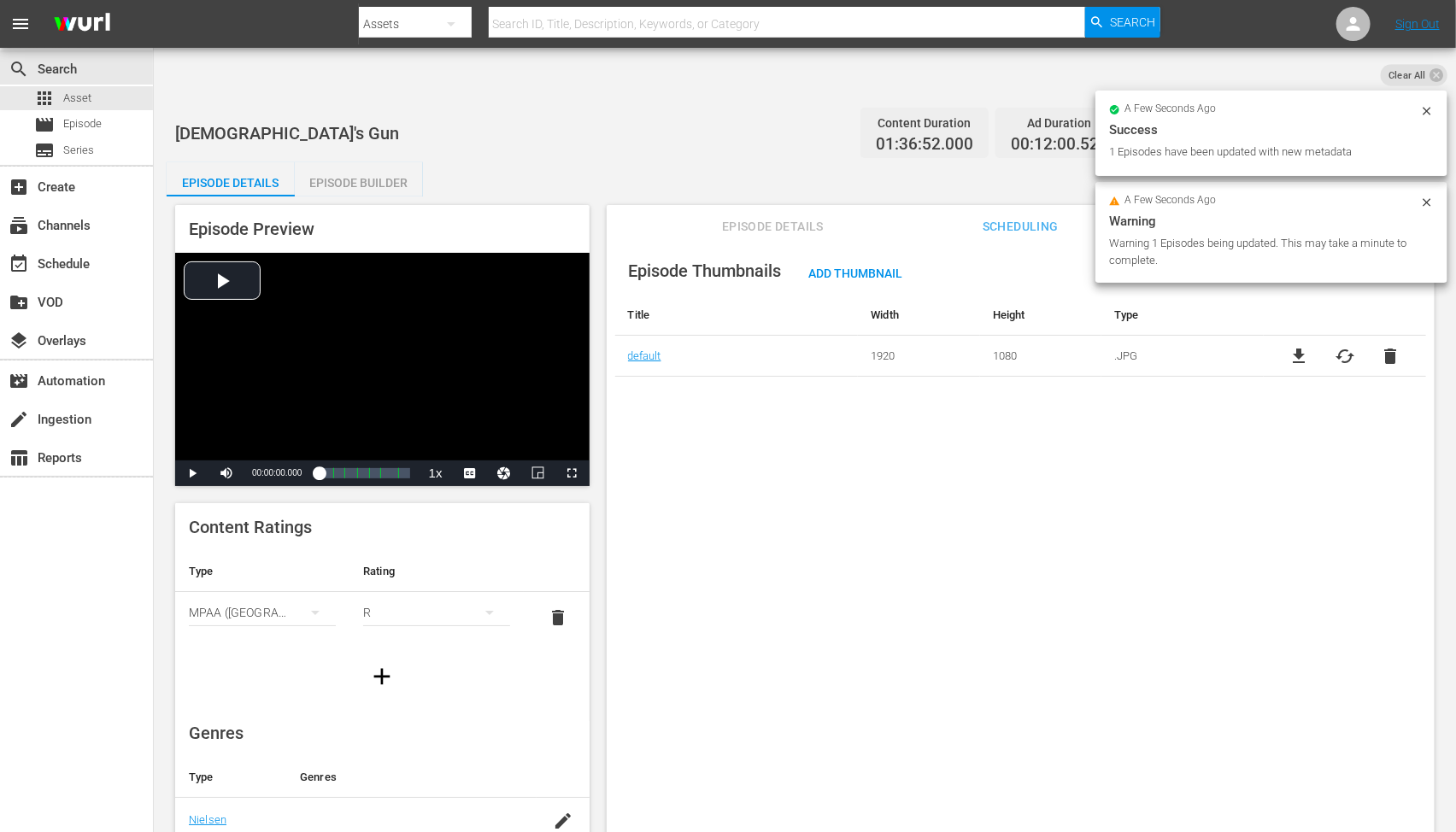
click at [762, 474] on div "Episode Thumbnails Add Thumbnail Title Width Height Type default 1920 1080 .JPG…" at bounding box center [1021, 556] width 828 height 636
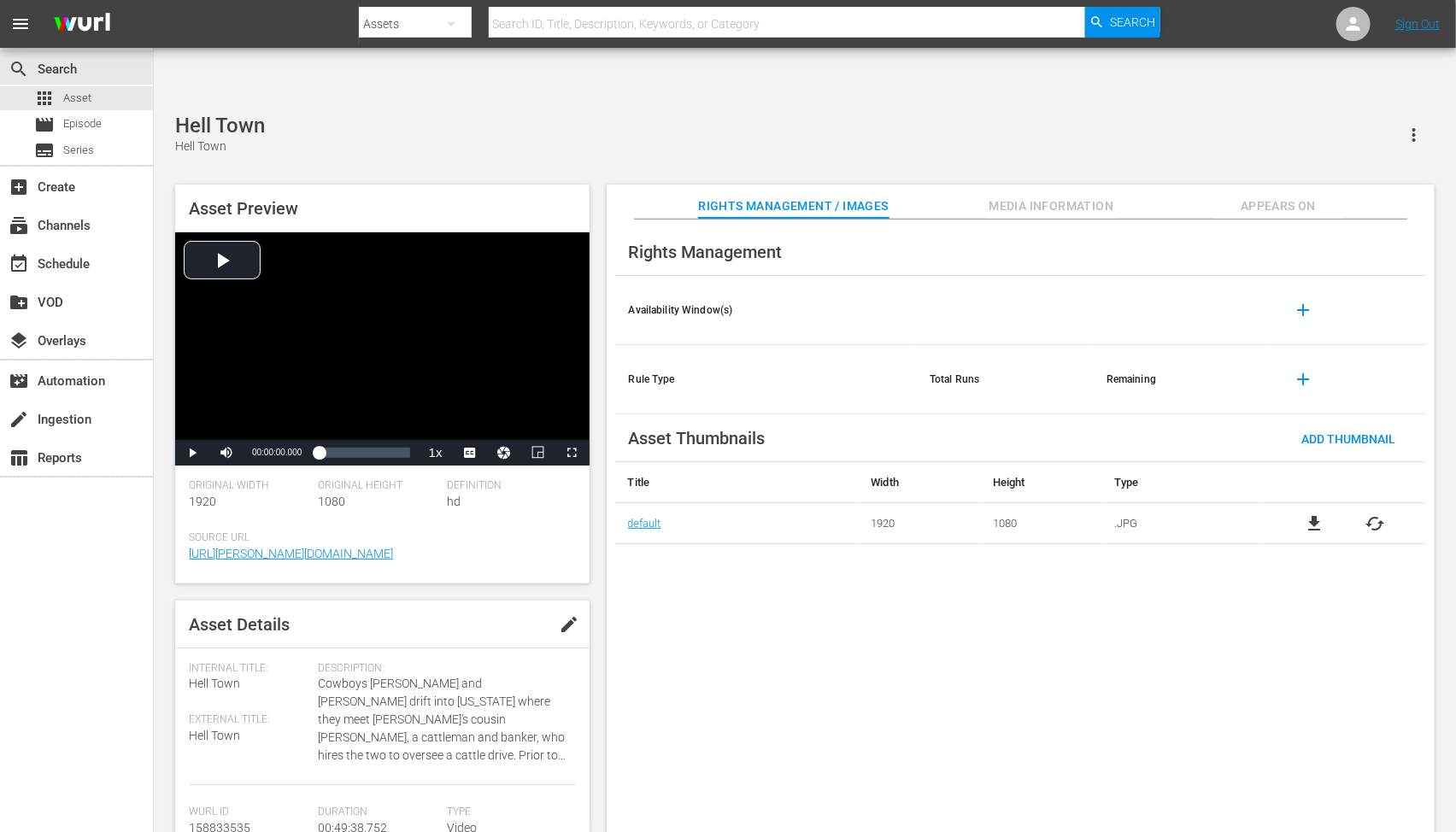
click at [1374, 514] on span "cached" at bounding box center [1375, 523] width 20 height 20
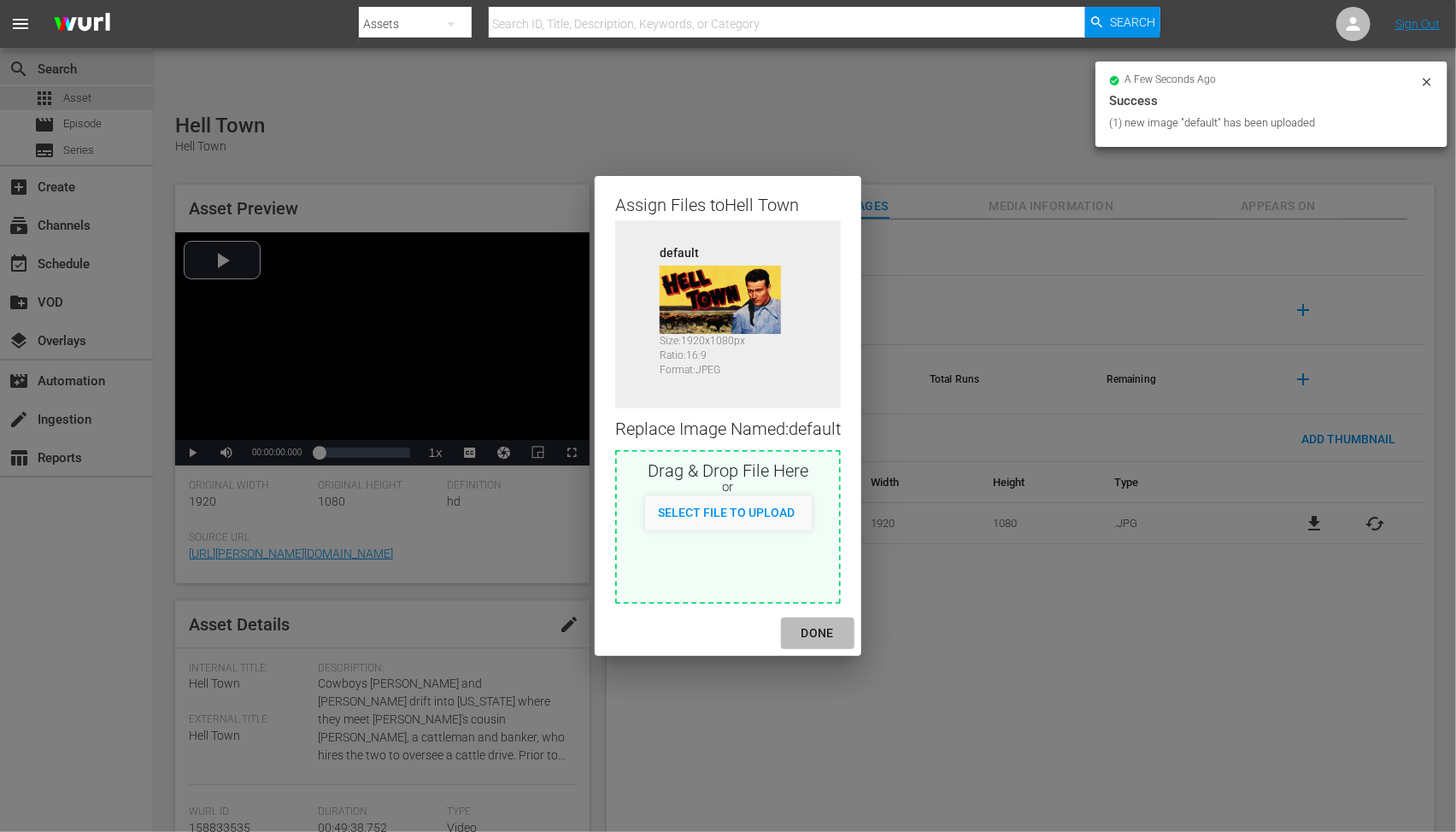
click at [818, 637] on div "DONE" at bounding box center [818, 634] width 59 height 21
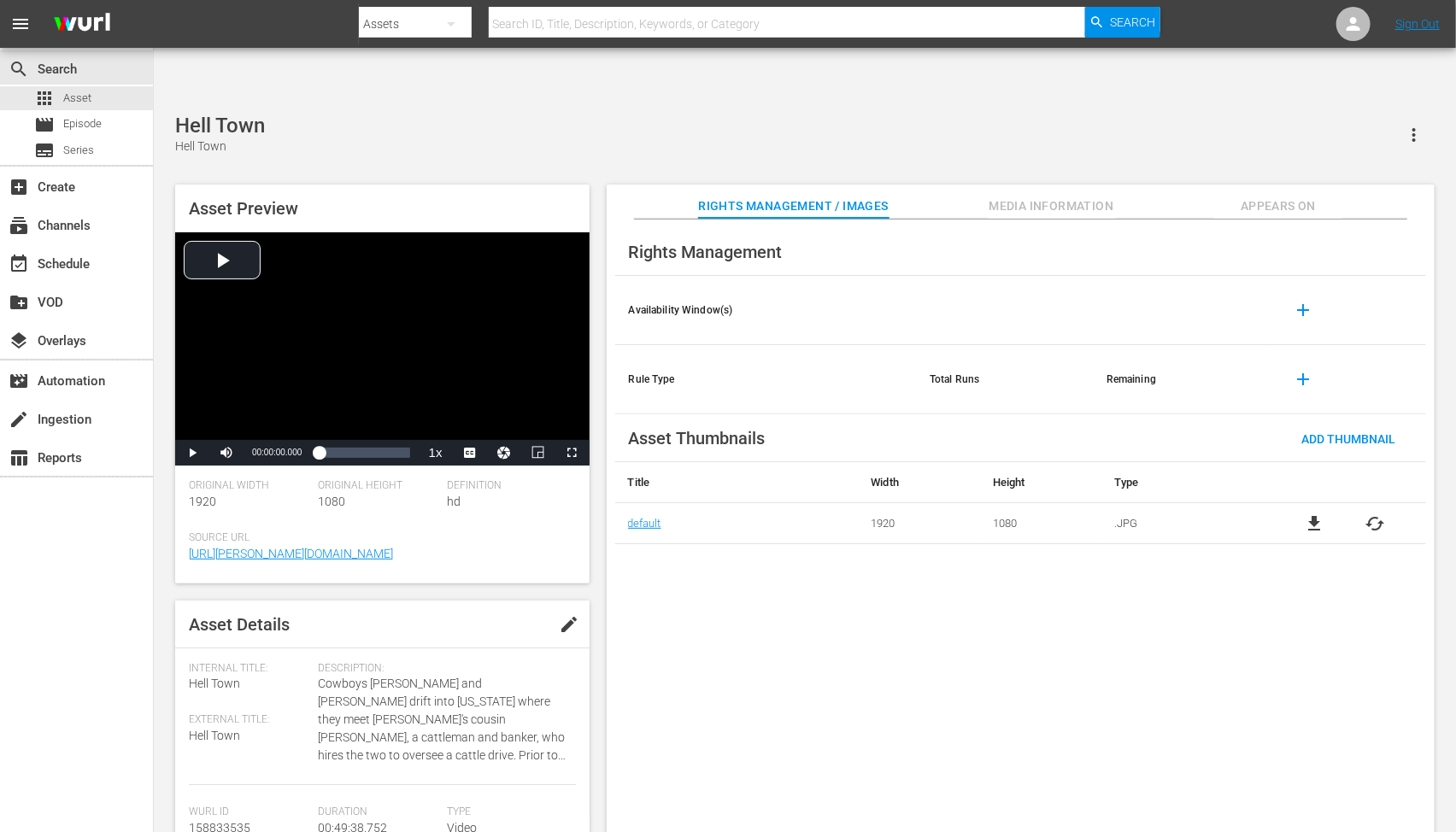
click at [780, 603] on div "Rights Management Availability Window(s) add Rule Type Total Runs Remaining add…" at bounding box center [1021, 540] width 828 height 641
click at [1274, 196] on span "Appears On" at bounding box center [1279, 206] width 128 height 21
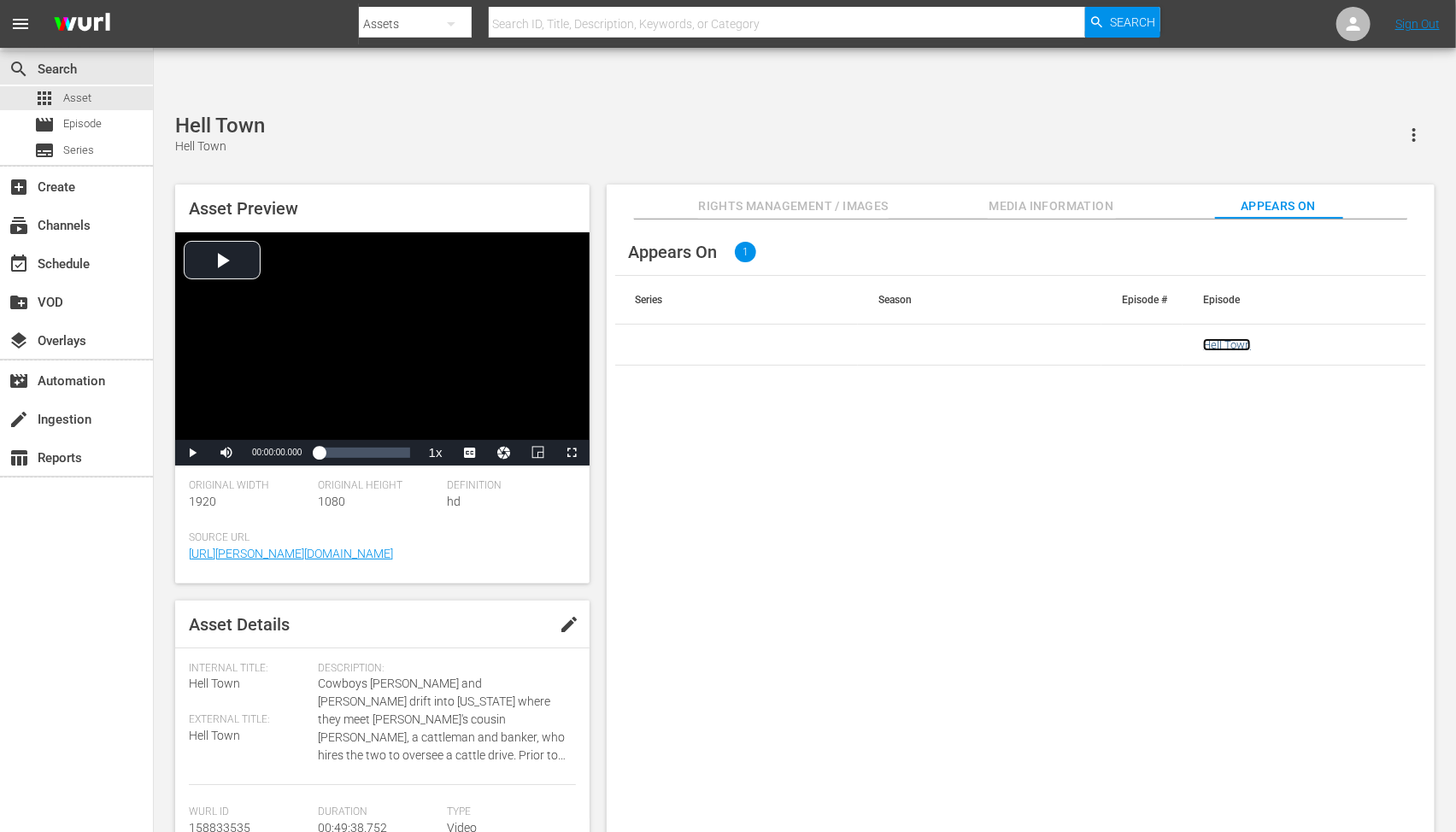
click at [1236, 338] on link "Hell Town" at bounding box center [1227, 344] width 48 height 12
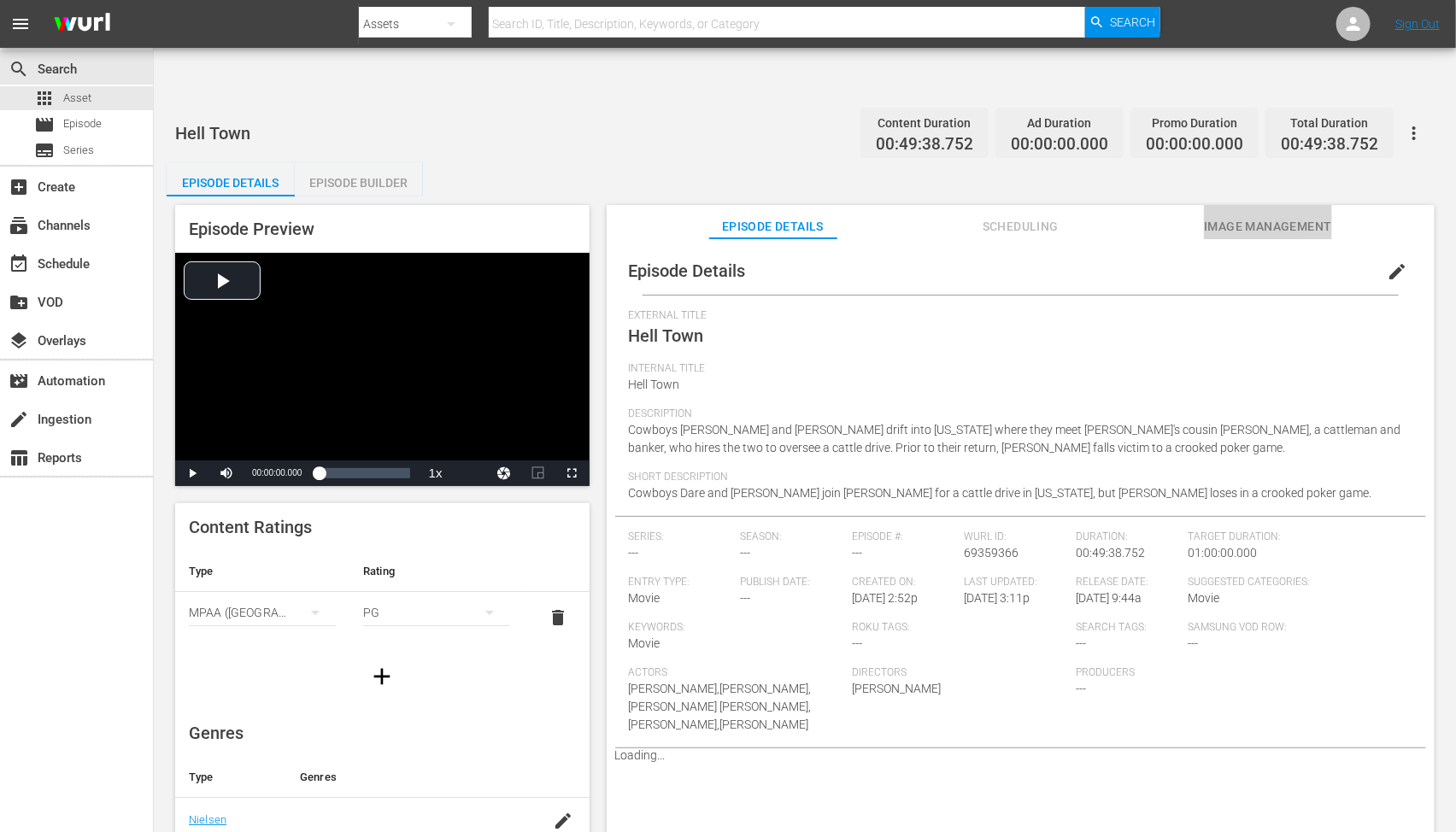
click at [1235, 217] on span "Image Management" at bounding box center [1268, 227] width 128 height 21
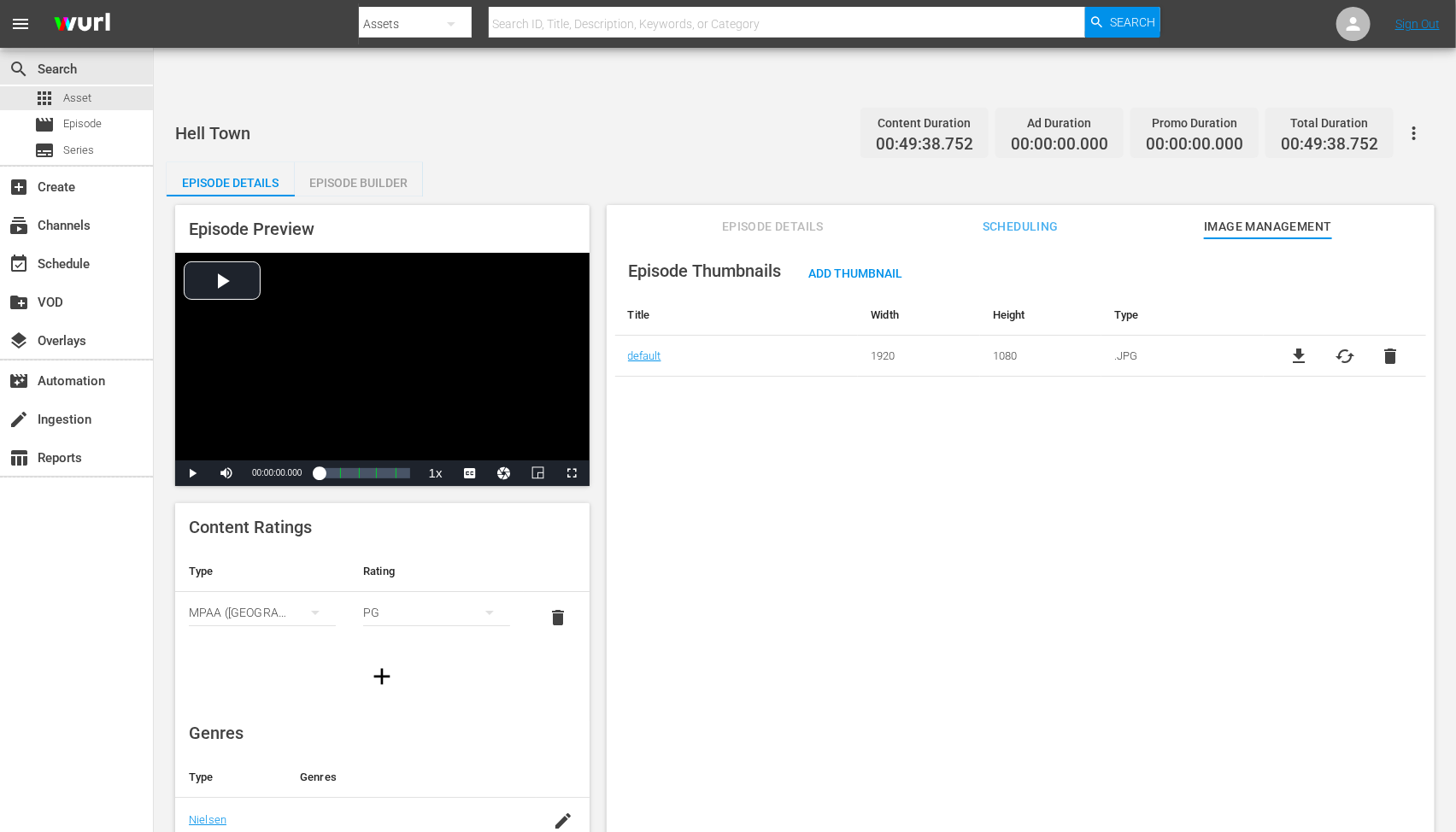
click at [1423, 113] on button "button" at bounding box center [1414, 133] width 41 height 41
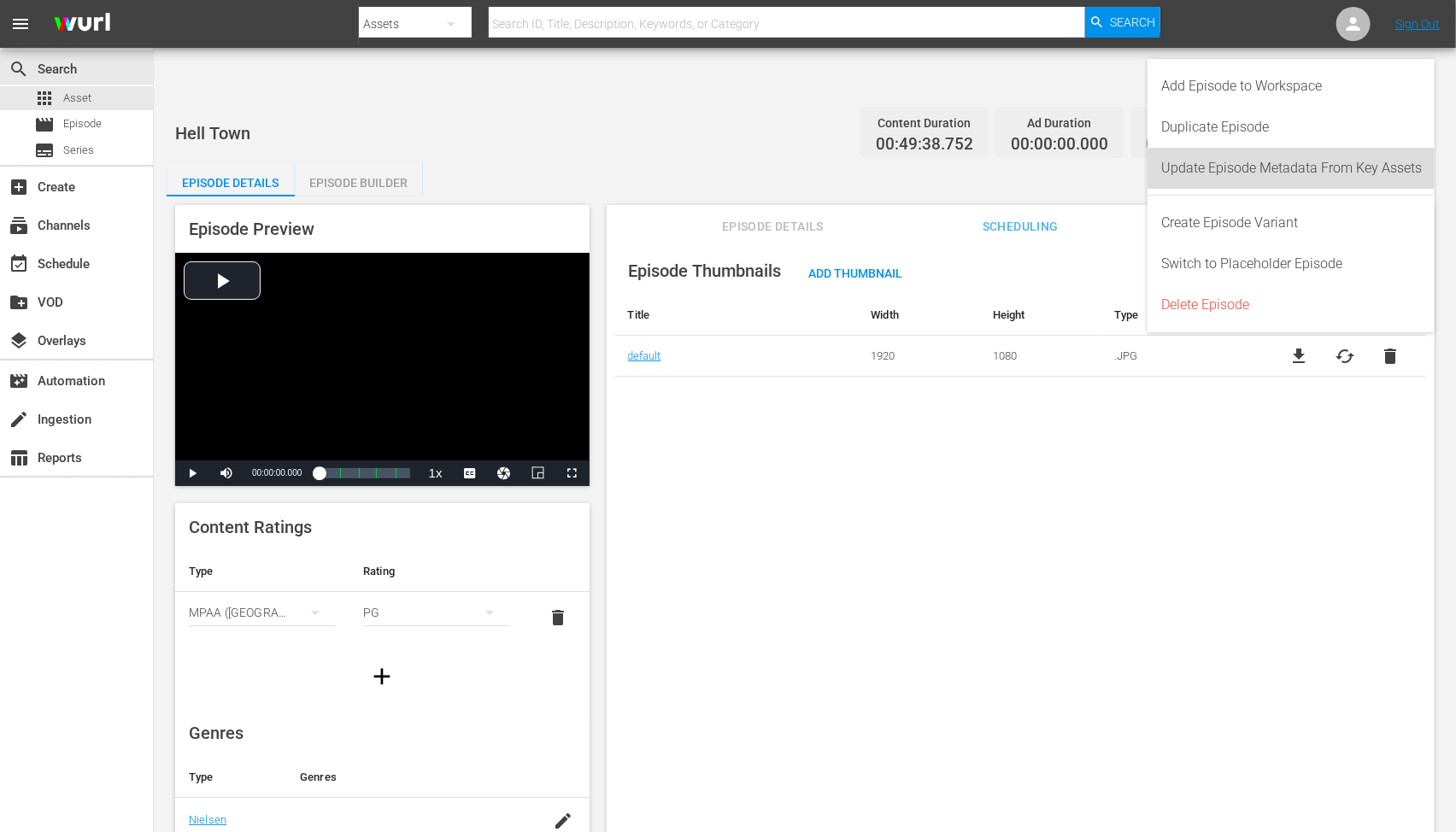
click at [1359, 173] on div "Update Episode Metadata From Key Assets" at bounding box center [1292, 168] width 261 height 41
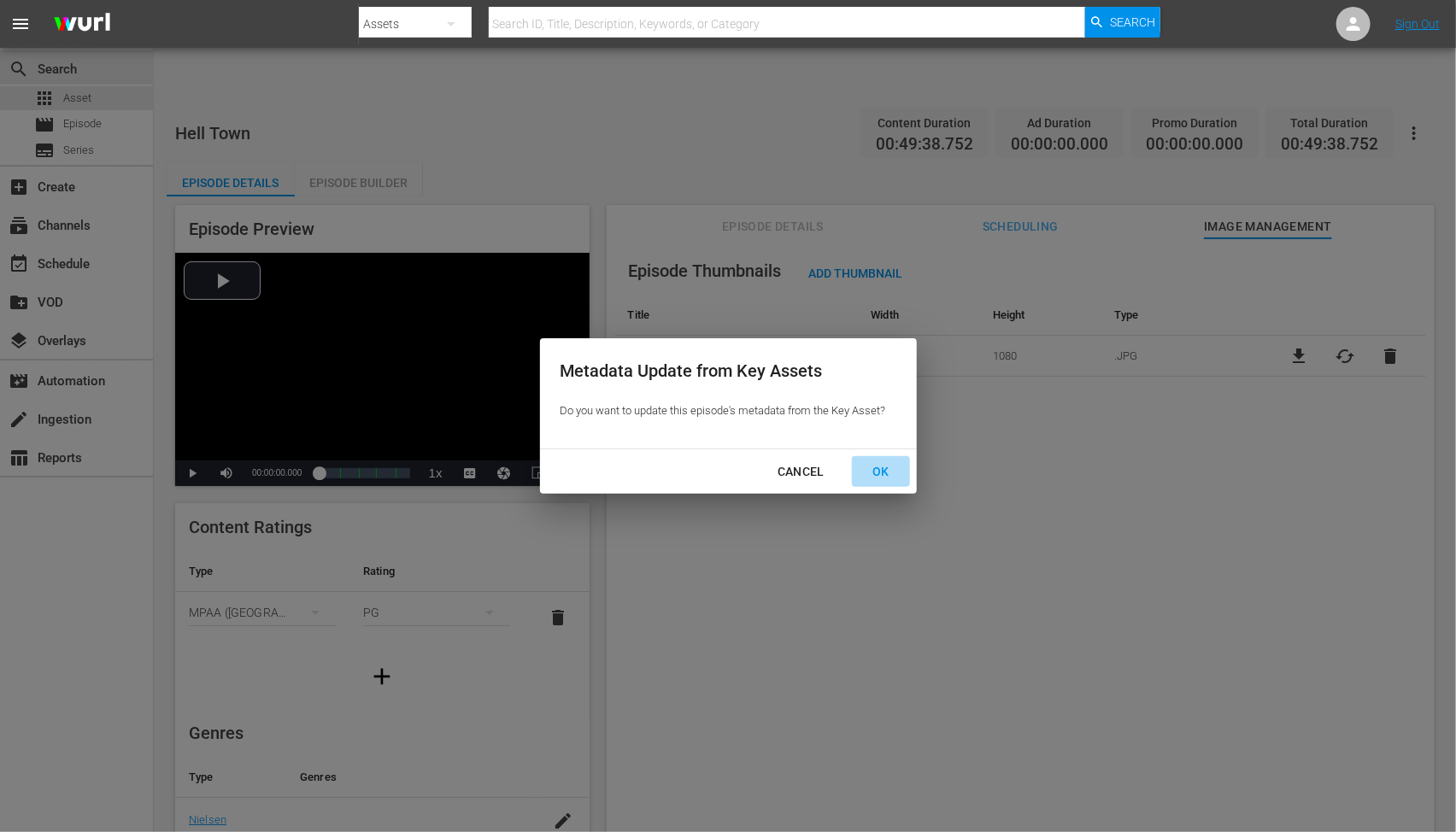
click at [881, 470] on div "OK" at bounding box center [881, 472] width 44 height 21
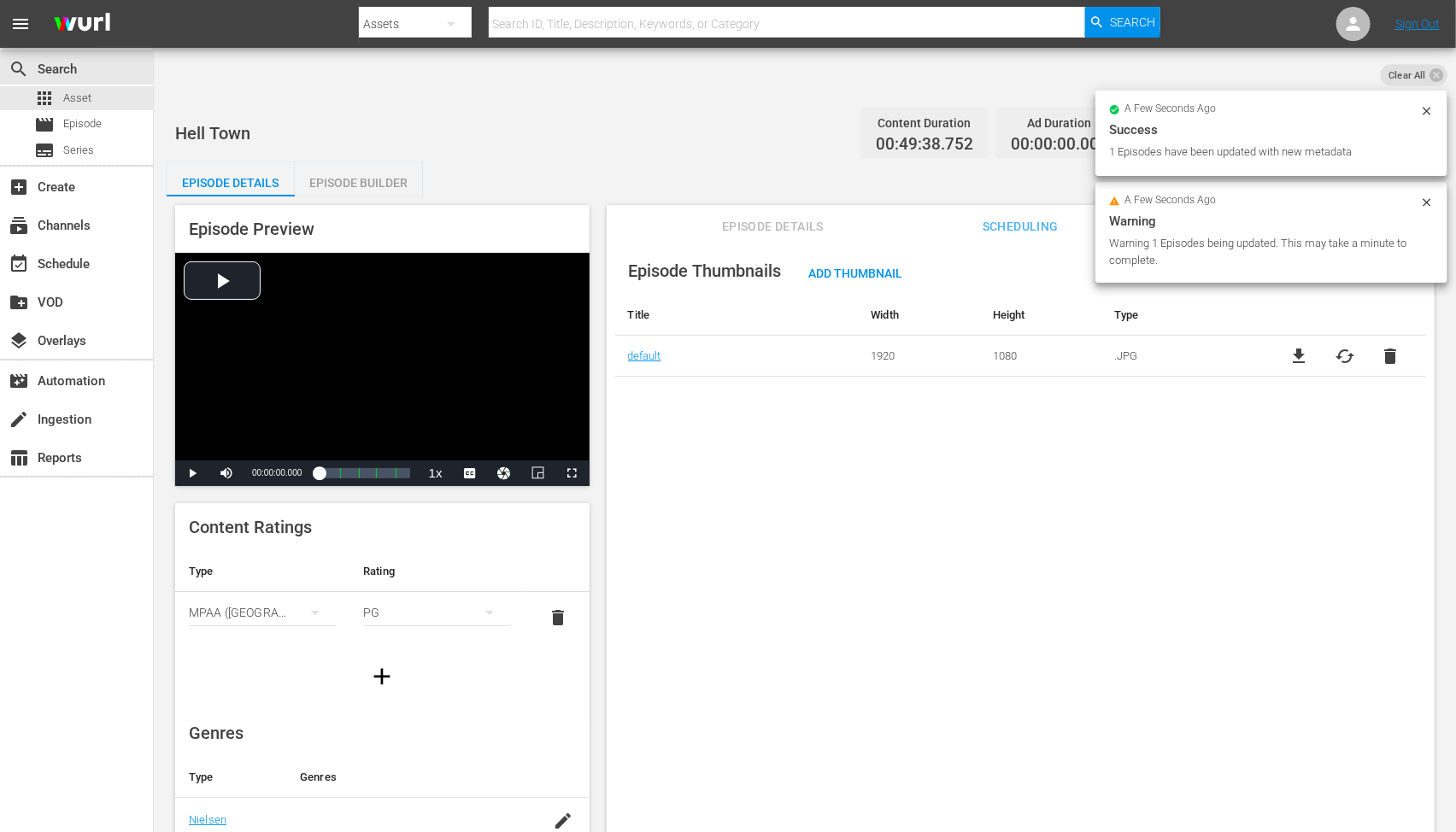
click at [758, 428] on div "Episode Thumbnails Add Thumbnail Title Width Height Type default 1920 1080 .JPG…" at bounding box center [1021, 556] width 828 height 636
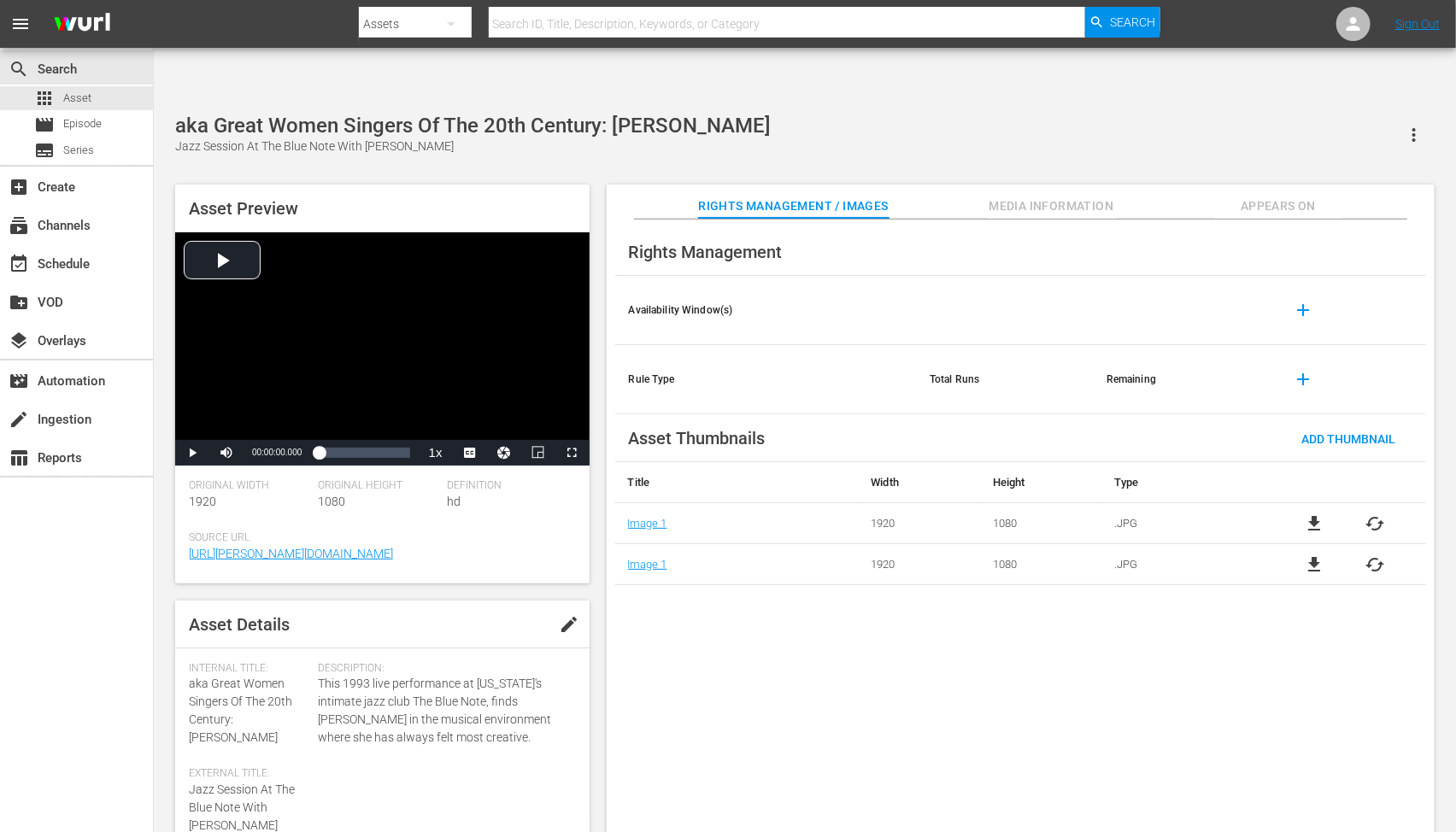
click at [952, 687] on div "Rights Management Availability Window(s) add Rule Type Total Runs Remaining add…" at bounding box center [1021, 540] width 828 height 641
click at [1261, 646] on div "Rights Management Availability Window(s) add Rule Type Total Runs Remaining add…" at bounding box center [1021, 540] width 828 height 641
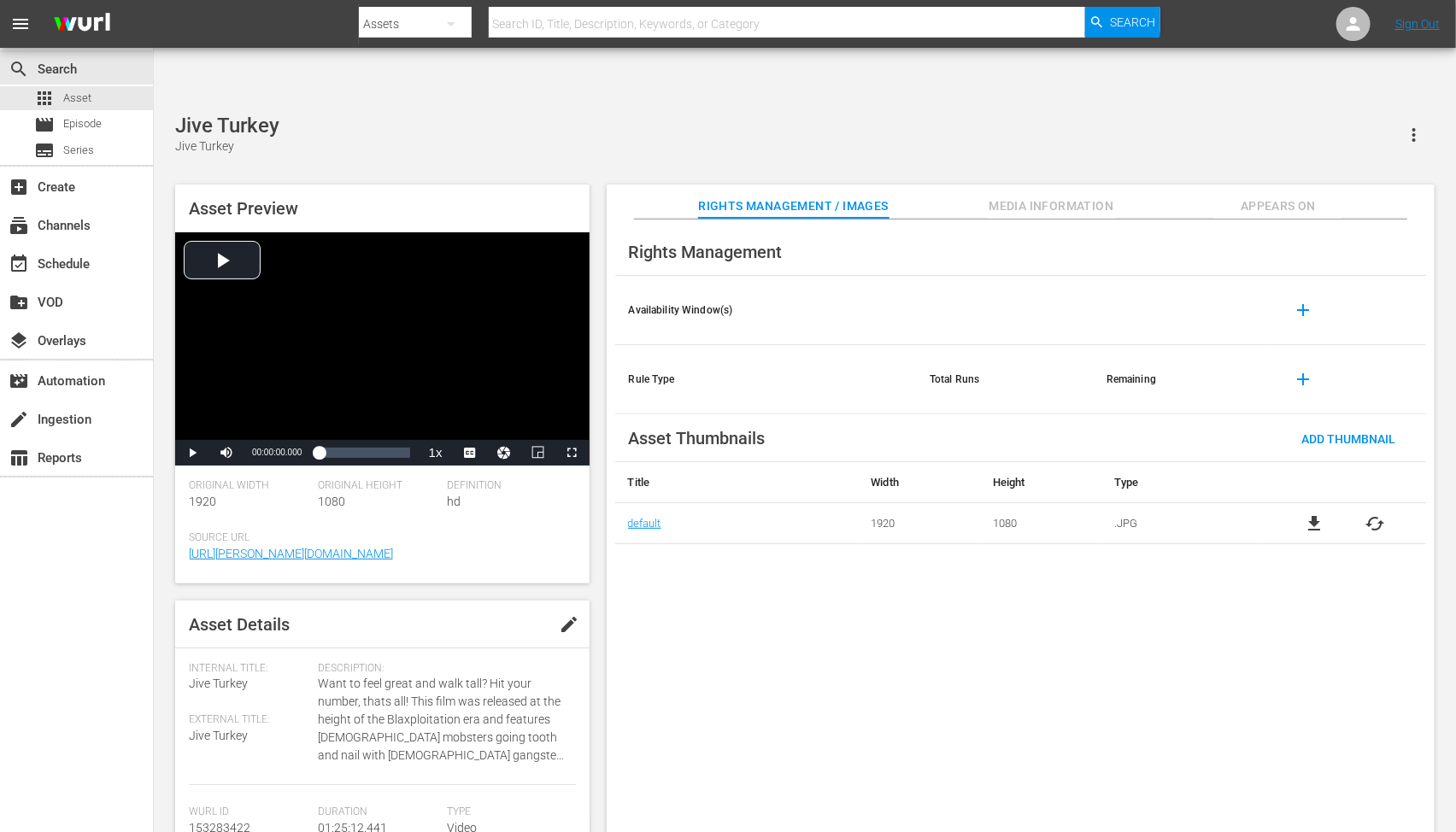
click at [824, 679] on div "Rights Management Availability Window(s) add Rule Type Total Runs Remaining add…" at bounding box center [1021, 540] width 828 height 641
drag, startPoint x: 853, startPoint y: 631, endPoint x: 841, endPoint y: 622, distance: 15.0
click at [844, 625] on div "Rights Management Availability Window(s) add Rule Type Total Runs Remaining add…" at bounding box center [1021, 540] width 828 height 641
click at [873, 615] on div "Rights Management Availability Window(s) add Rule Type Total Runs Remaining add…" at bounding box center [1021, 540] width 828 height 641
click at [712, 626] on div "Rights Management Availability Window(s) add Rule Type Total Runs Remaining add…" at bounding box center [1021, 540] width 828 height 641
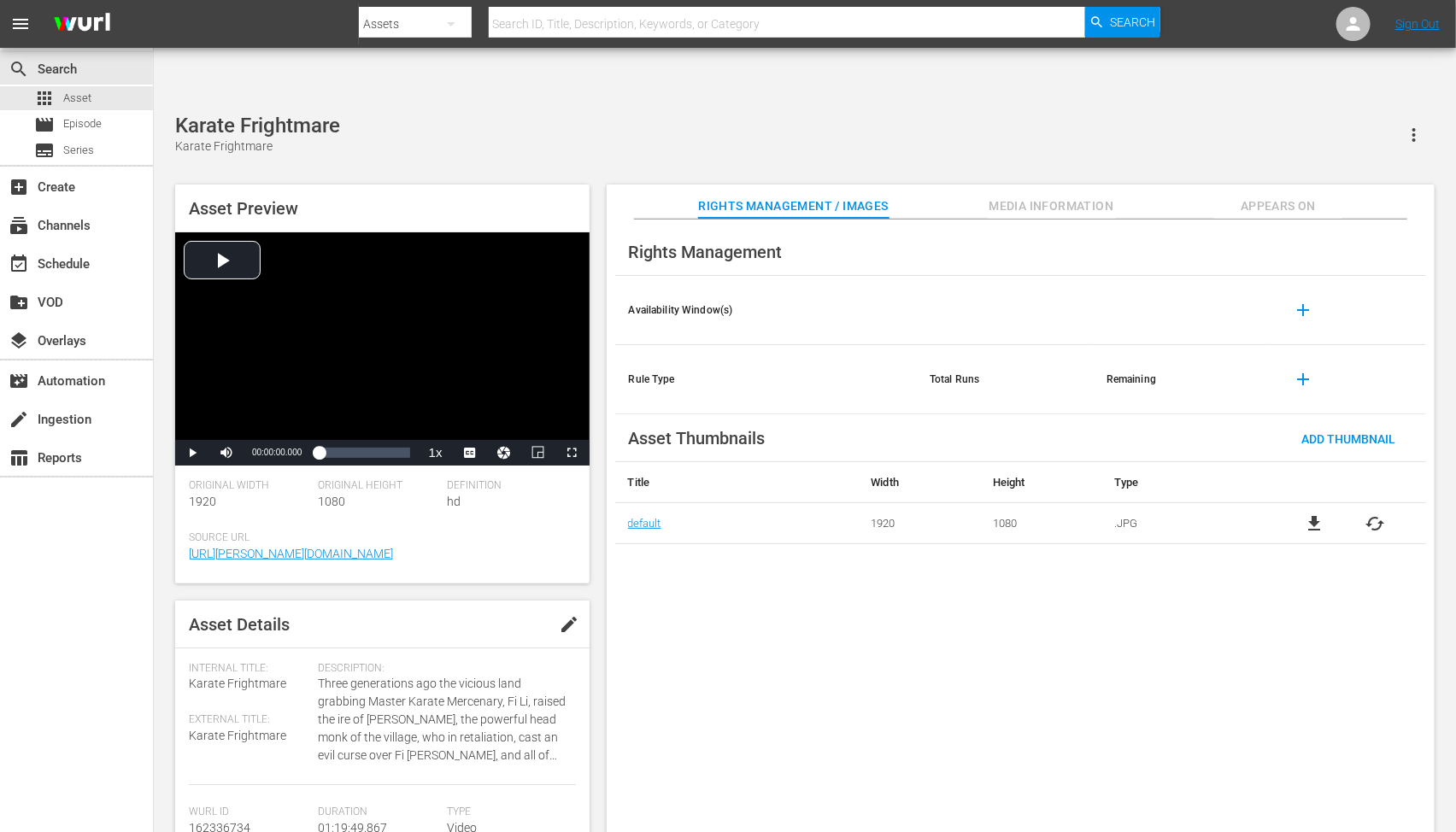
click at [804, 579] on div "Rights Management Availability Window(s) add Rule Type Total Runs Remaining add…" at bounding box center [1021, 540] width 828 height 641
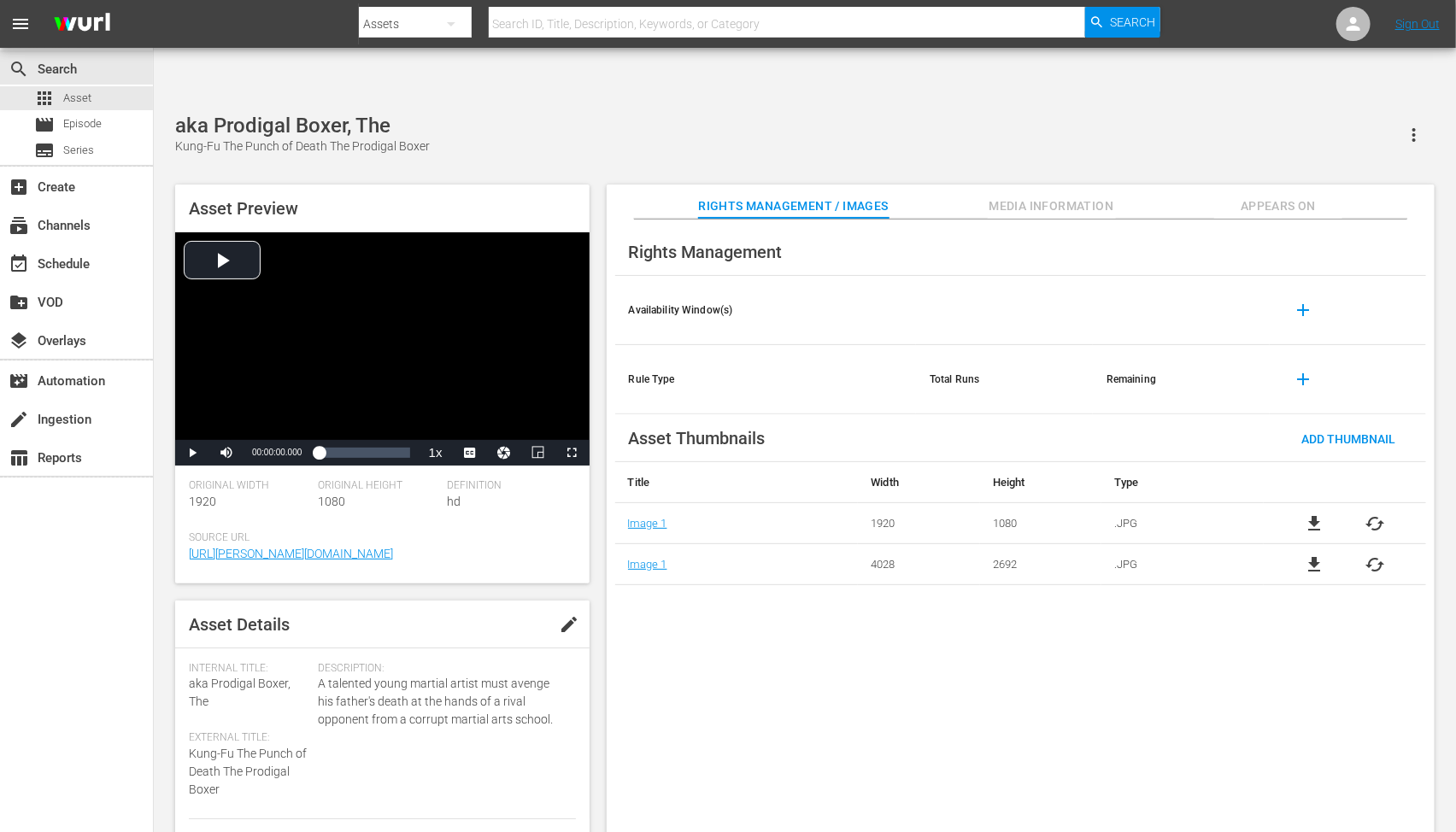
click at [989, 693] on div "Rights Management Availability Window(s) add Rule Type Total Runs Remaining add…" at bounding box center [1021, 540] width 828 height 641
click at [1205, 670] on div "Rights Management Availability Window(s) add Rule Type Total Runs Remaining add…" at bounding box center [1021, 540] width 828 height 641
click at [736, 618] on div "Rights Management Availability Window(s) add Rule Type Total Runs Remaining add…" at bounding box center [1021, 540] width 828 height 641
click at [718, 15] on input "text" at bounding box center [787, 24] width 596 height 41
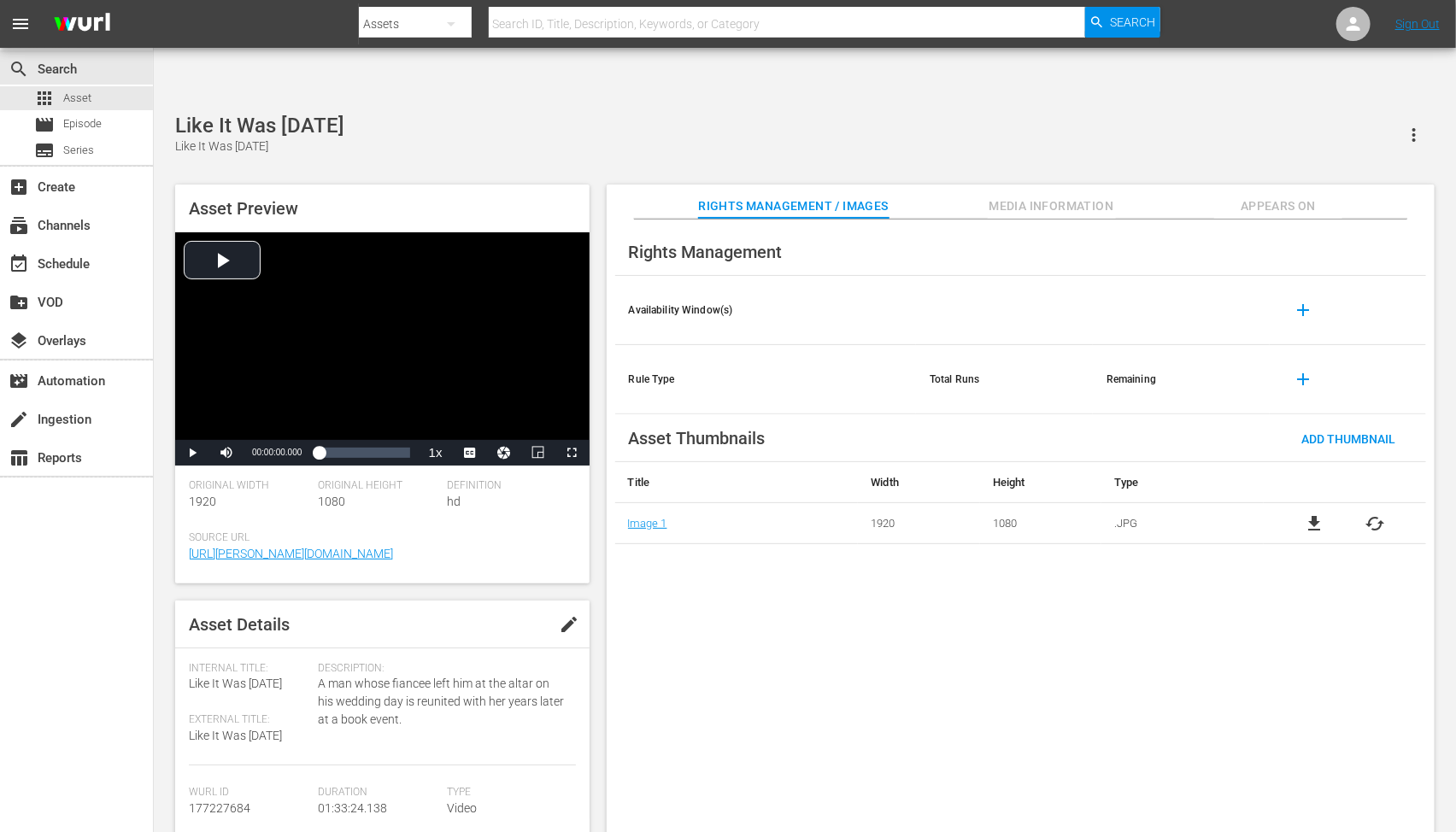
drag, startPoint x: 707, startPoint y: 631, endPoint x: 707, endPoint y: 643, distance: 12.0
click at [707, 635] on div "Rights Management Availability Window(s) add Rule Type Total Runs Remaining add…" at bounding box center [1021, 540] width 828 height 641
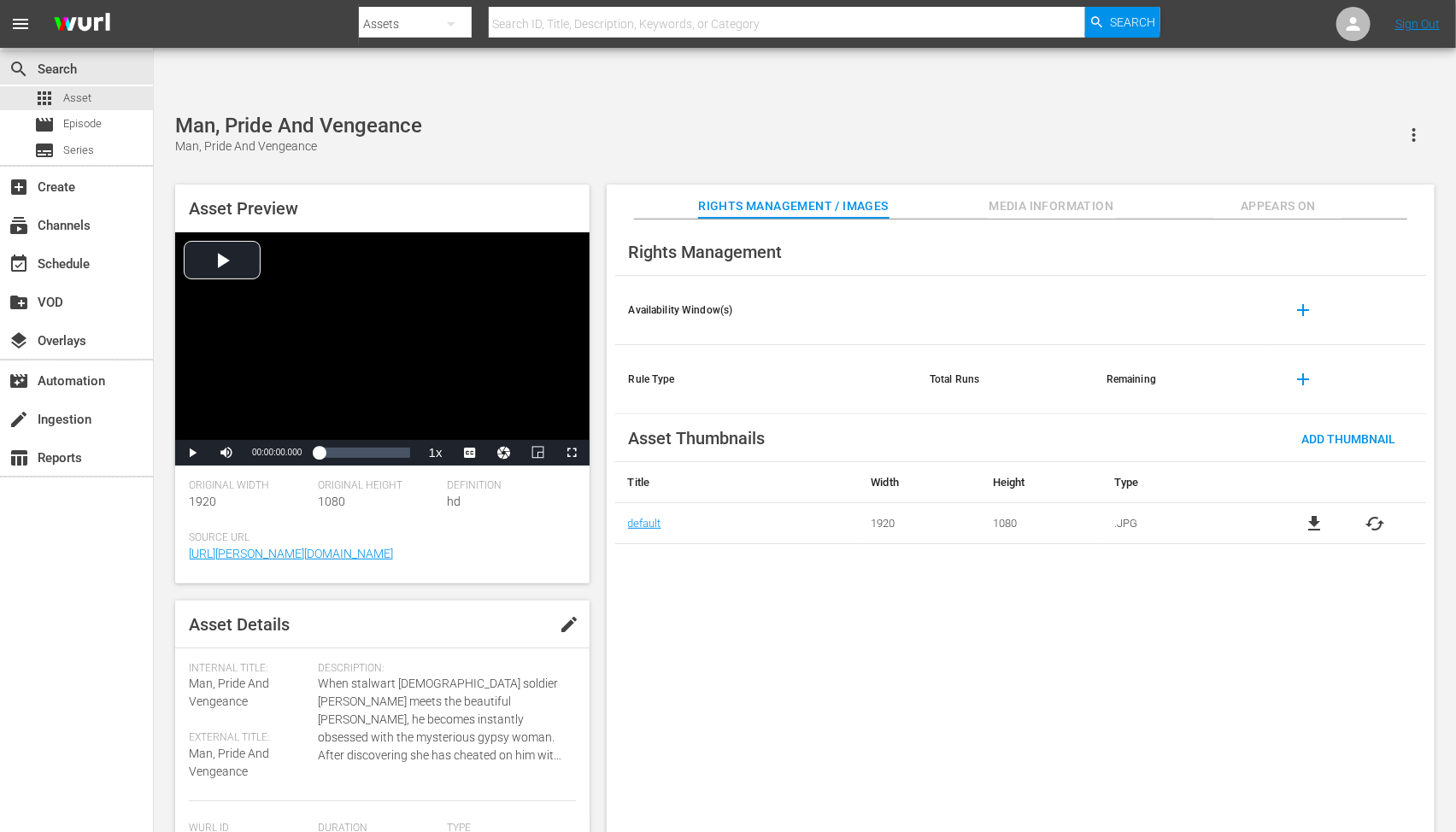
click at [781, 634] on div "Rights Management Availability Window(s) add Rule Type Total Runs Remaining add…" at bounding box center [1021, 540] width 828 height 641
click at [1379, 514] on span "cached" at bounding box center [1375, 523] width 20 height 20
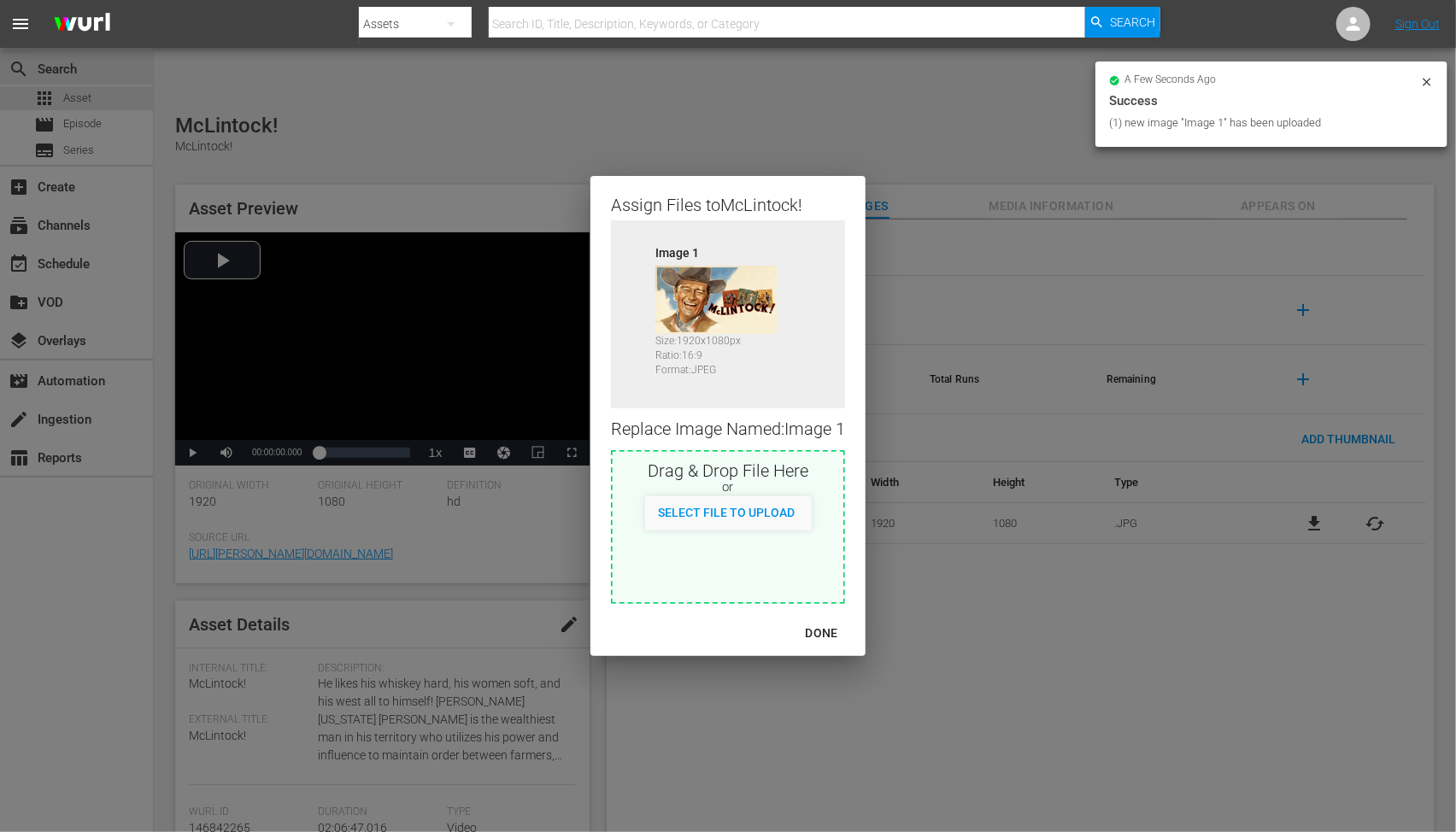
click at [838, 627] on div "DONE" at bounding box center [821, 634] width 59 height 21
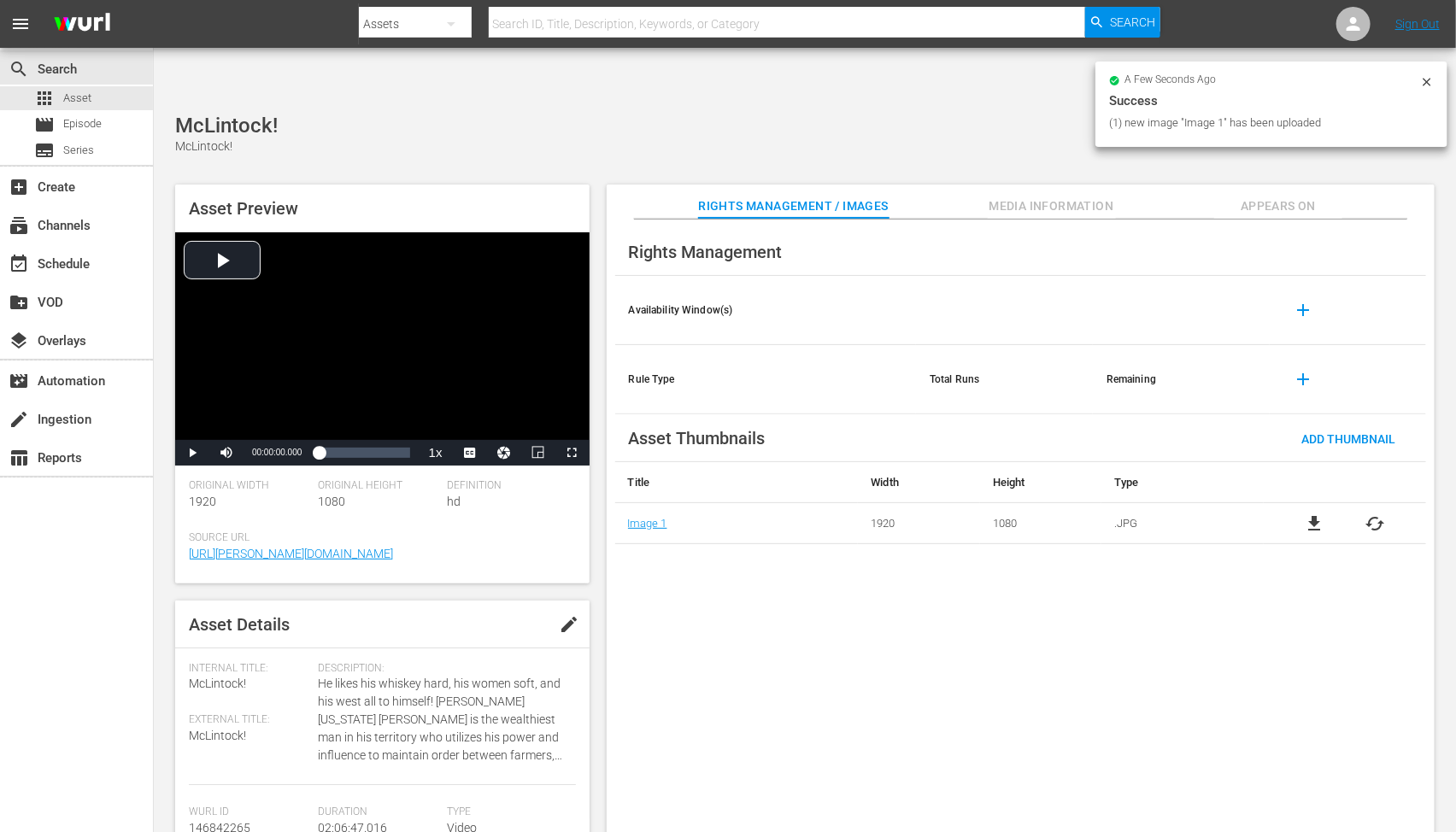
drag, startPoint x: 1011, startPoint y: 660, endPoint x: 1017, endPoint y: 653, distance: 9.2
click at [1017, 657] on div "Rights Management Availability Window(s) add Rule Type Total Runs Remaining add…" at bounding box center [1021, 540] width 828 height 641
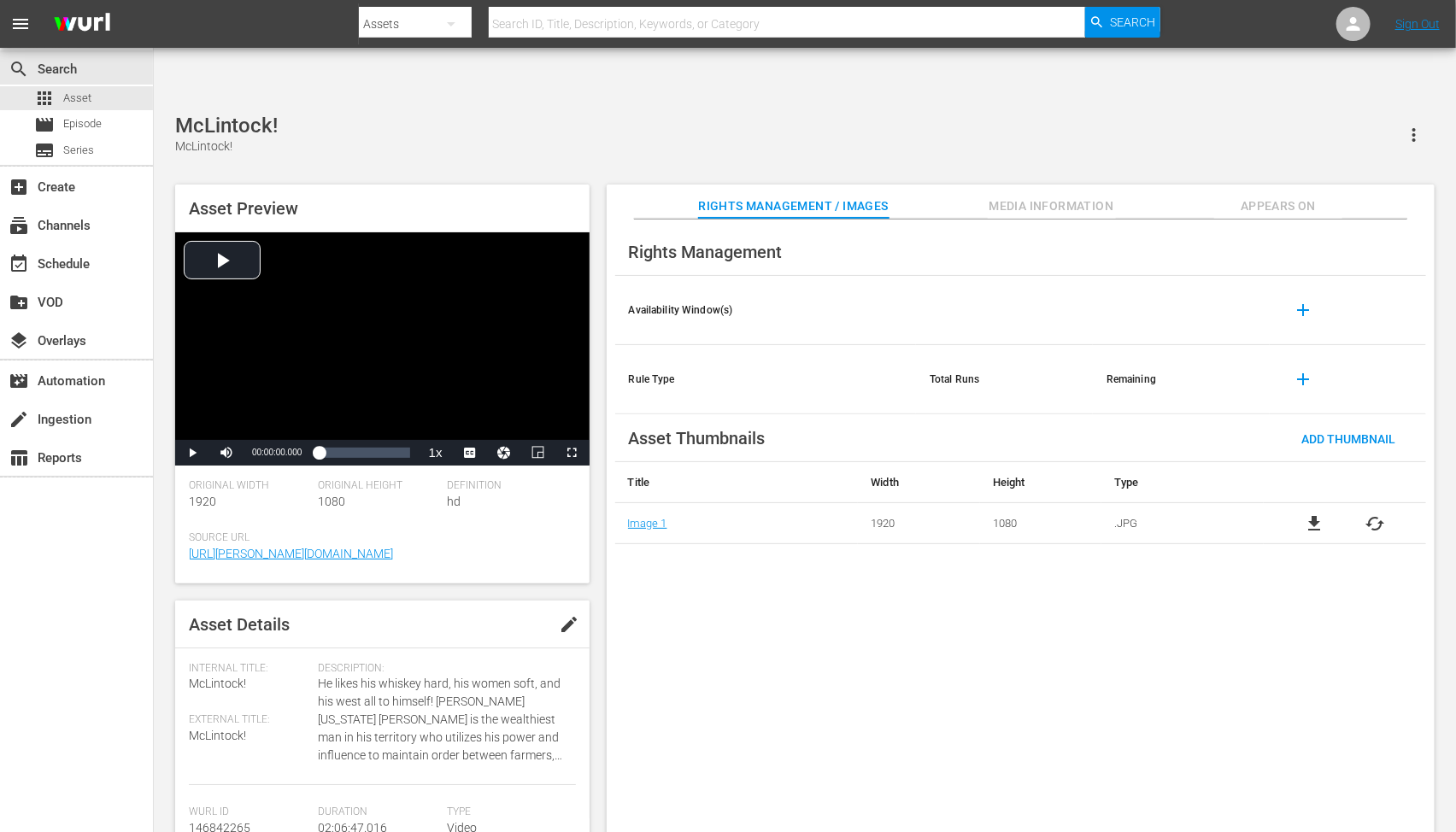
click at [861, 639] on div "Rights Management Availability Window(s) add Rule Type Total Runs Remaining add…" at bounding box center [1021, 540] width 828 height 641
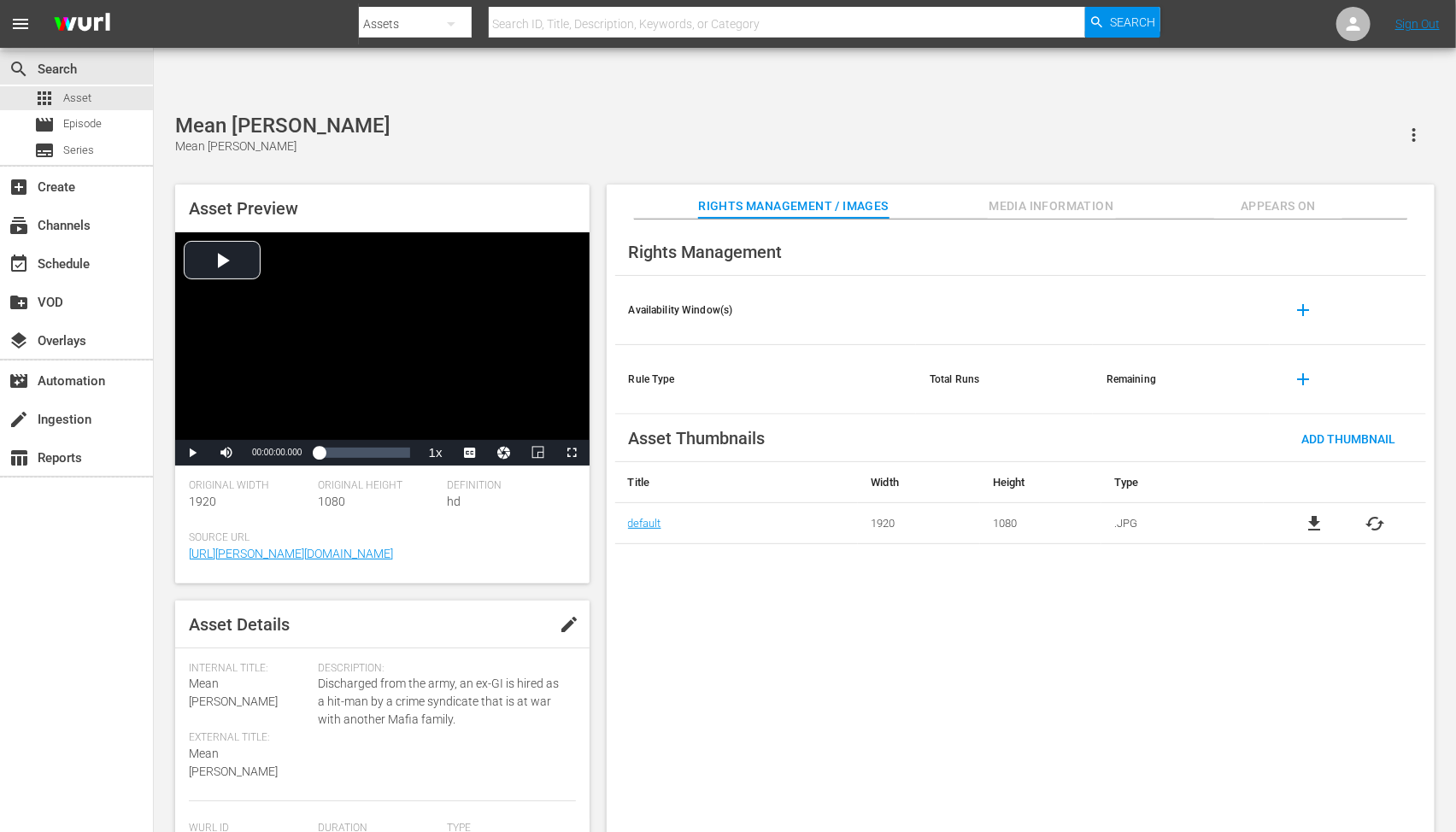
click at [773, 533] on div "Rights Management Availability Window(s) add Rule Type Total Runs Remaining add…" at bounding box center [1021, 540] width 828 height 641
click at [821, 619] on div "Rights Management Availability Window(s) add Rule Type Total Runs Remaining add…" at bounding box center [1021, 540] width 828 height 641
